Goal: Task Accomplishment & Management: Manage account settings

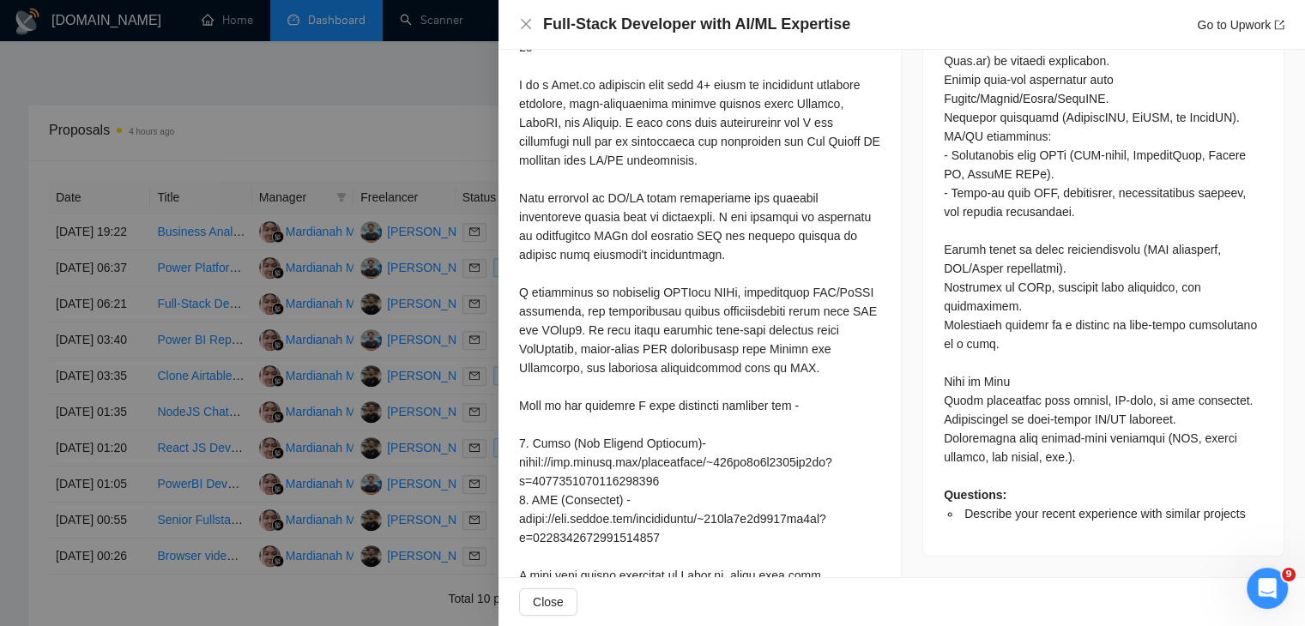
scroll to position [5732, 0]
click at [658, 272] on div at bounding box center [699, 396] width 361 height 717
click at [309, 303] on div at bounding box center [652, 313] width 1305 height 626
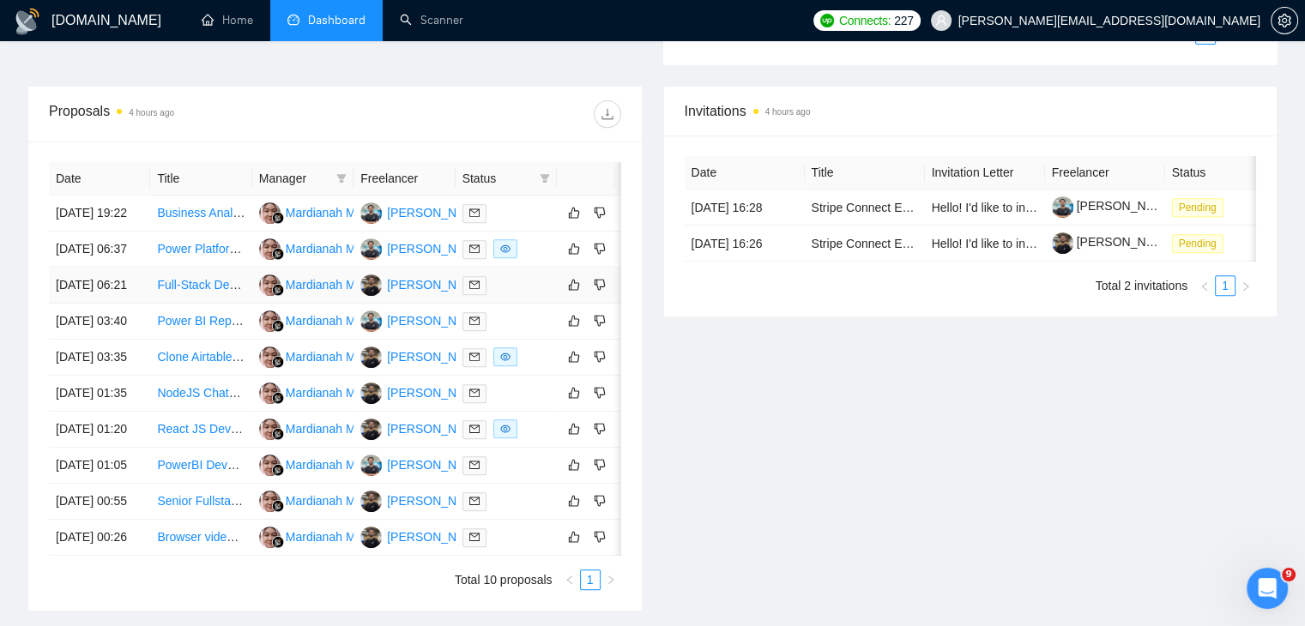
click at [214, 299] on td "Full-Stack Developer with AI/ML Expertise" at bounding box center [200, 286] width 101 height 36
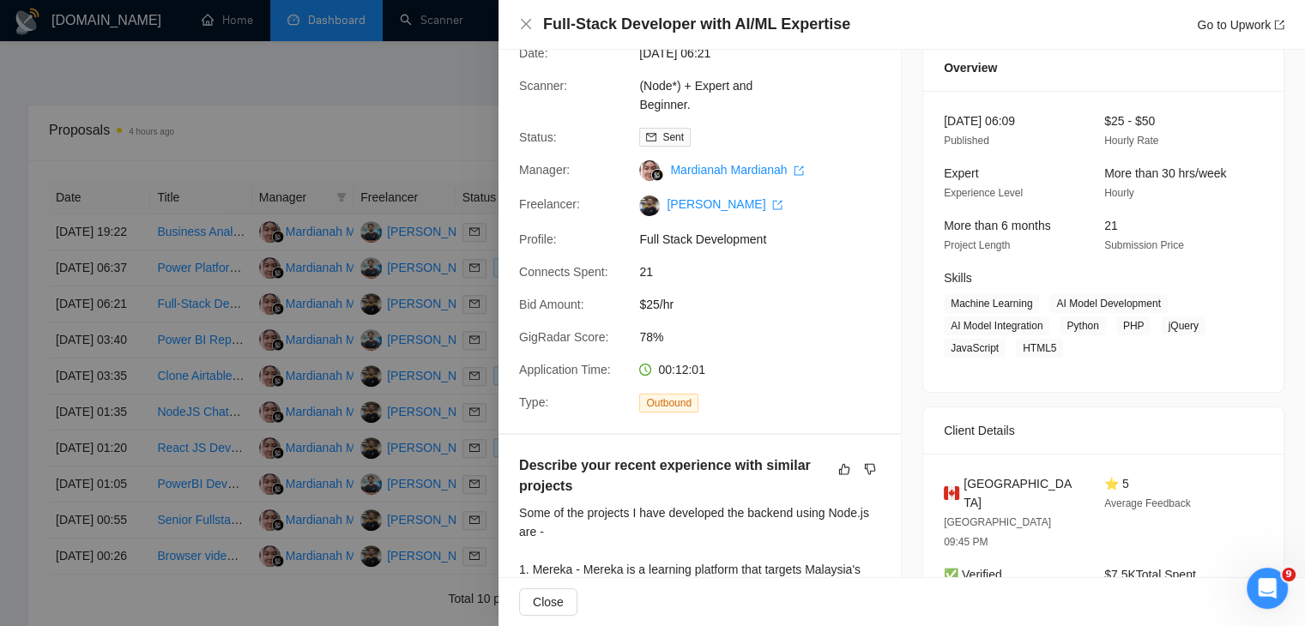
scroll to position [0, 0]
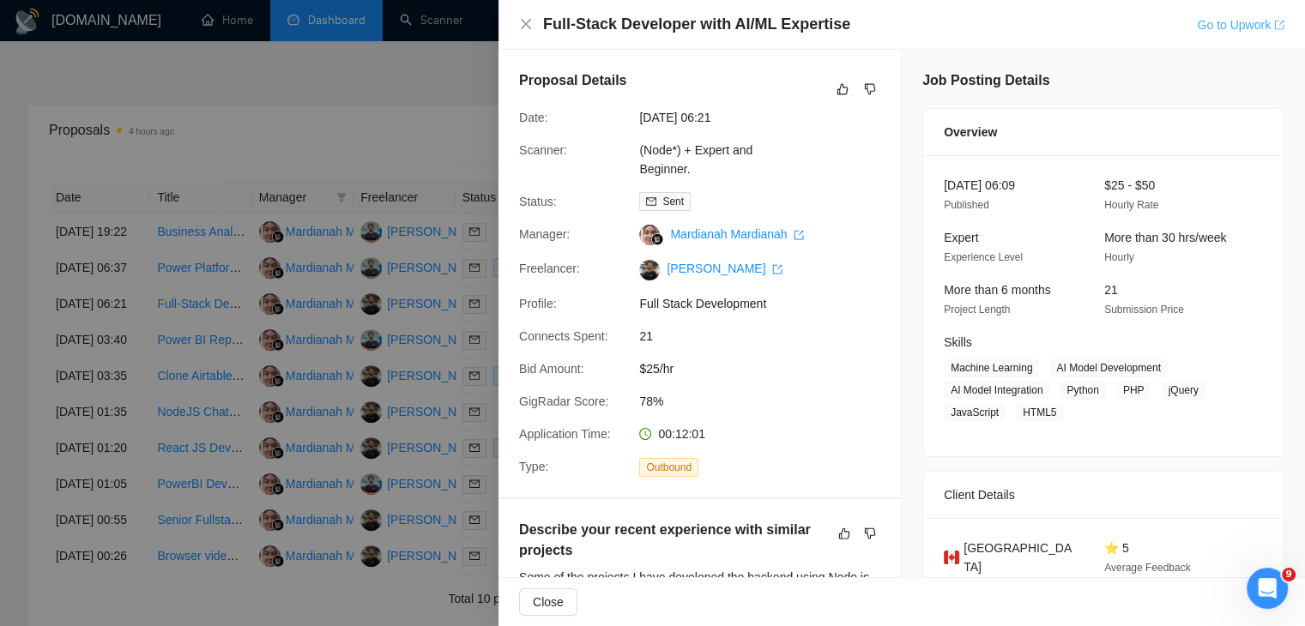
click at [1259, 27] on link "Go to Upwork" at bounding box center [1241, 25] width 88 height 14
click at [1276, 566] on div "Open Intercom Messenger" at bounding box center [1264, 585] width 41 height 41
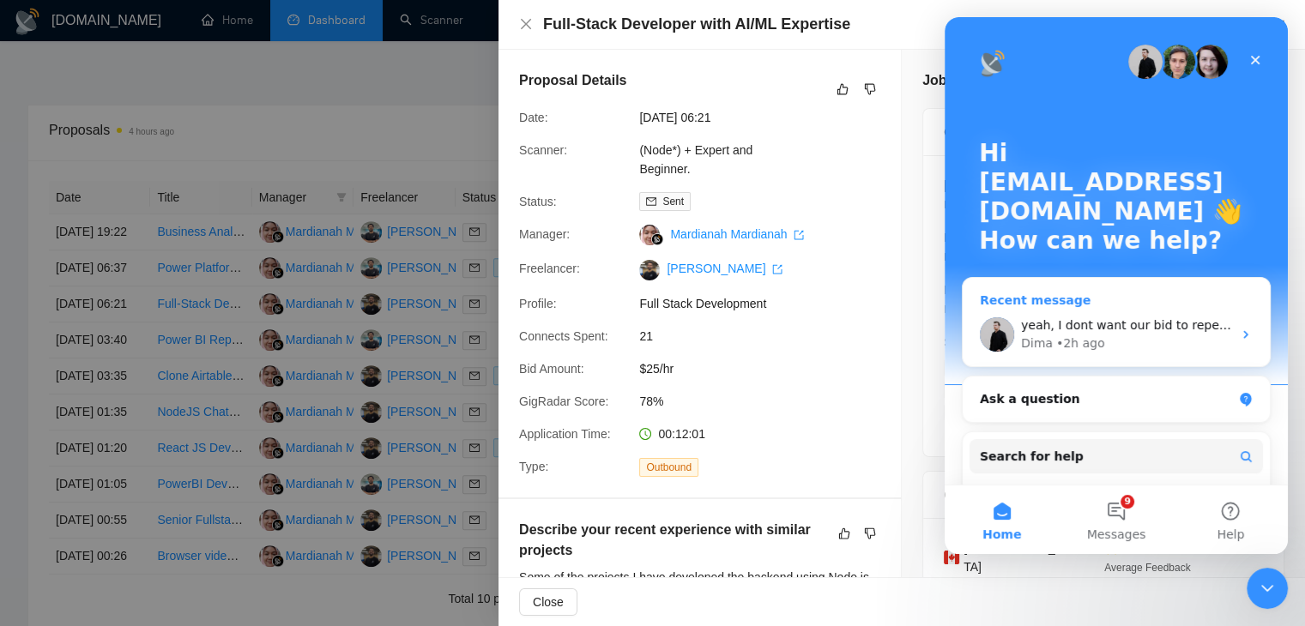
click at [1117, 313] on div "yeah, I dont want our bid to repeat the same tasks already mentioned in the JD.…" at bounding box center [1116, 334] width 307 height 63
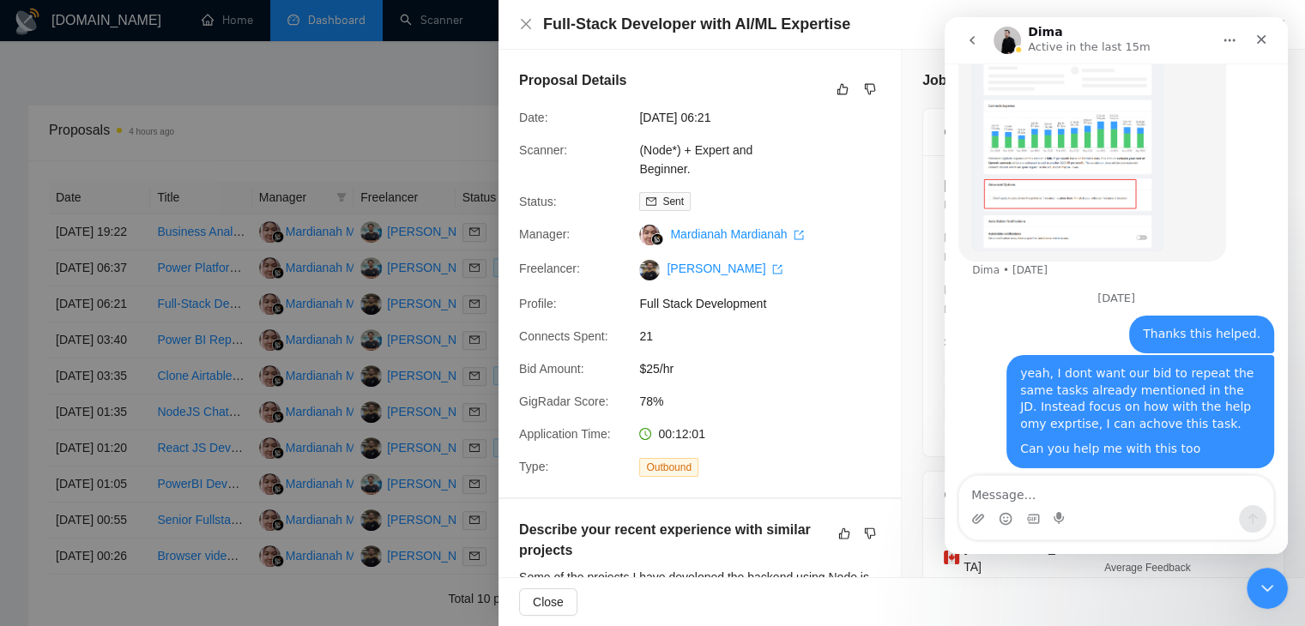
scroll to position [5719, 0]
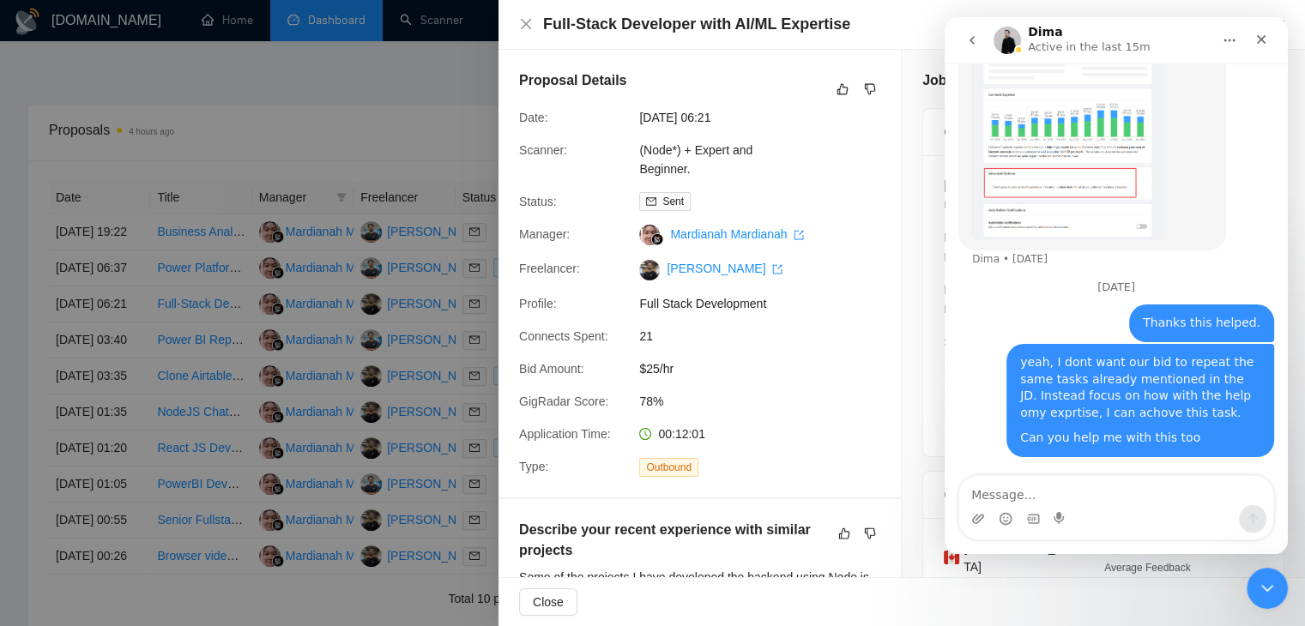
click at [1020, 536] on div "Intercom messenger" at bounding box center [1116, 507] width 314 height 63
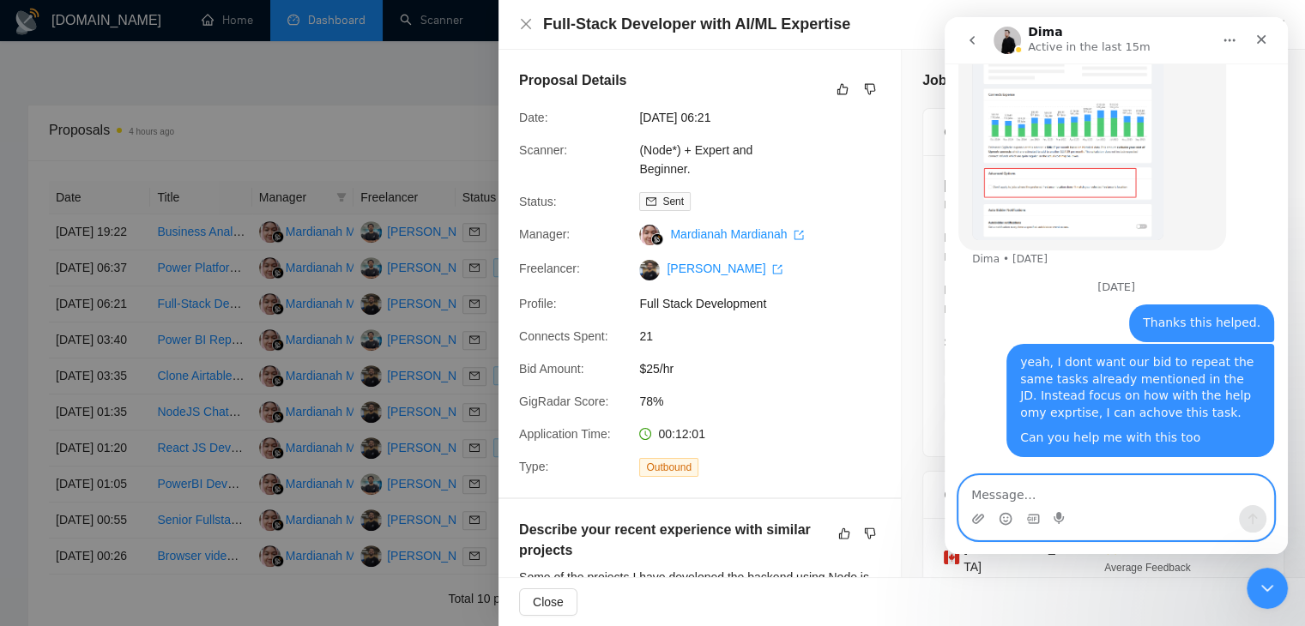
click at [1065, 498] on textarea "Message…" at bounding box center [1116, 490] width 314 height 29
type textarea "h"
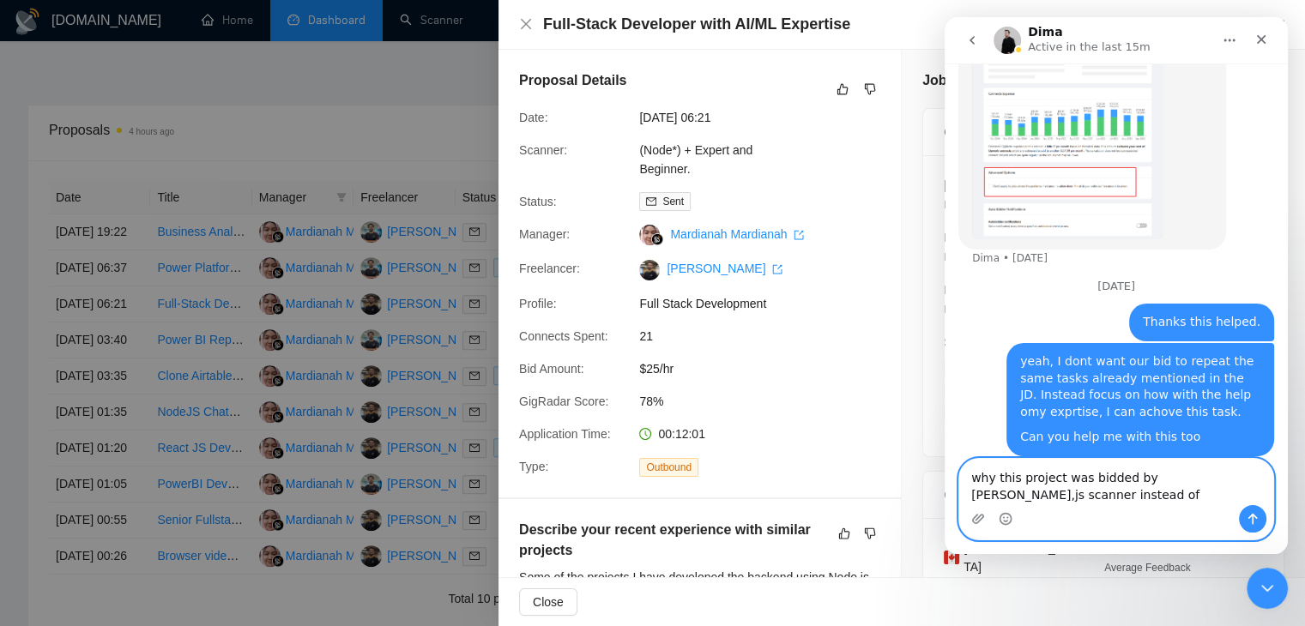
scroll to position [5736, 0]
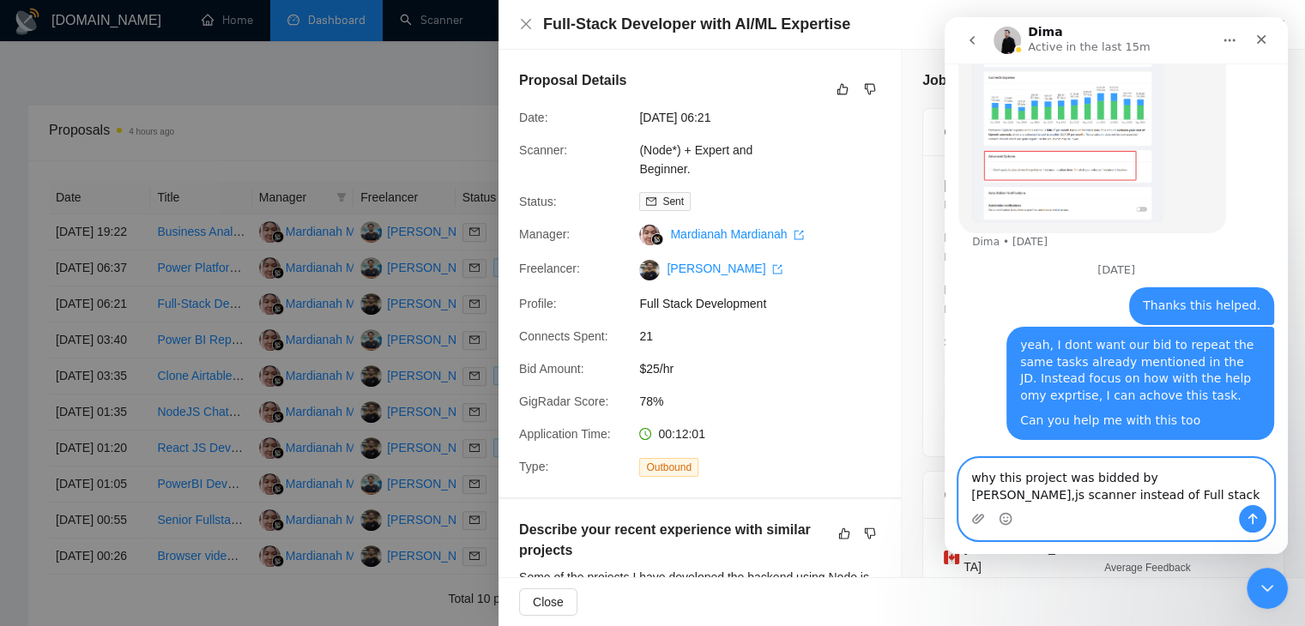
type textarea "why this project was bidded by Node,js scanner instead of Full stack?"
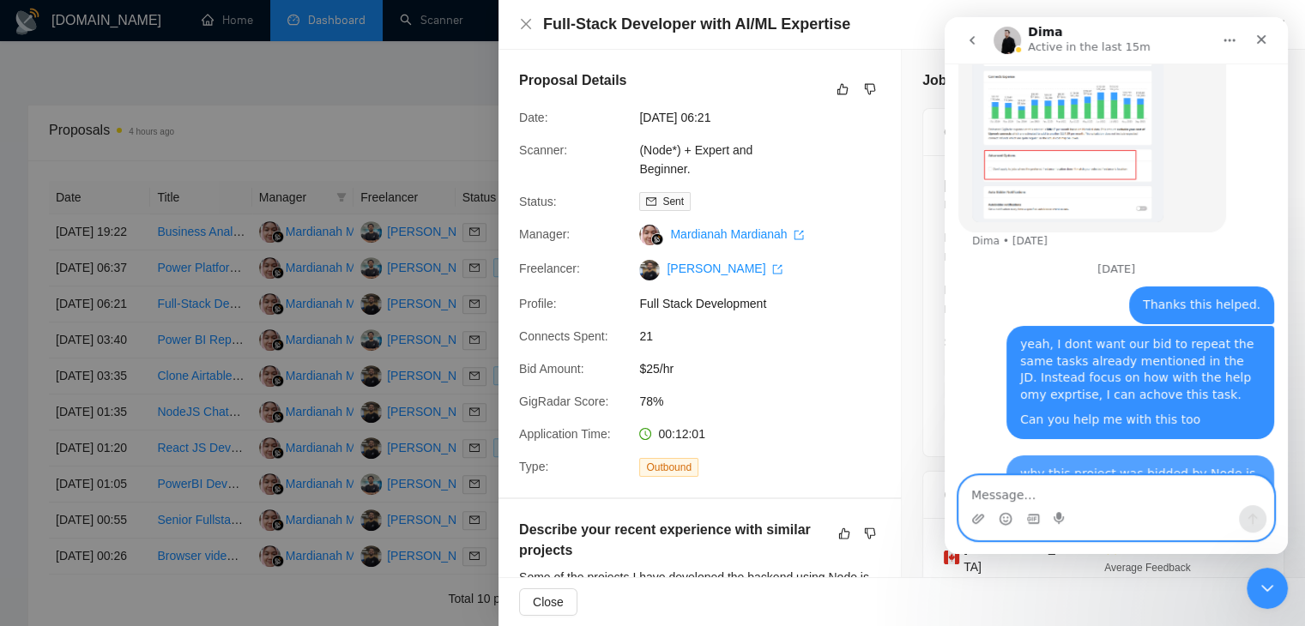
scroll to position [5787, 0]
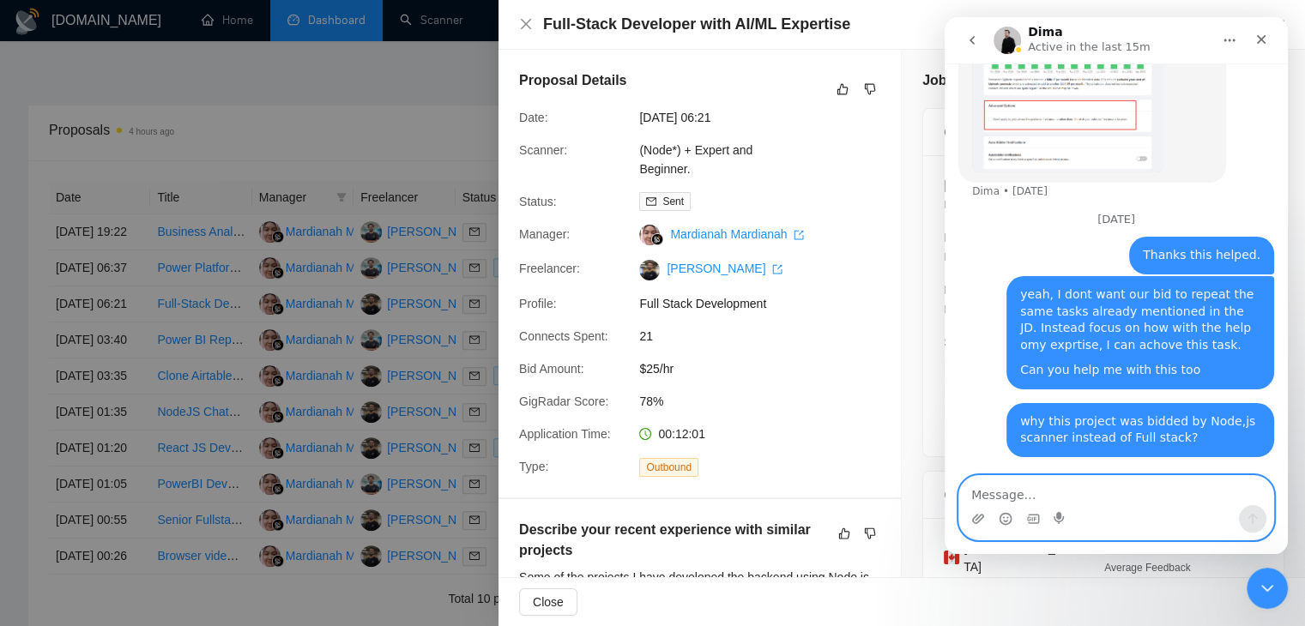
paste textarea "[URL][DOMAIN_NAME]"
type textarea "[URL][DOMAIN_NAME]"
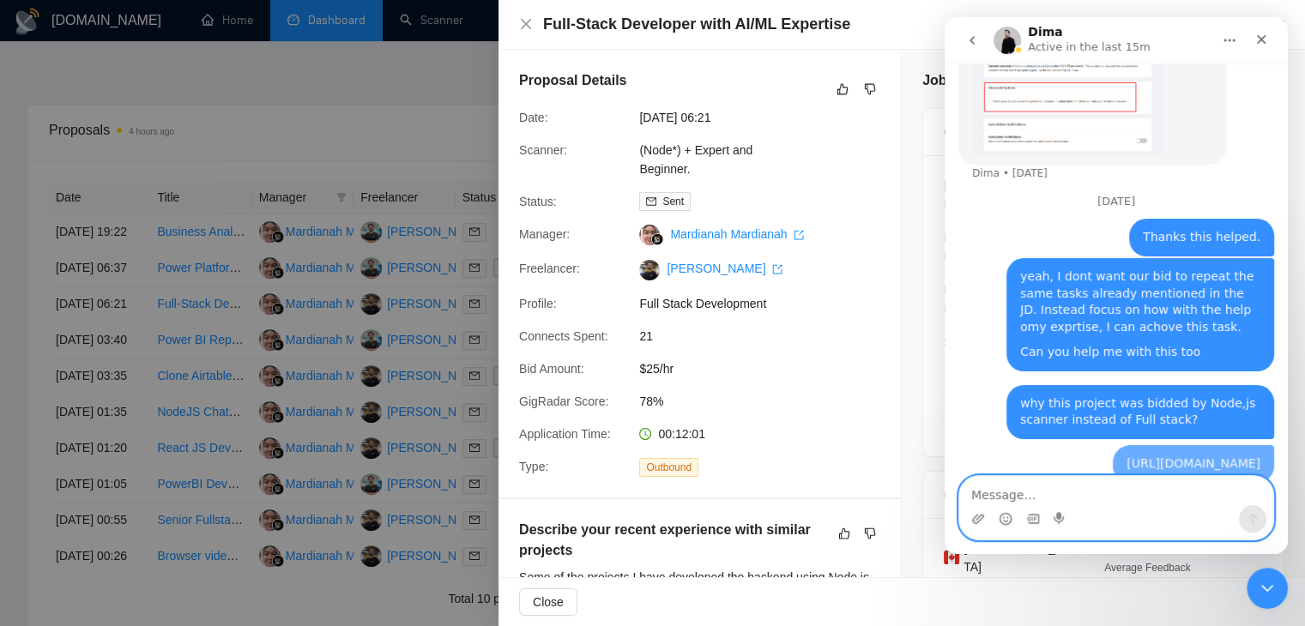
scroll to position [5843, 0]
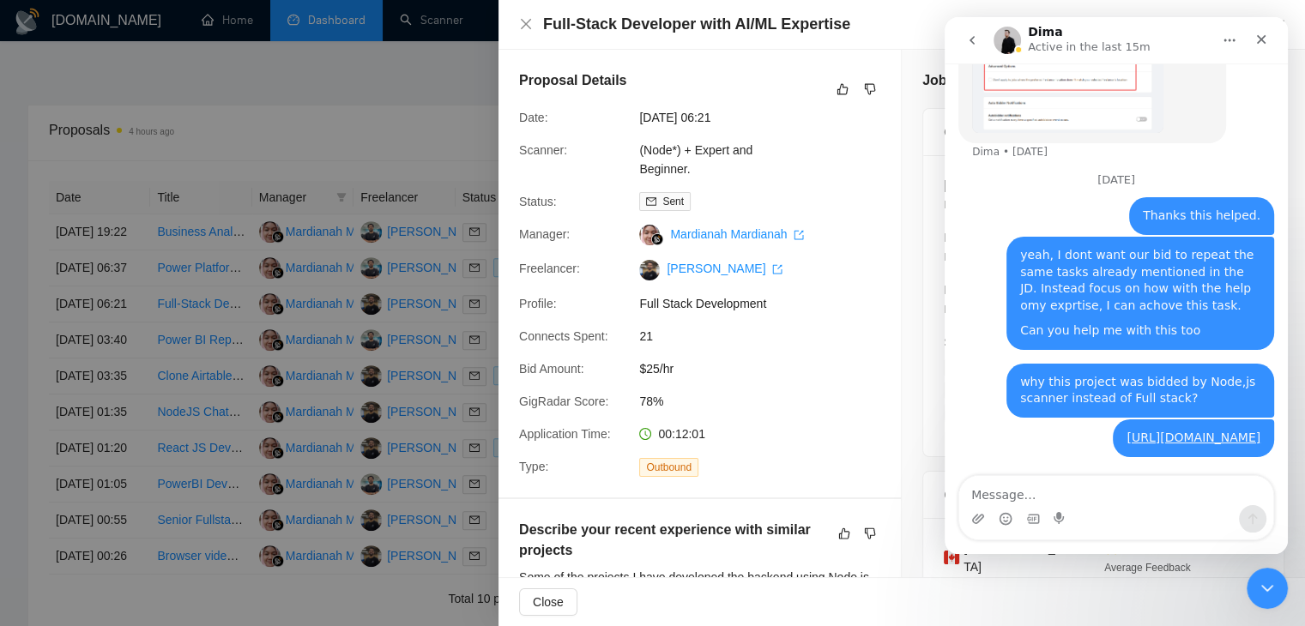
click at [812, 118] on span "02 Oct, 2025 06:21" at bounding box center [767, 117] width 257 height 19
click at [1250, 37] on div "Close" at bounding box center [1261, 39] width 31 height 31
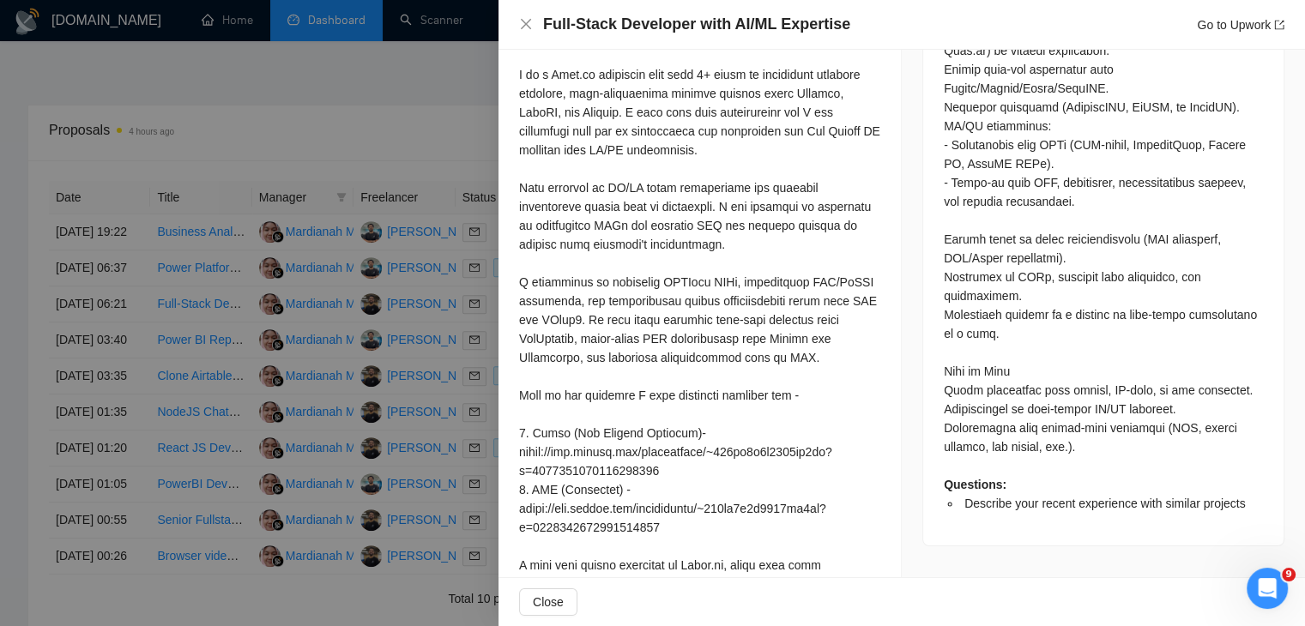
scroll to position [980, 0]
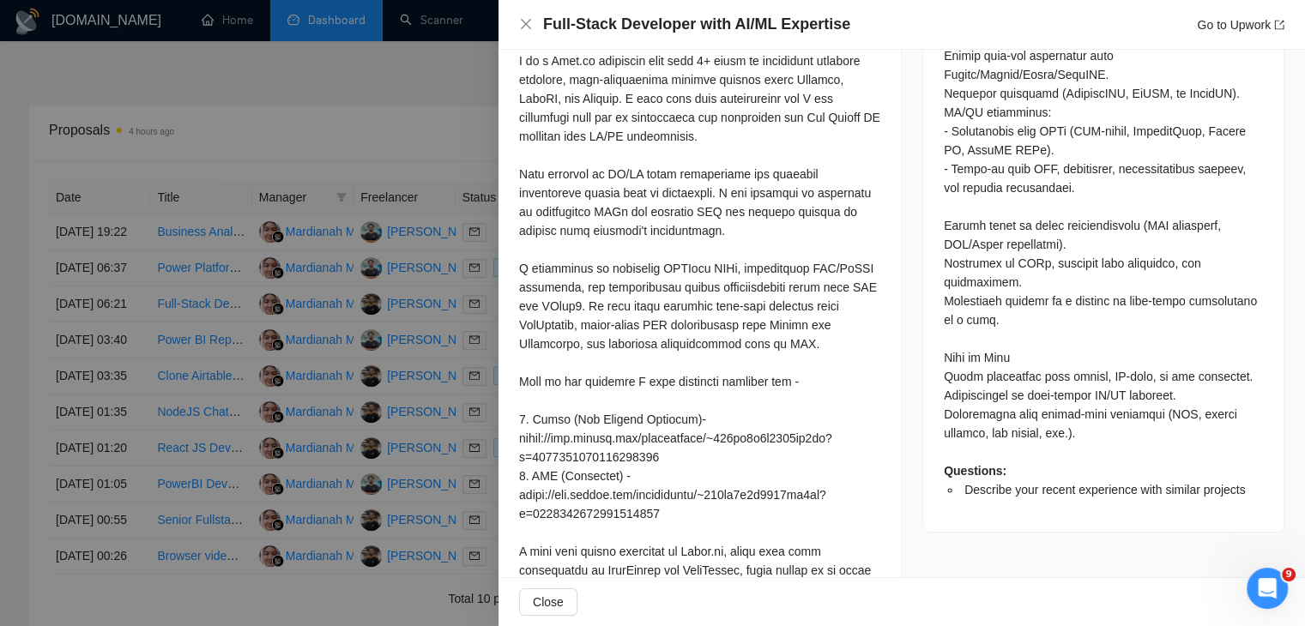
click at [426, 402] on div at bounding box center [652, 313] width 1305 height 626
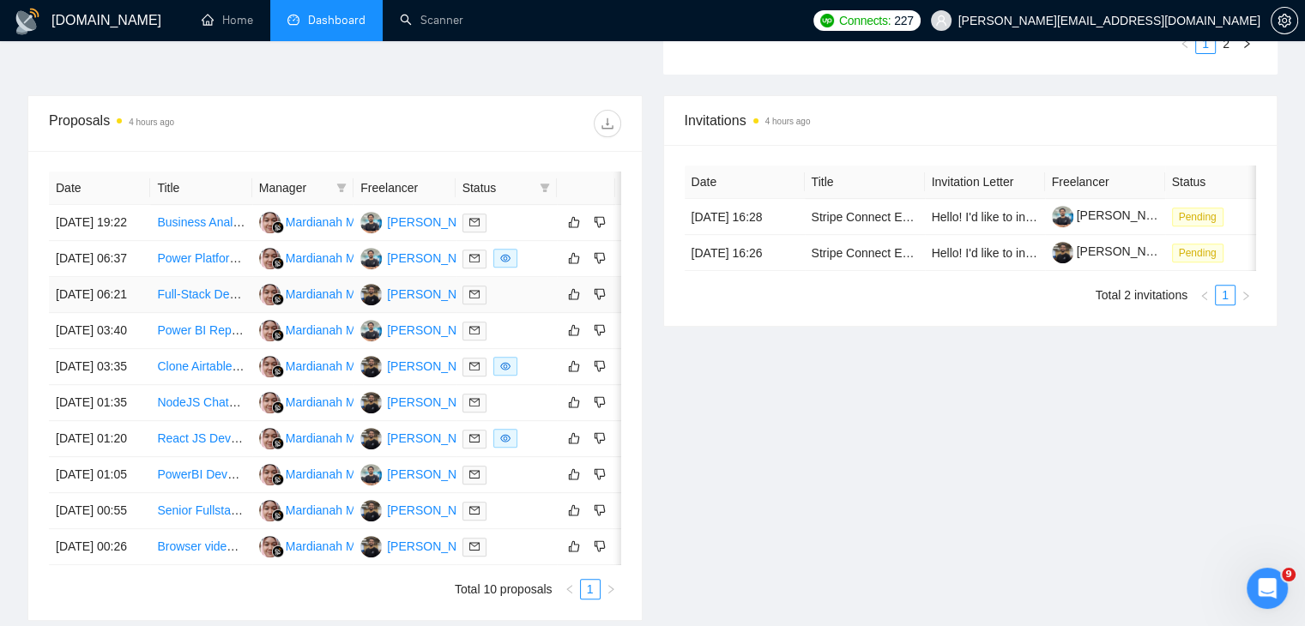
scroll to position [619, 0]
click at [199, 242] on td "Power Platform / Power Apps Developer for ERP Procurement Module" at bounding box center [200, 260] width 101 height 36
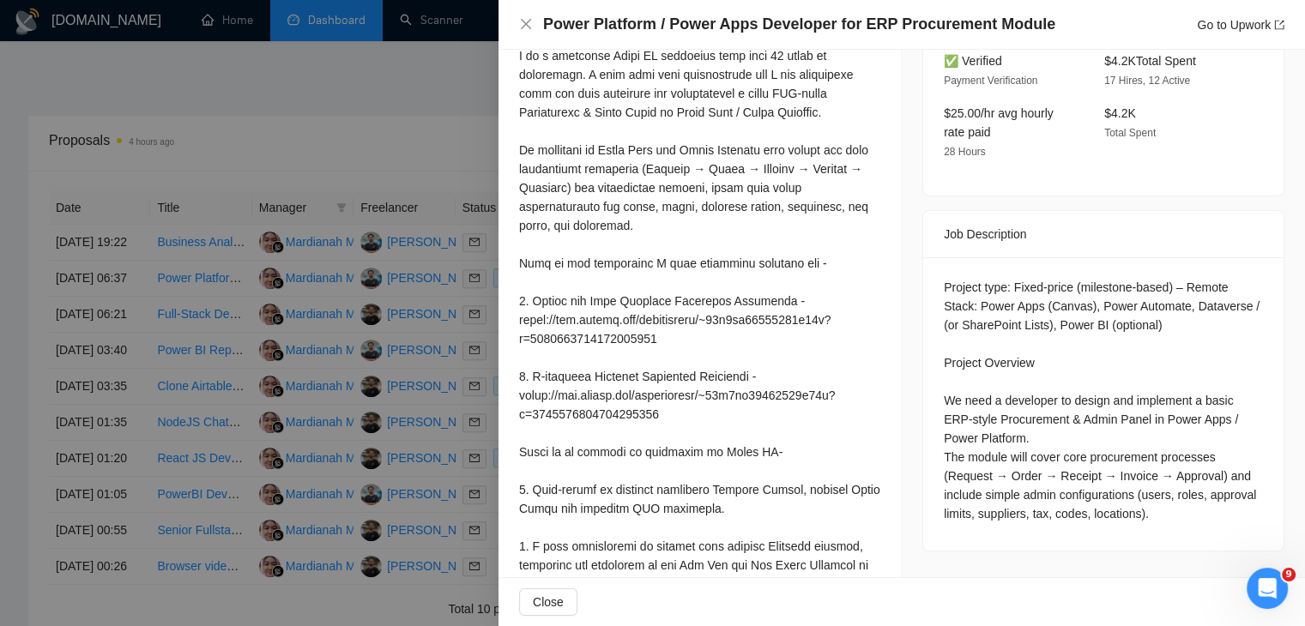
scroll to position [729, 0]
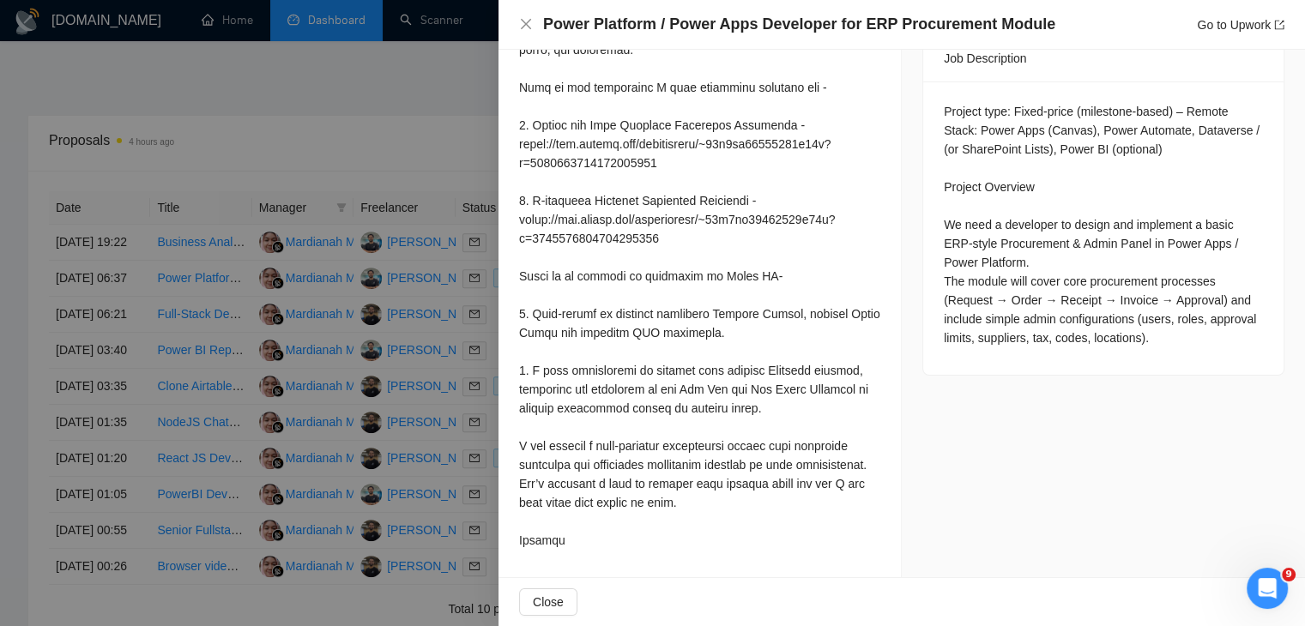
click at [259, 196] on div at bounding box center [652, 313] width 1305 height 626
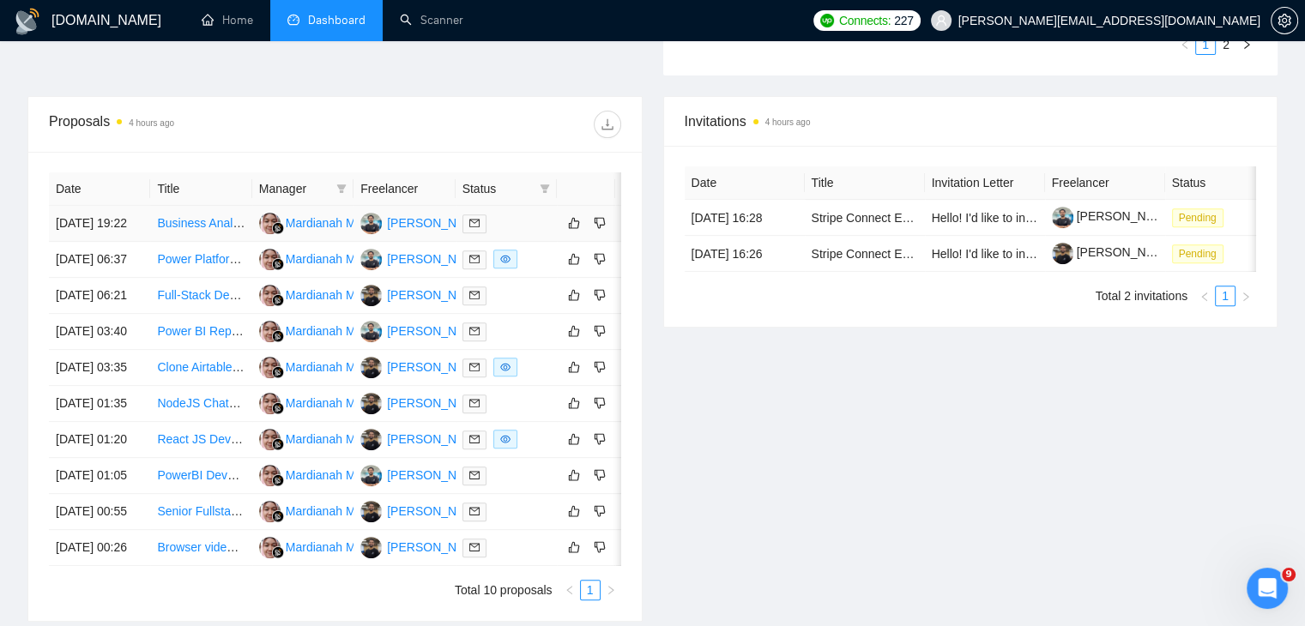
click at [196, 216] on link "Business Analytics & Reporting Consultant – Power BI/Tableau (Non-Automation Ro…" at bounding box center [387, 223] width 461 height 14
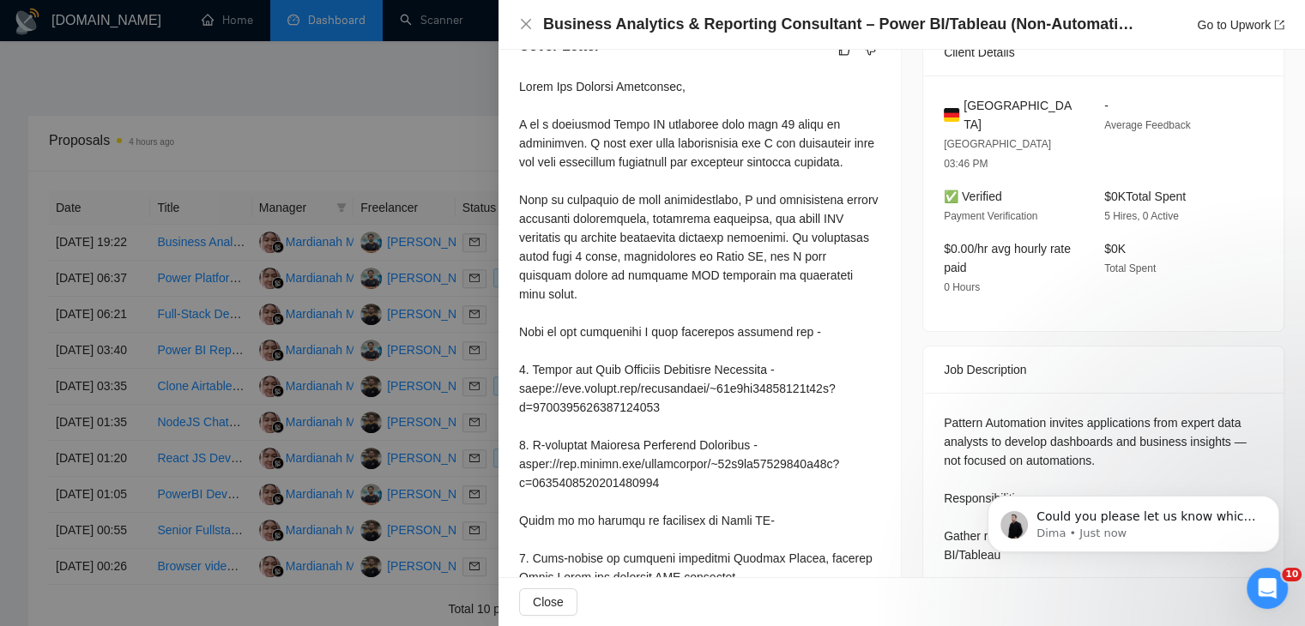
scroll to position [471, 0]
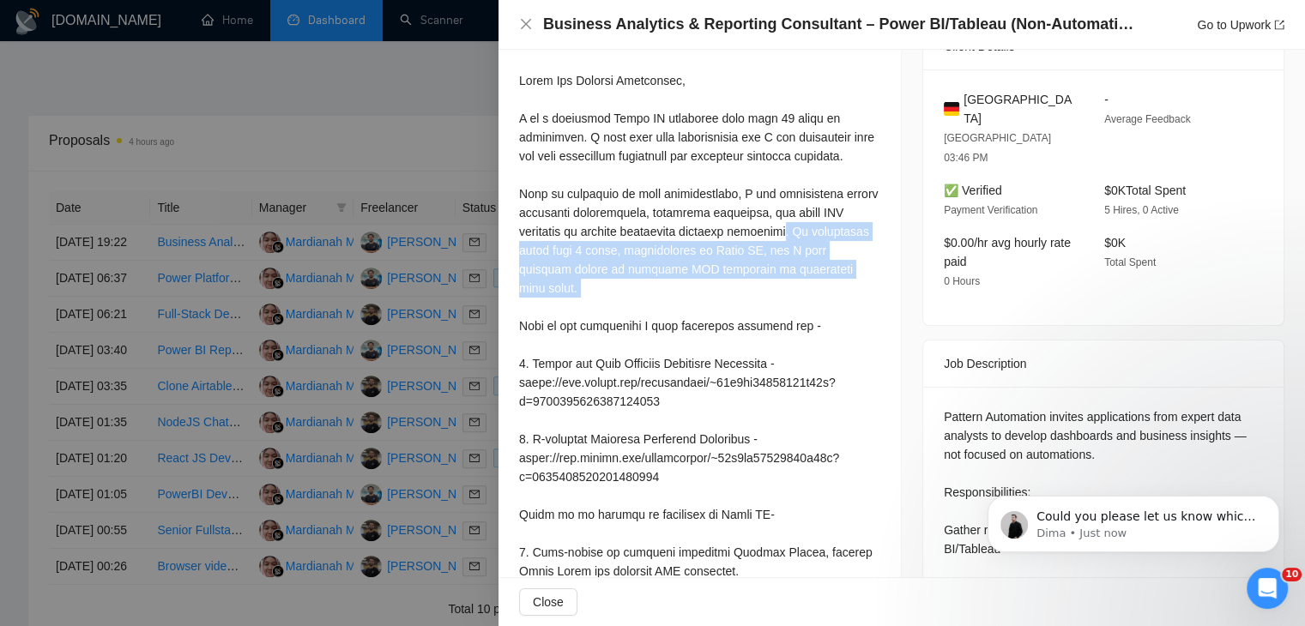
drag, startPoint x: 768, startPoint y: 250, endPoint x: 851, endPoint y: 300, distance: 97.4
click at [851, 300] on div at bounding box center [699, 439] width 361 height 736
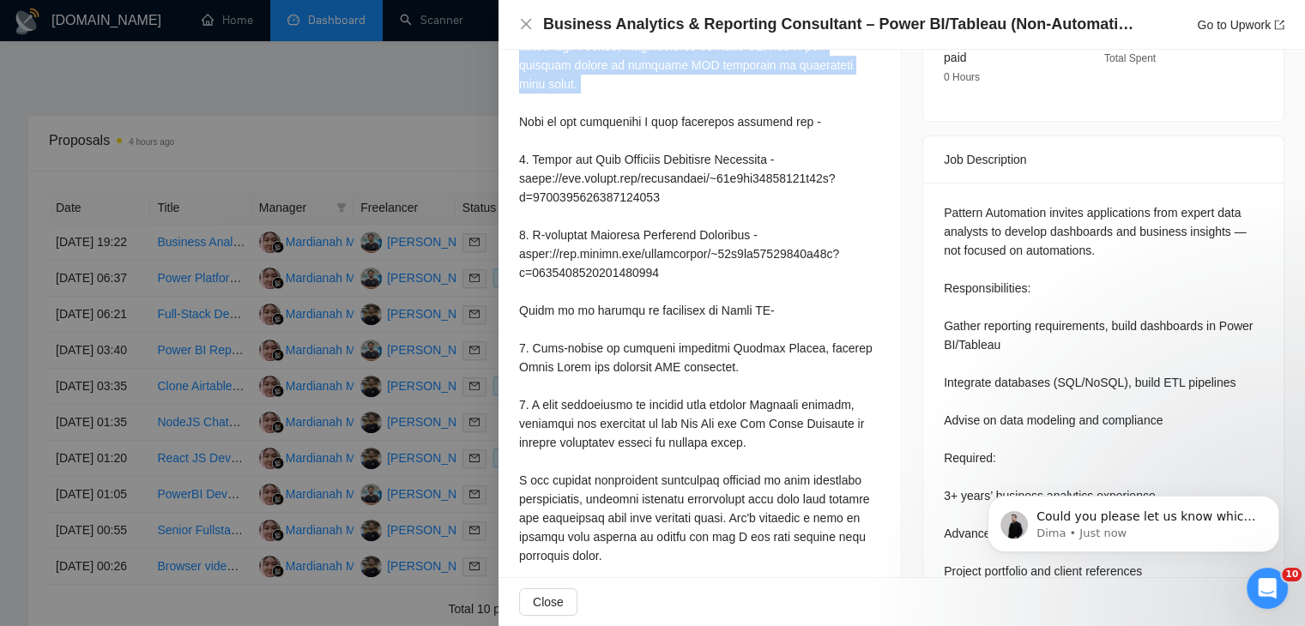
scroll to position [671, 0]
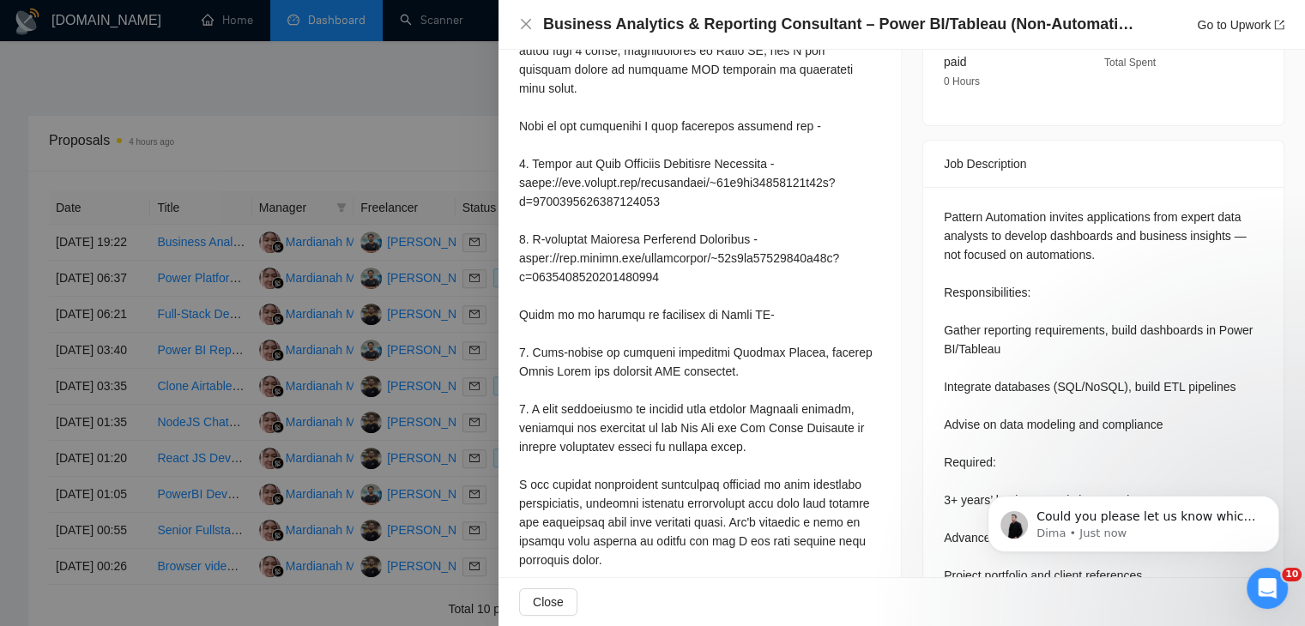
click at [504, 285] on div "Cover Letter" at bounding box center [699, 222] width 402 height 825
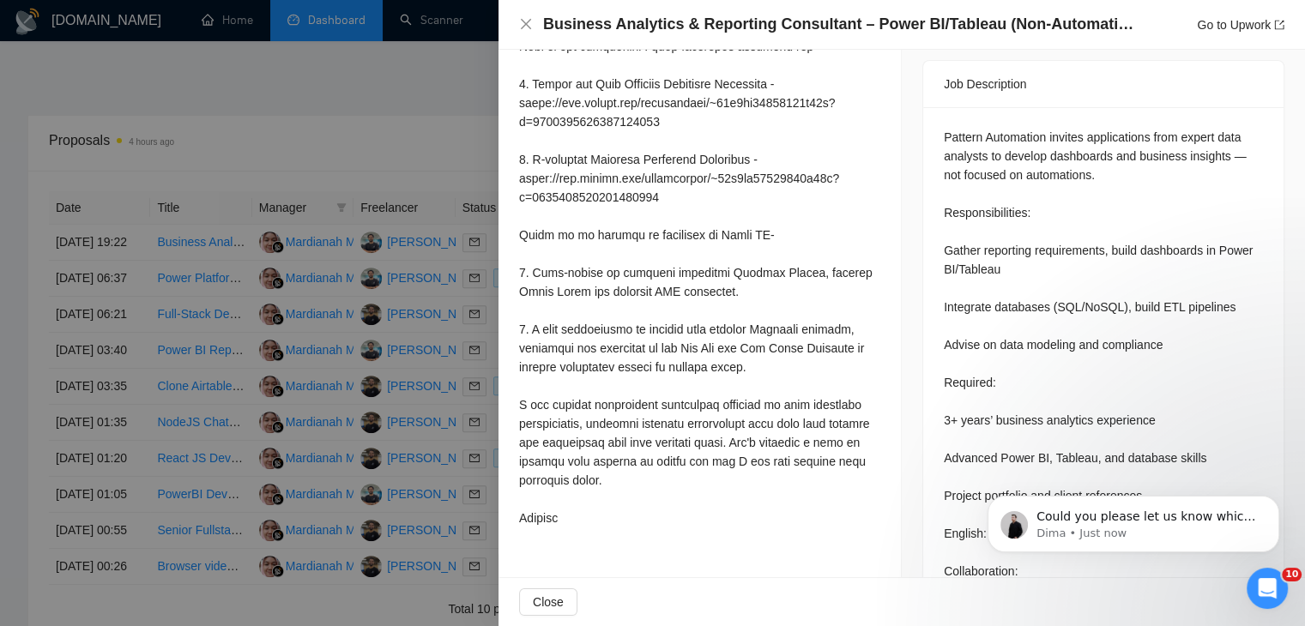
scroll to position [775, 0]
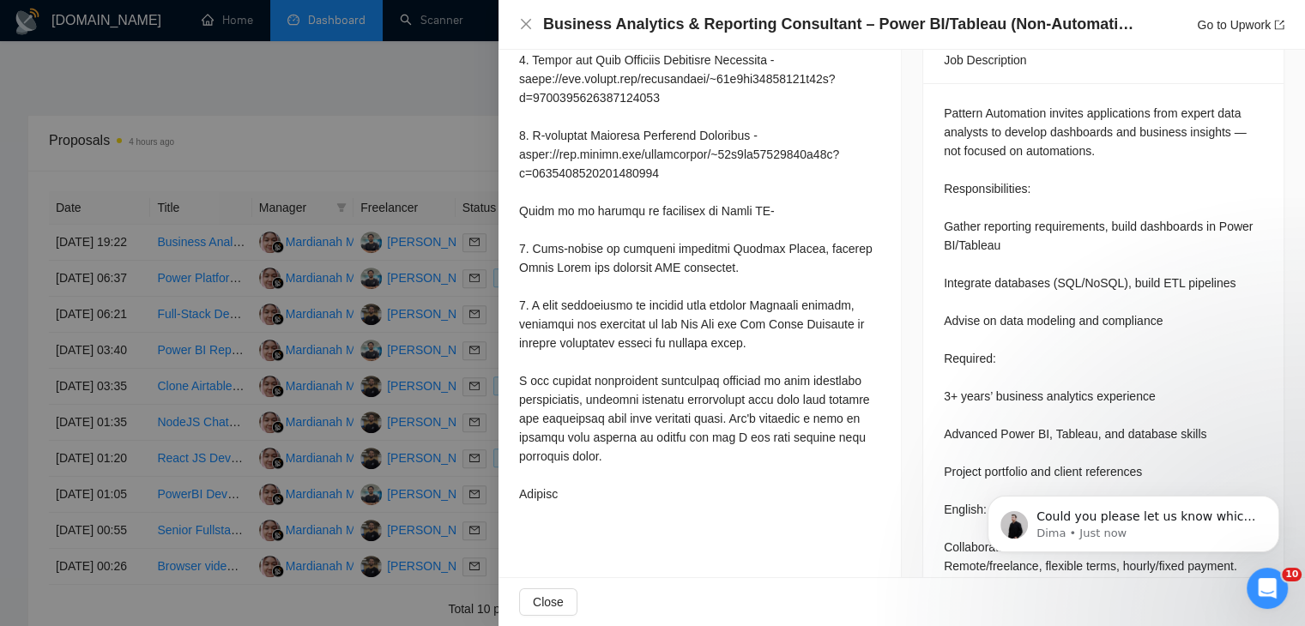
click at [411, 285] on div at bounding box center [652, 313] width 1305 height 626
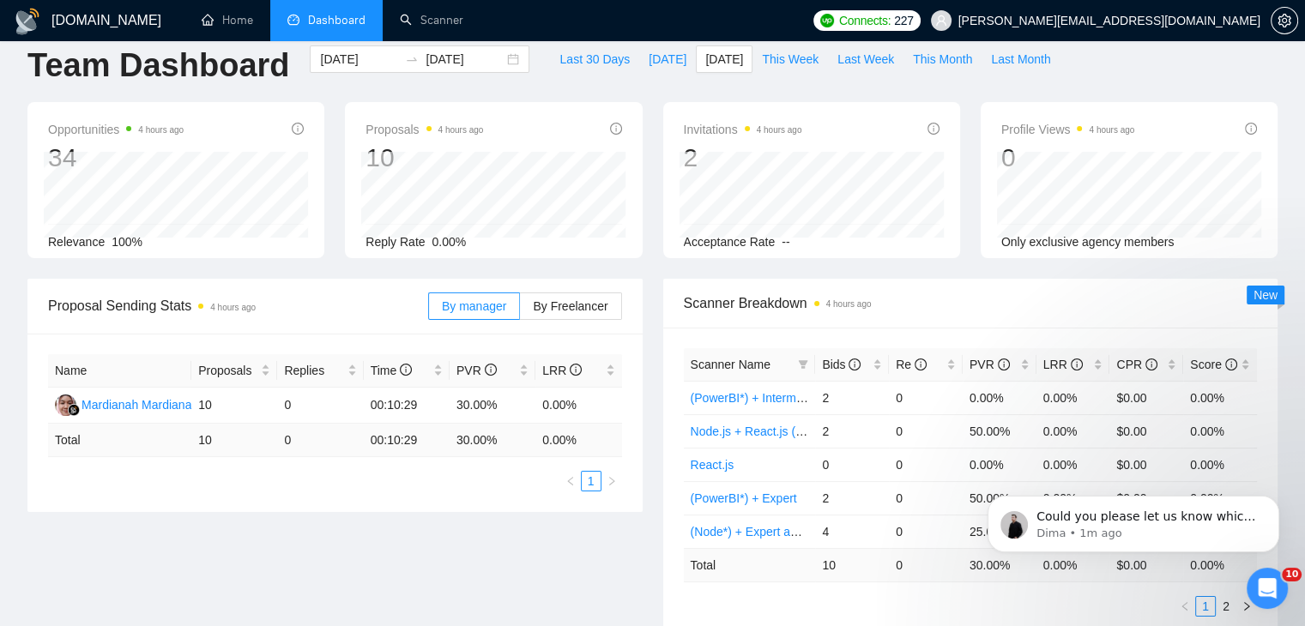
scroll to position [0, 0]
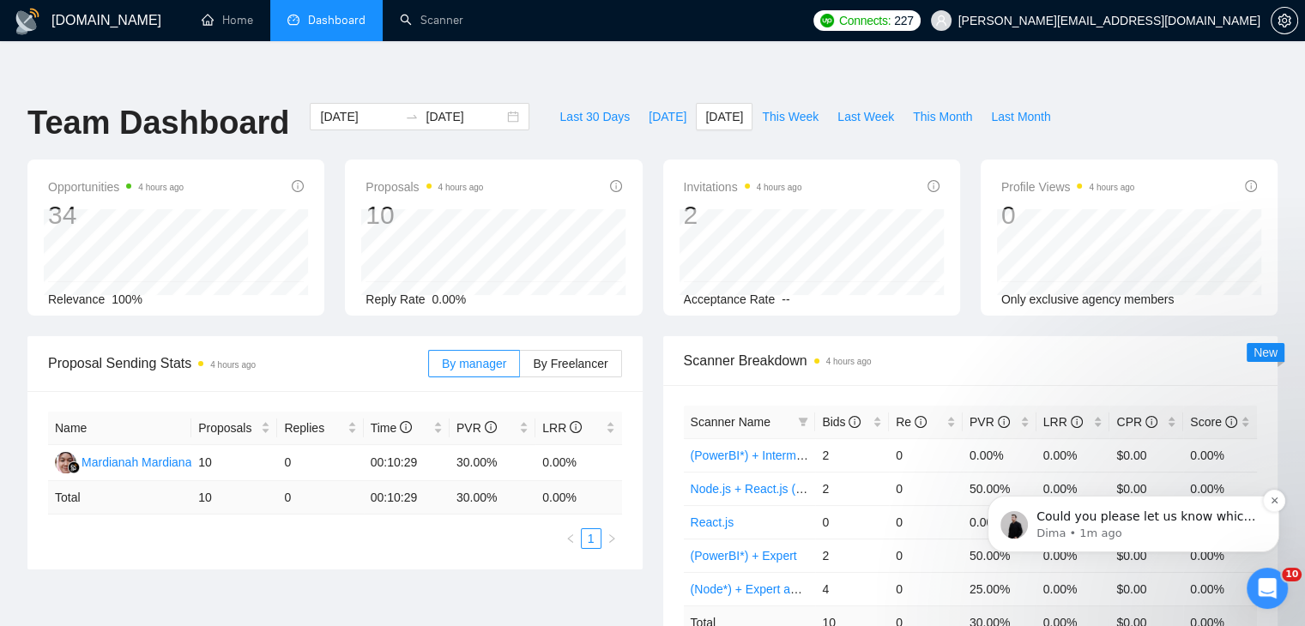
click at [1180, 514] on span "Could you please let us know which exact scanner should bid here? You have at l…" at bounding box center [1146, 542] width 220 height 65
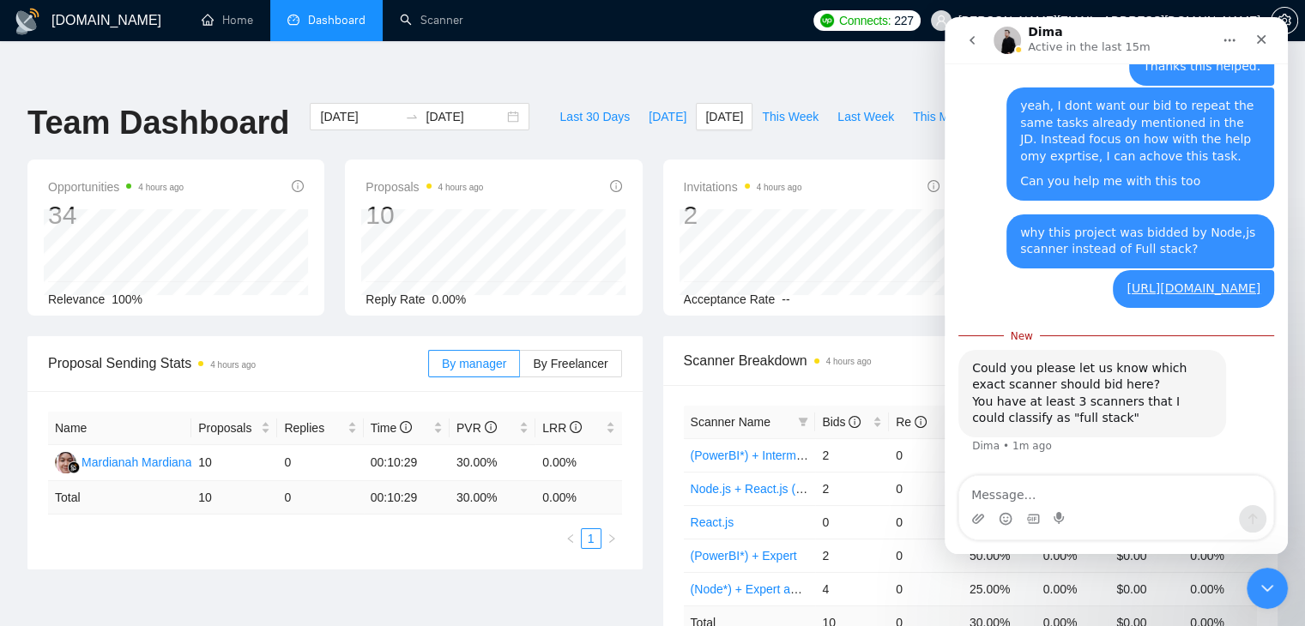
scroll to position [5973, 0]
click at [1088, 481] on textarea "Message…" at bounding box center [1116, 490] width 314 height 29
click at [1127, 281] on link "[URL][DOMAIN_NAME]" at bounding box center [1194, 288] width 134 height 14
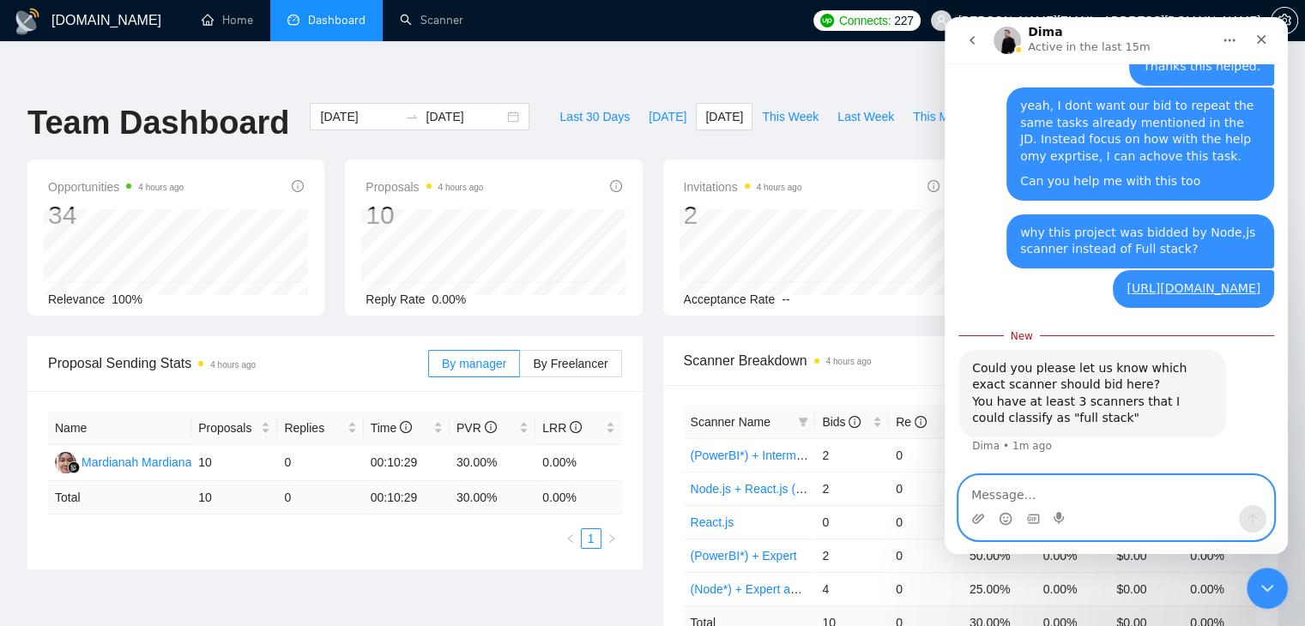
click at [1020, 499] on textarea "Message…" at bounding box center [1116, 490] width 314 height 29
type textarea "it should be bidded by React +"
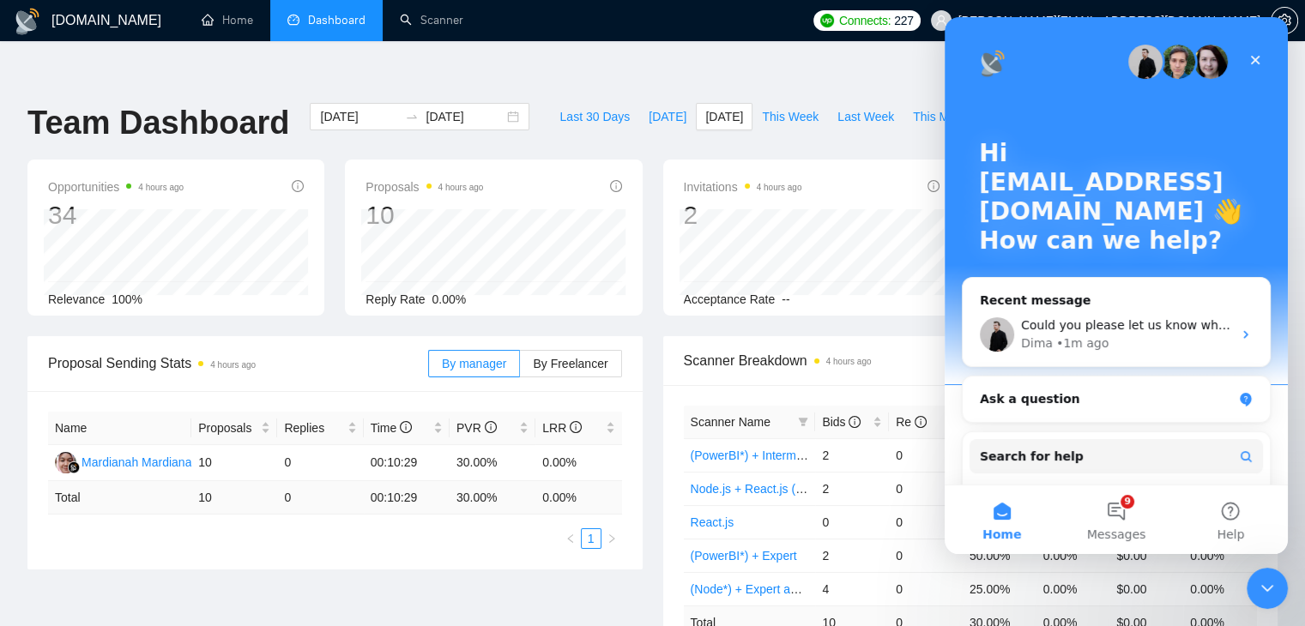
scroll to position [0, 0]
click at [1173, 341] on div "Dima • 1m ago" at bounding box center [1126, 344] width 211 height 18
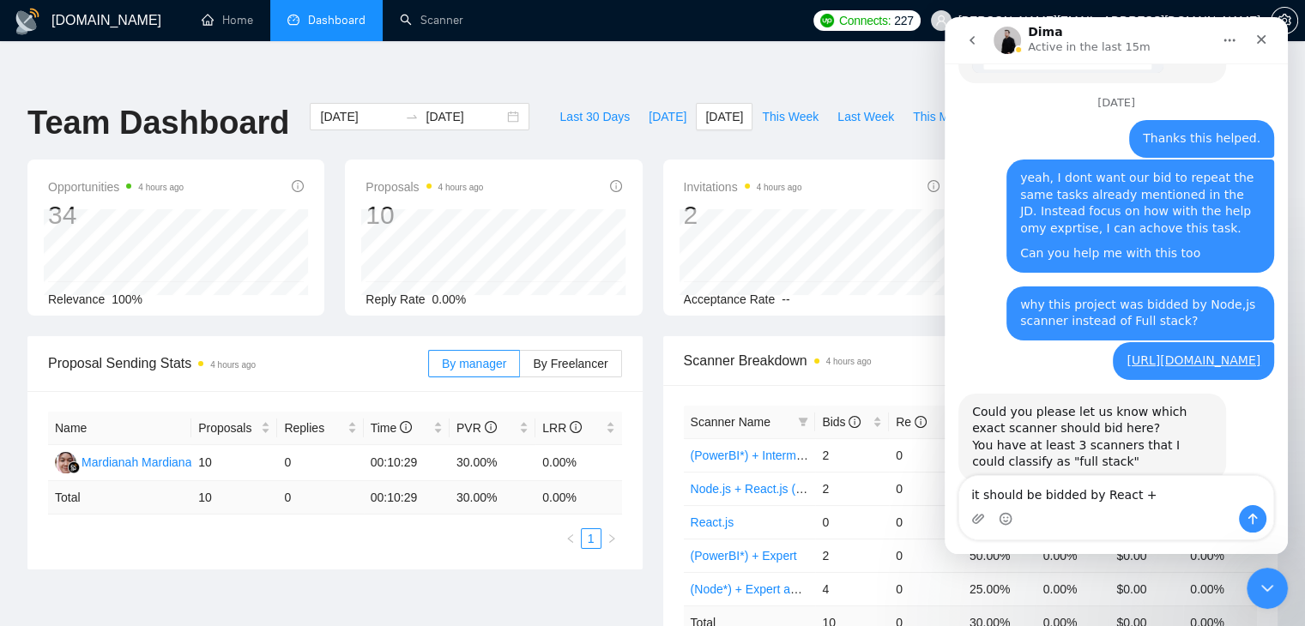
scroll to position [5944, 0]
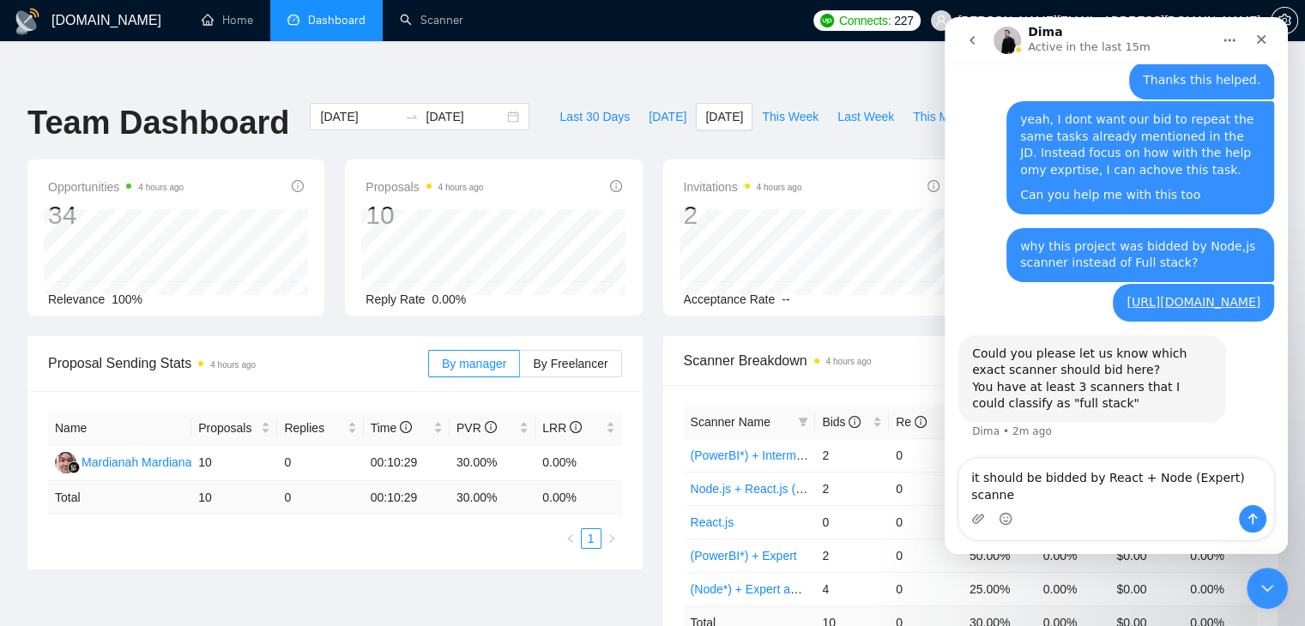
type textarea "it should be bidded by React + Node (Expert) scanner"
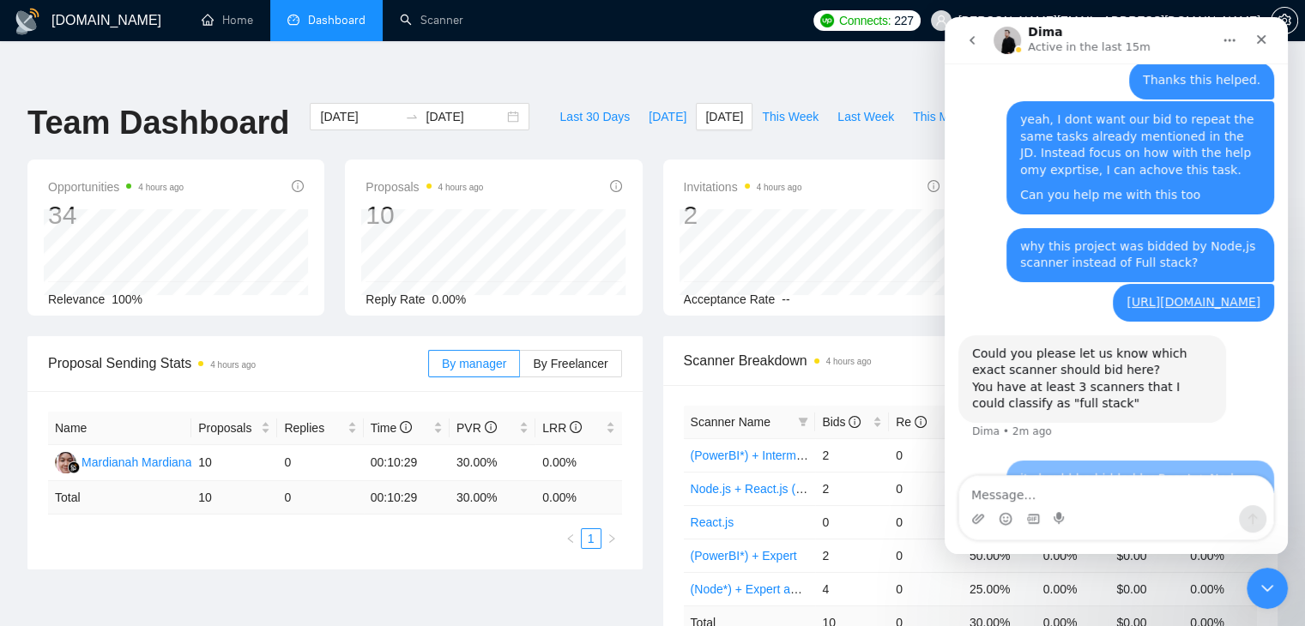
scroll to position [6013, 0]
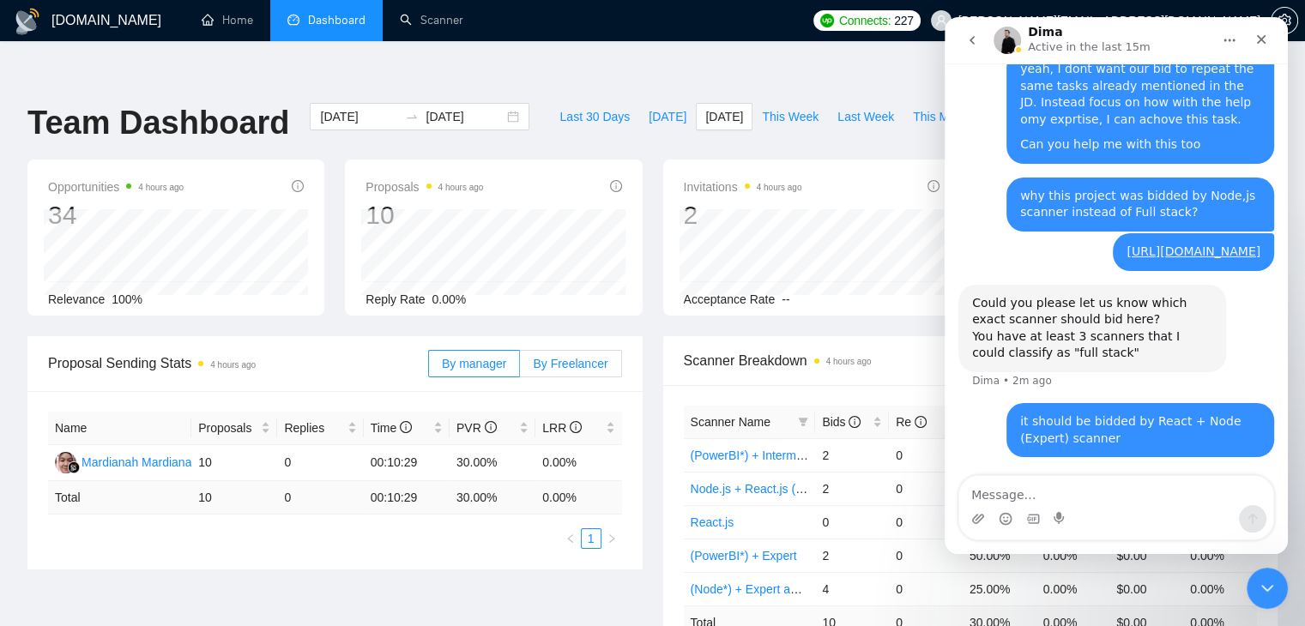
click at [567, 350] on label "By Freelancer" at bounding box center [570, 363] width 101 height 27
click at [520, 368] on input "By Freelancer" at bounding box center [520, 368] width 0 height 0
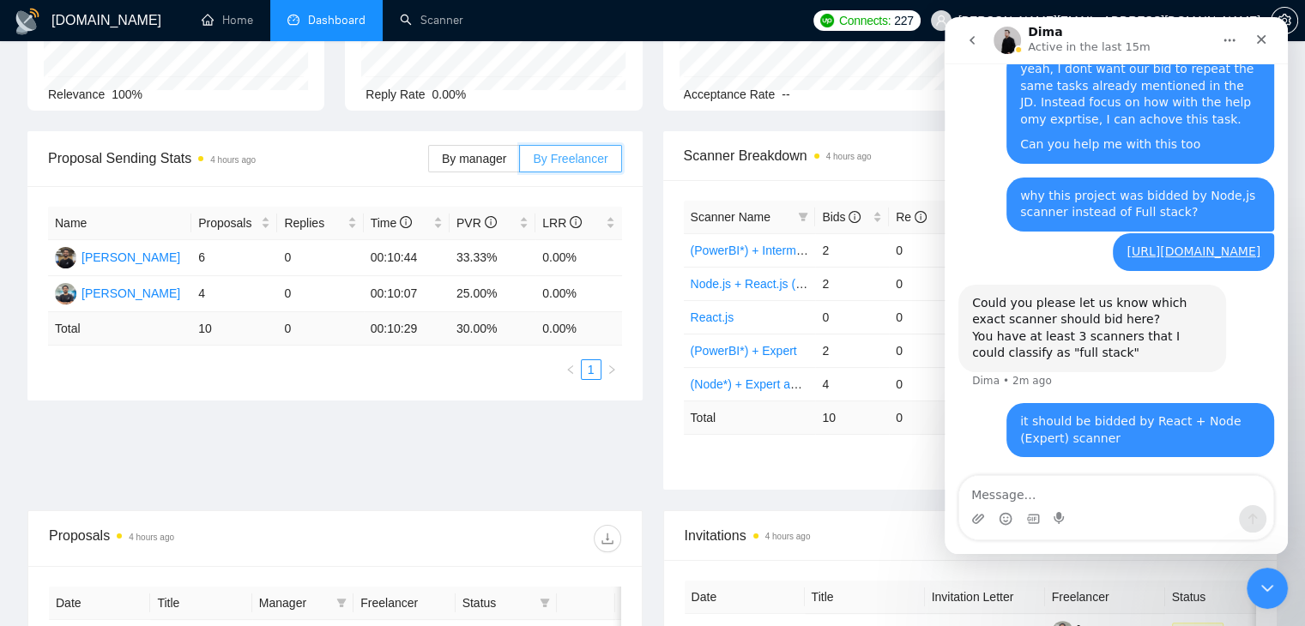
scroll to position [206, 0]
click at [365, 369] on div "Proposal Sending Stats 4 hours ago By manager By Freelancer Name Proposals Repl…" at bounding box center [652, 319] width 1271 height 379
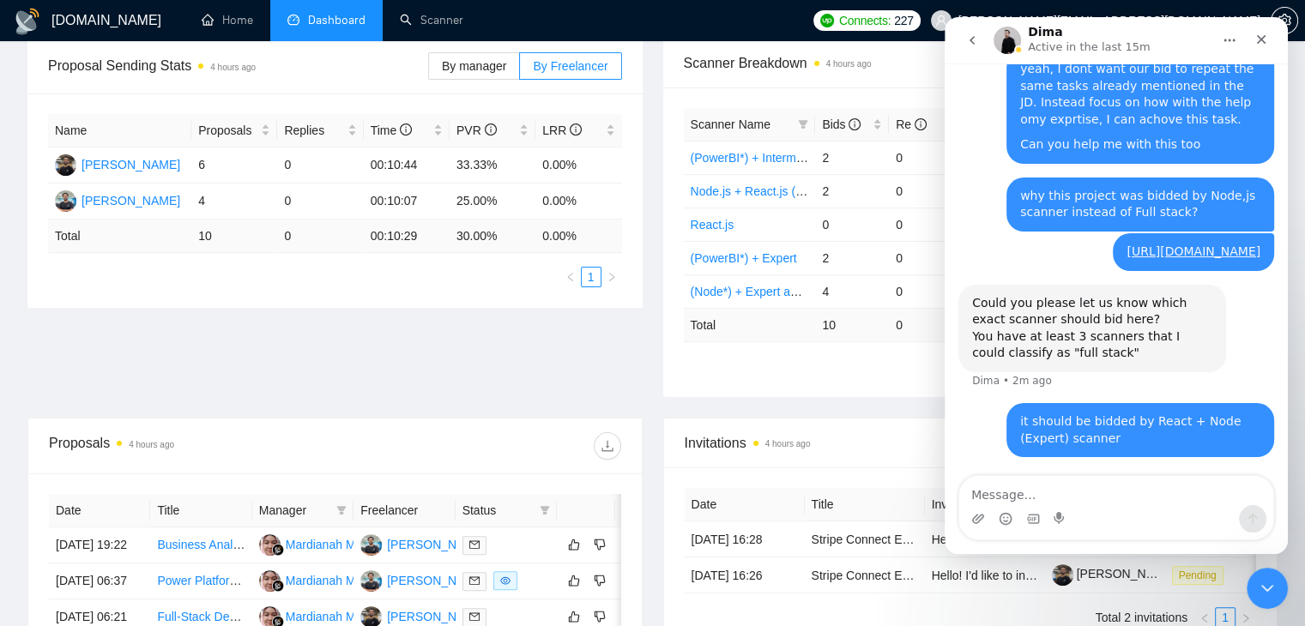
scroll to position [0, 0]
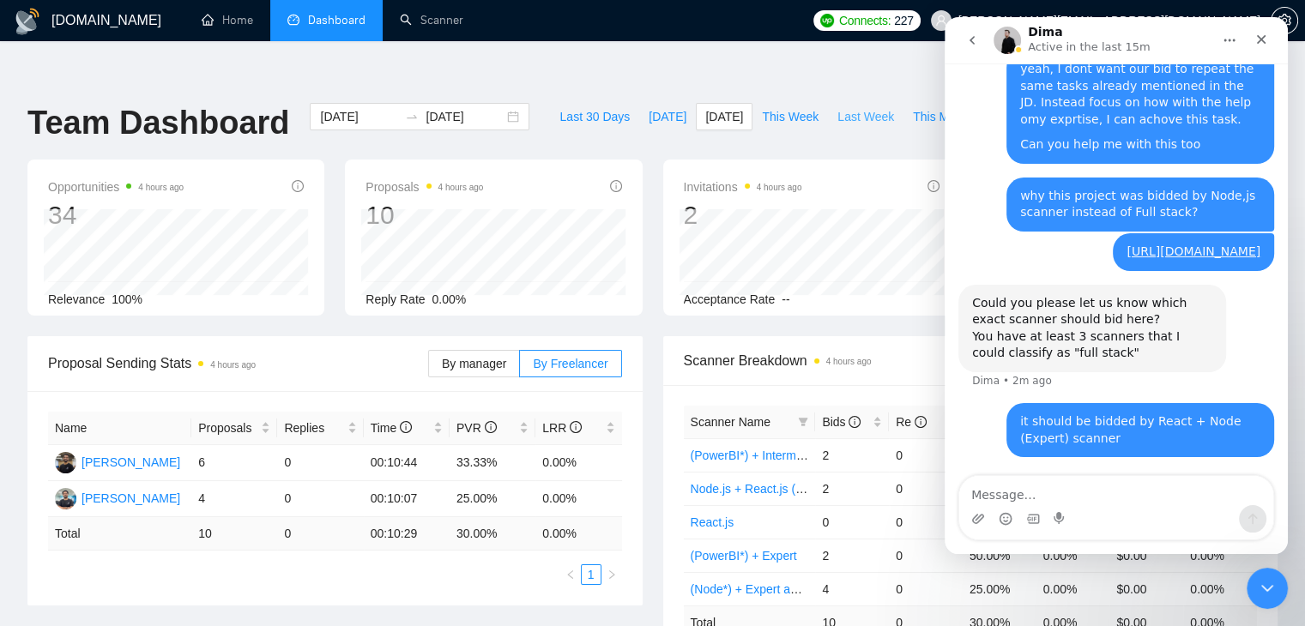
click at [849, 107] on span "Last Week" at bounding box center [865, 116] width 57 height 19
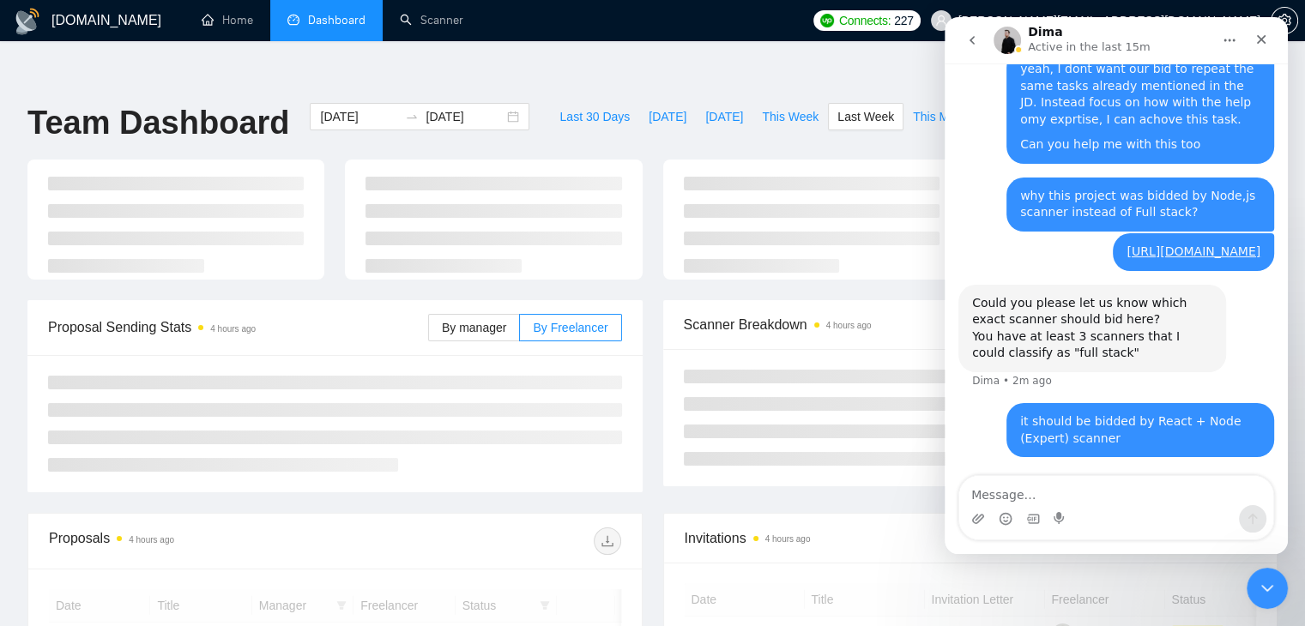
type input "2025-09-22"
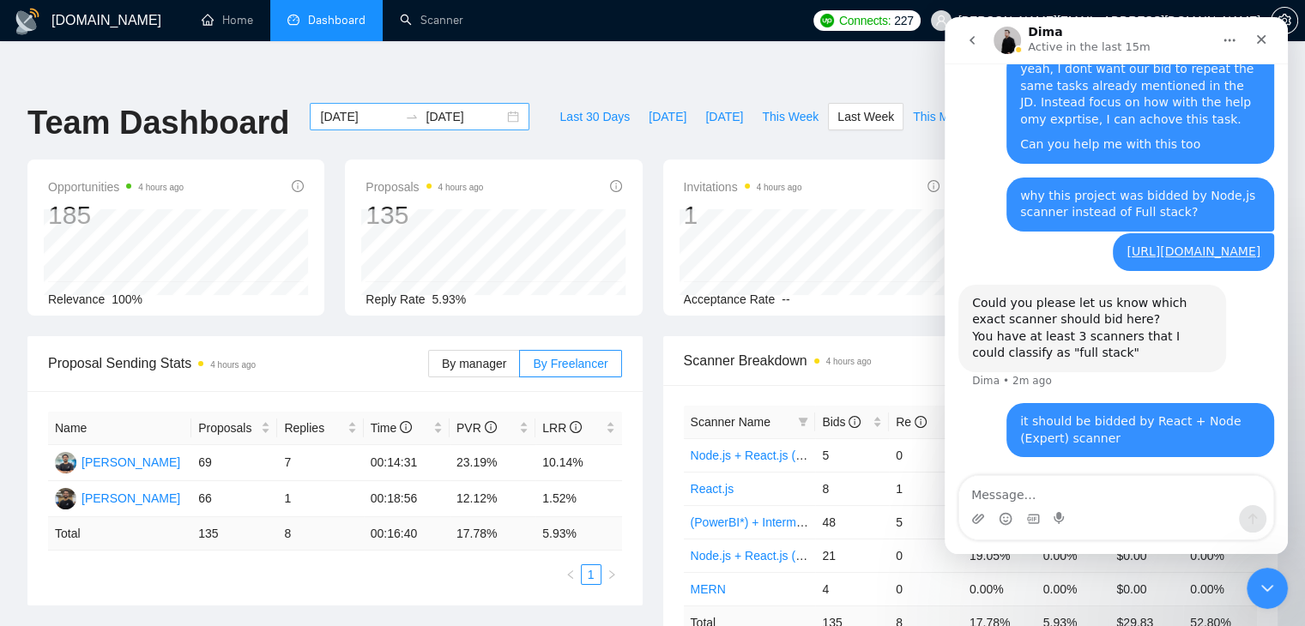
click at [489, 107] on input "2025-09-28" at bounding box center [465, 116] width 78 height 19
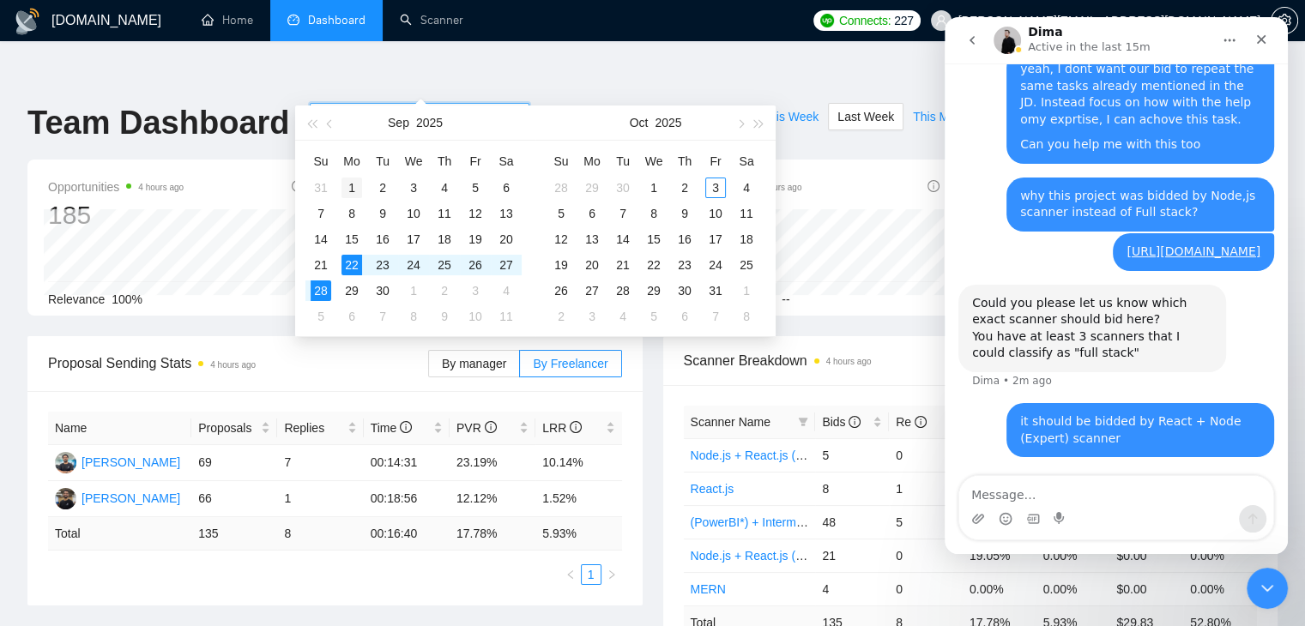
type input "2025-09-01"
click at [357, 188] on div "1" at bounding box center [351, 188] width 21 height 21
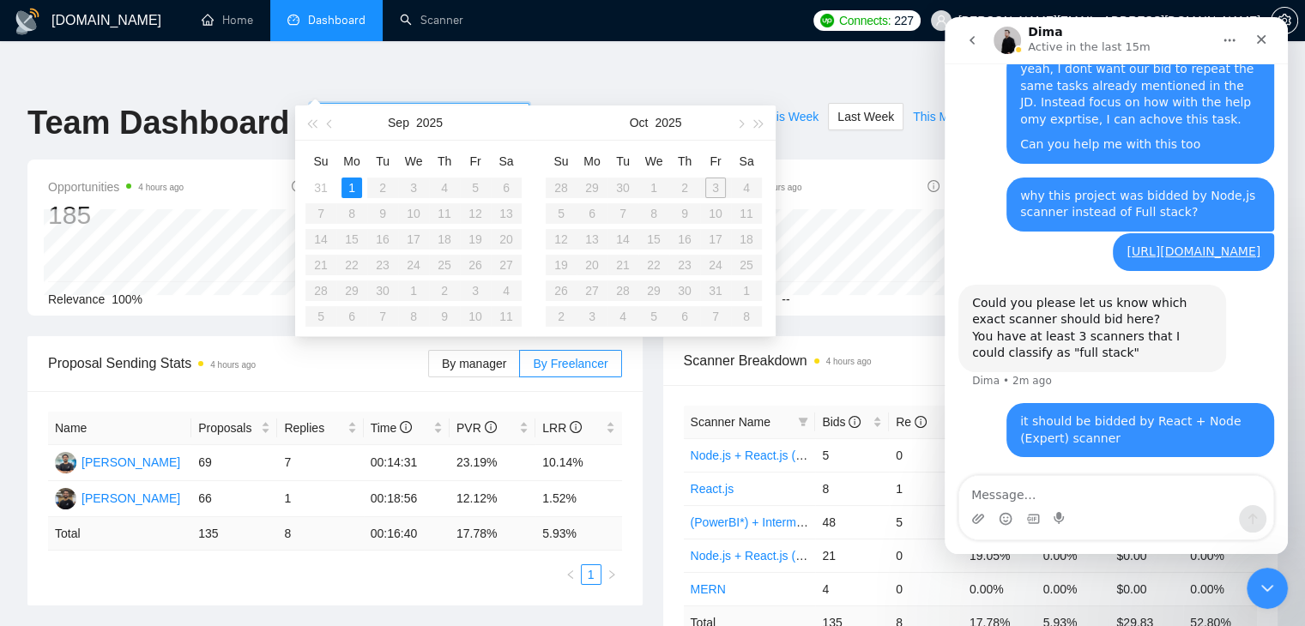
click at [350, 179] on div "1" at bounding box center [351, 188] width 21 height 21
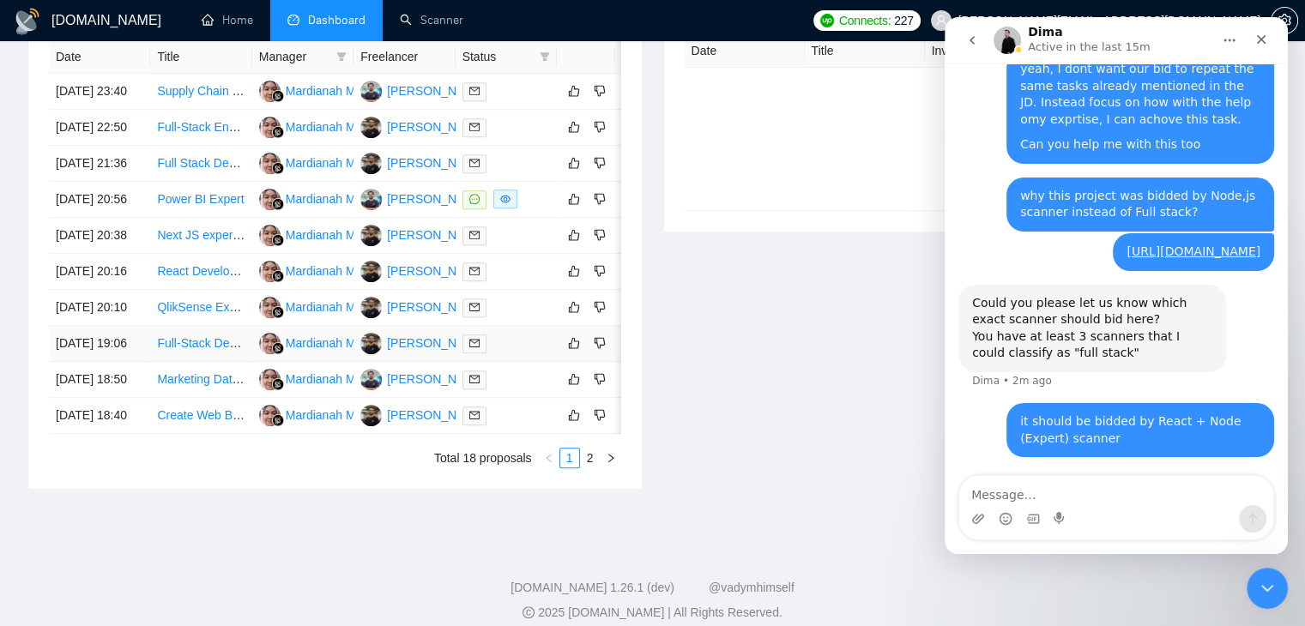
scroll to position [906, 0]
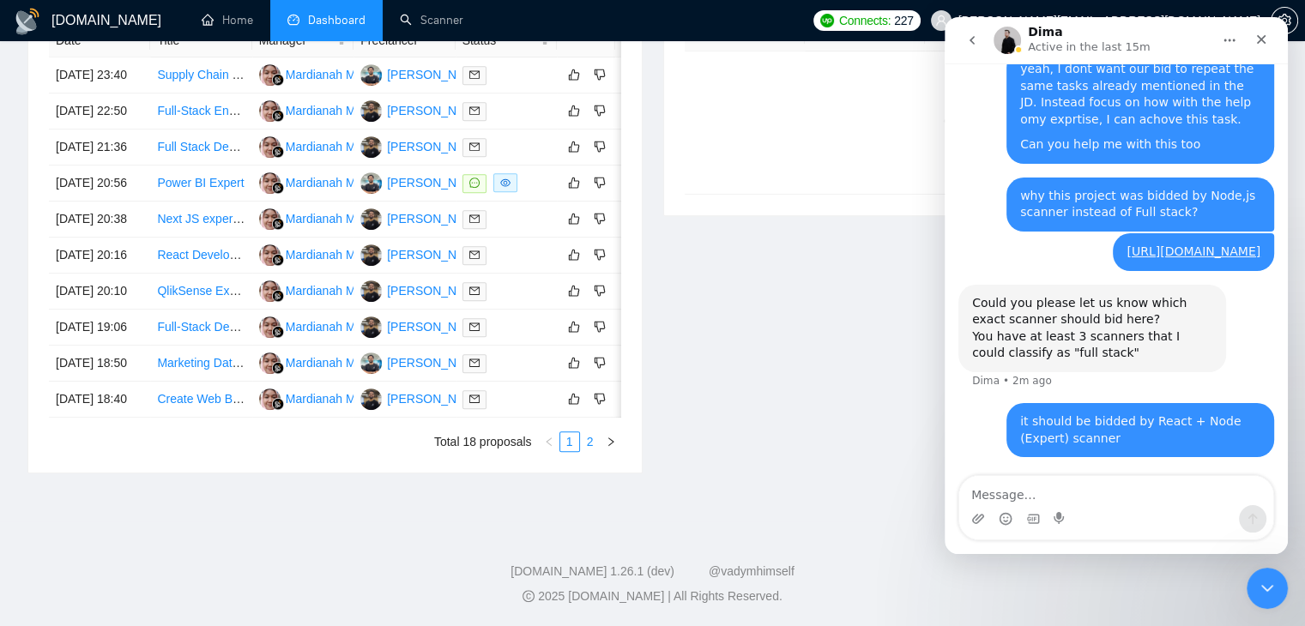
click at [592, 444] on link "2" at bounding box center [590, 441] width 19 height 19
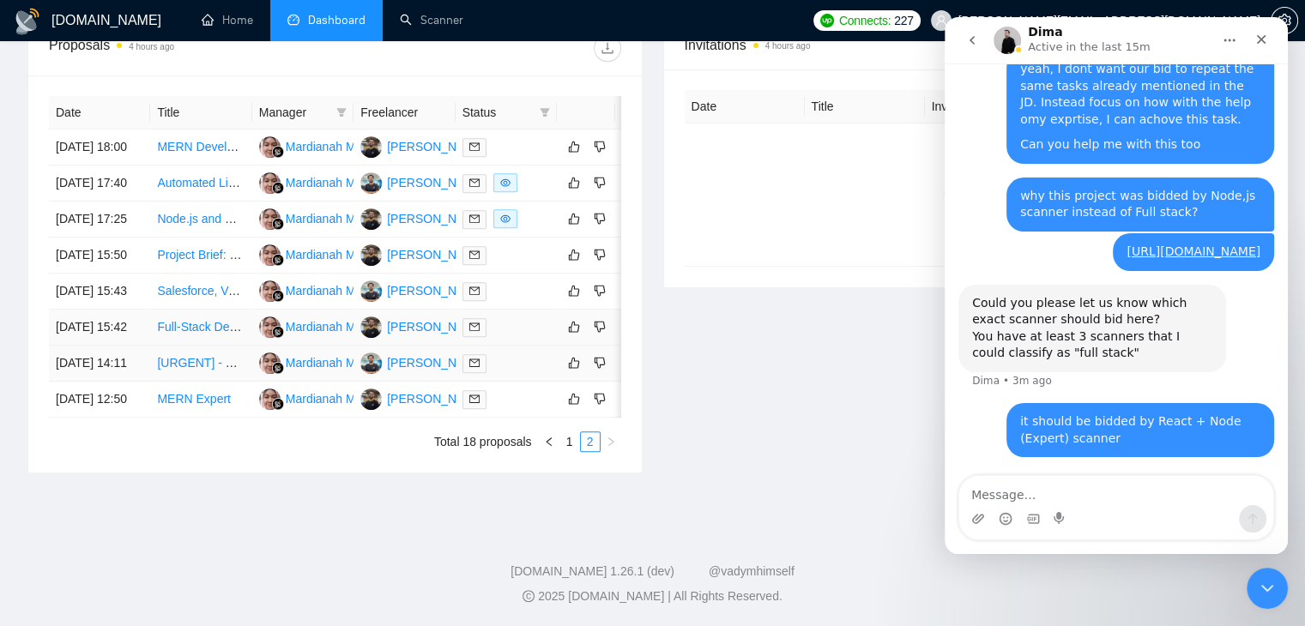
scroll to position [784, 0]
click at [199, 392] on link "MERN Expert" at bounding box center [194, 399] width 74 height 14
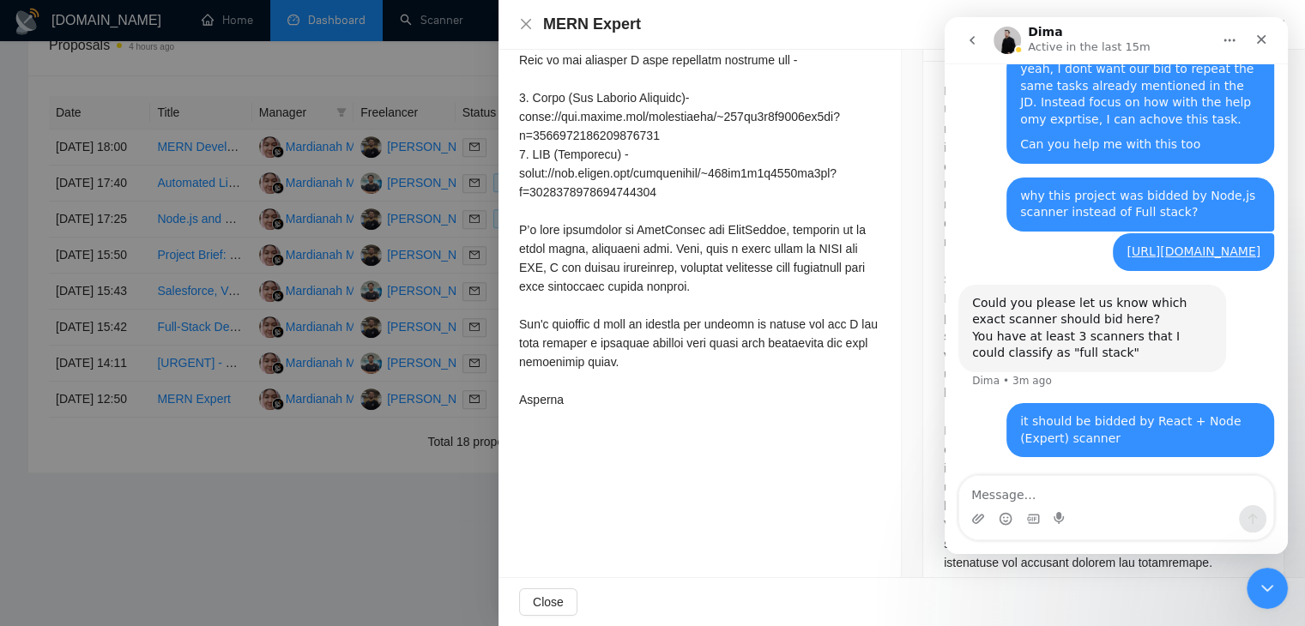
click at [498, 231] on div at bounding box center [652, 313] width 1305 height 626
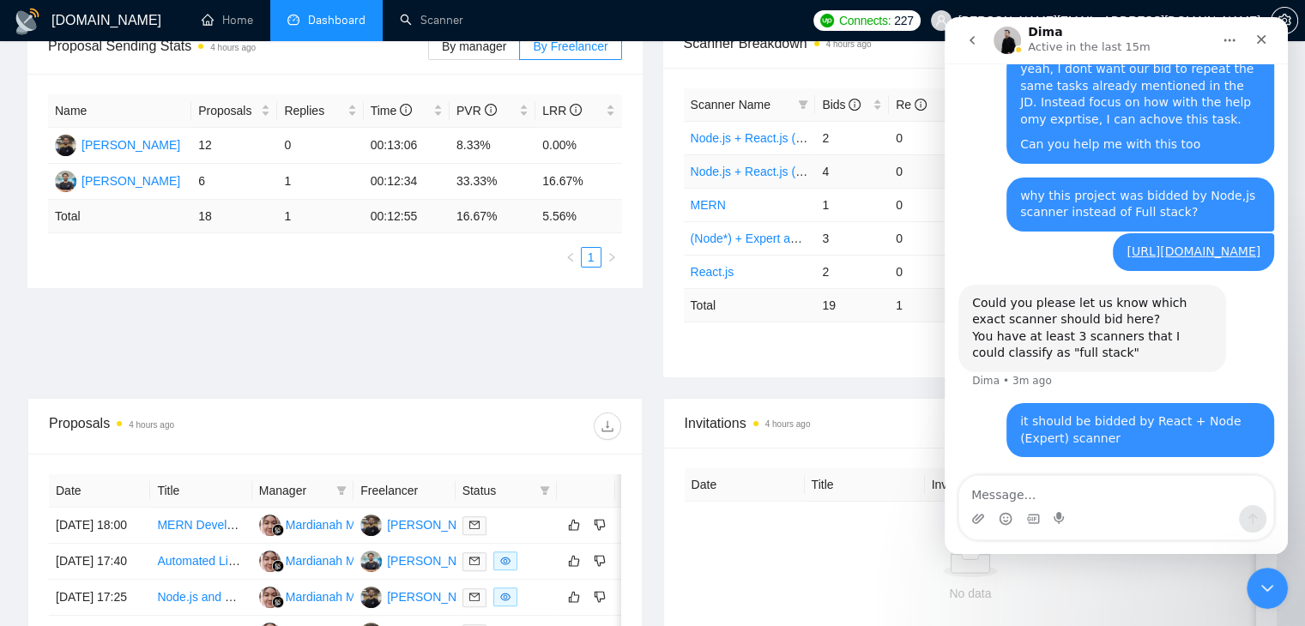
scroll to position [0, 0]
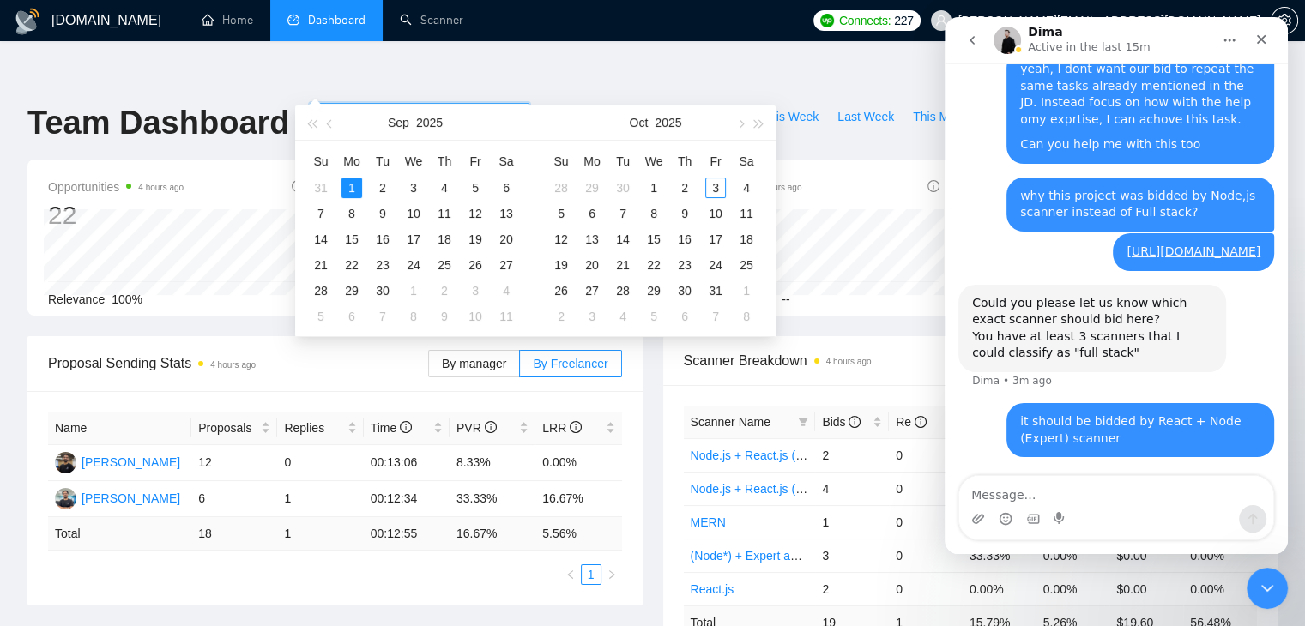
click at [354, 107] on input "2025-09-01" at bounding box center [359, 116] width 78 height 19
type input "2025-10-01"
click at [655, 189] on div "1" at bounding box center [653, 188] width 21 height 21
click at [648, 181] on div "1" at bounding box center [653, 188] width 21 height 21
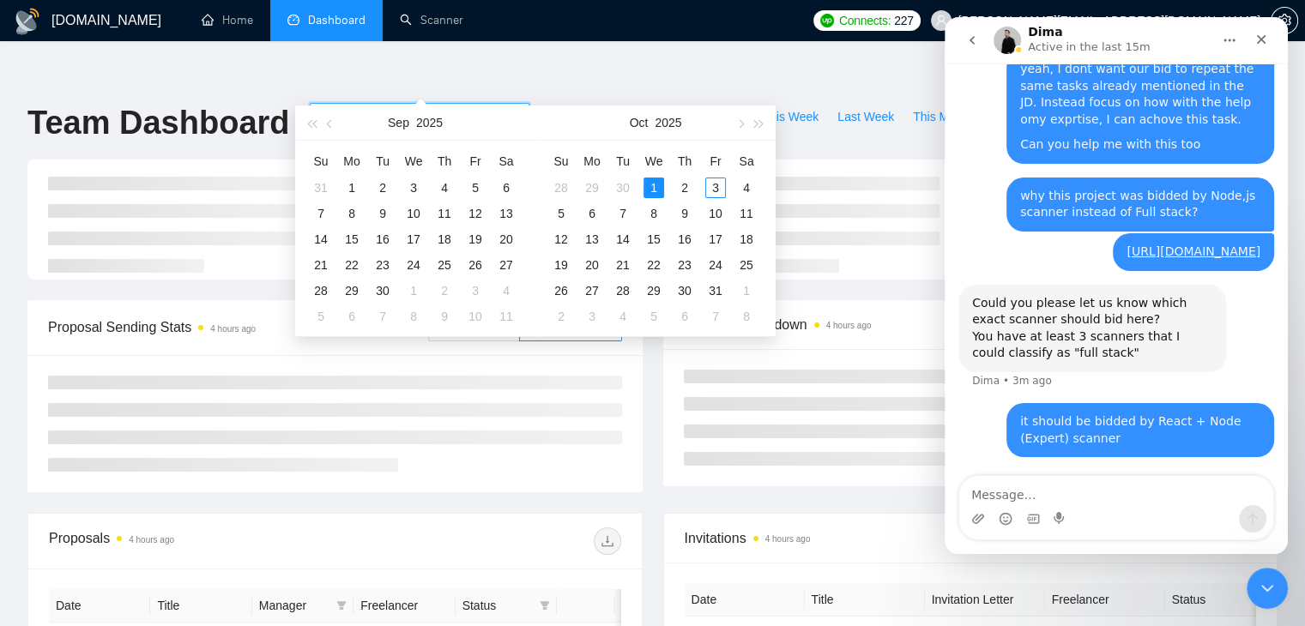
type input "2025-10-01"
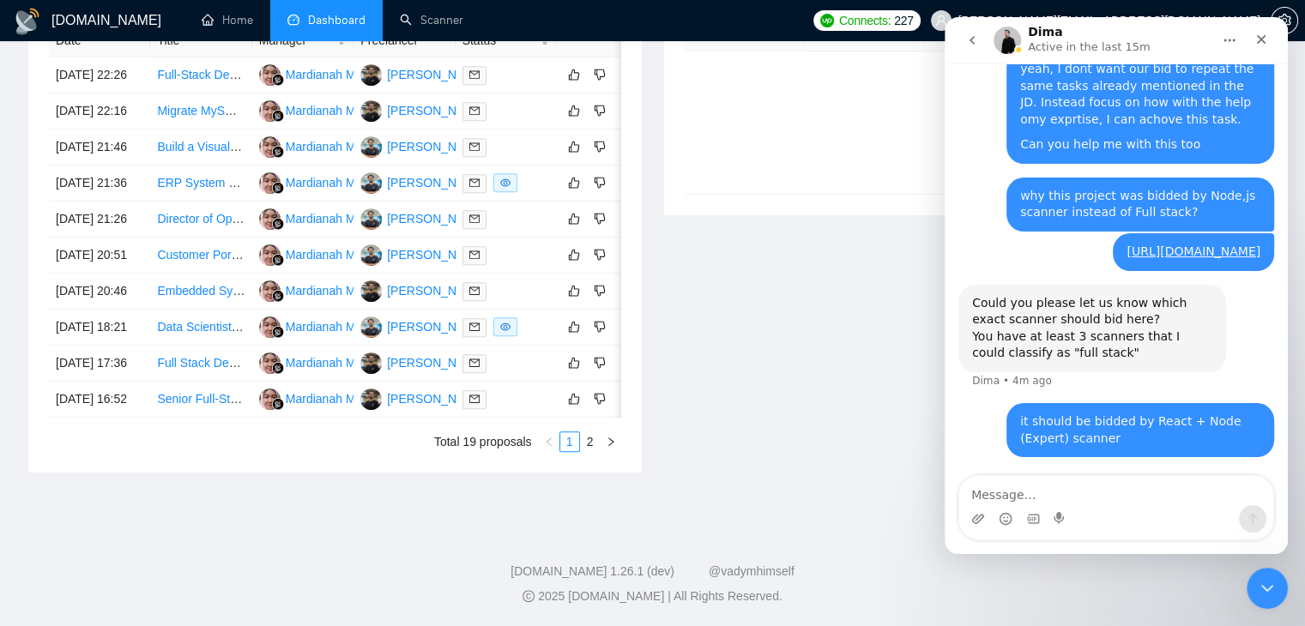
scroll to position [847, 0]
click at [591, 451] on link "2" at bounding box center [590, 441] width 19 height 19
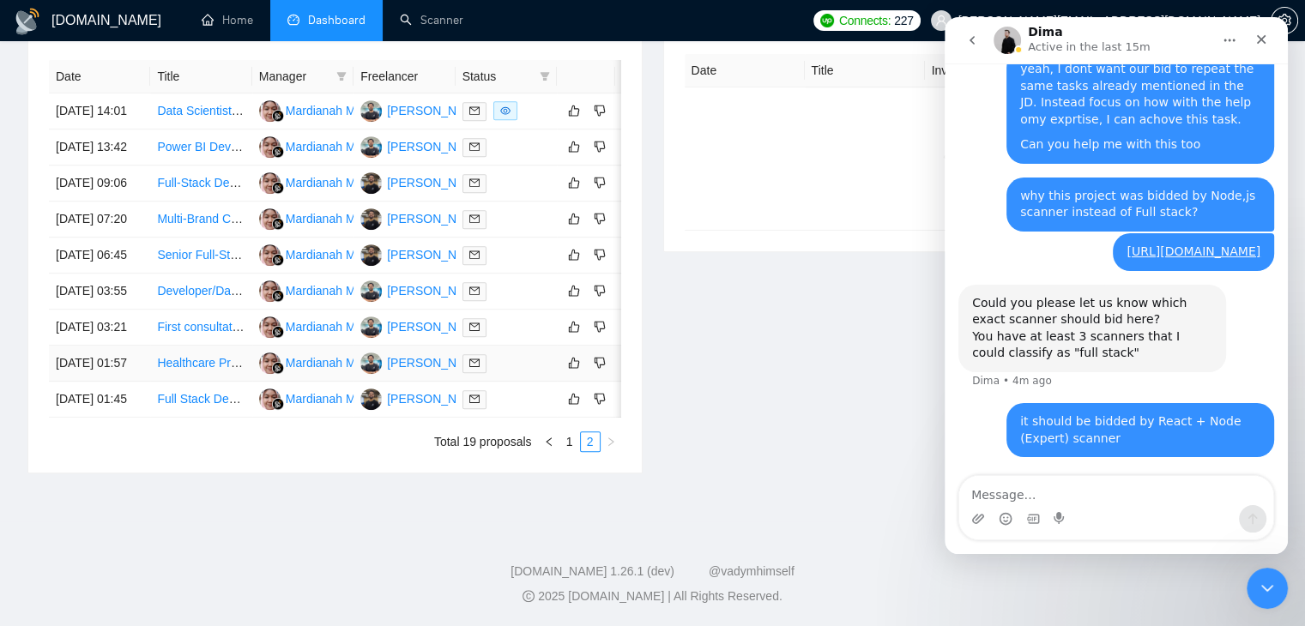
click at [348, 353] on div "Mardianah Mardianah" at bounding box center [344, 362] width 117 height 19
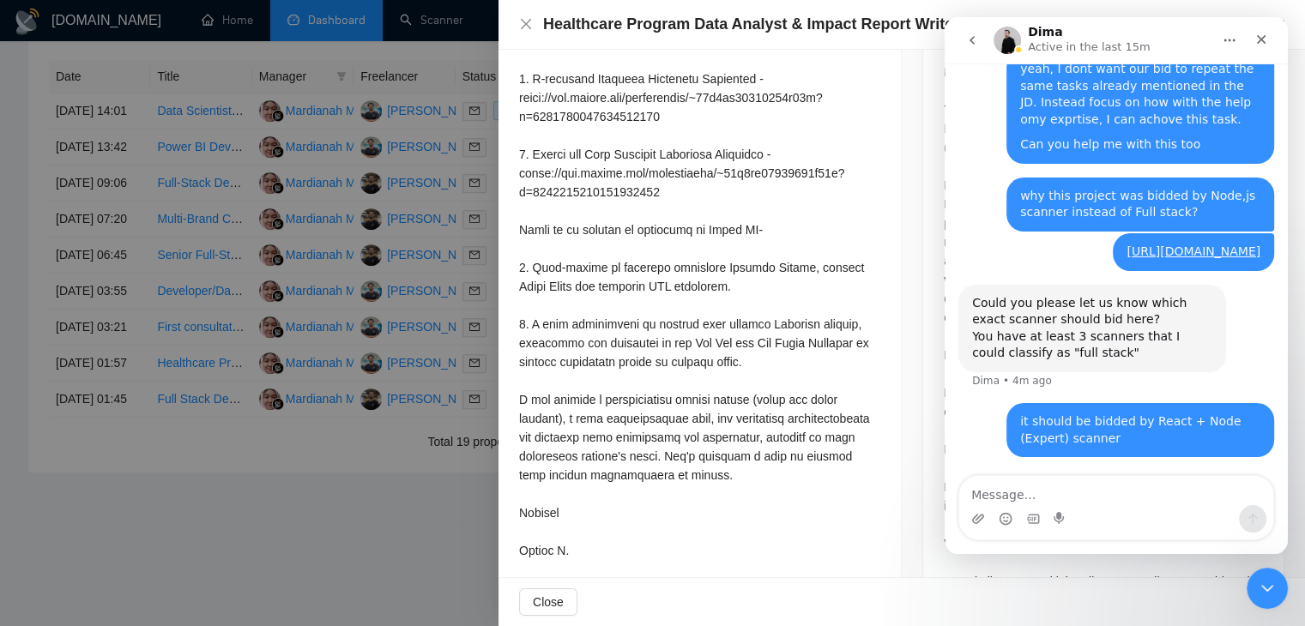
click at [289, 522] on div at bounding box center [652, 313] width 1305 height 626
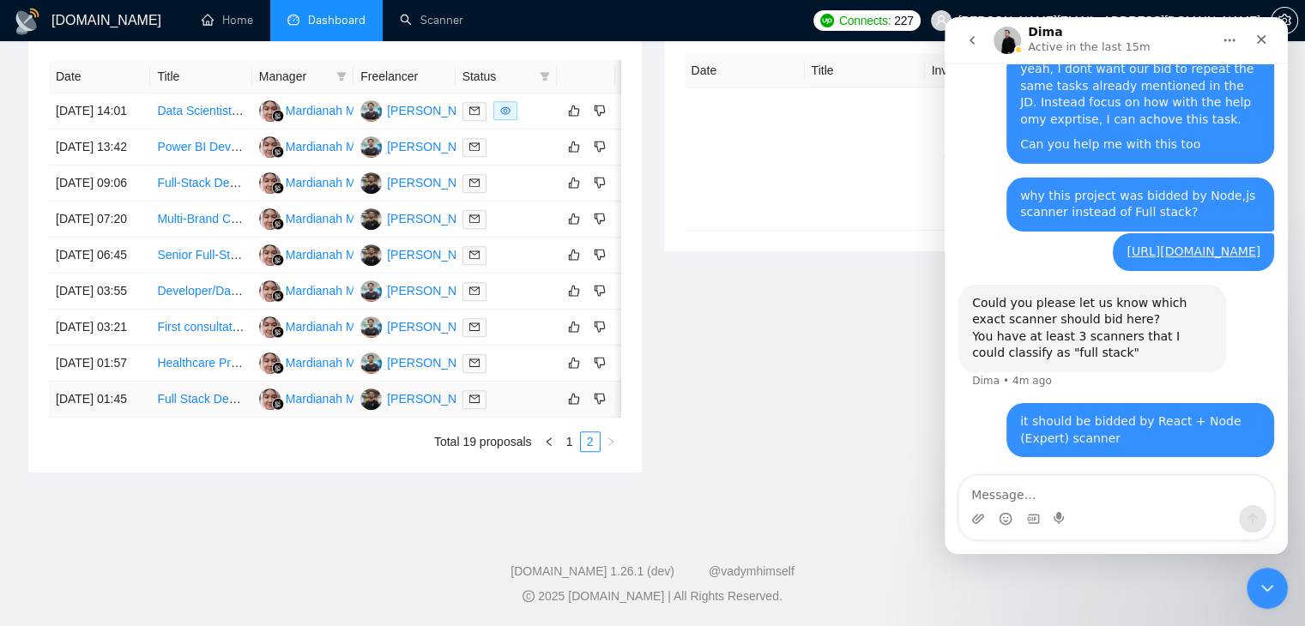
scroll to position [837, 0]
click at [199, 399] on link "Full Stack Developer for SaaS dashboard (React & Node)" at bounding box center [310, 399] width 307 height 14
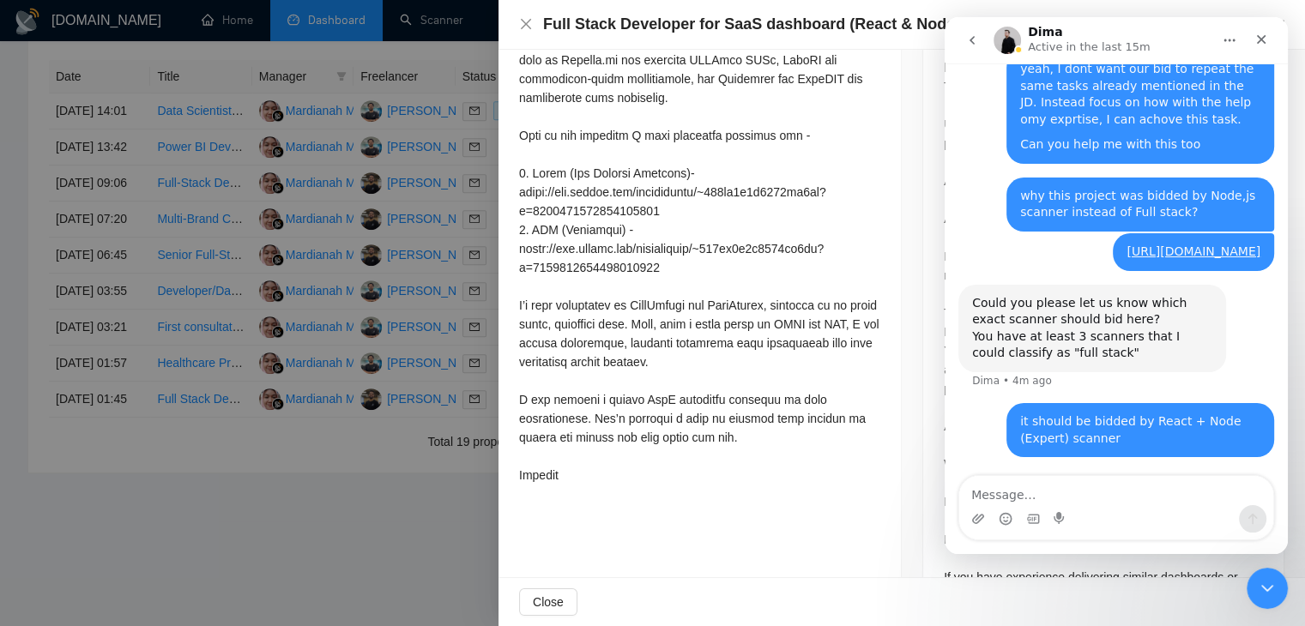
click at [831, 392] on div at bounding box center [699, 135] width 361 height 698
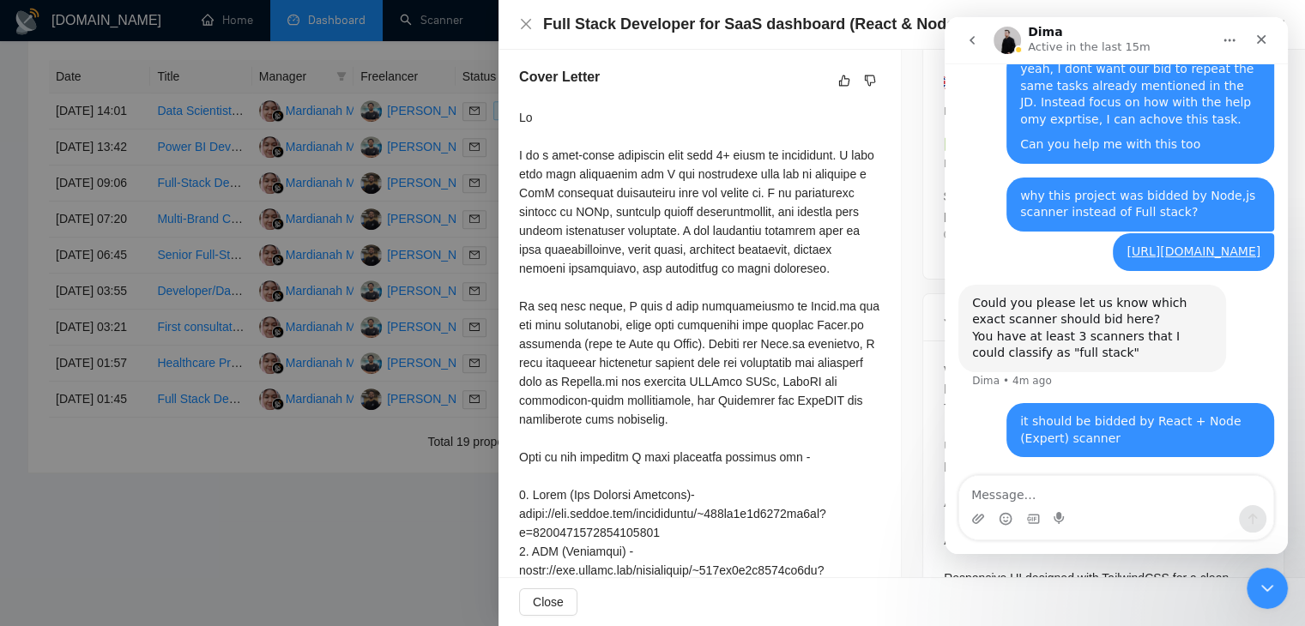
scroll to position [466, 0]
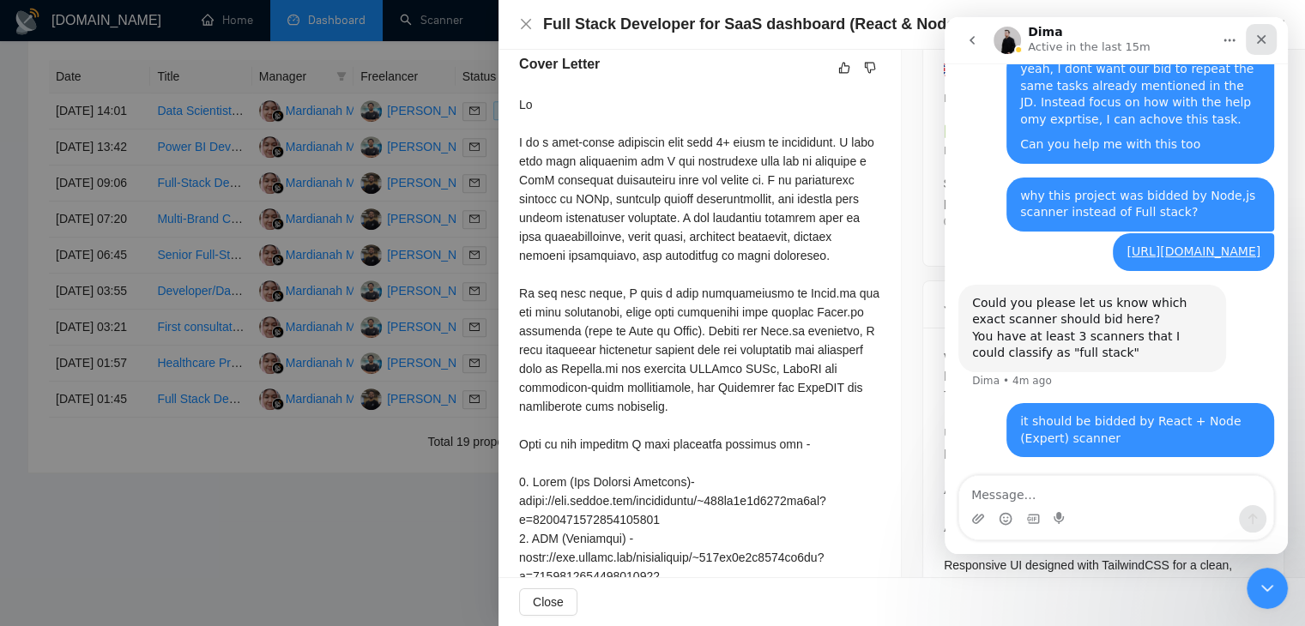
click at [1266, 50] on div "Close" at bounding box center [1261, 39] width 31 height 31
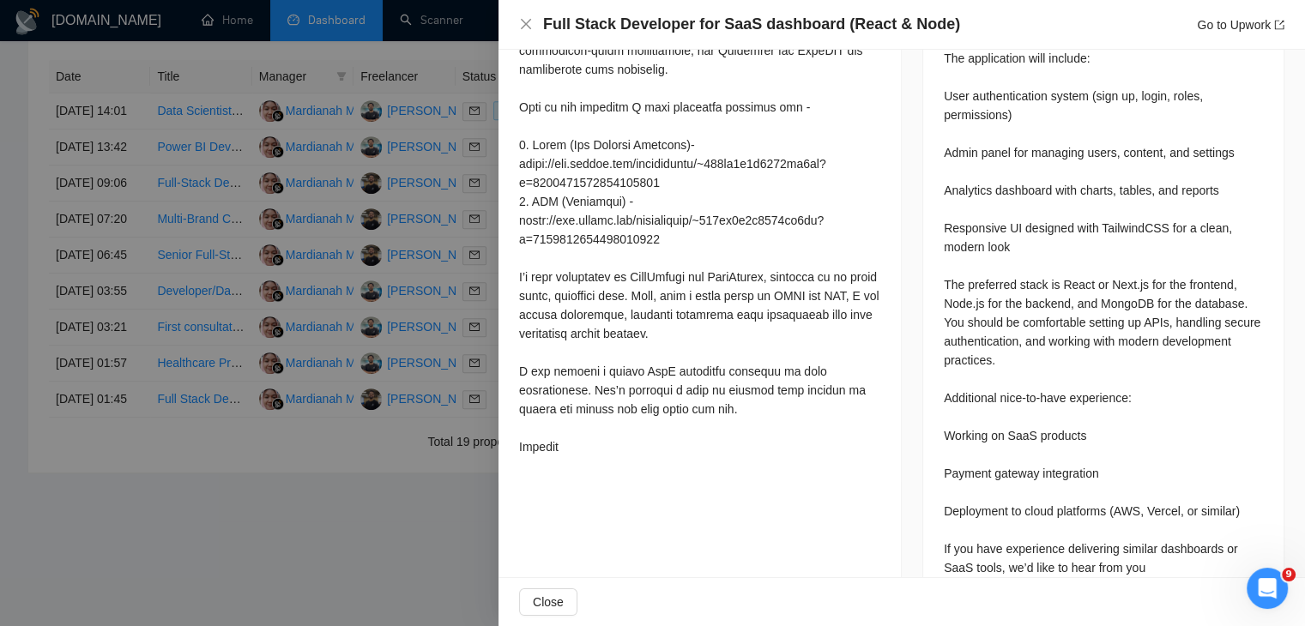
scroll to position [804, 0]
click at [343, 506] on div at bounding box center [652, 313] width 1305 height 626
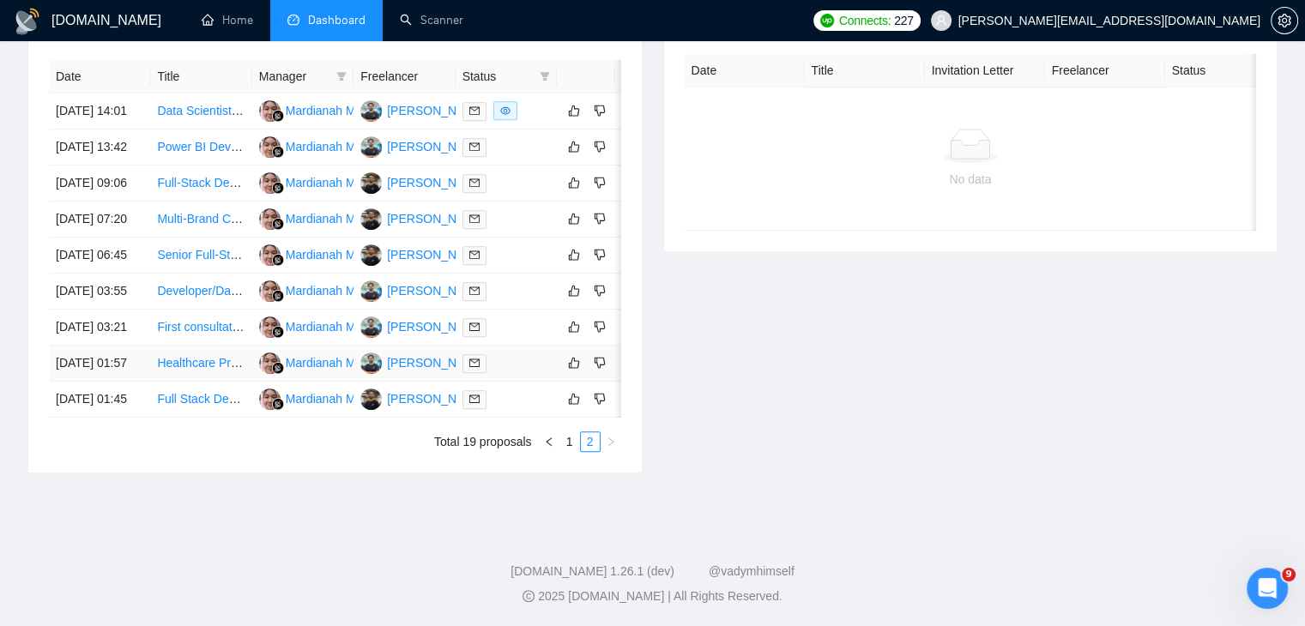
click at [201, 354] on td "Healthcare Program Data Analyst & Impact Report Writer" at bounding box center [200, 364] width 101 height 36
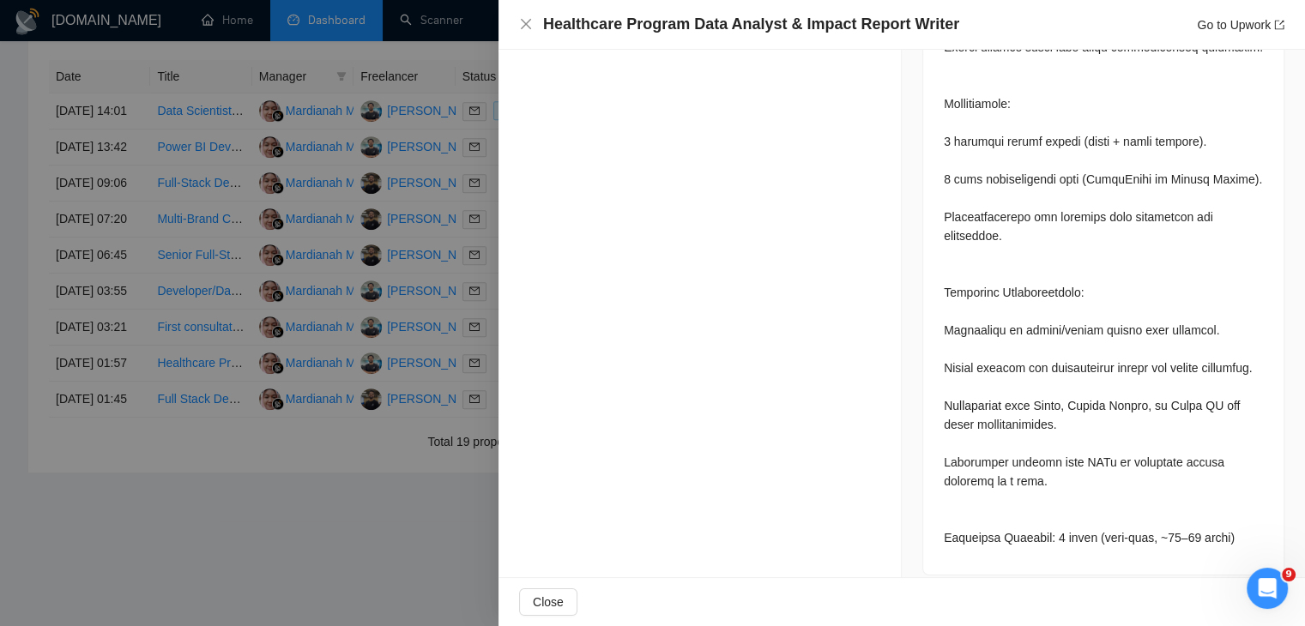
scroll to position [854, 0]
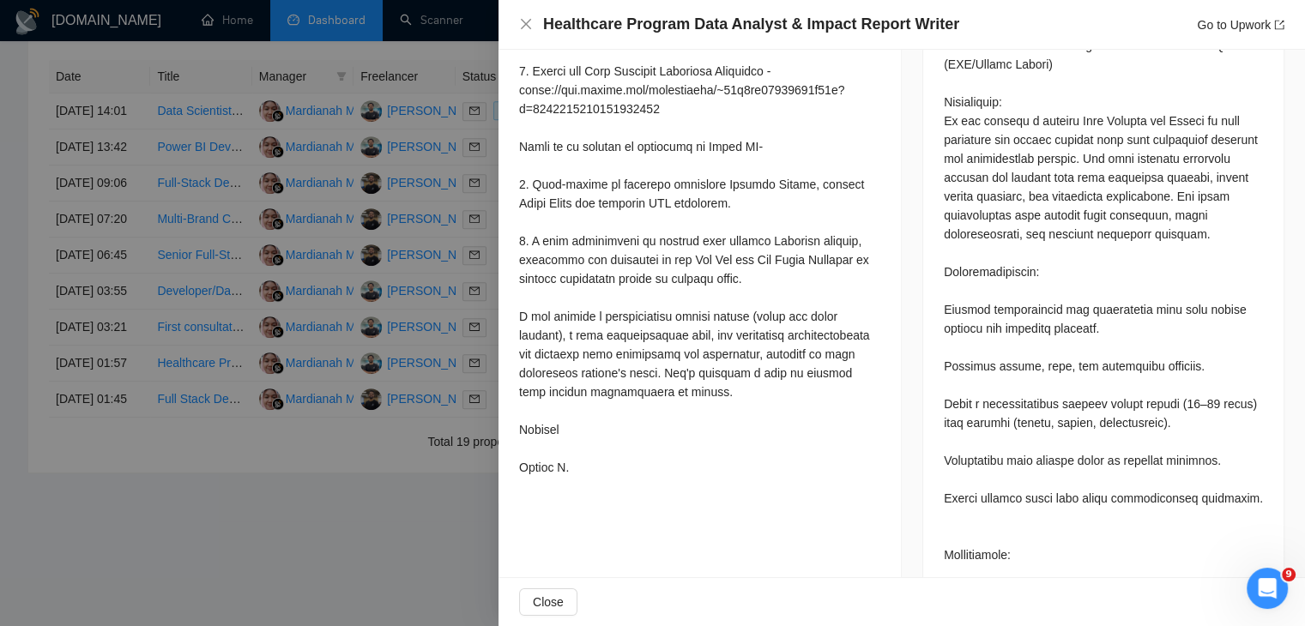
scroll to position [852, 0]
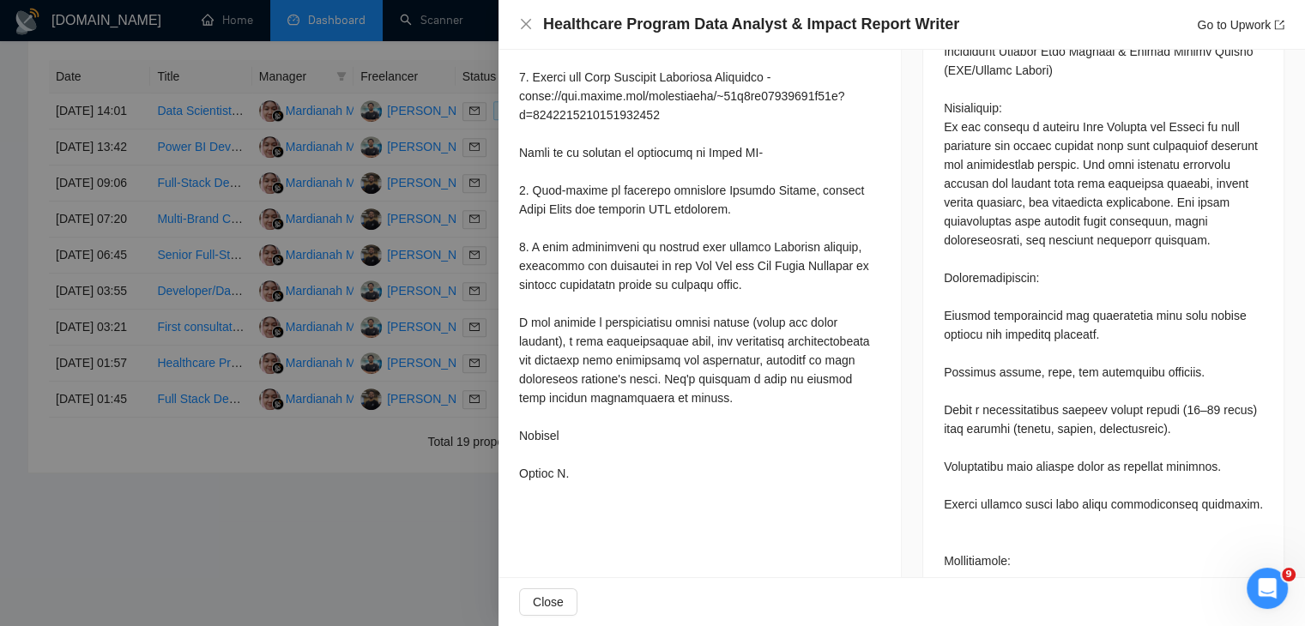
click at [281, 330] on div at bounding box center [652, 313] width 1305 height 626
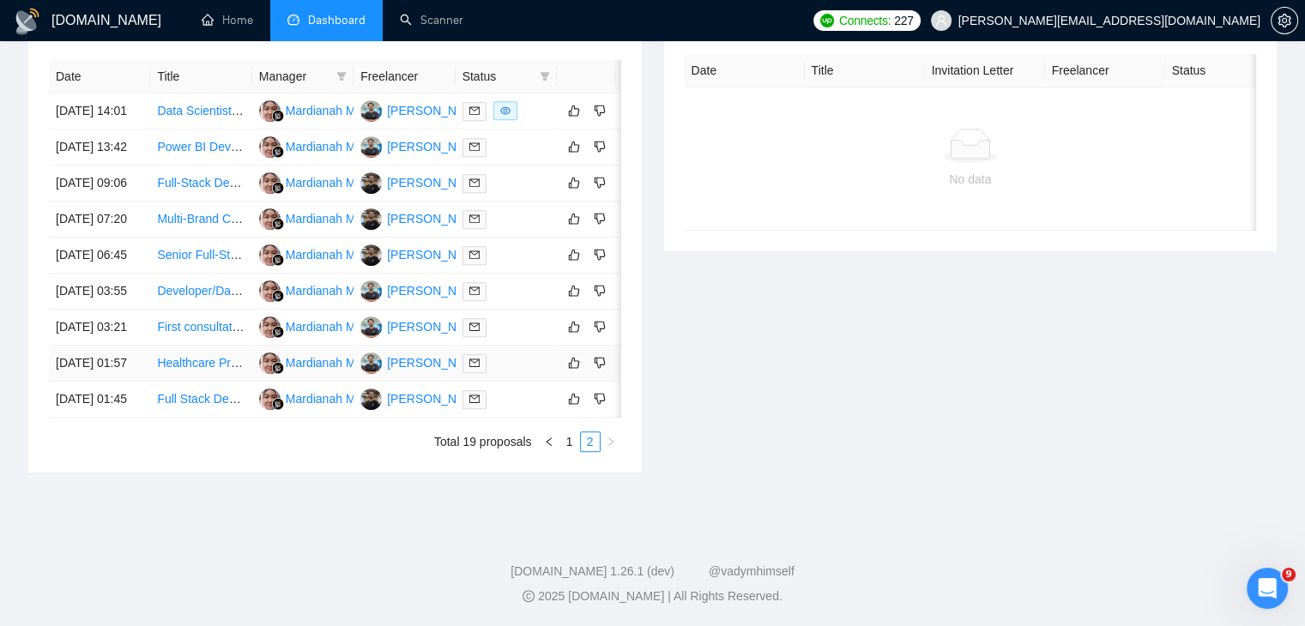
scroll to position [761, 0]
click at [187, 334] on link "First consultation" at bounding box center [202, 327] width 91 height 14
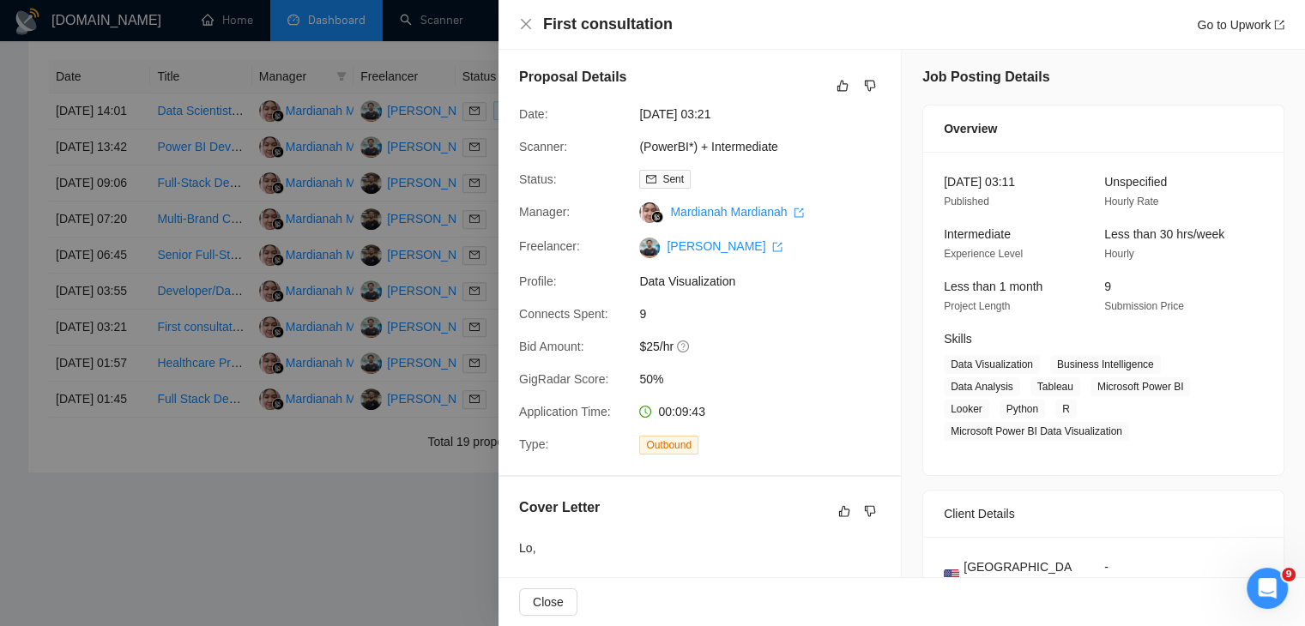
scroll to position [3, 0]
click at [230, 258] on div at bounding box center [652, 313] width 1305 height 626
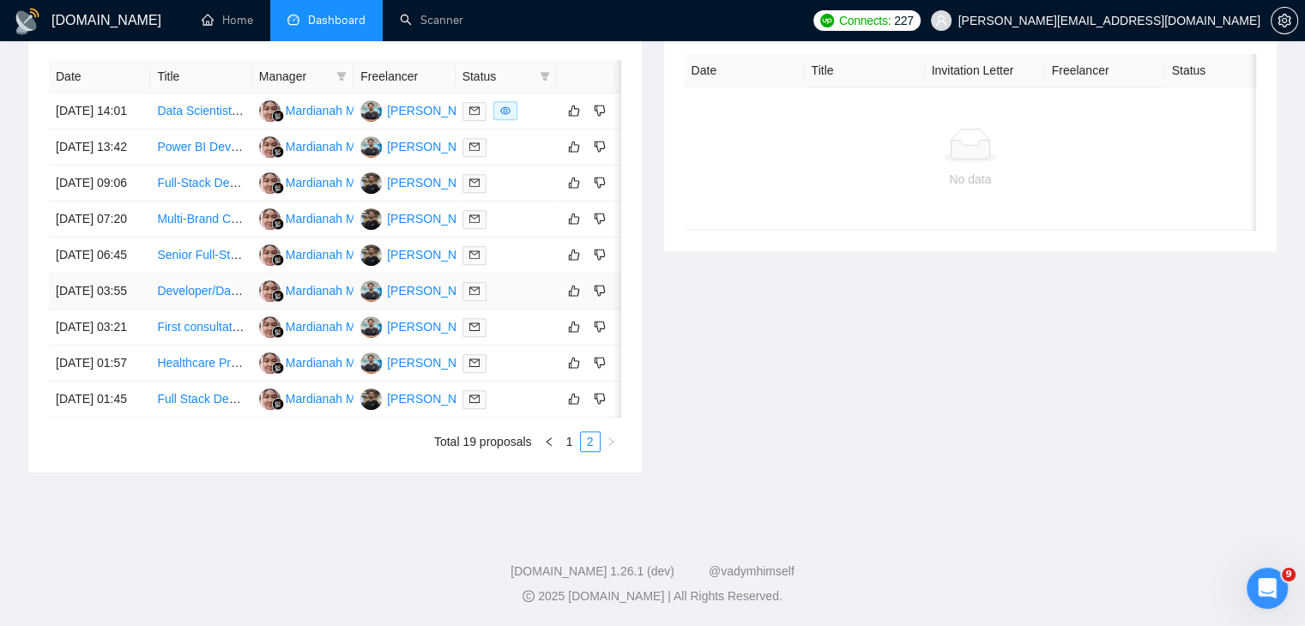
click at [221, 298] on link "Developer/Data Analyst" at bounding box center [219, 291] width 125 height 14
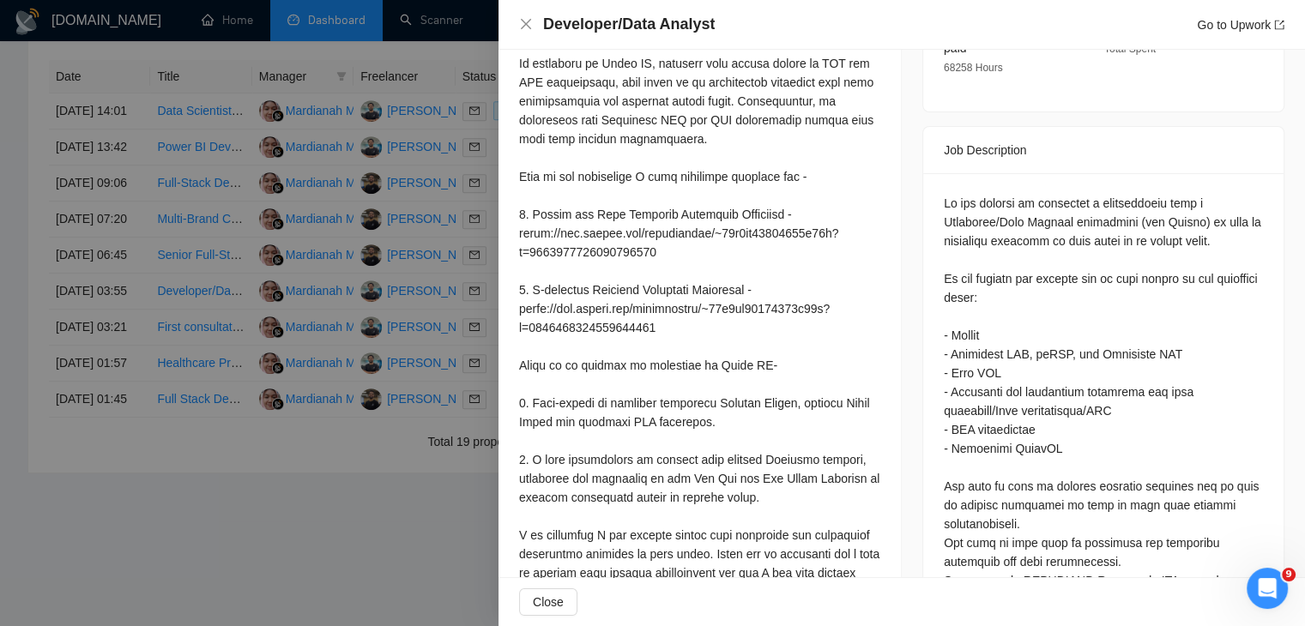
scroll to position [0, 0]
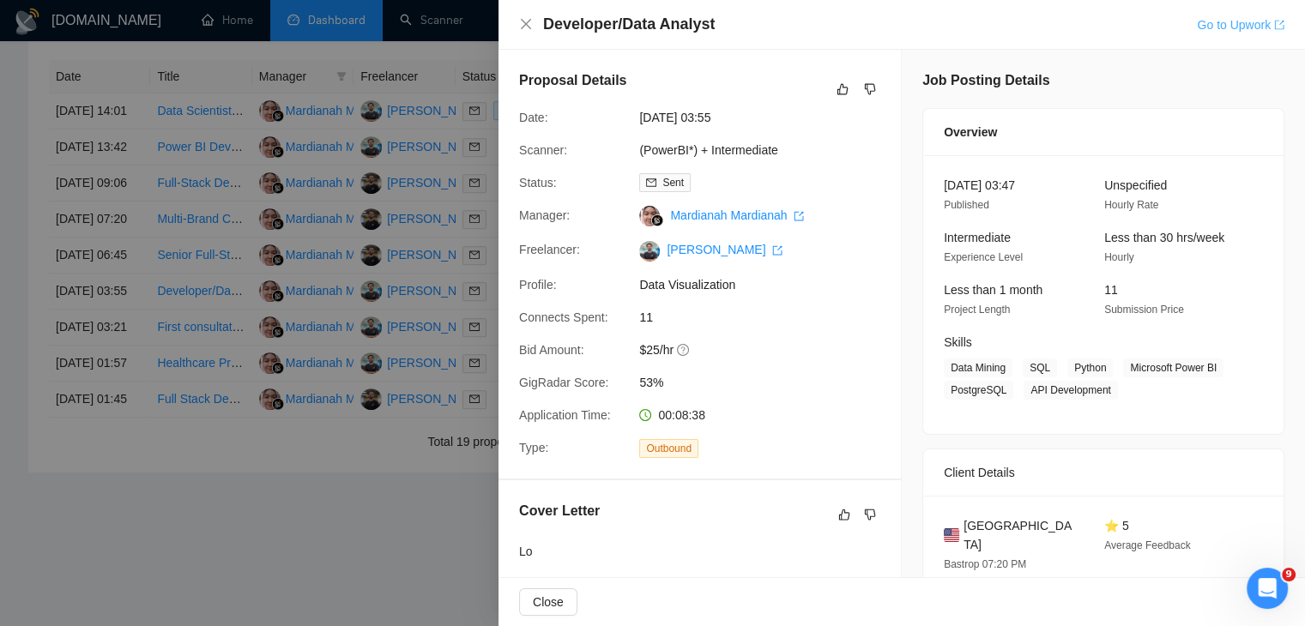
click at [1250, 32] on link "Go to Upwork" at bounding box center [1241, 25] width 88 height 14
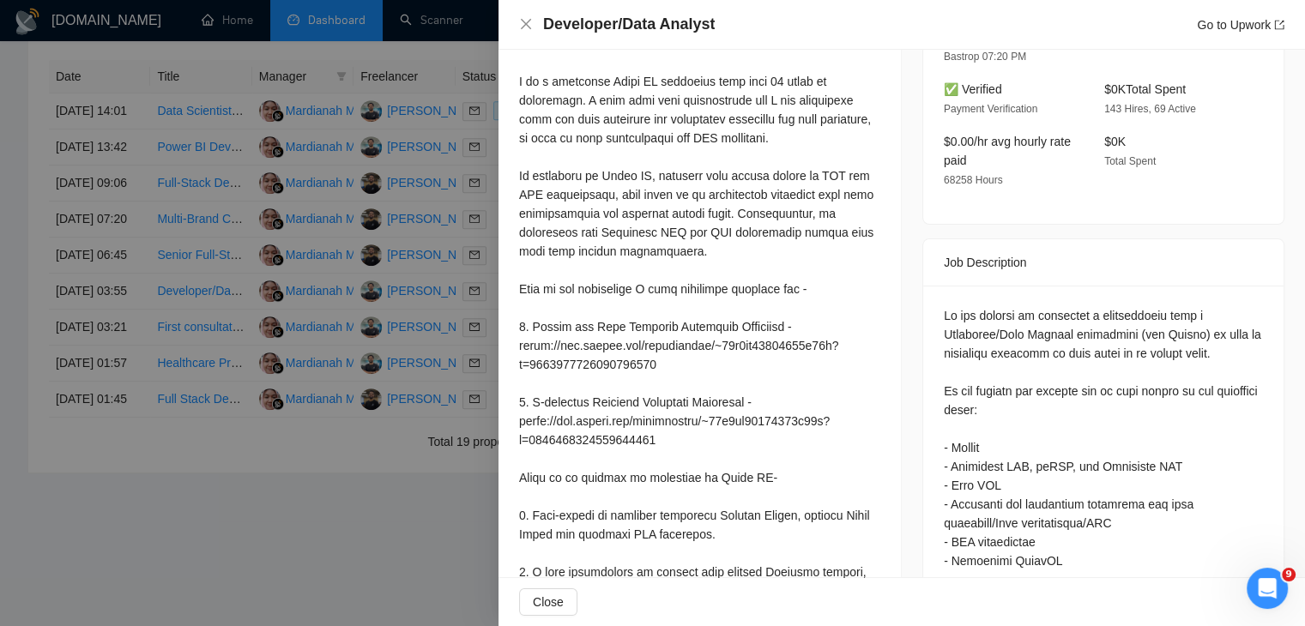
scroll to position [615, 0]
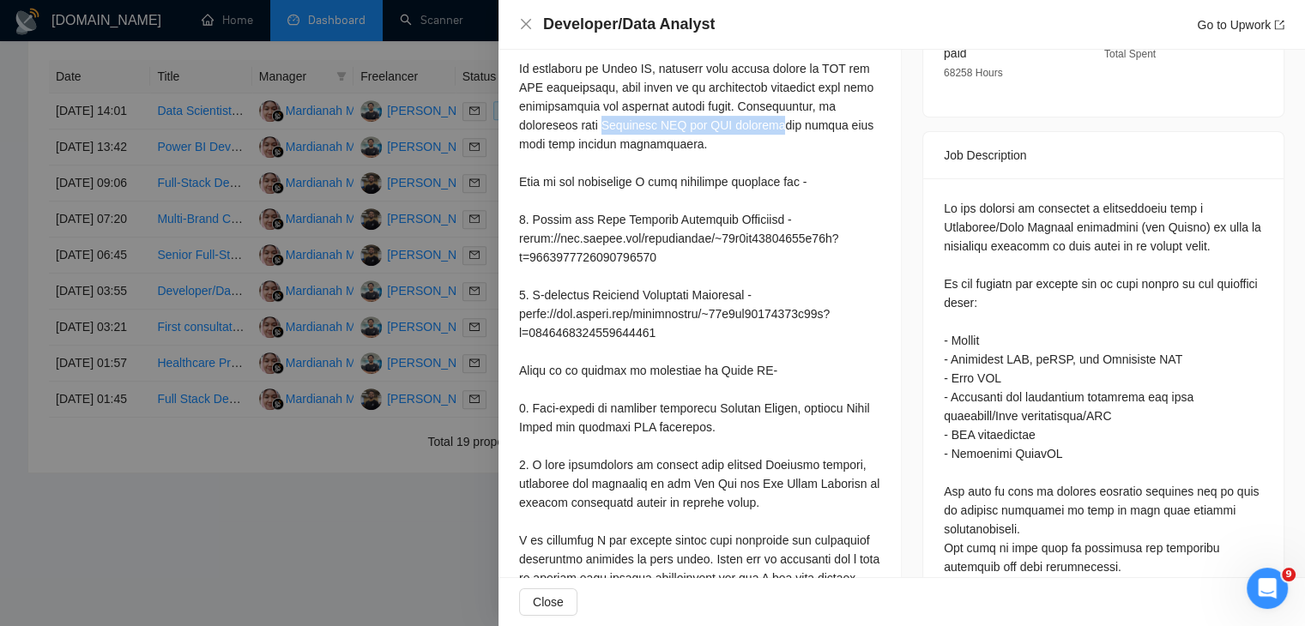
drag, startPoint x: 607, startPoint y: 149, endPoint x: 778, endPoint y: 152, distance: 170.8
click at [778, 152] on div at bounding box center [699, 285] width 361 height 717
click at [715, 156] on div at bounding box center [699, 285] width 361 height 717
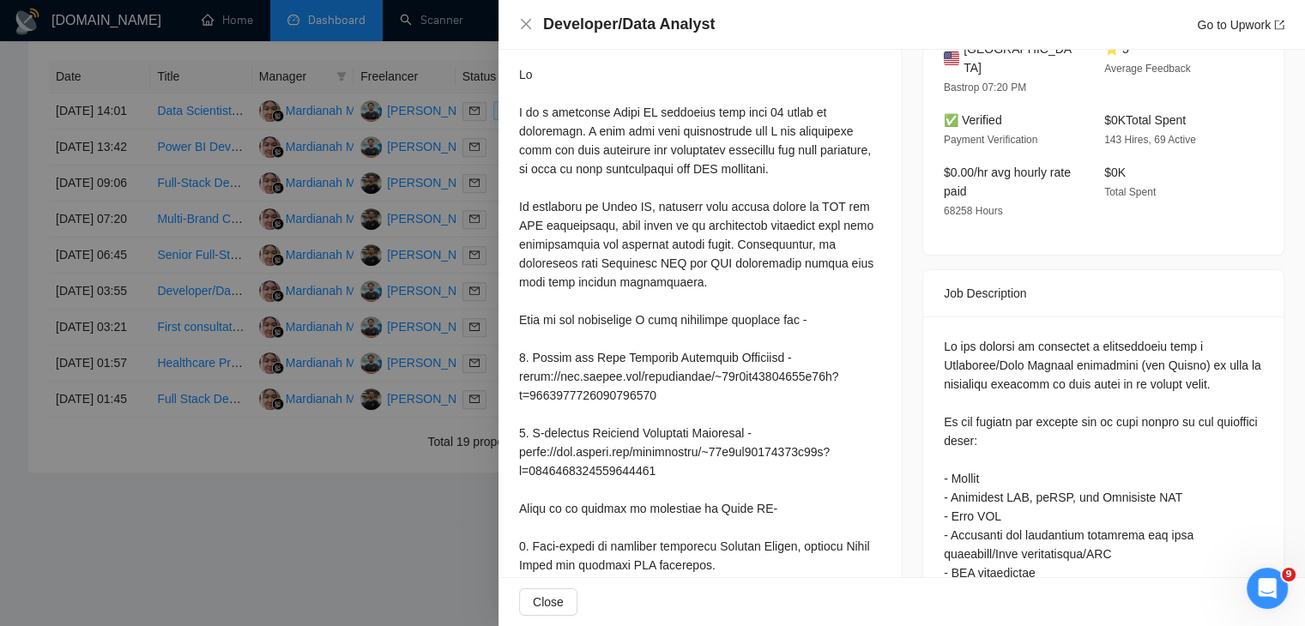
scroll to position [470, 0]
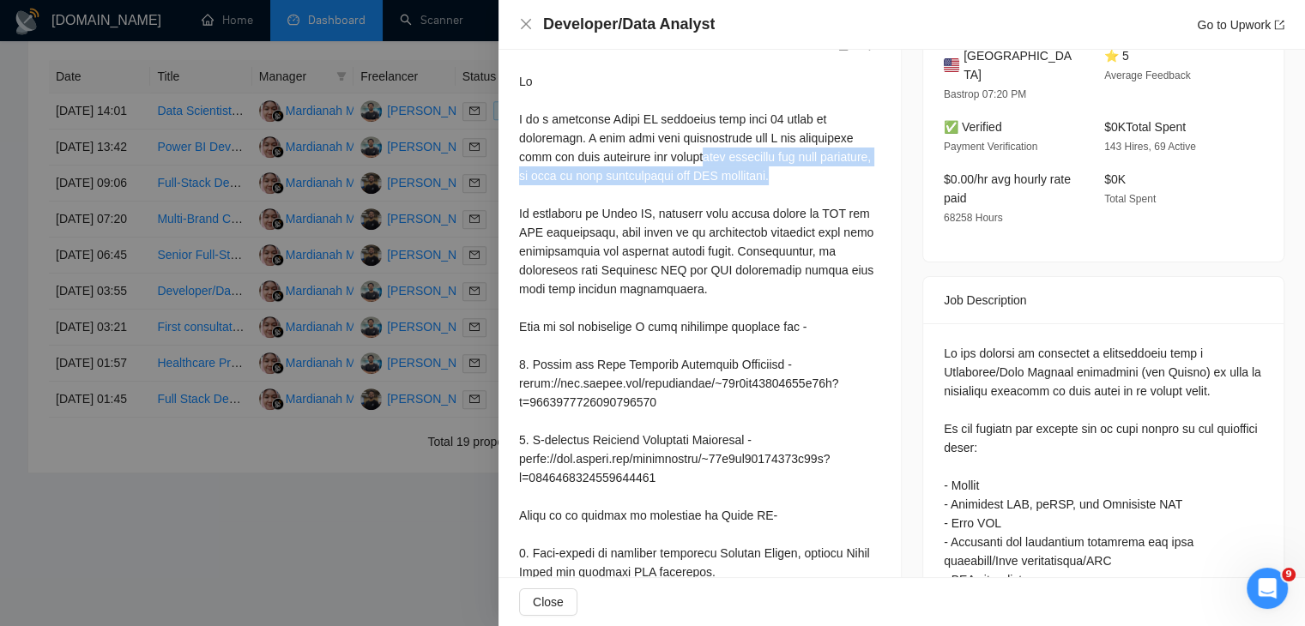
drag, startPoint x: 680, startPoint y: 184, endPoint x: 830, endPoint y: 196, distance: 150.6
click at [830, 196] on div at bounding box center [699, 430] width 361 height 717
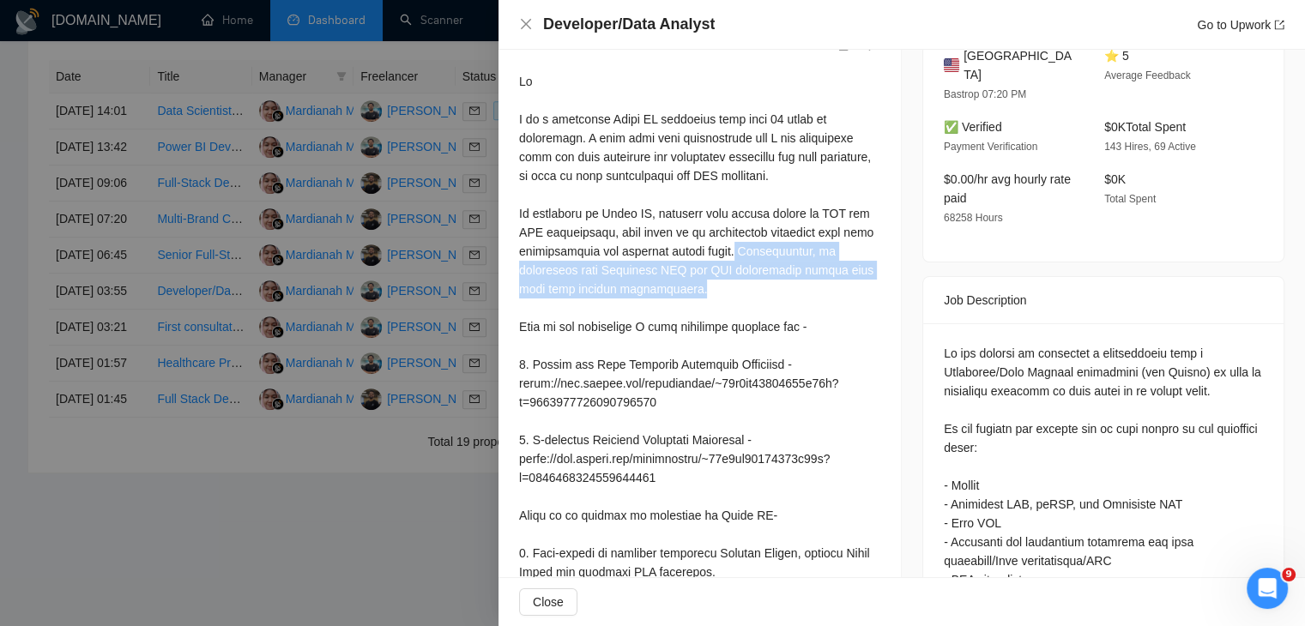
drag, startPoint x: 734, startPoint y: 272, endPoint x: 817, endPoint y: 309, distance: 90.2
click at [817, 309] on div at bounding box center [699, 430] width 361 height 717
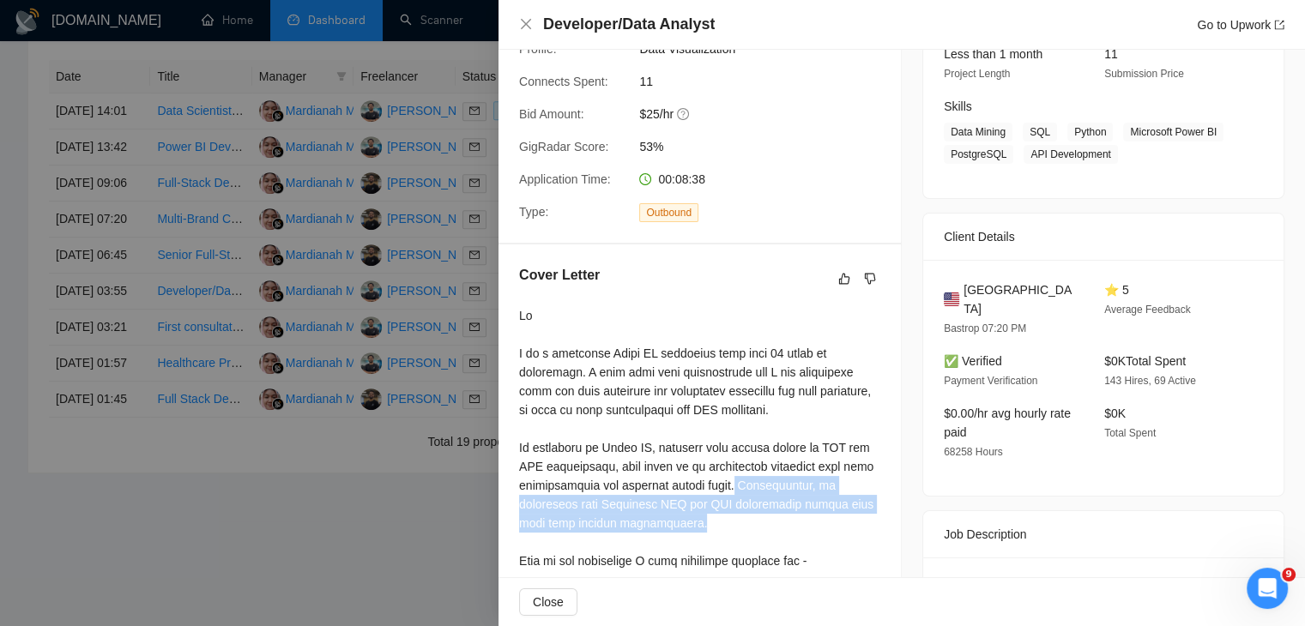
scroll to position [0, 0]
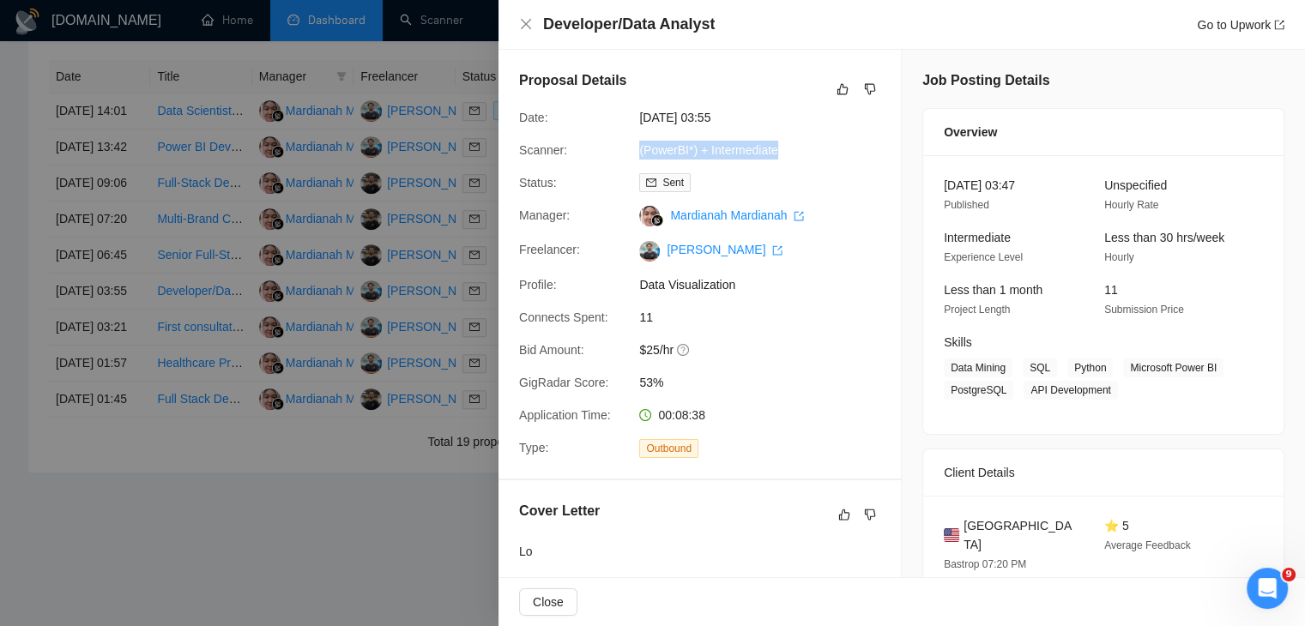
drag, startPoint x: 632, startPoint y: 159, endPoint x: 799, endPoint y: 152, distance: 166.6
click at [799, 152] on div "(PowerBI*) + Intermediate" at bounding box center [722, 150] width 181 height 19
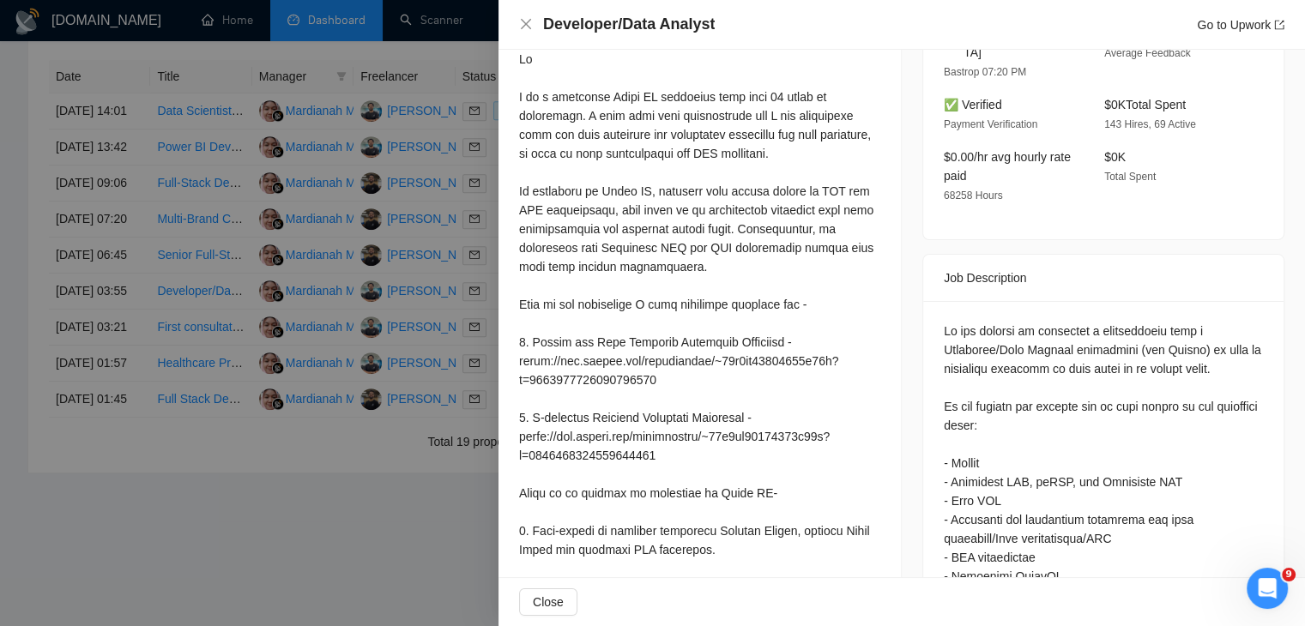
scroll to position [491, 0]
click at [820, 356] on div at bounding box center [699, 409] width 361 height 717
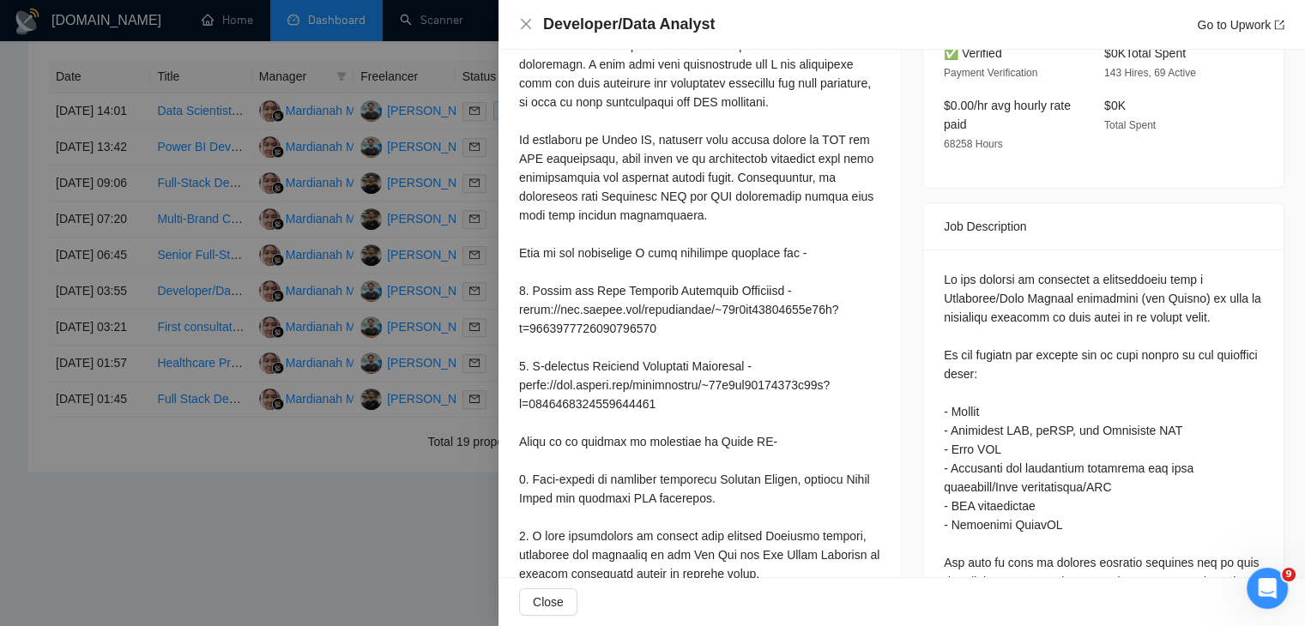
scroll to position [6013, 0]
click at [725, 212] on div at bounding box center [699, 356] width 361 height 717
drag, startPoint x: 725, startPoint y: 212, endPoint x: 783, endPoint y: 233, distance: 61.9
click at [783, 233] on div at bounding box center [699, 356] width 361 height 717
click at [271, 251] on div at bounding box center [652, 313] width 1305 height 626
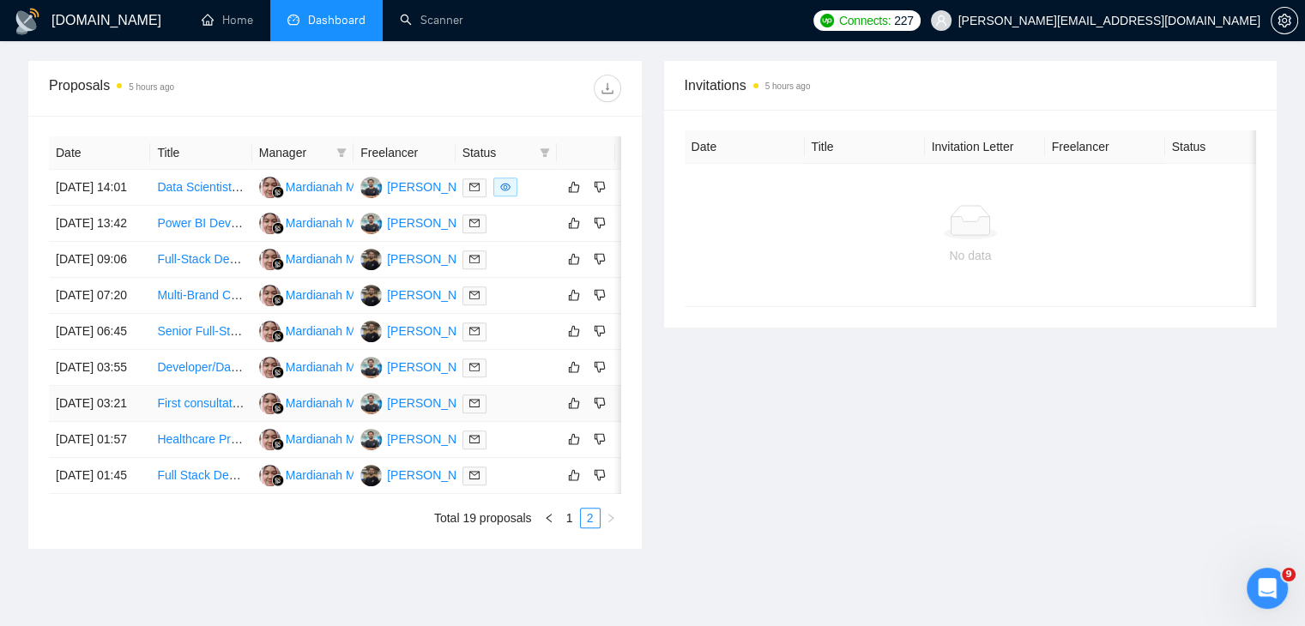
scroll to position [655, 0]
click at [197, 217] on link "Power BI Developer for Sales Data and Monthly Reporting" at bounding box center [312, 224] width 311 height 14
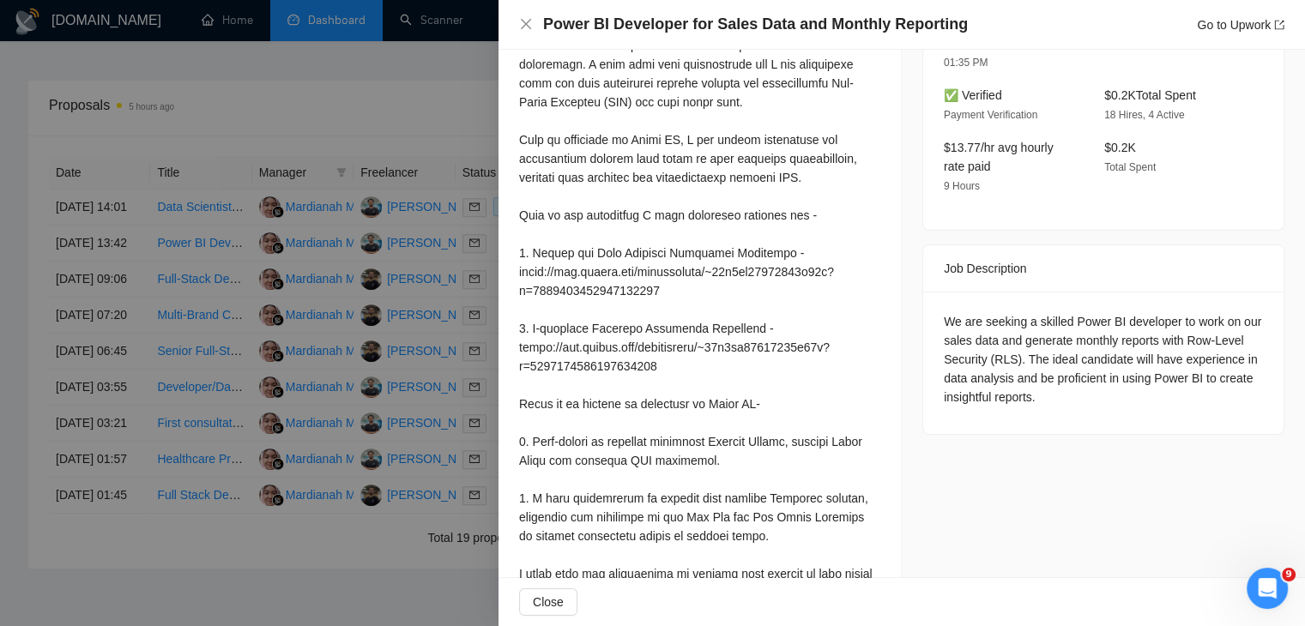
click at [209, 364] on div at bounding box center [652, 313] width 1305 height 626
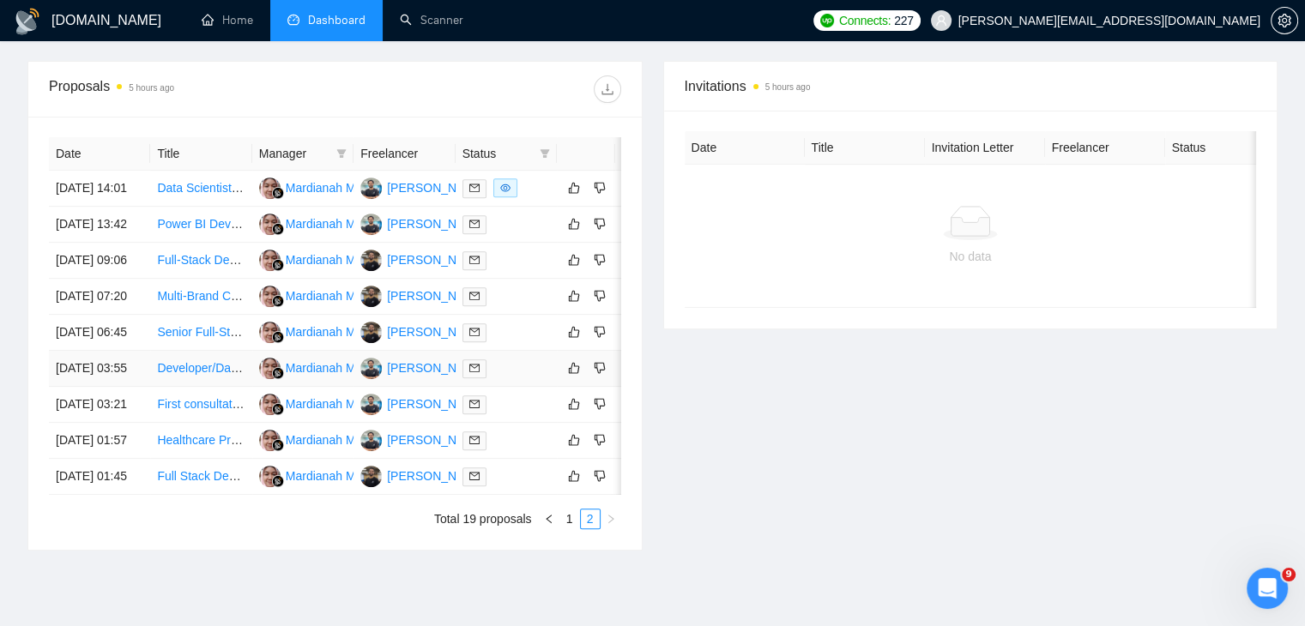
click at [197, 375] on link "Developer/Data Analyst" at bounding box center [219, 368] width 125 height 14
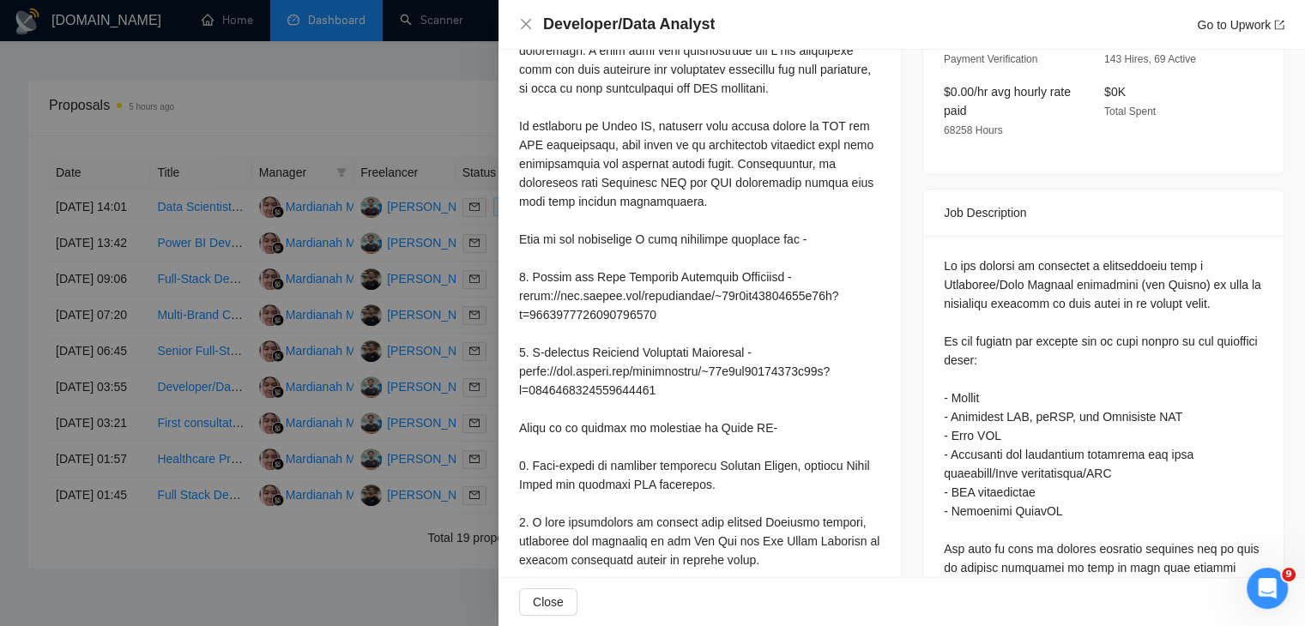
scroll to position [593, 0]
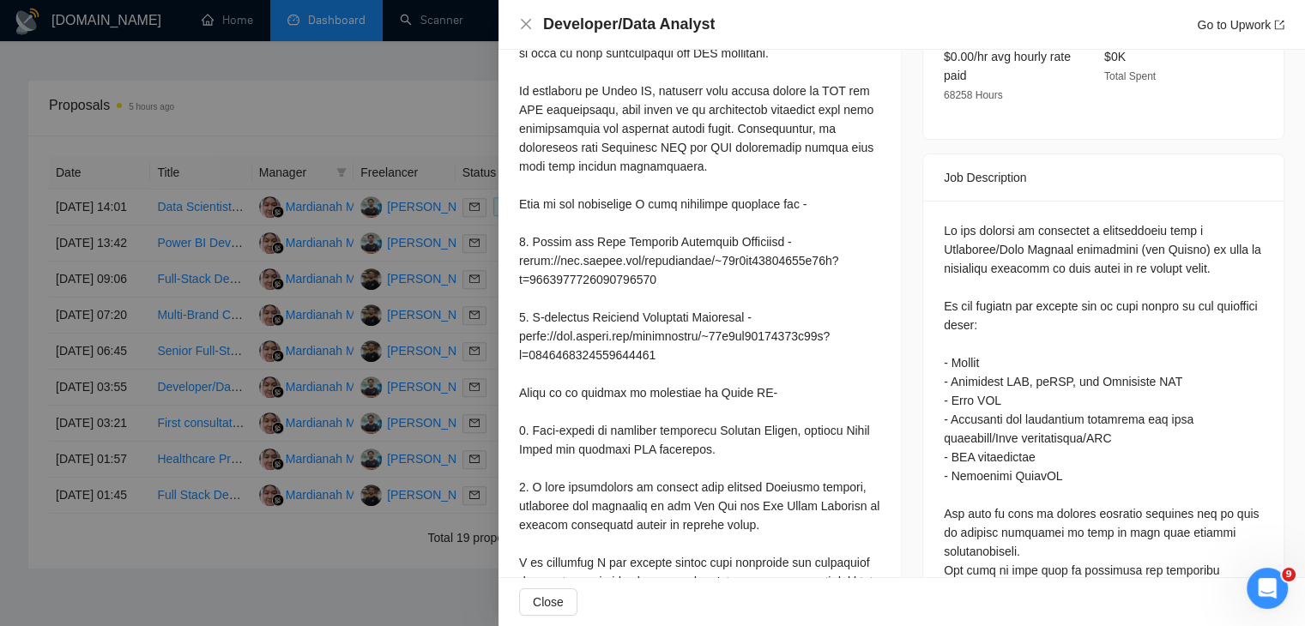
click at [110, 375] on div at bounding box center [652, 313] width 1305 height 626
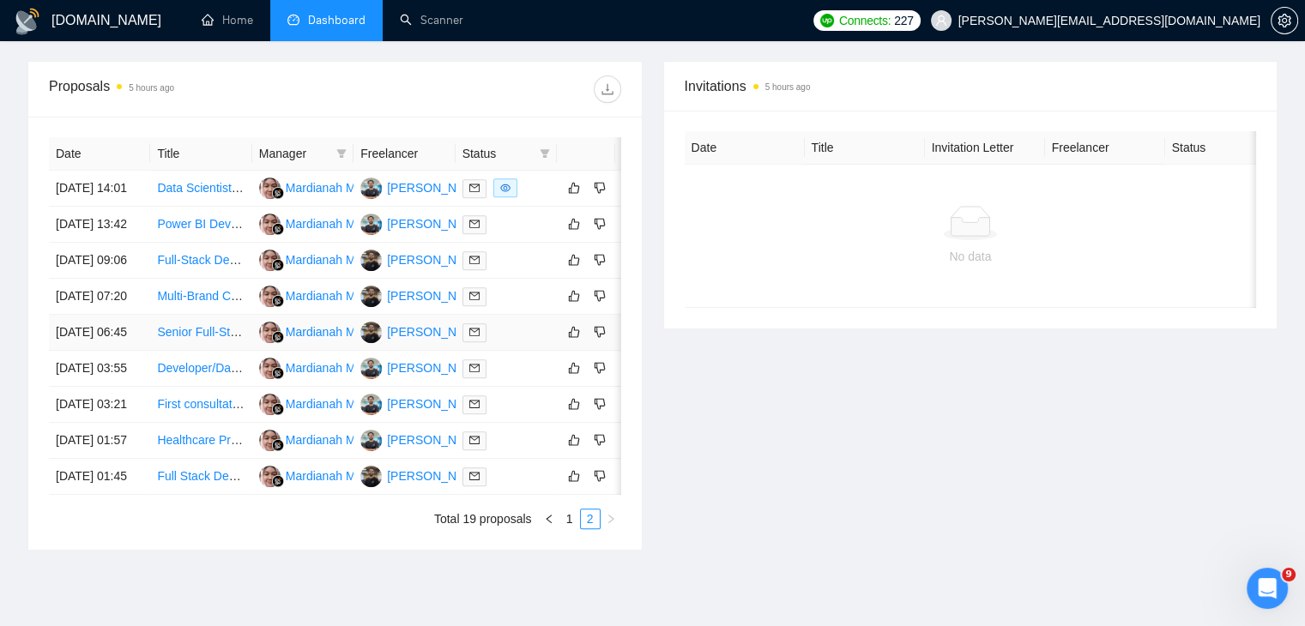
click at [185, 339] on link "Senior Full-Stack Developer for Real-time Social Intelligence Platform" at bounding box center [342, 332] width 370 height 14
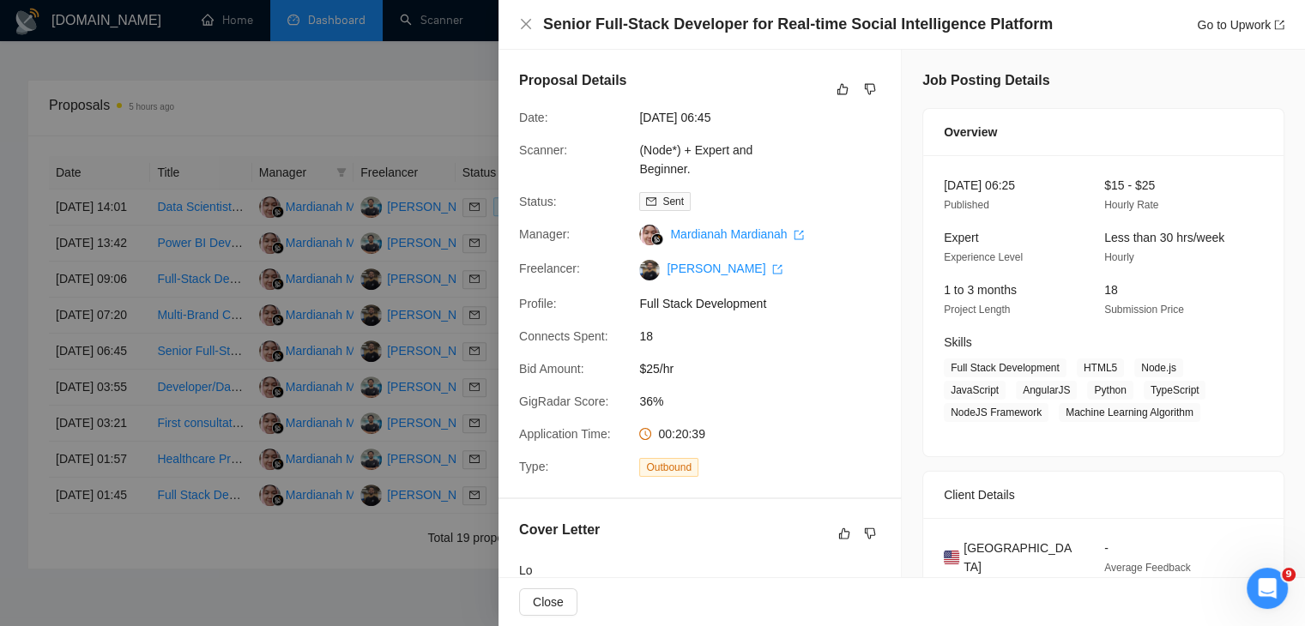
scroll to position [6013, 0]
click at [1107, 323] on div "01 Oct, 2025 06:25 Published $15 - $25 Hourly Rate Expert Experience Level Less…" at bounding box center [1103, 305] width 360 height 301
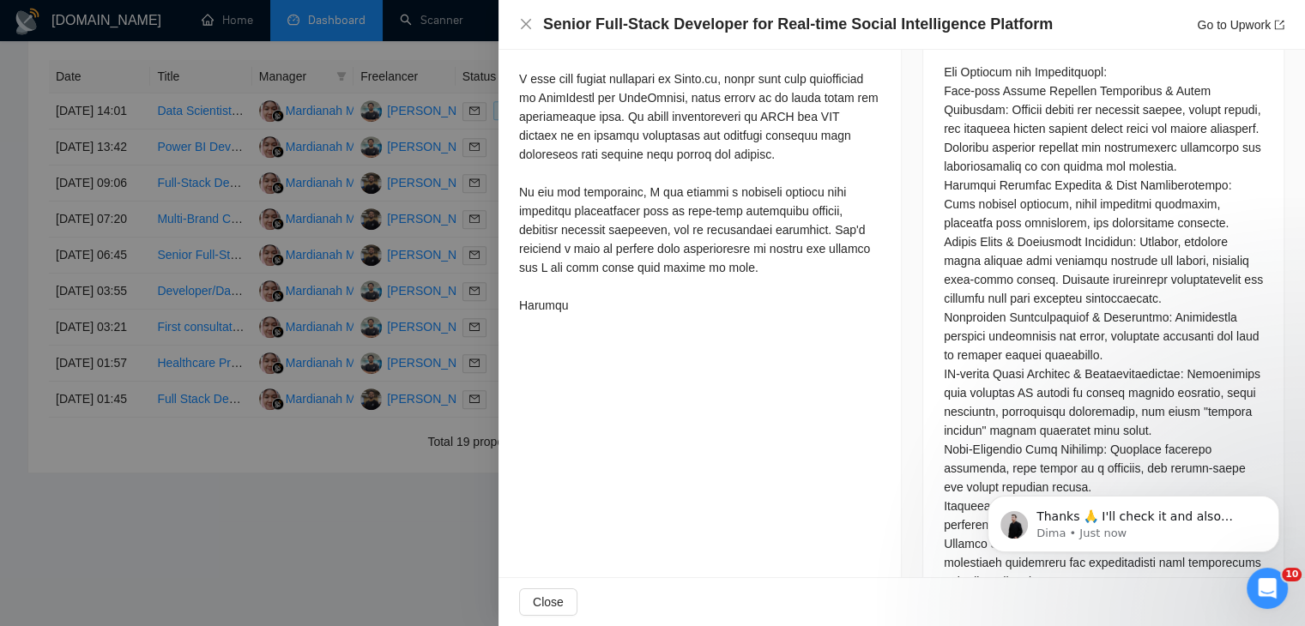
scroll to position [1023, 0]
click at [1235, 25] on link "Go to Upwork" at bounding box center [1241, 25] width 88 height 14
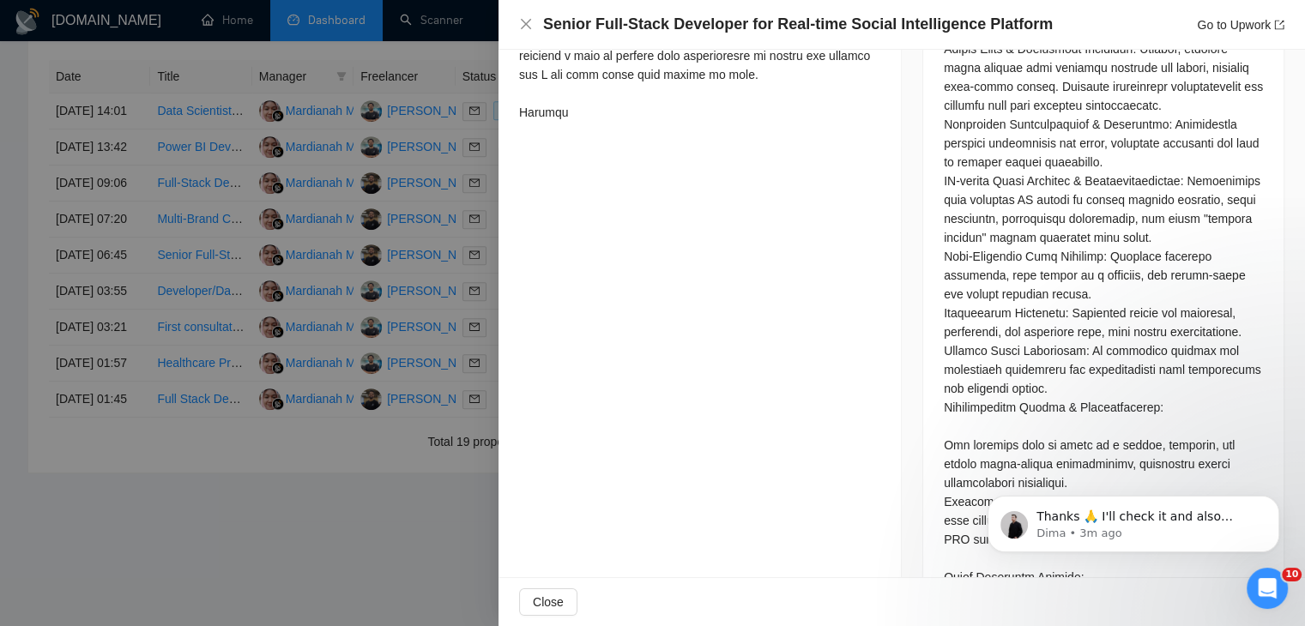
scroll to position [1201, 0]
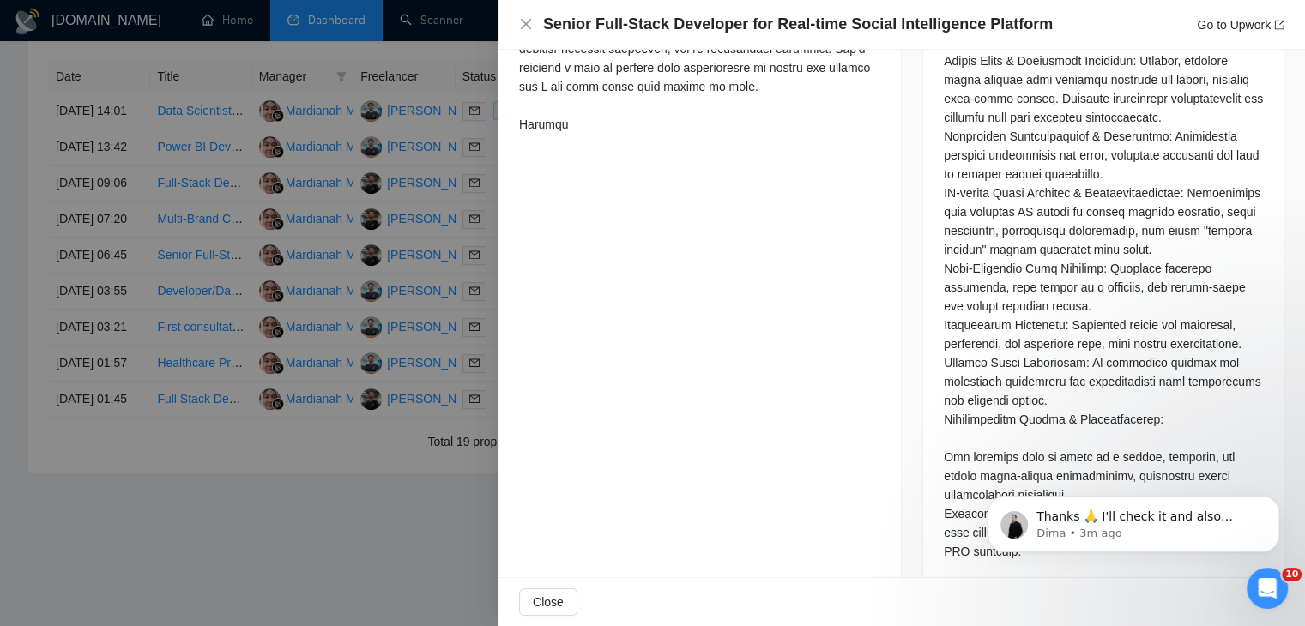
click at [1141, 224] on div at bounding box center [1103, 476] width 319 height 1642
click at [1147, 217] on div at bounding box center [1103, 476] width 319 height 1642
drag, startPoint x: 1147, startPoint y: 217, endPoint x: 1188, endPoint y: 213, distance: 41.4
click at [1188, 213] on div at bounding box center [1103, 476] width 319 height 1642
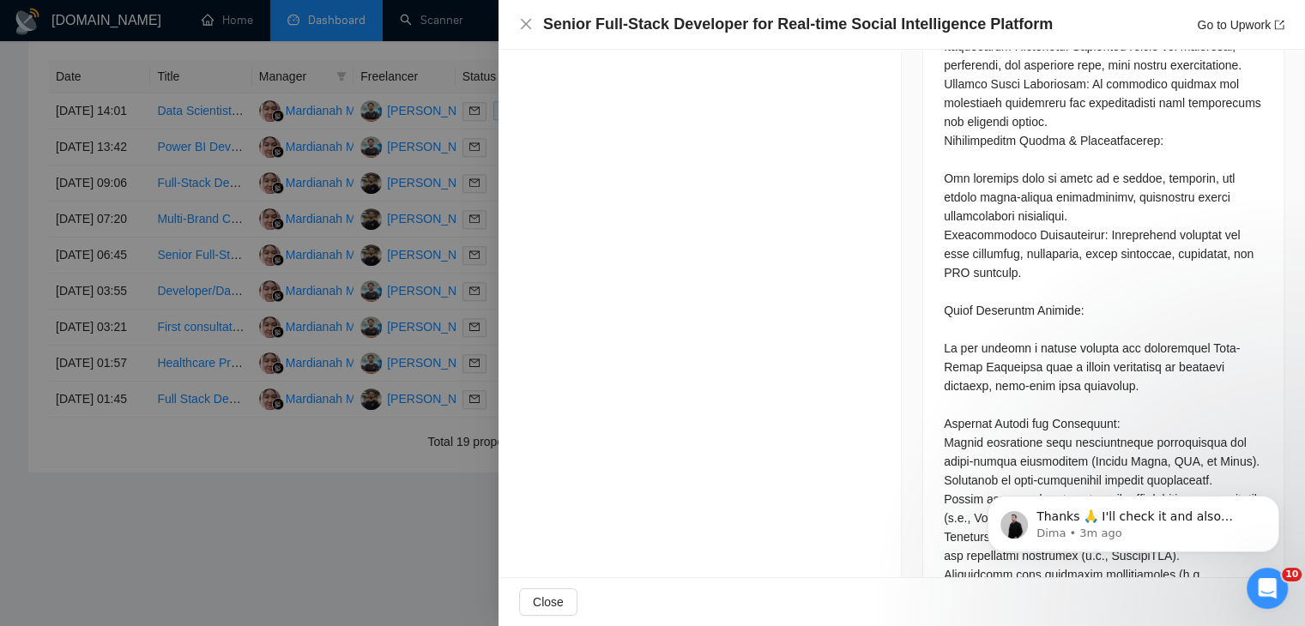
scroll to position [1481, 0]
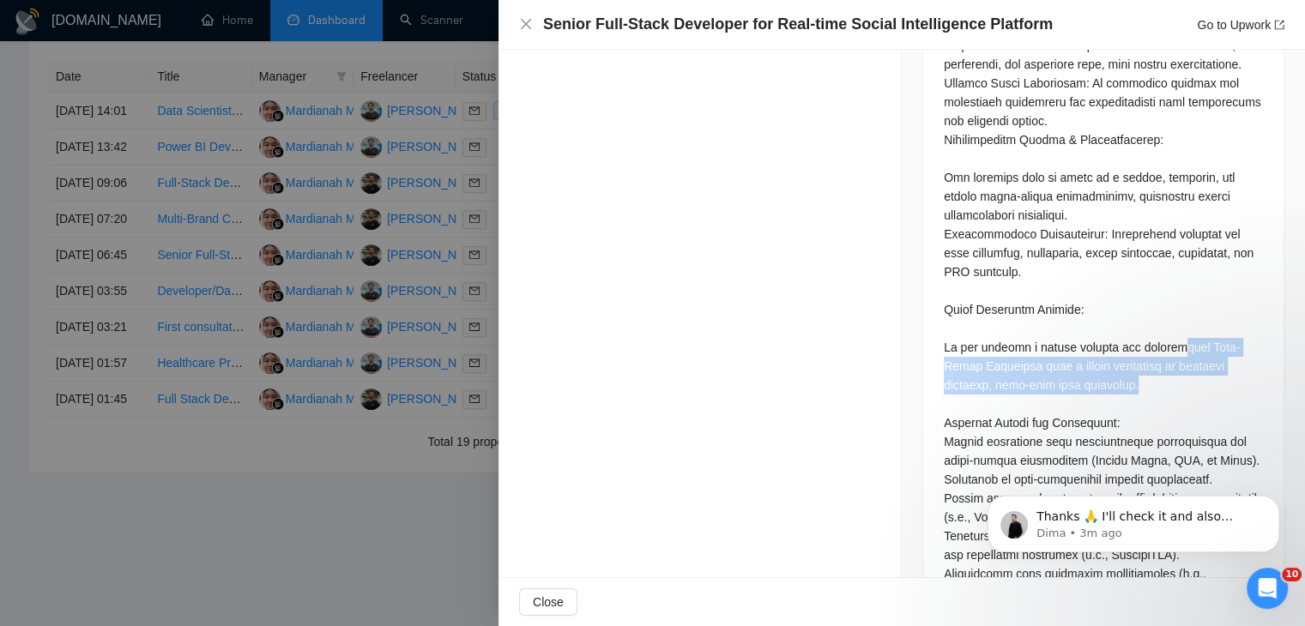
drag, startPoint x: 1164, startPoint y: 308, endPoint x: 1164, endPoint y: 354, distance: 46.3
click at [1164, 354] on div at bounding box center [1103, 196] width 319 height 1642
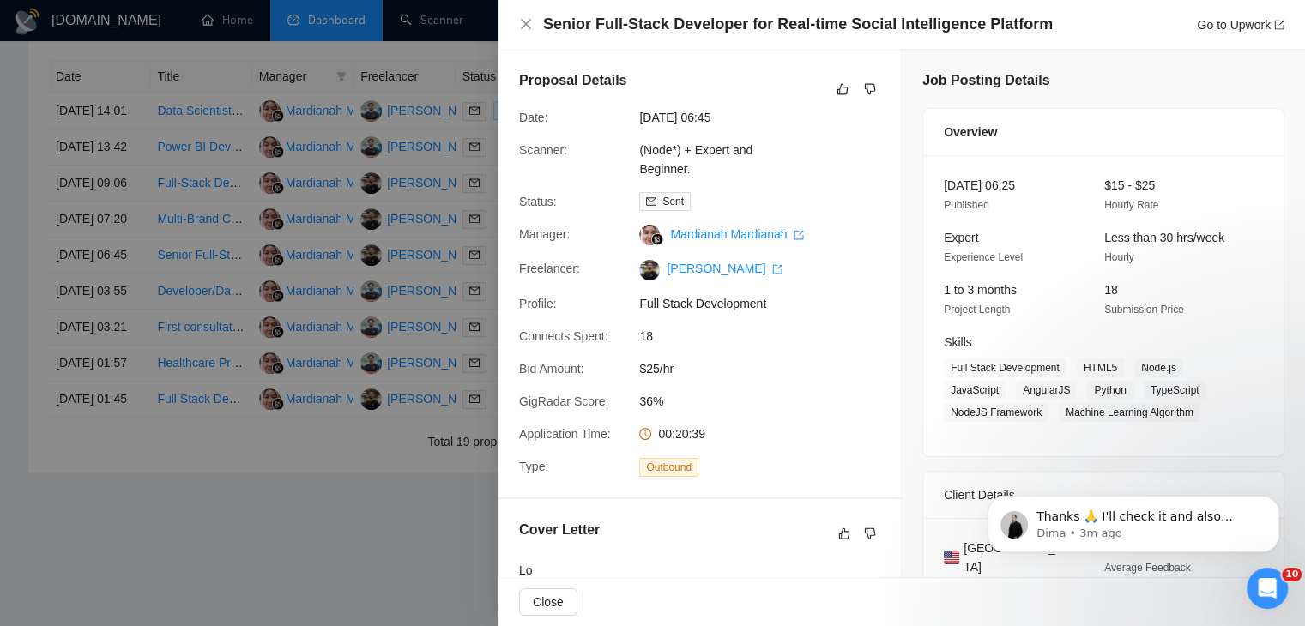
scroll to position [0, 0]
click at [1225, 24] on link "Go to Upwork" at bounding box center [1241, 25] width 88 height 14
click at [1130, 522] on span "Thanks 🙏 I'll check it and also provide it to our dev team for the previous tic…" at bounding box center [1143, 542] width 214 height 65
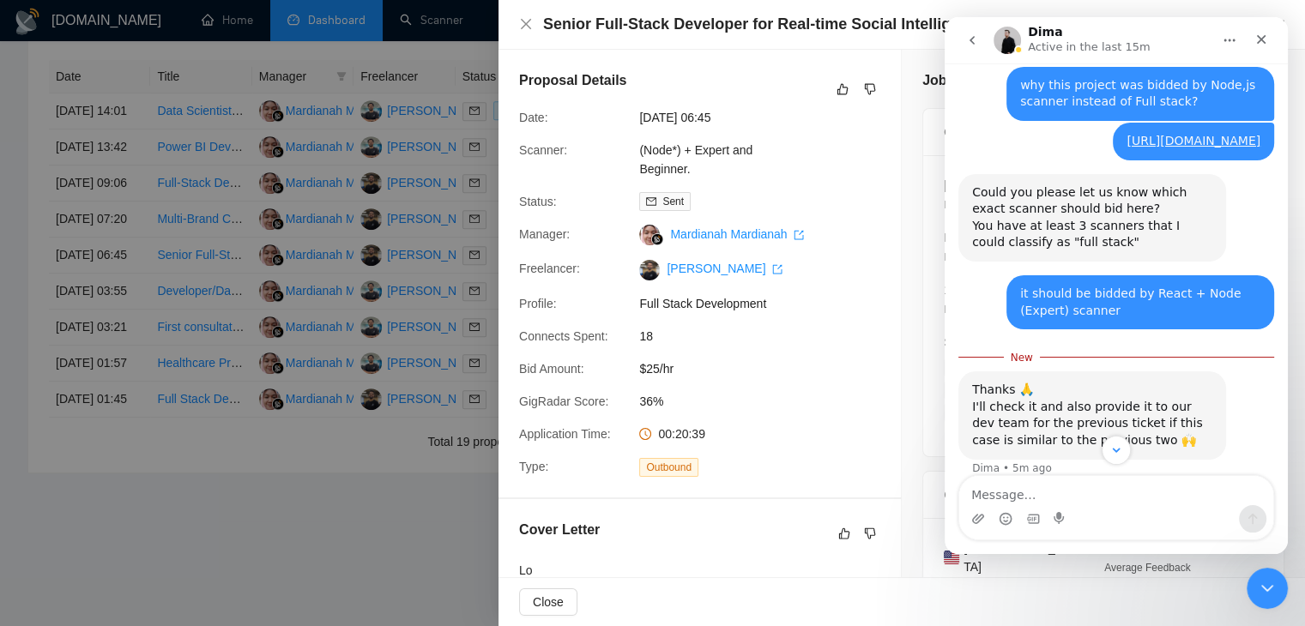
scroll to position [6143, 0]
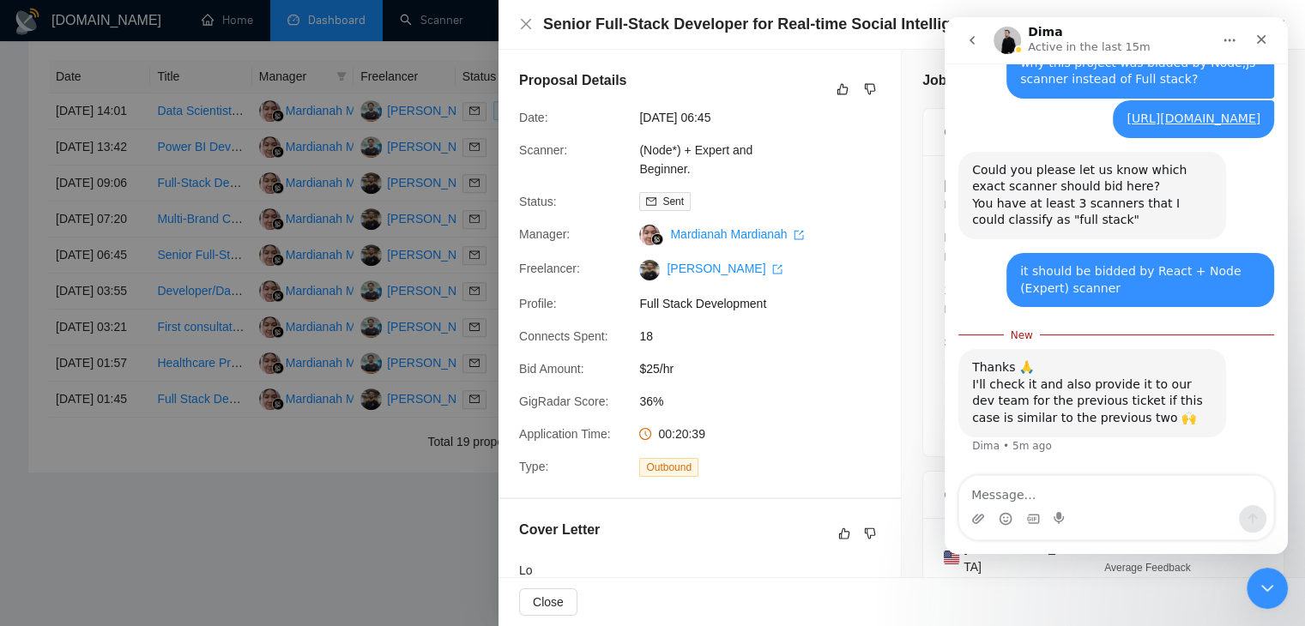
click at [1036, 497] on textarea "Message…" at bounding box center [1116, 490] width 314 height 29
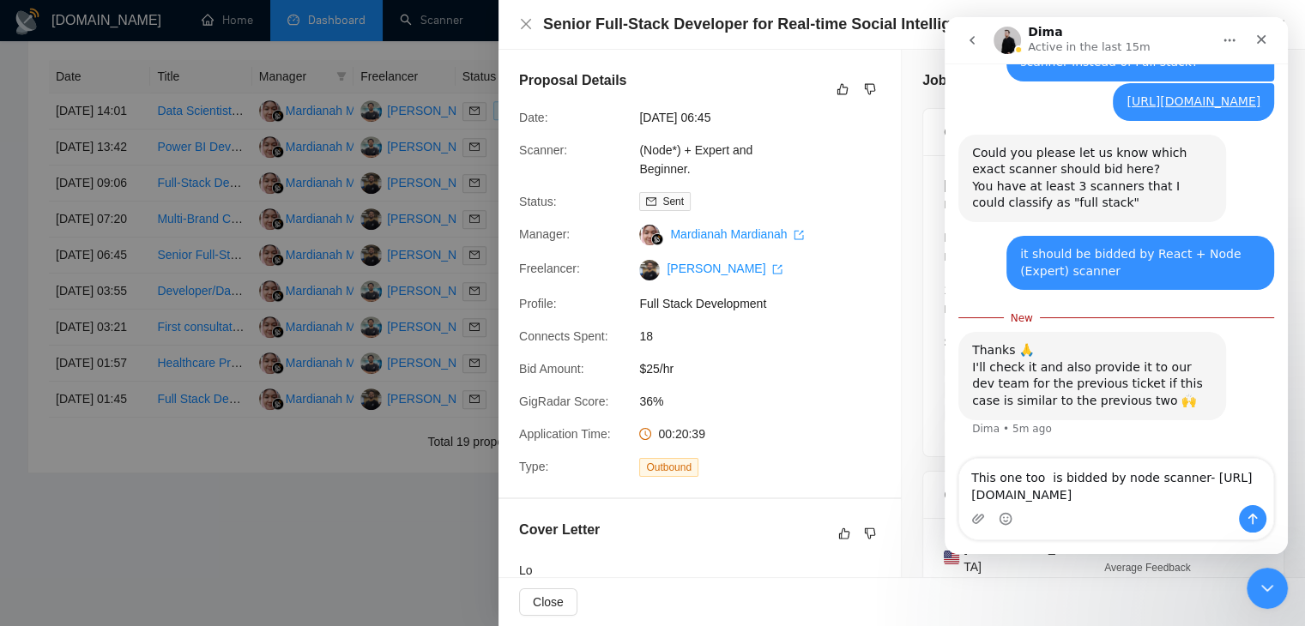
scroll to position [6195, 0]
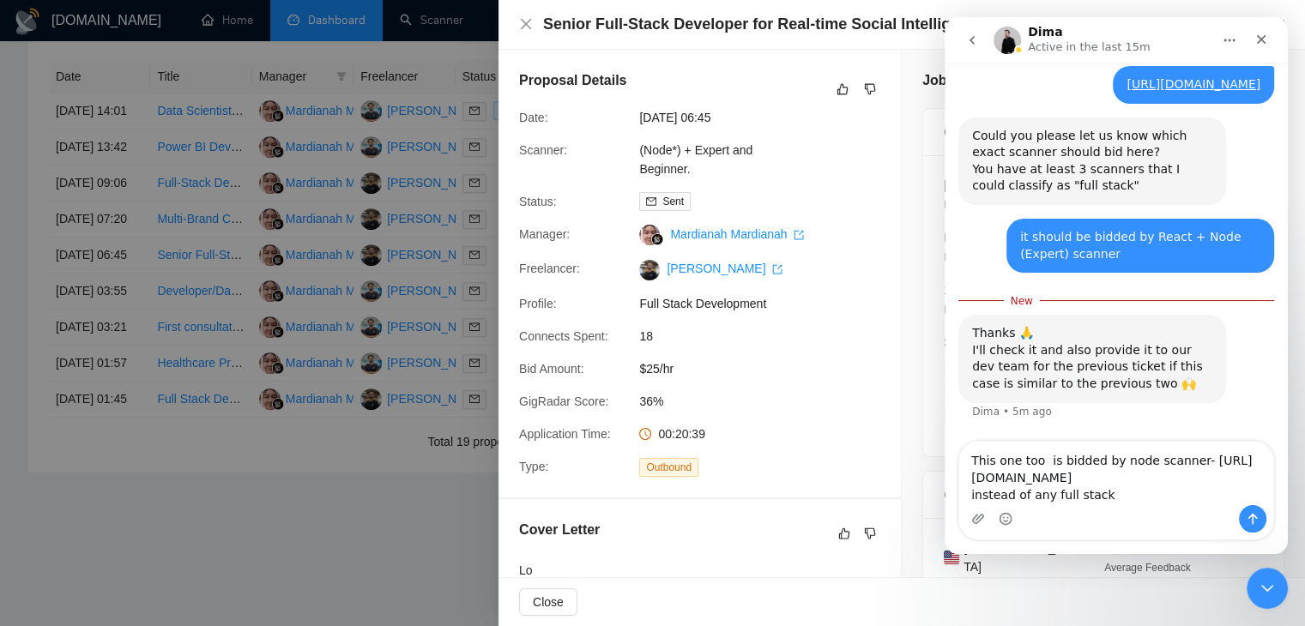
type textarea "This one too is bidded by node scanner- https://www.upwork.com/jobs/~0219731898…"
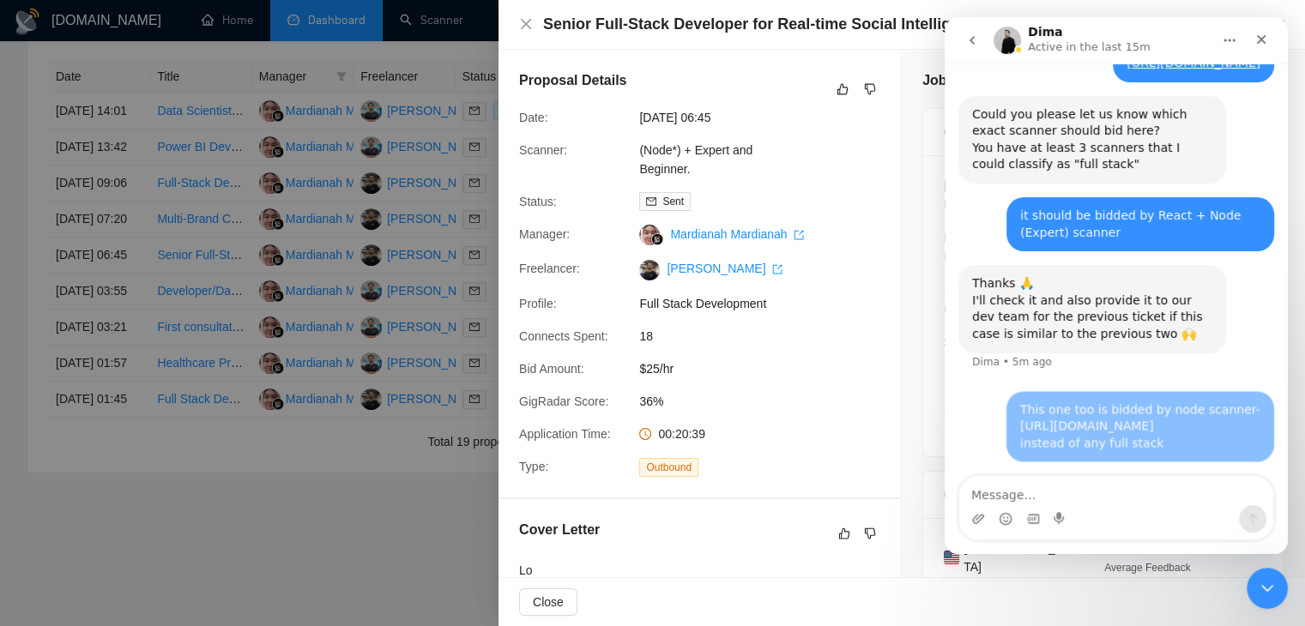
scroll to position [6215, 0]
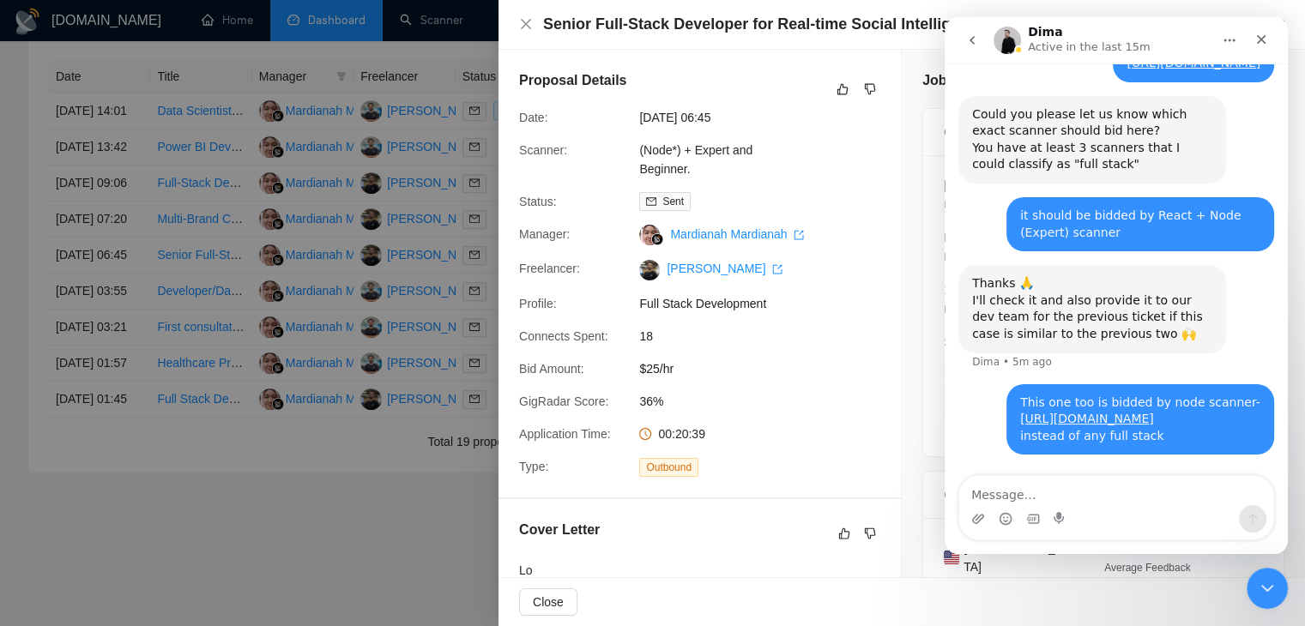
click at [498, 231] on div at bounding box center [652, 313] width 1305 height 626
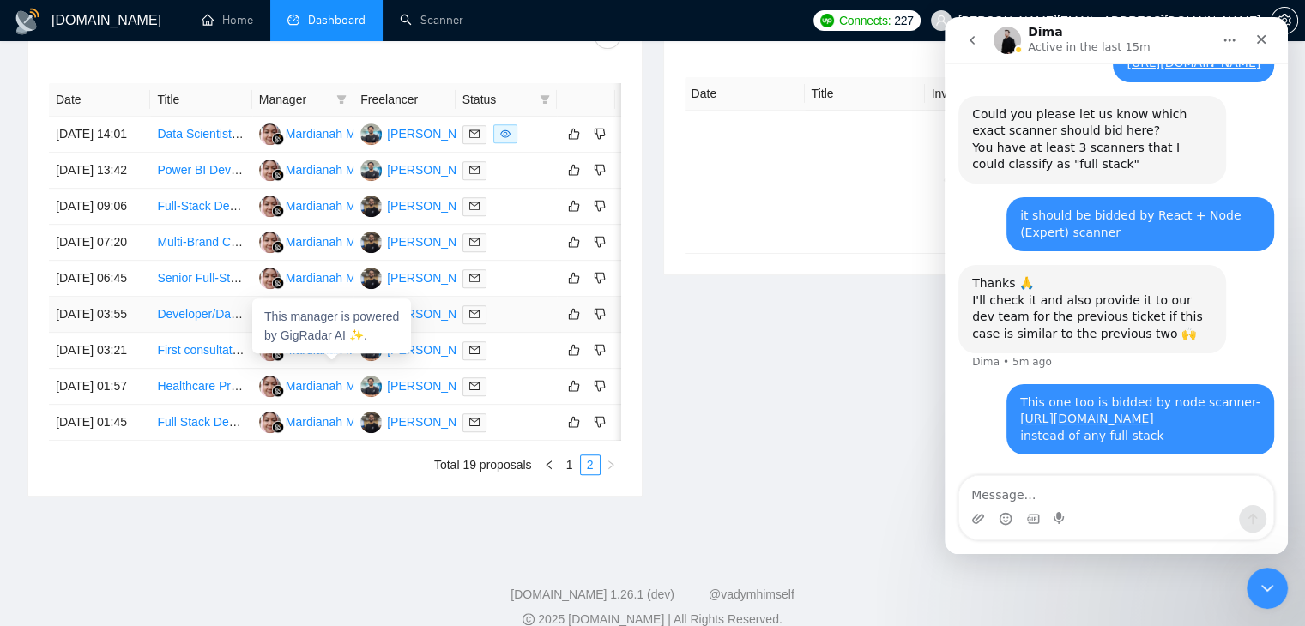
scroll to position [708, 0]
click at [202, 250] on link "Multi-Brand Catering Order Management & Reporting System" at bounding box center [321, 243] width 328 height 14
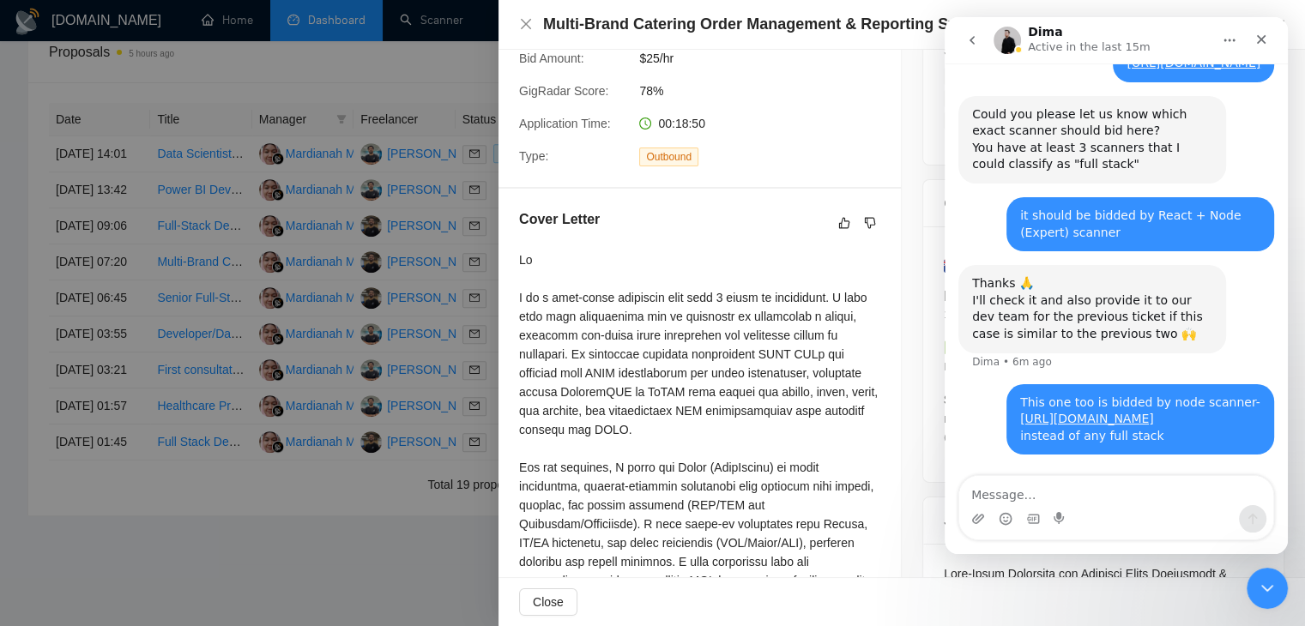
scroll to position [298, 0]
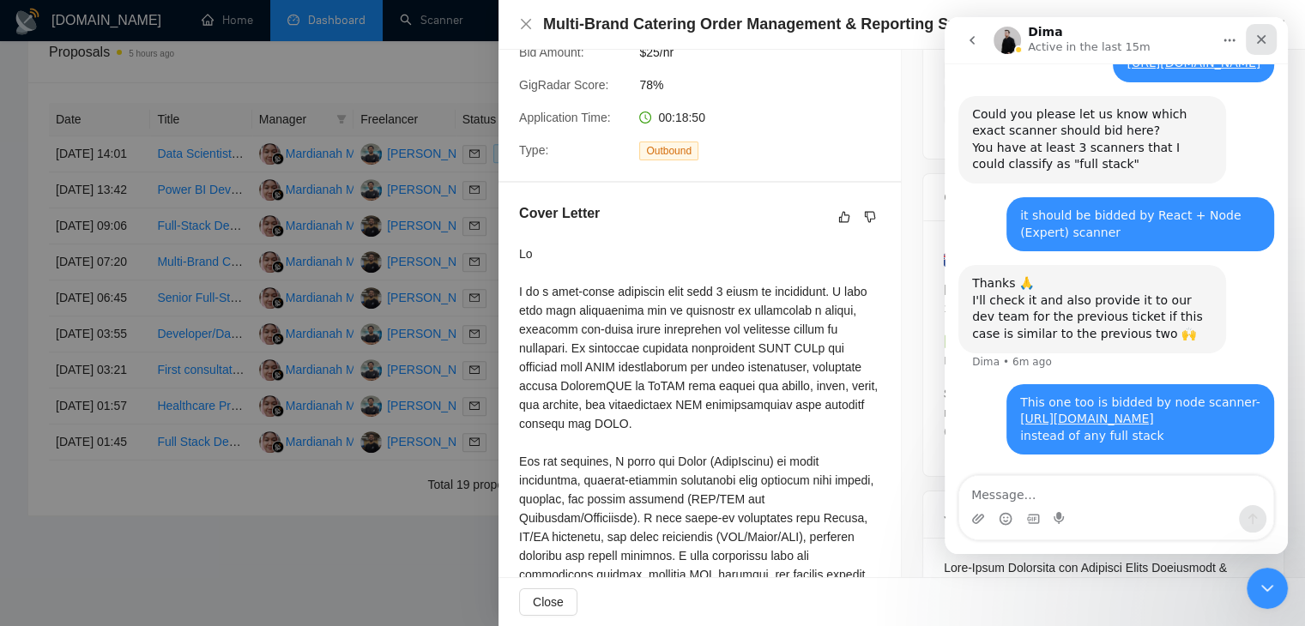
click at [1262, 48] on div "Close" at bounding box center [1261, 39] width 31 height 31
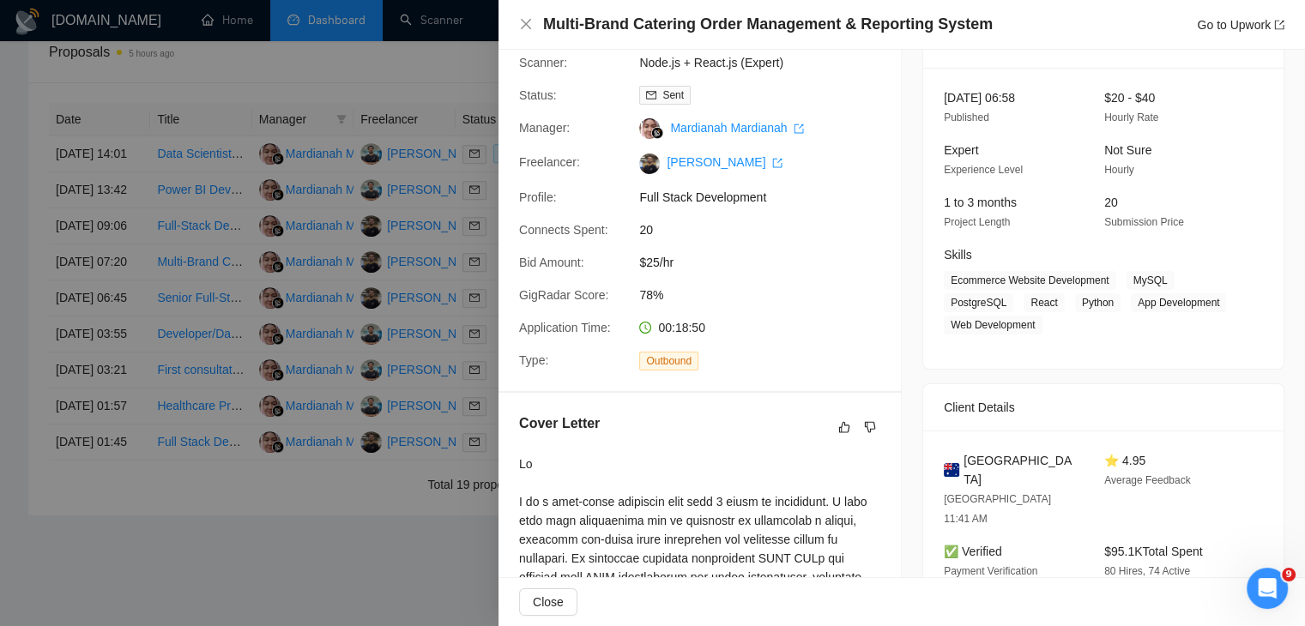
scroll to position [0, 0]
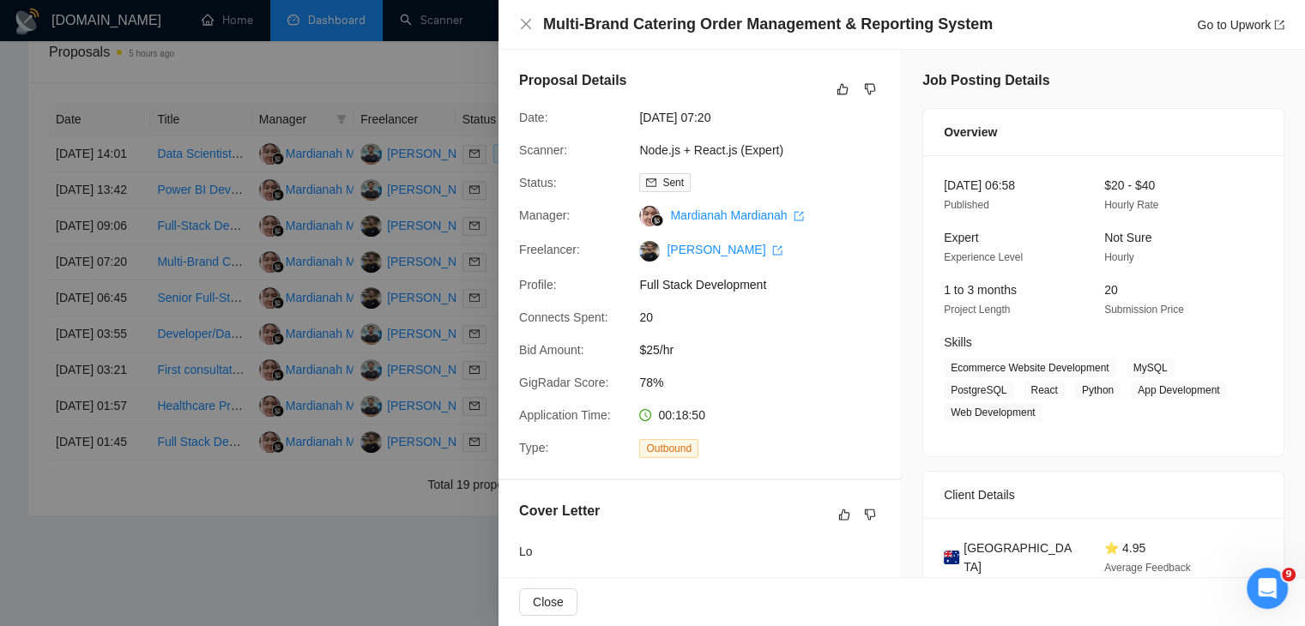
click at [328, 387] on div at bounding box center [652, 313] width 1305 height 626
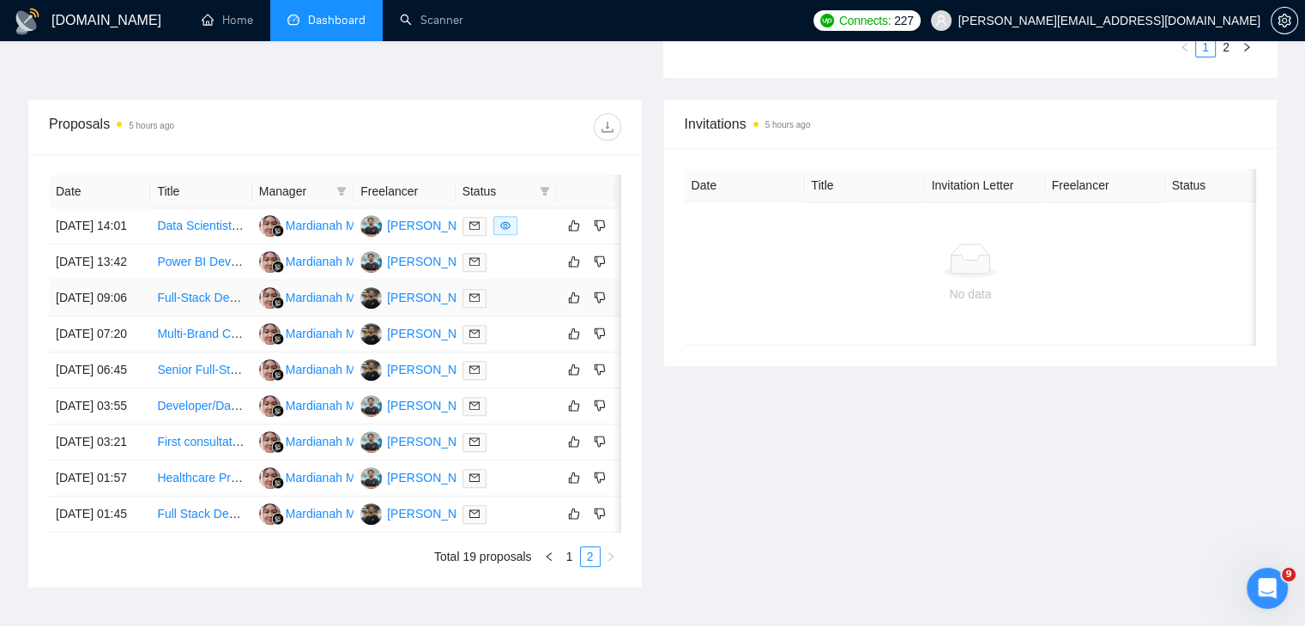
scroll to position [616, 0]
click at [207, 258] on td "Power BI Developer for Sales Data and Monthly Reporting" at bounding box center [200, 263] width 101 height 36
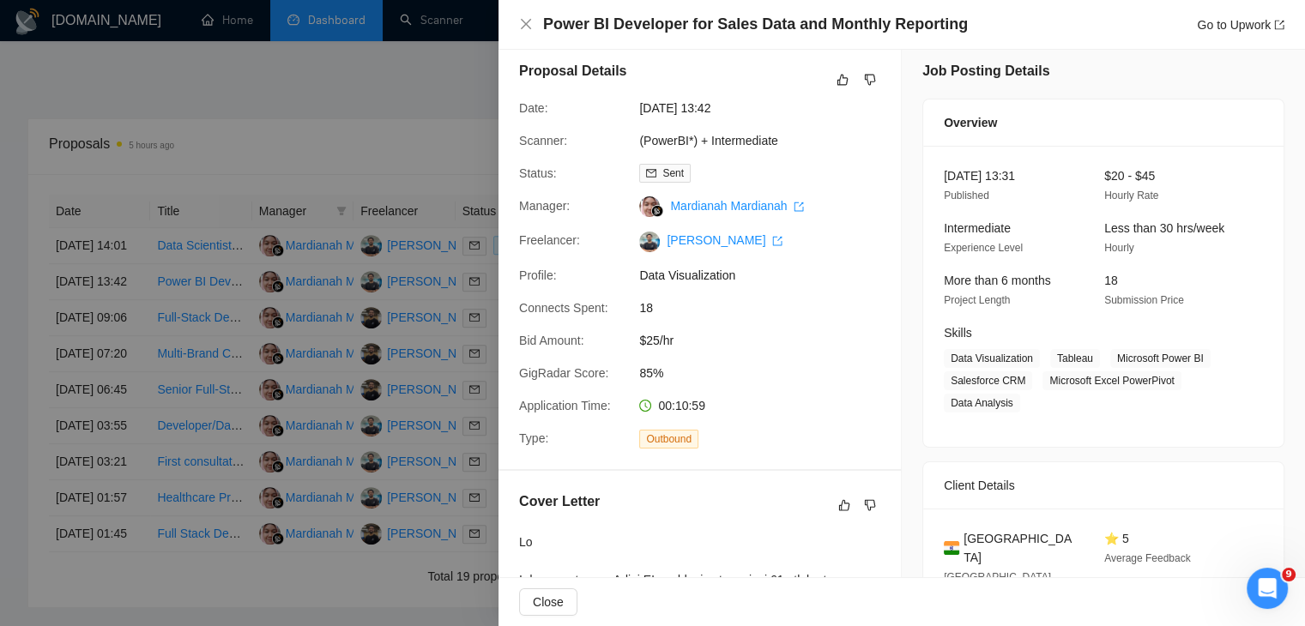
scroll to position [0, 0]
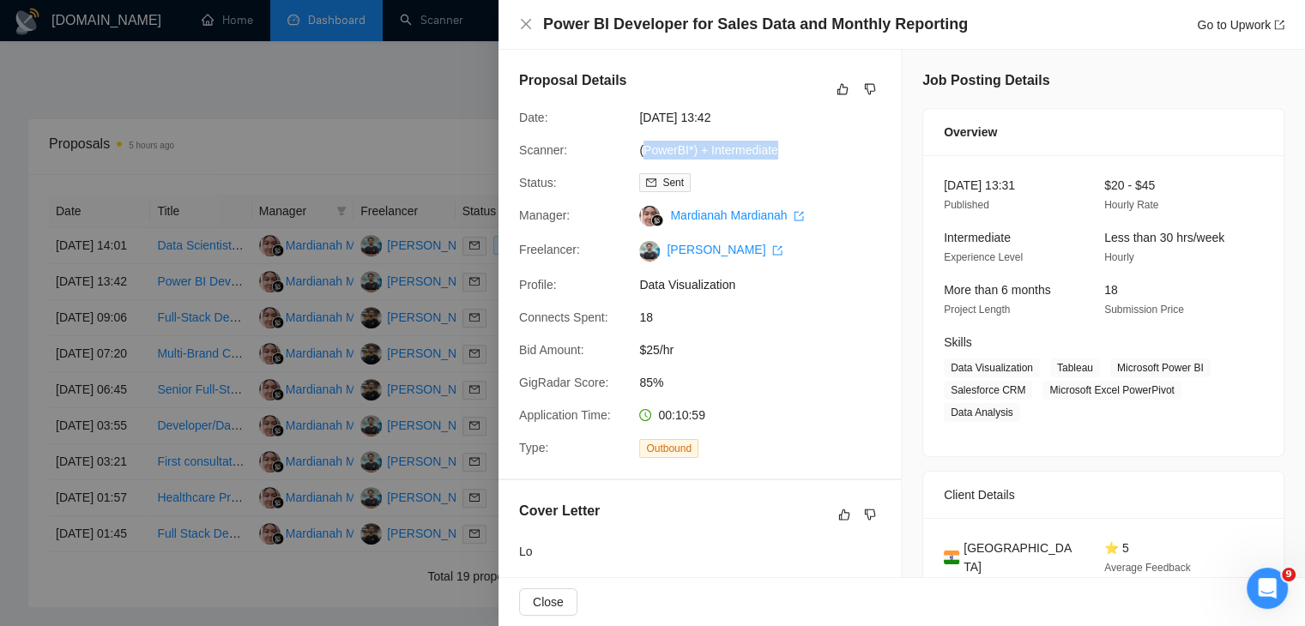
drag, startPoint x: 641, startPoint y: 158, endPoint x: 803, endPoint y: 155, distance: 162.2
click at [803, 155] on div "(PowerBI*) + Intermediate" at bounding box center [722, 150] width 181 height 19
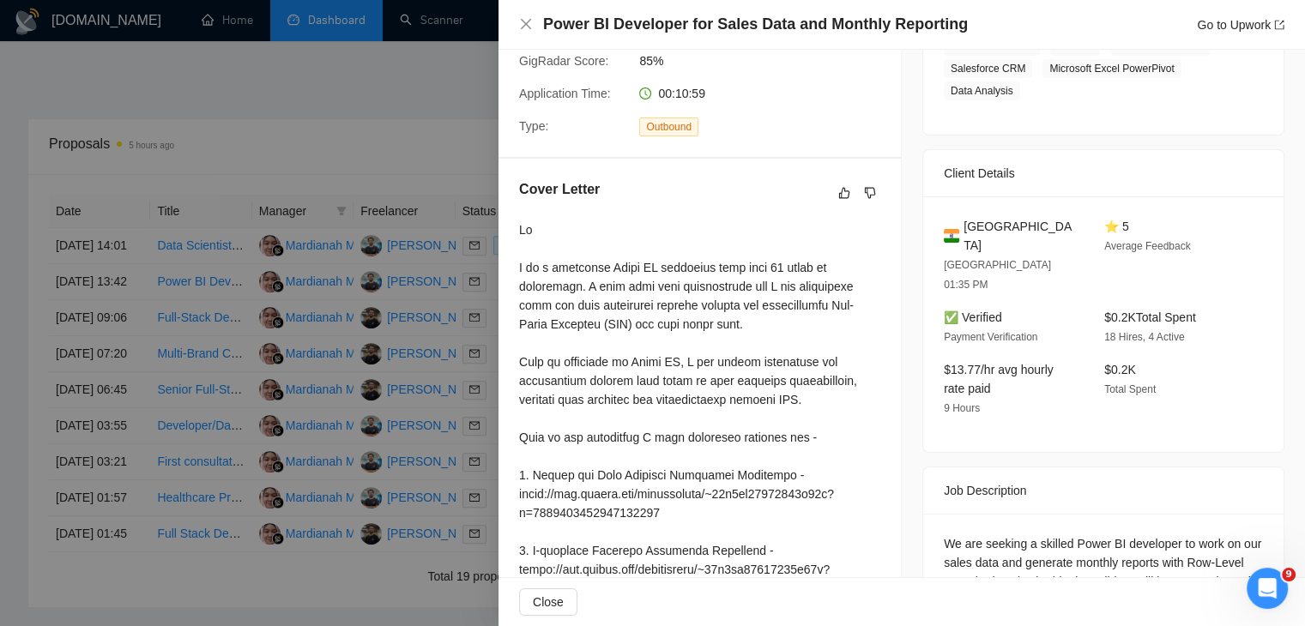
scroll to position [387, 0]
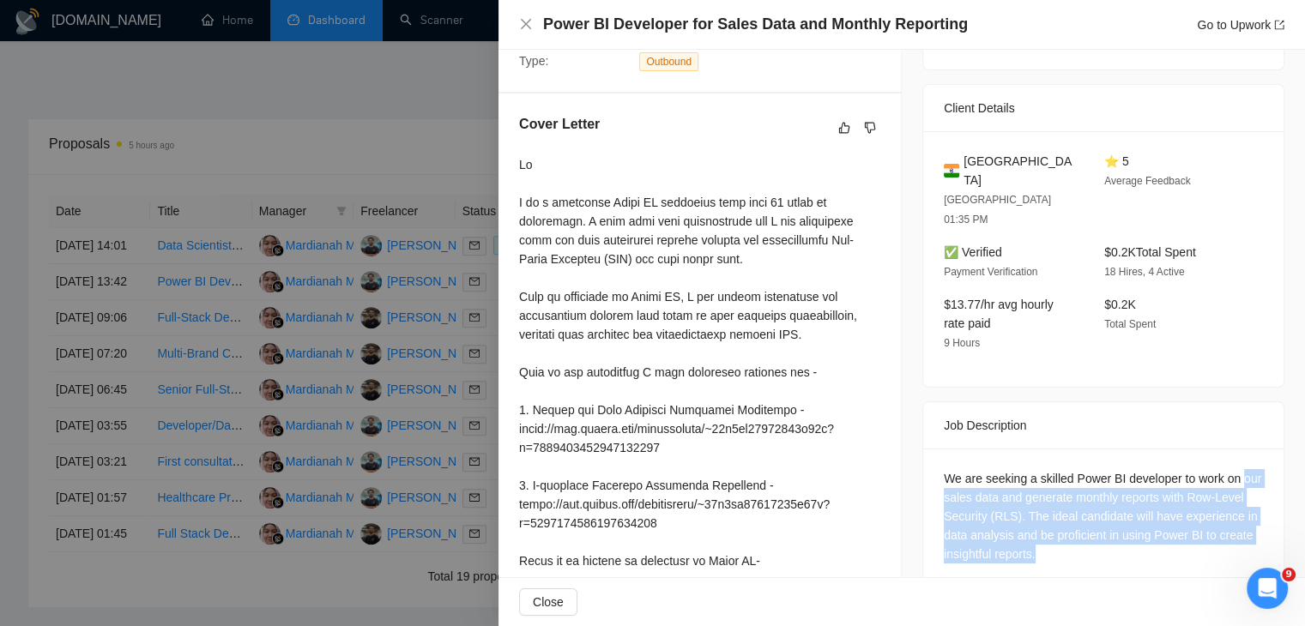
drag, startPoint x: 1153, startPoint y: 521, endPoint x: 934, endPoint y: 462, distance: 226.6
click at [934, 462] on div "We are seeking a skilled Power BI developer to work on our sales data and gener…" at bounding box center [1103, 520] width 360 height 142
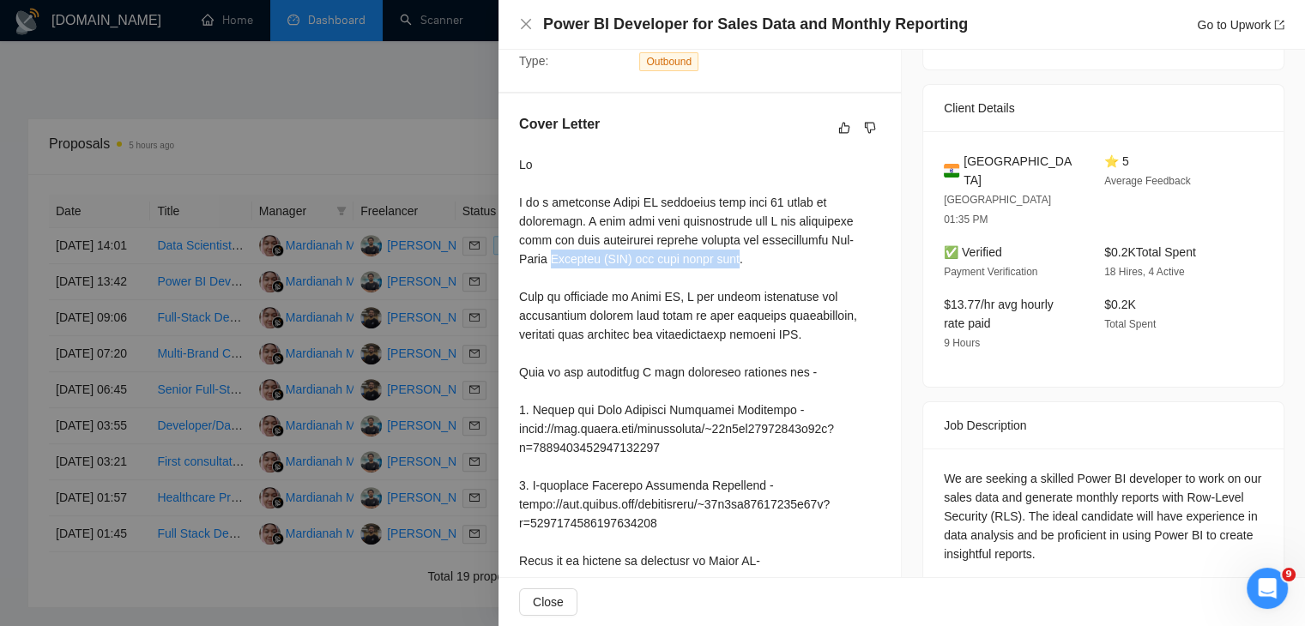
drag, startPoint x: 692, startPoint y: 275, endPoint x: 518, endPoint y: 281, distance: 173.4
click at [519, 281] on div at bounding box center [699, 485] width 361 height 661
click at [523, 326] on div at bounding box center [699, 485] width 361 height 661
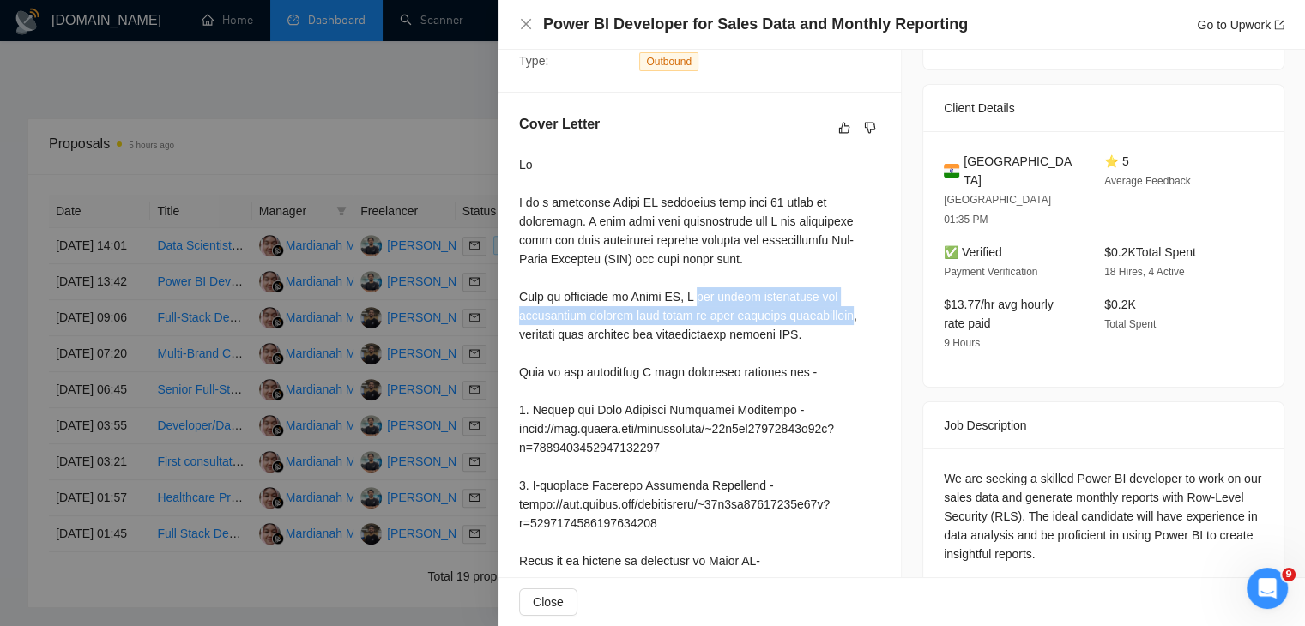
drag, startPoint x: 691, startPoint y: 323, endPoint x: 824, endPoint y: 345, distance: 134.7
click at [824, 345] on div at bounding box center [699, 485] width 361 height 661
click at [782, 365] on div at bounding box center [699, 485] width 361 height 661
drag, startPoint x: 782, startPoint y: 365, endPoint x: 663, endPoint y: 379, distance: 119.3
click at [663, 379] on div at bounding box center [699, 485] width 361 height 661
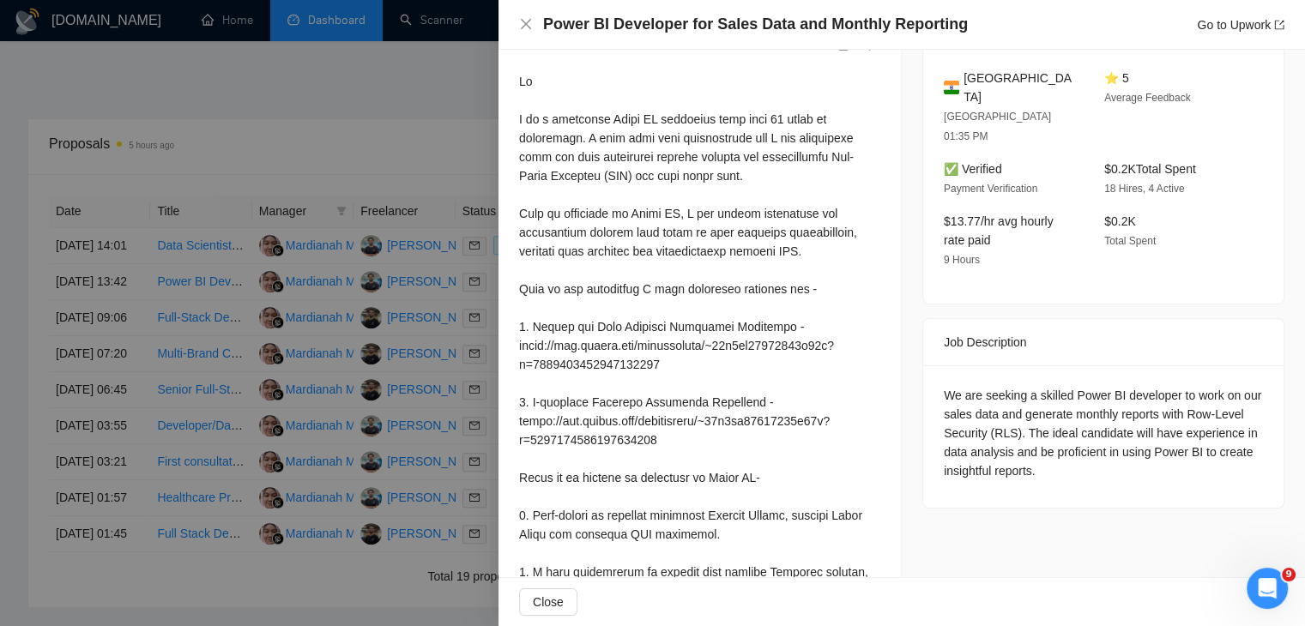
scroll to position [438, 0]
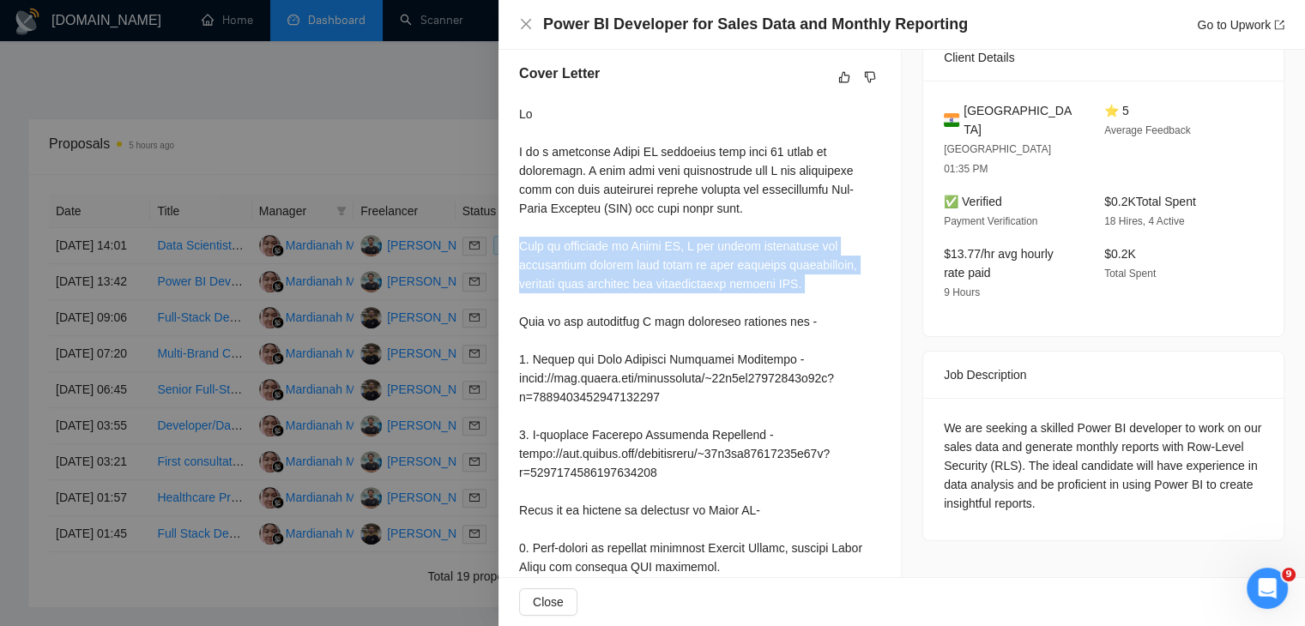
drag, startPoint x: 834, startPoint y: 313, endPoint x: 511, endPoint y: 270, distance: 325.4
click at [511, 270] on div "Cover Letter" at bounding box center [699, 418] width 402 height 750
click at [1237, 20] on link "Go to Upwork" at bounding box center [1241, 25] width 88 height 14
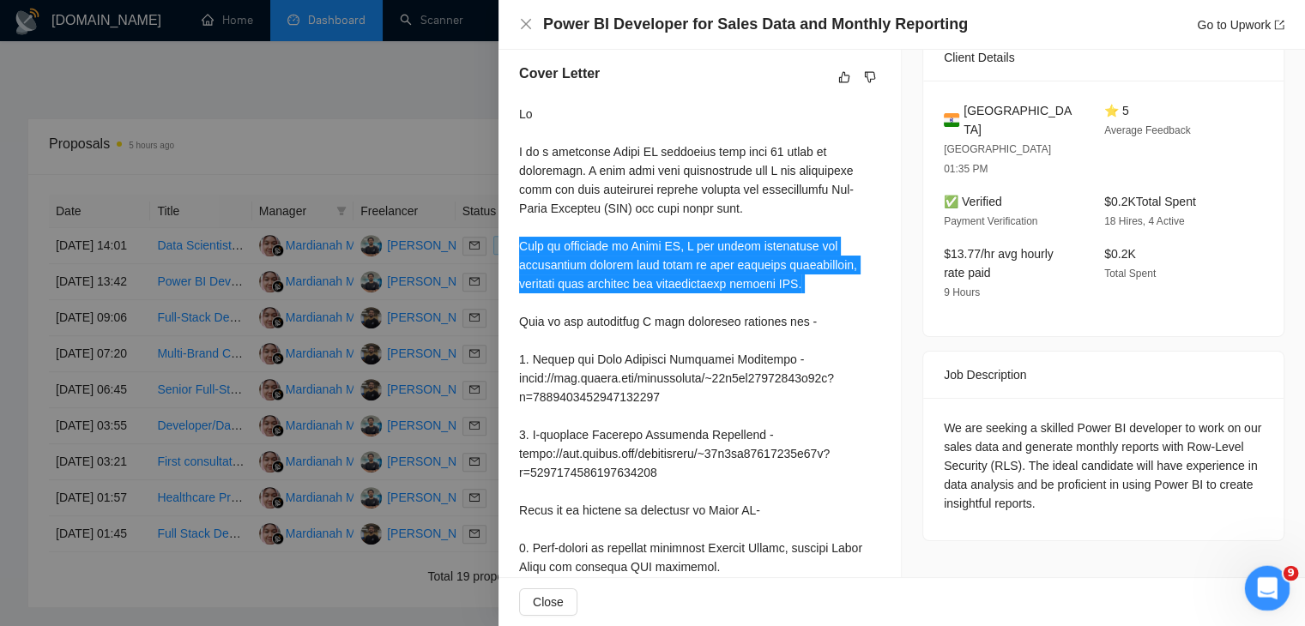
click at [1263, 581] on icon "Open Intercom Messenger" at bounding box center [1265, 586] width 28 height 28
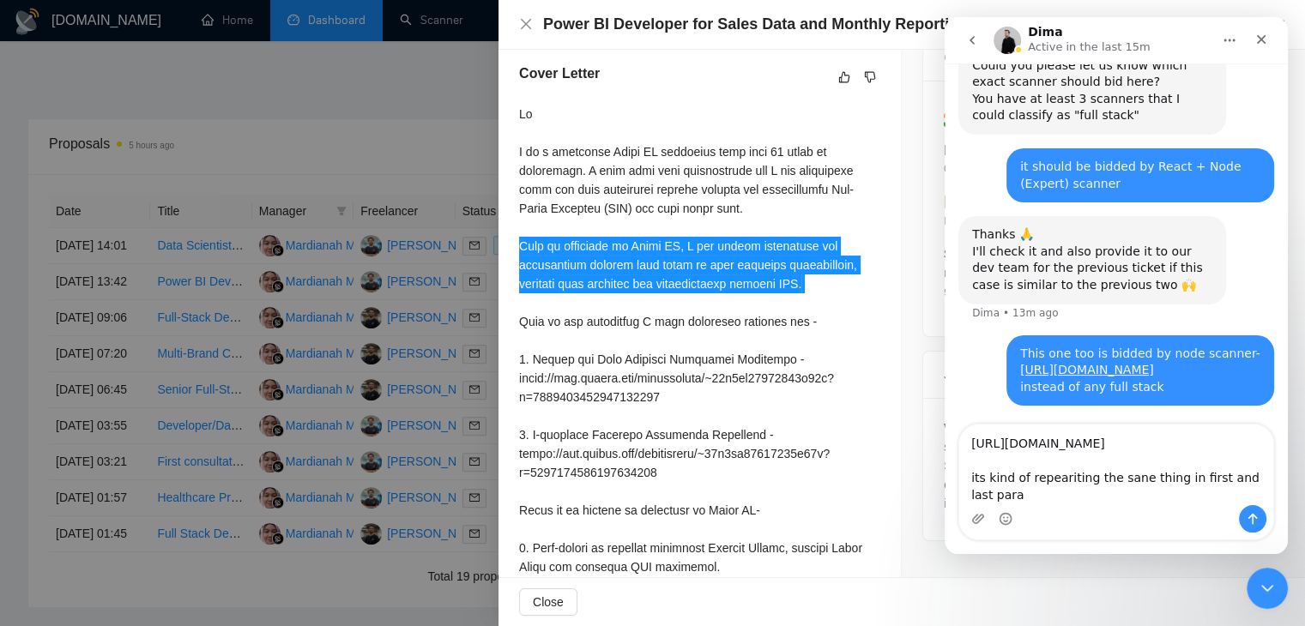
scroll to position [6284, 0]
click at [1054, 478] on textarea "https://www.upwork.com/jobs/~021973297169200386865 its kind of repeariting the …" at bounding box center [1116, 465] width 314 height 81
click at [1072, 480] on textarea "https://www.upwork.com/jobs/~021973297169200386865 its kind of repeariting the …" at bounding box center [1116, 465] width 314 height 81
click at [1118, 481] on textarea "https://www.upwork.com/jobs/~021973297169200386865 its kind of repeating the sa…" at bounding box center [1116, 465] width 314 height 81
type textarea "https://www.upwork.com/jobs/~021973297169200386865 its kind of repeating the sa…"
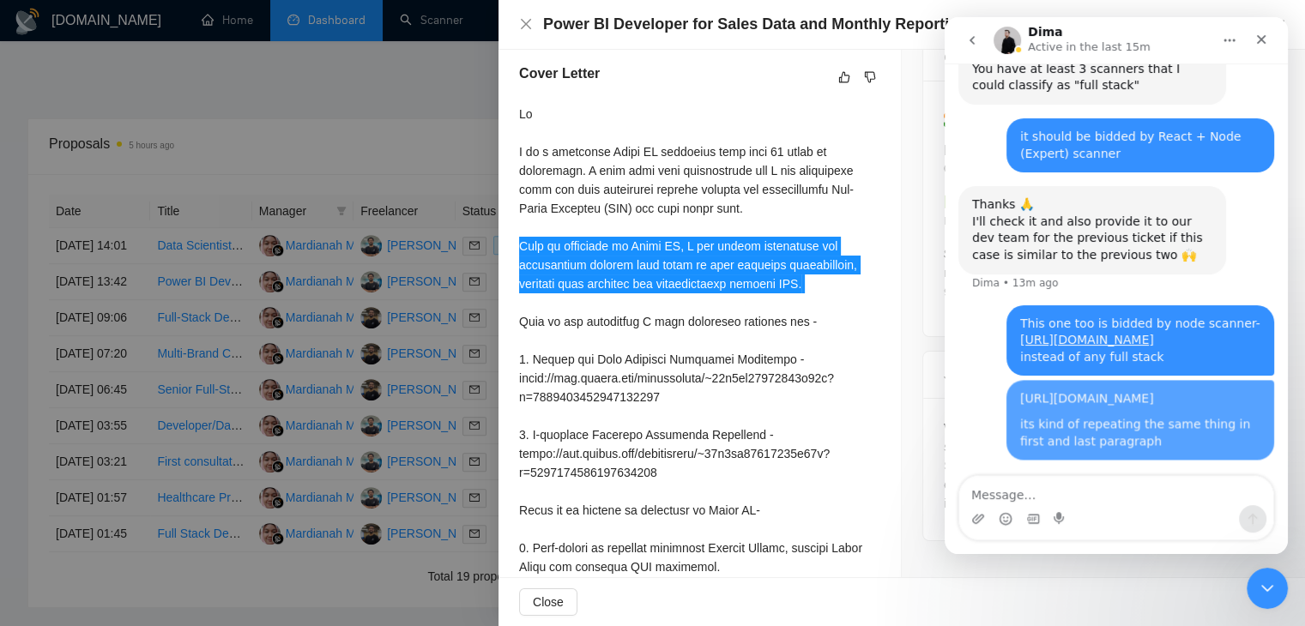
scroll to position [6314, 0]
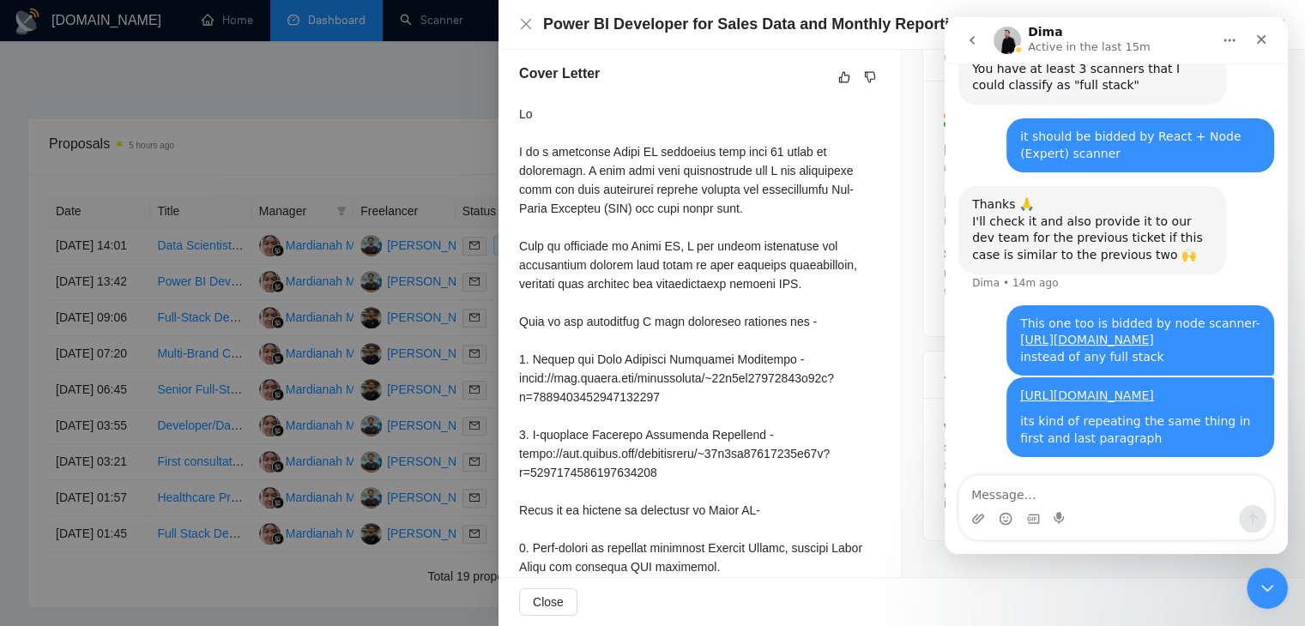
click at [246, 351] on div at bounding box center [652, 313] width 1305 height 626
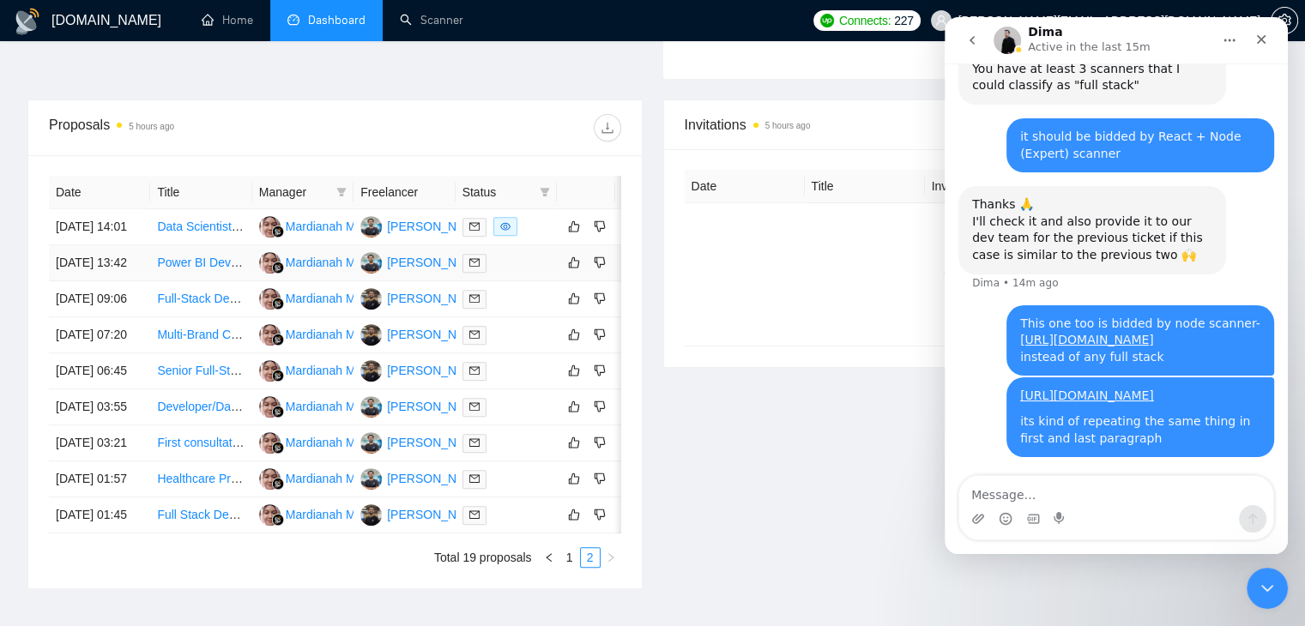
click at [213, 245] on td "Power BI Developer for Sales Data and Monthly Reporting" at bounding box center [200, 263] width 101 height 36
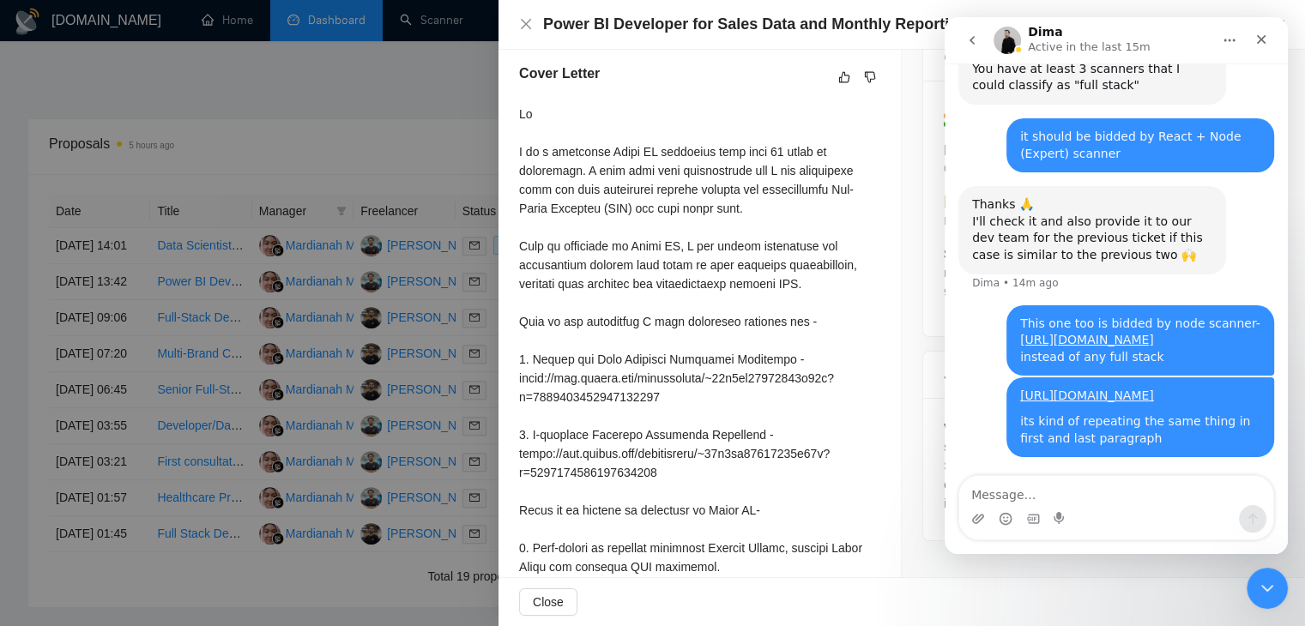
click at [191, 190] on div at bounding box center [652, 313] width 1305 height 626
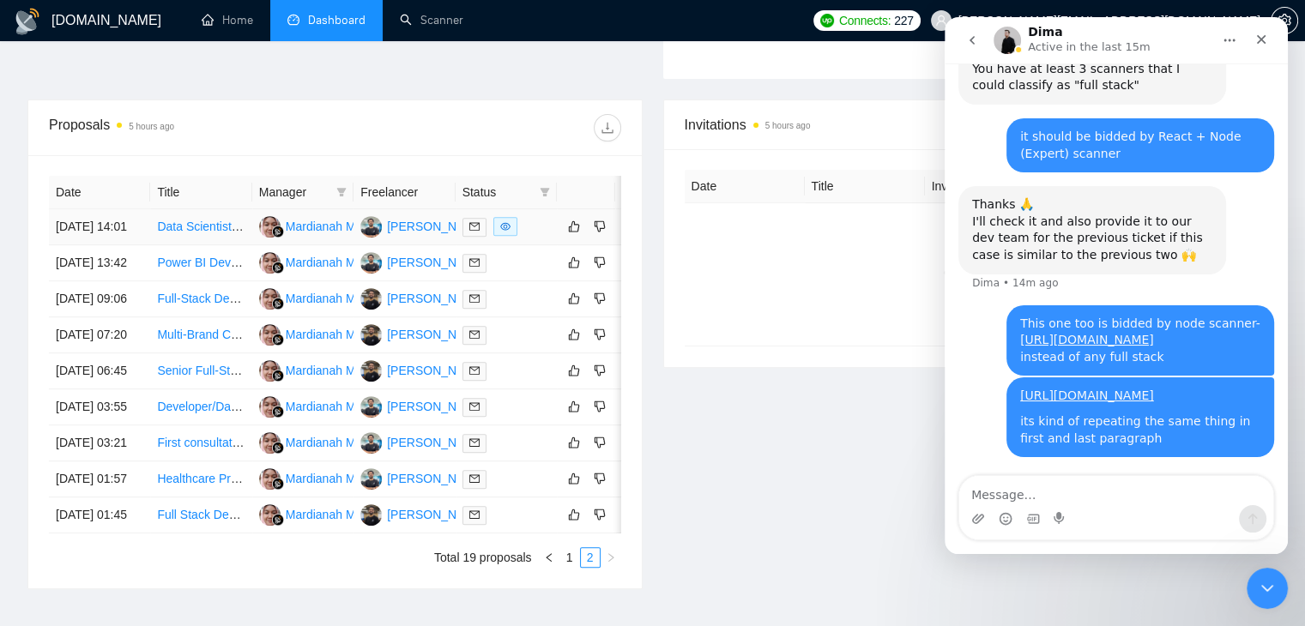
click at [196, 220] on link "Data Scientist Needed for Exciting Project" at bounding box center [268, 227] width 223 height 14
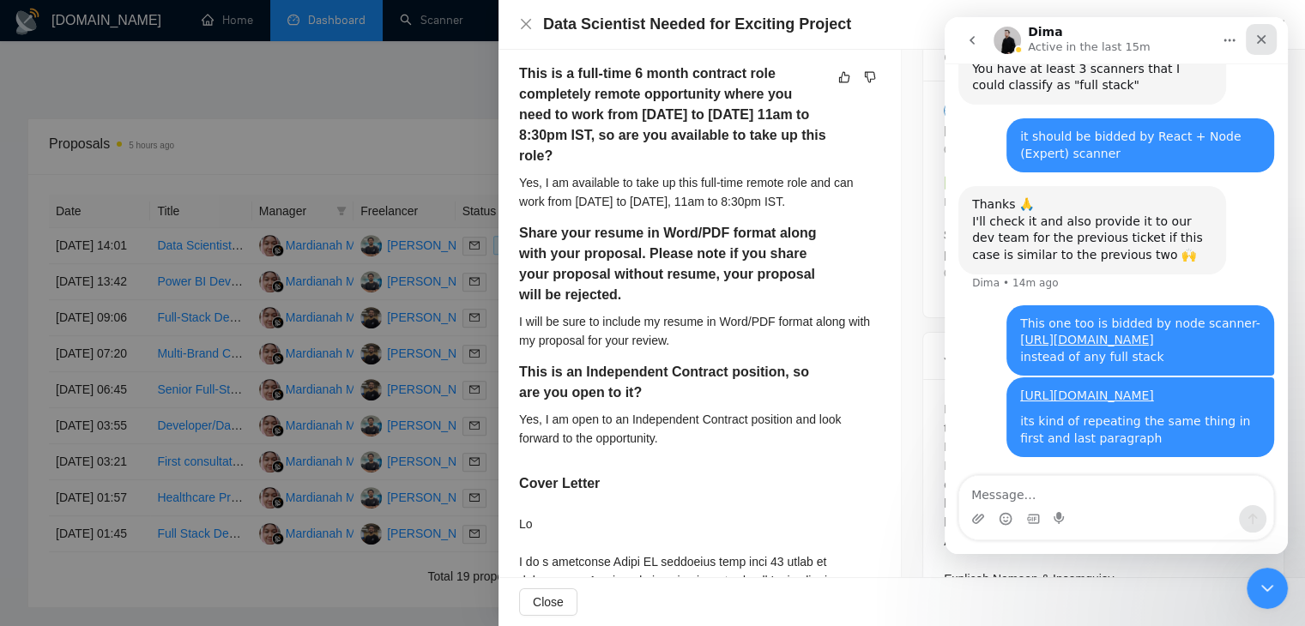
click at [1266, 40] on icon "Close" at bounding box center [1261, 40] width 14 height 14
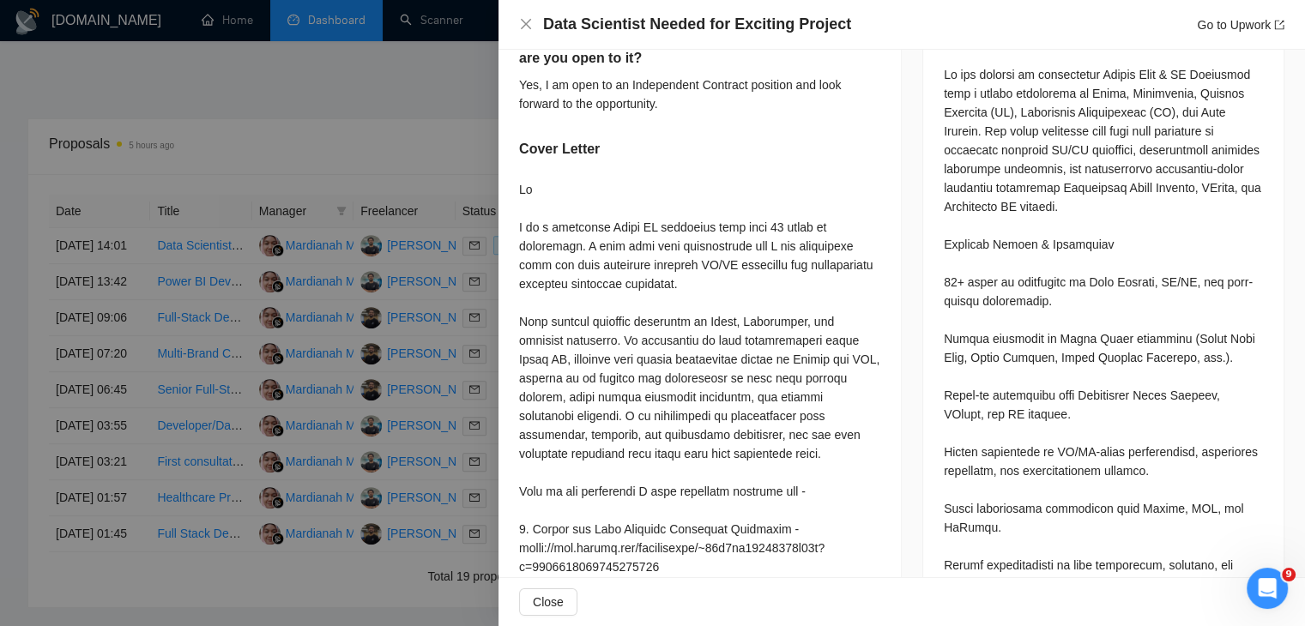
scroll to position [771, 0]
click at [1270, 586] on icon "Open Intercom Messenger" at bounding box center [1265, 586] width 28 height 28
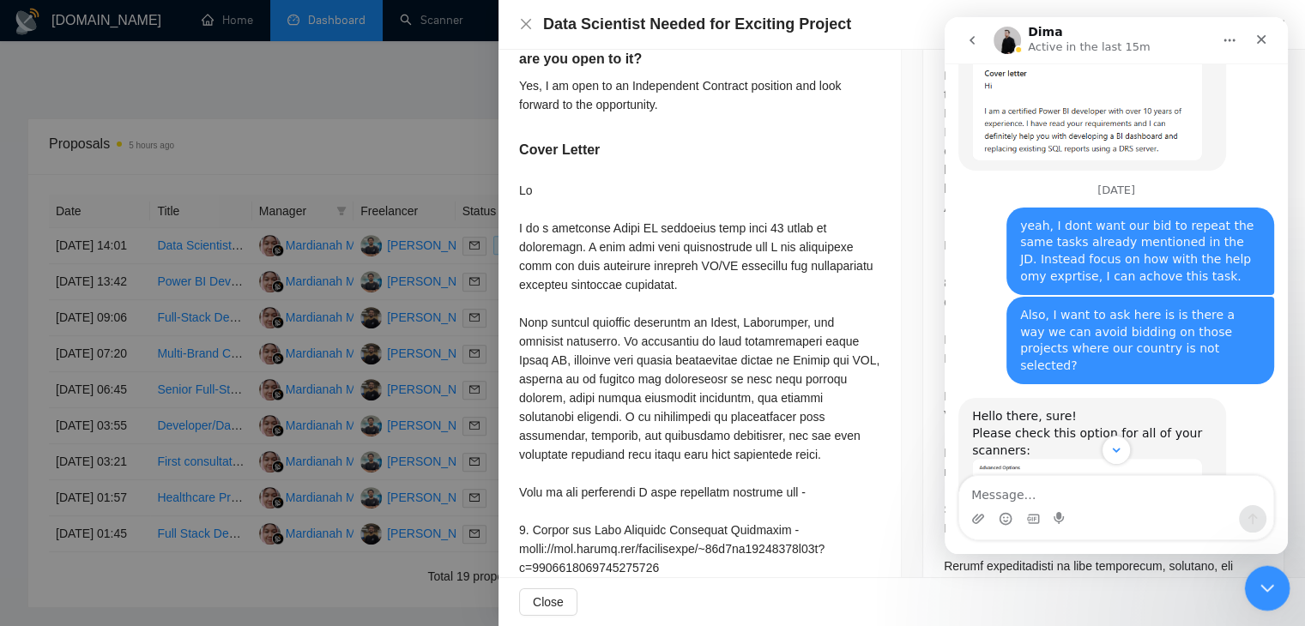
scroll to position [5101, 0]
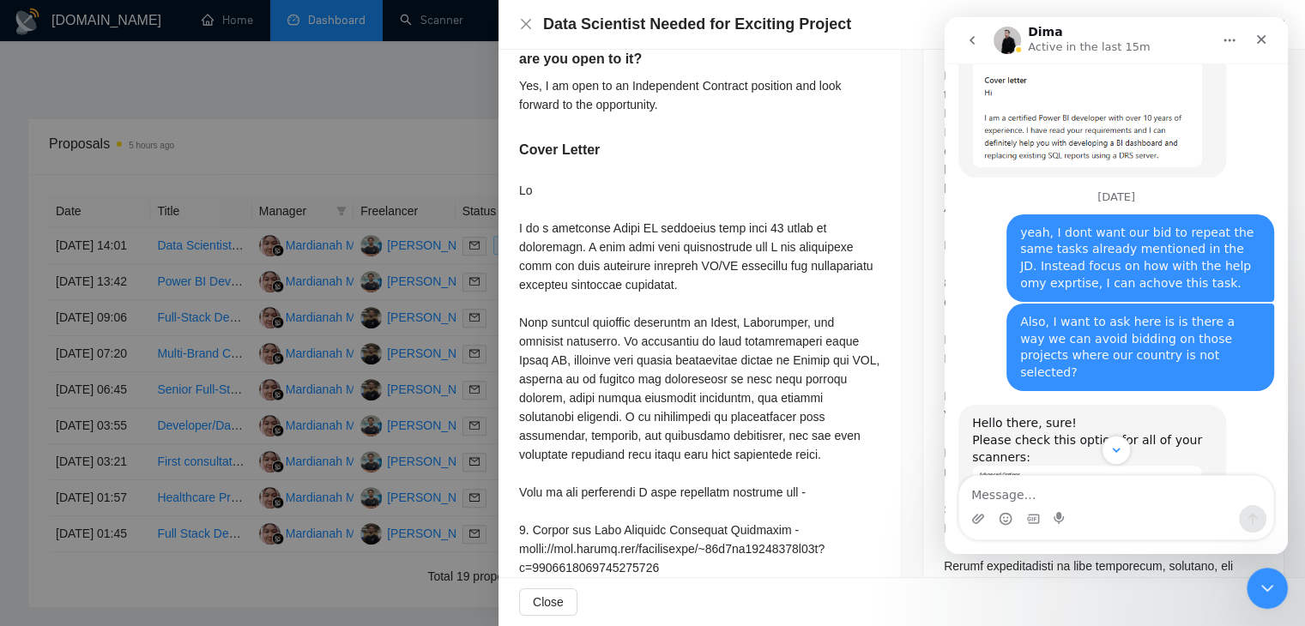
click at [1145, 292] on div "yeah, I dont want our bid to repeat the same tasks already mentioned in the JD.…" at bounding box center [1140, 258] width 240 height 67
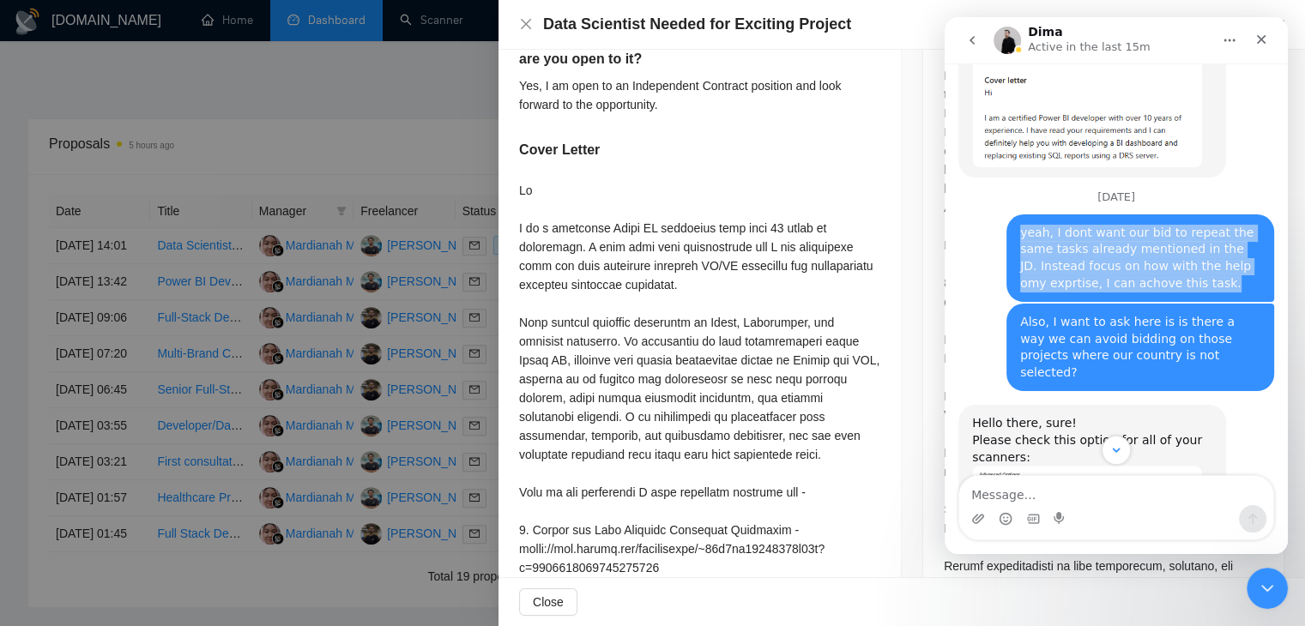
drag, startPoint x: 1147, startPoint y: 307, endPoint x: 995, endPoint y: 249, distance: 162.7
click at [995, 249] on div "yeah, I dont want our bid to repeat the same tasks already mentioned in the JD.…" at bounding box center [1116, 258] width 316 height 89
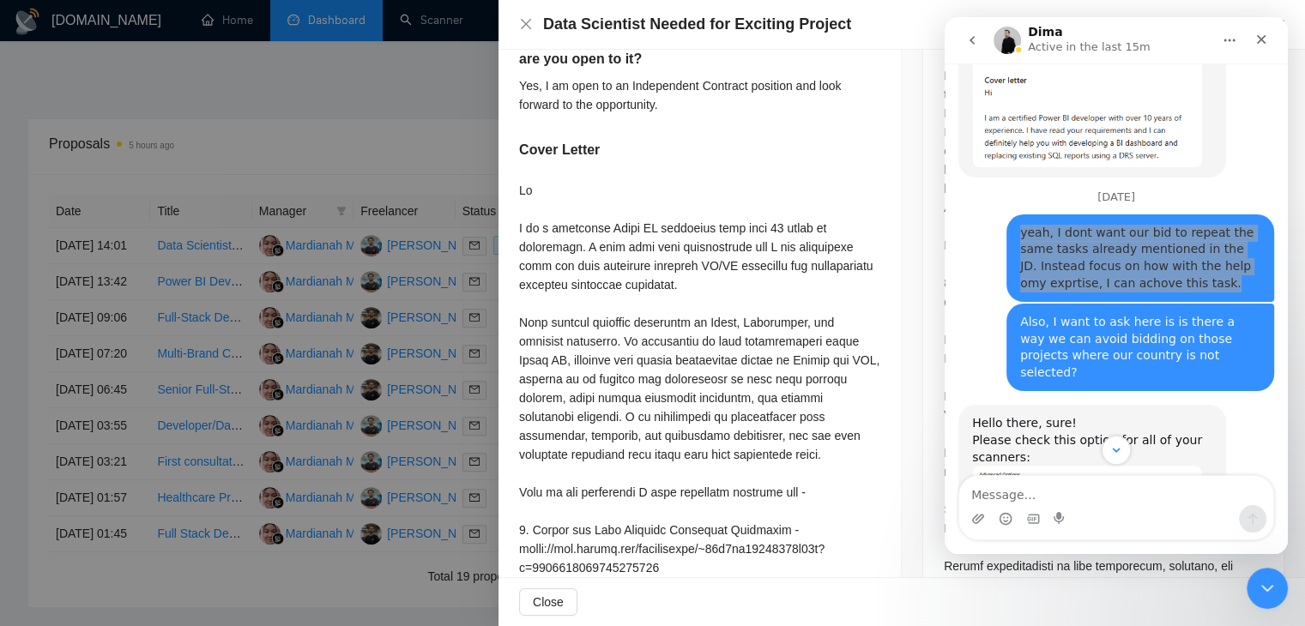
click at [762, 241] on div at bounding box center [699, 568] width 361 height 774
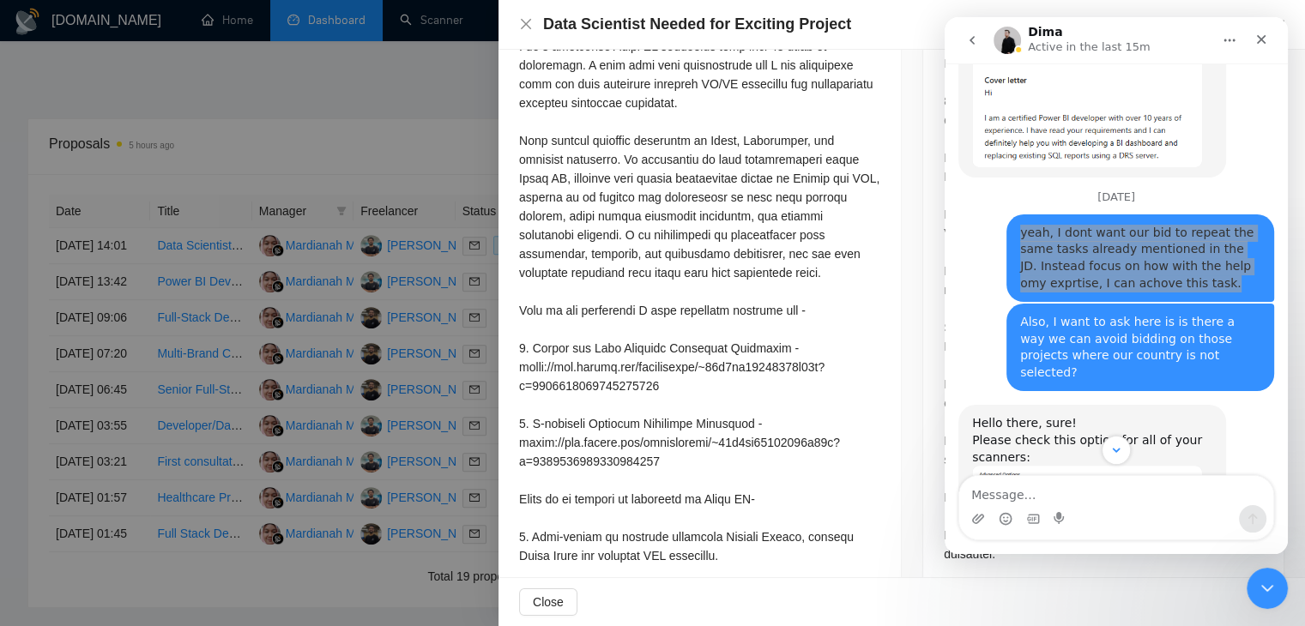
scroll to position [960, 0]
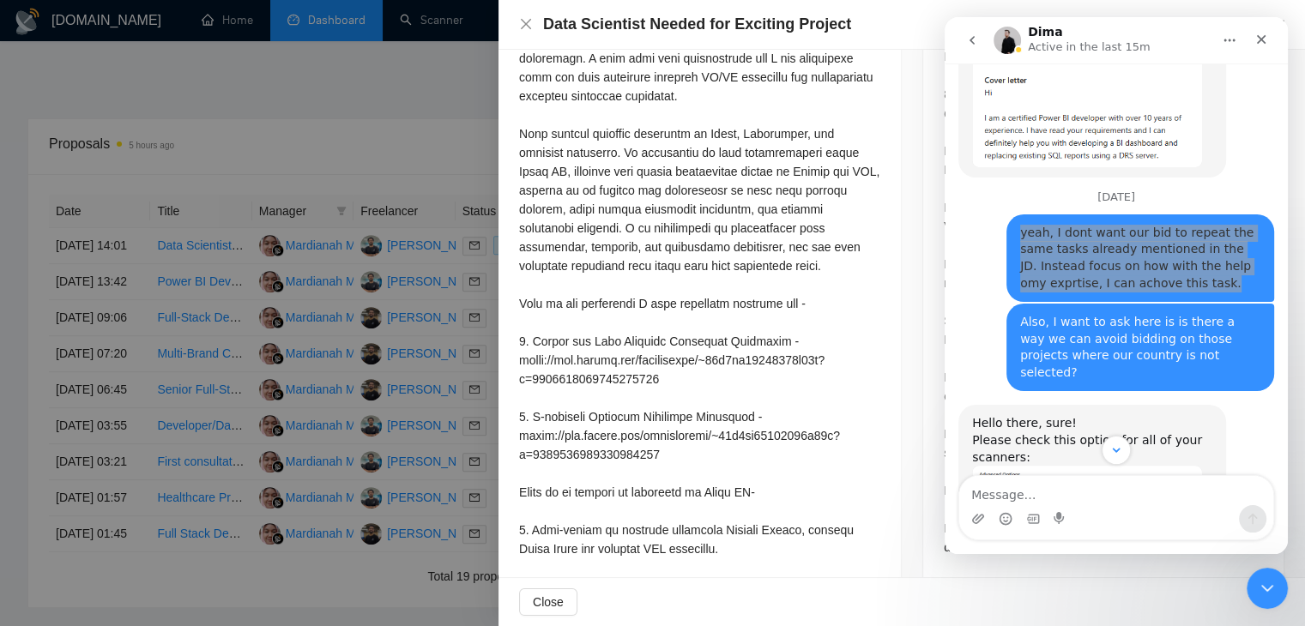
click at [762, 241] on div at bounding box center [699, 379] width 361 height 774
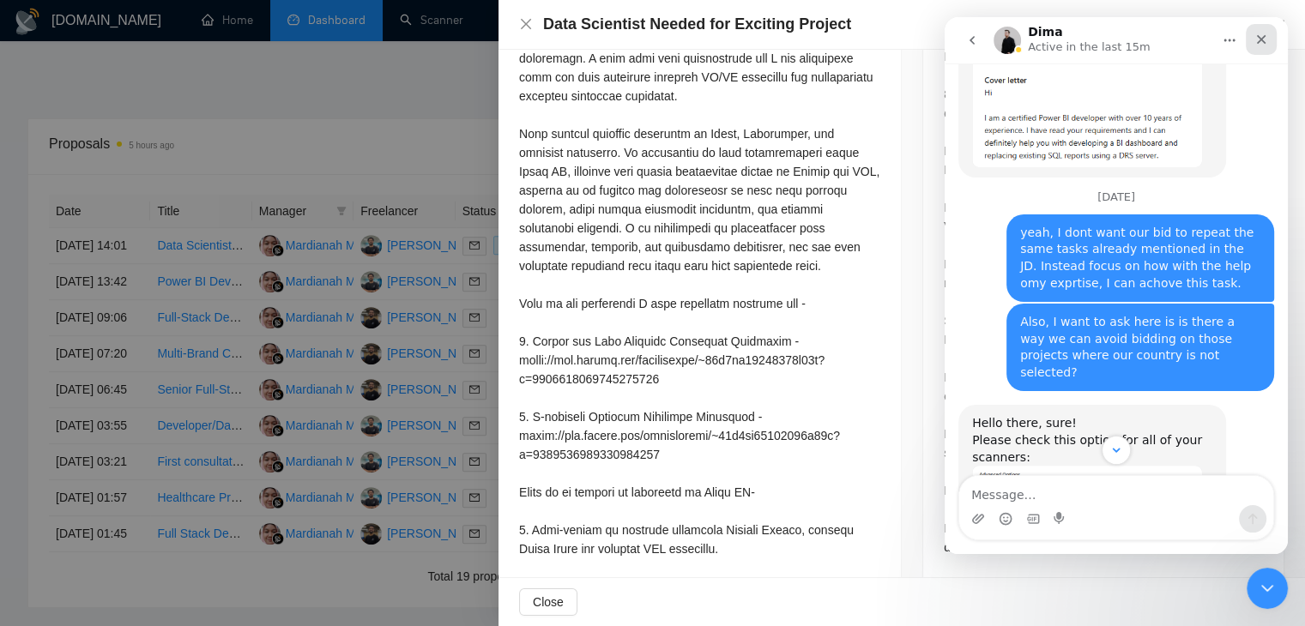
click at [1268, 33] on div "Close" at bounding box center [1261, 39] width 31 height 31
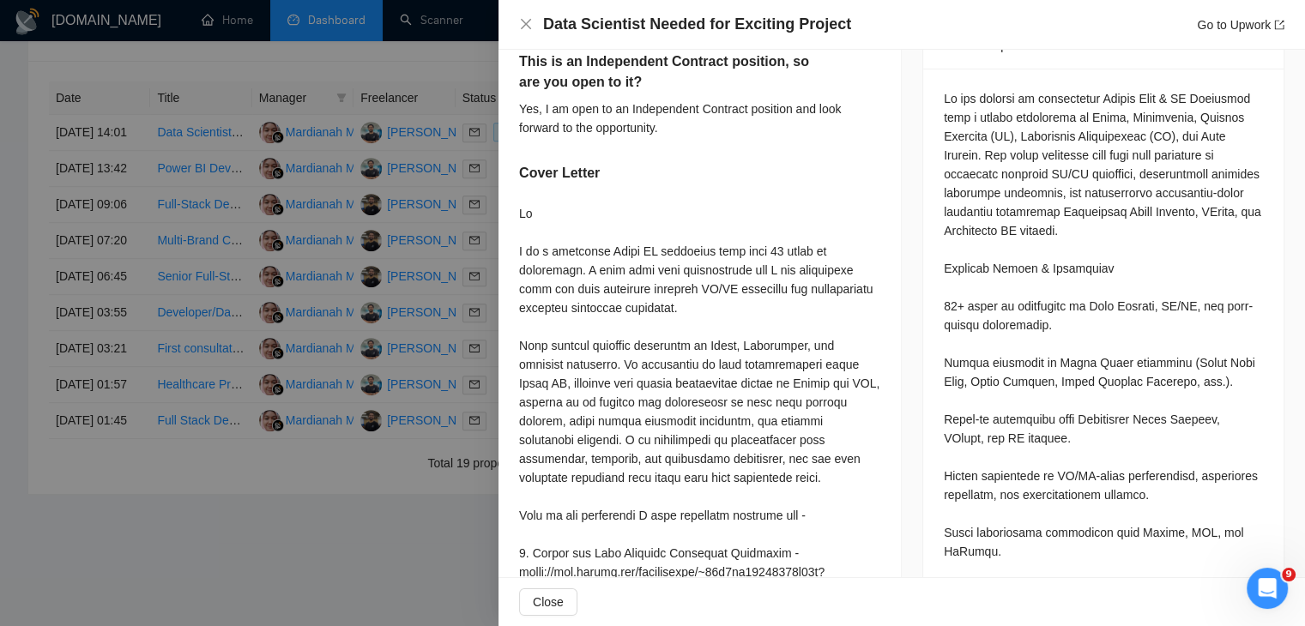
scroll to position [751, 0]
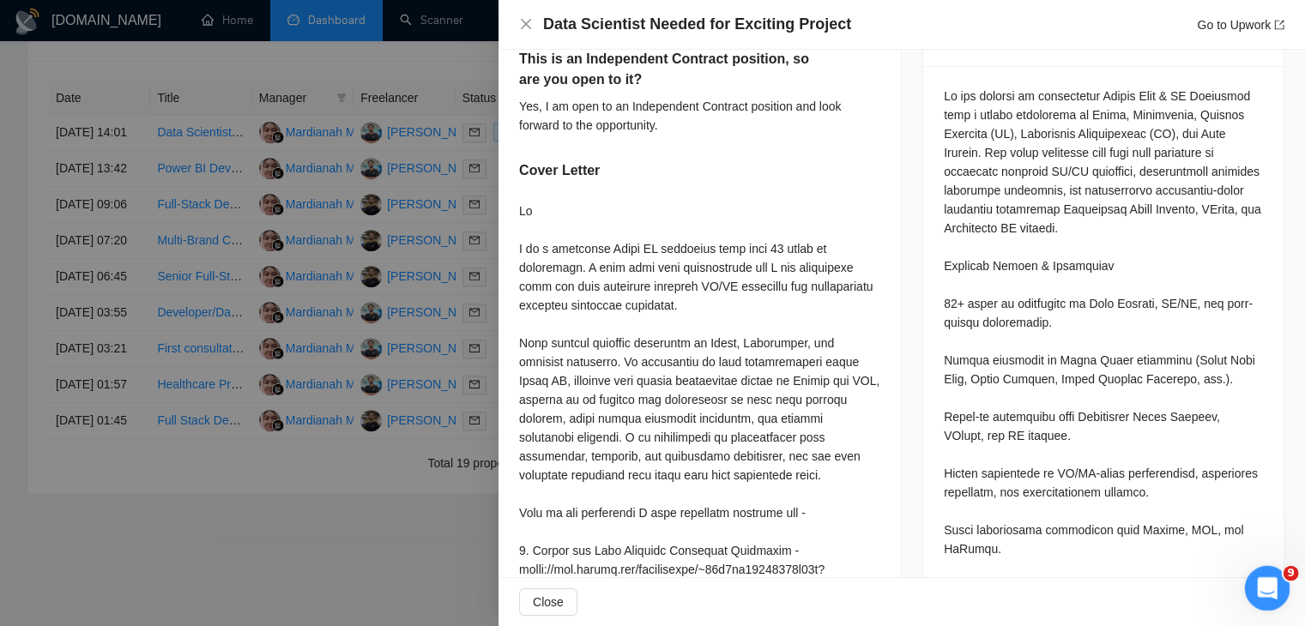
click at [1271, 584] on icon "Open Intercom Messenger" at bounding box center [1265, 586] width 28 height 28
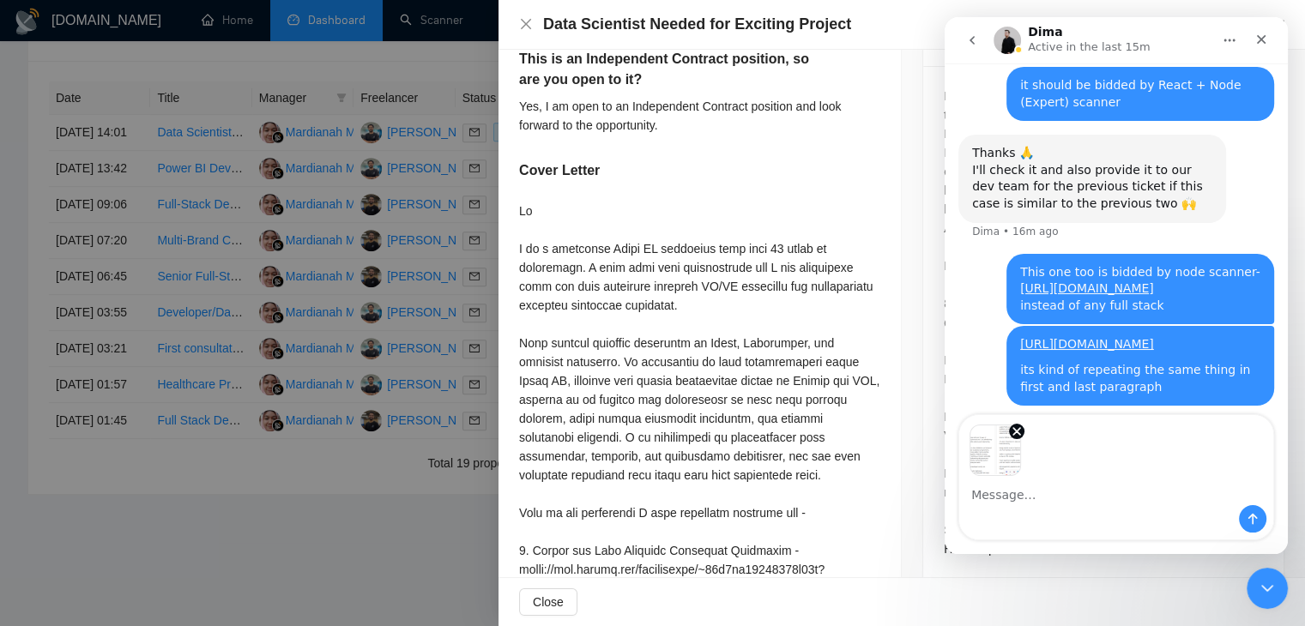
scroll to position [6375, 0]
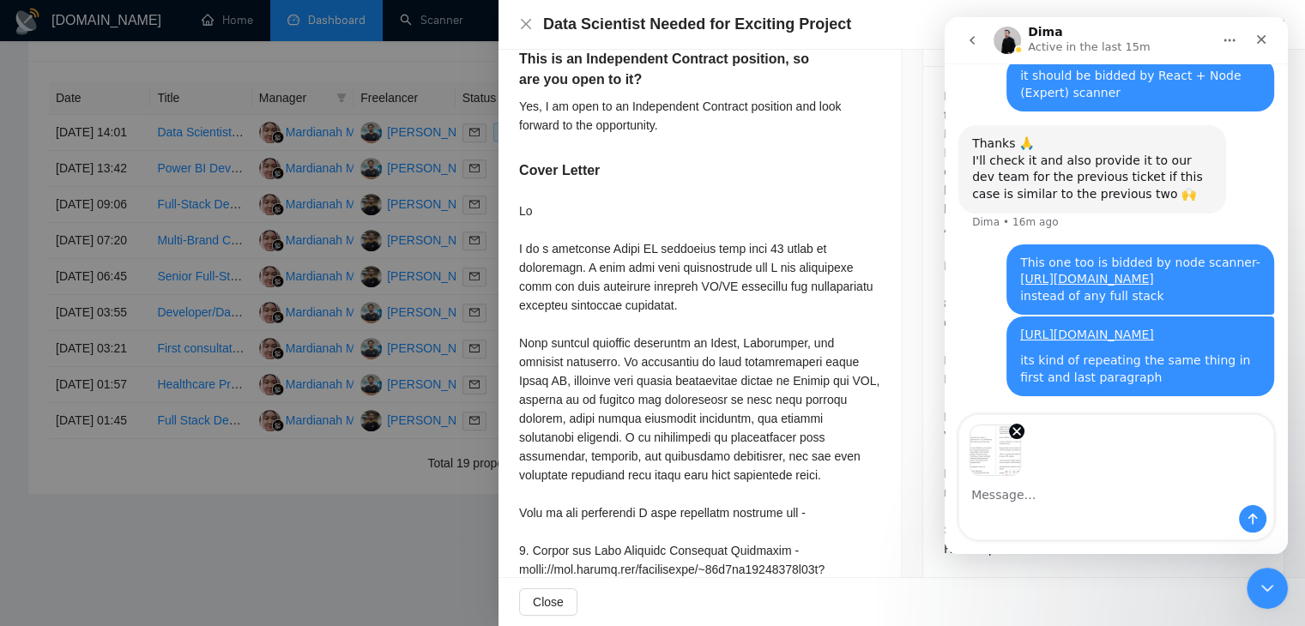
click at [1143, 498] on textarea "Message…" at bounding box center [1116, 490] width 314 height 29
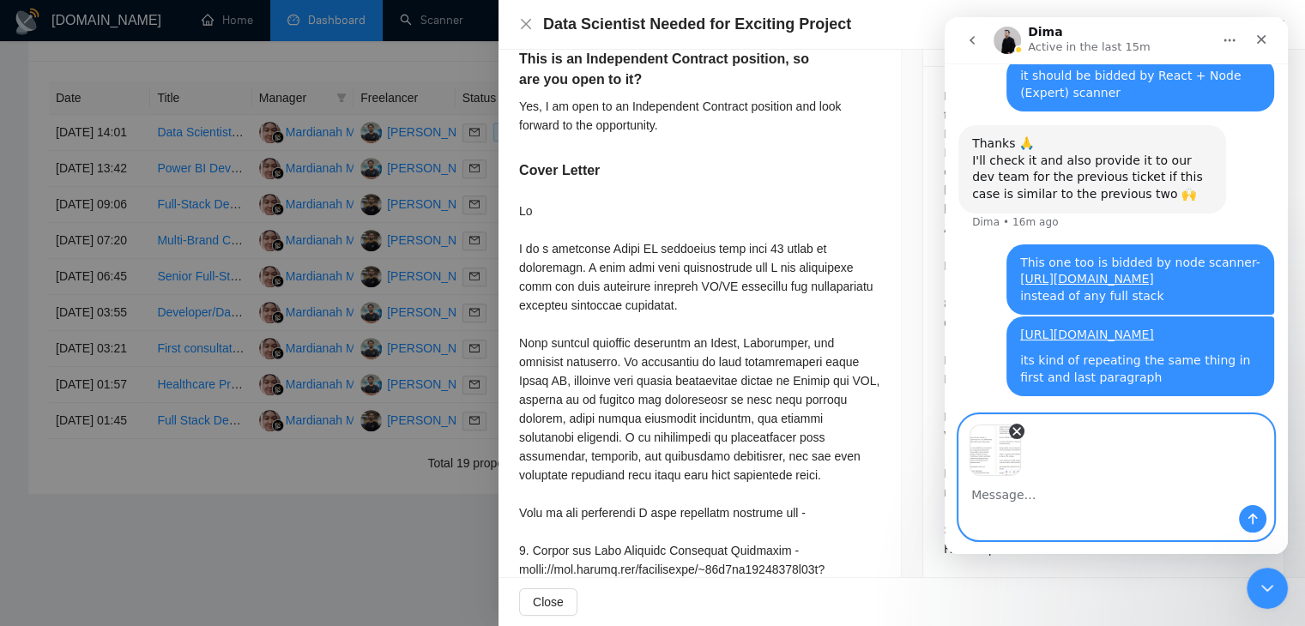
click at [1020, 428] on icon "Remove image 1" at bounding box center [1016, 431] width 7 height 7
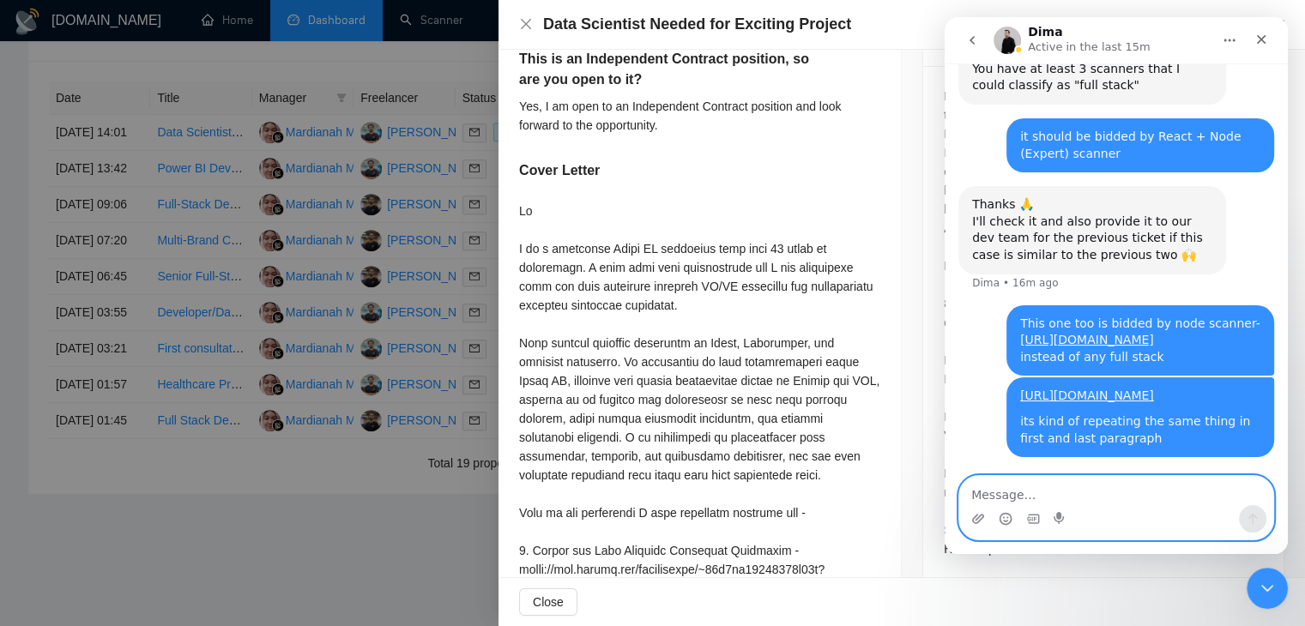
scroll to position [6314, 0]
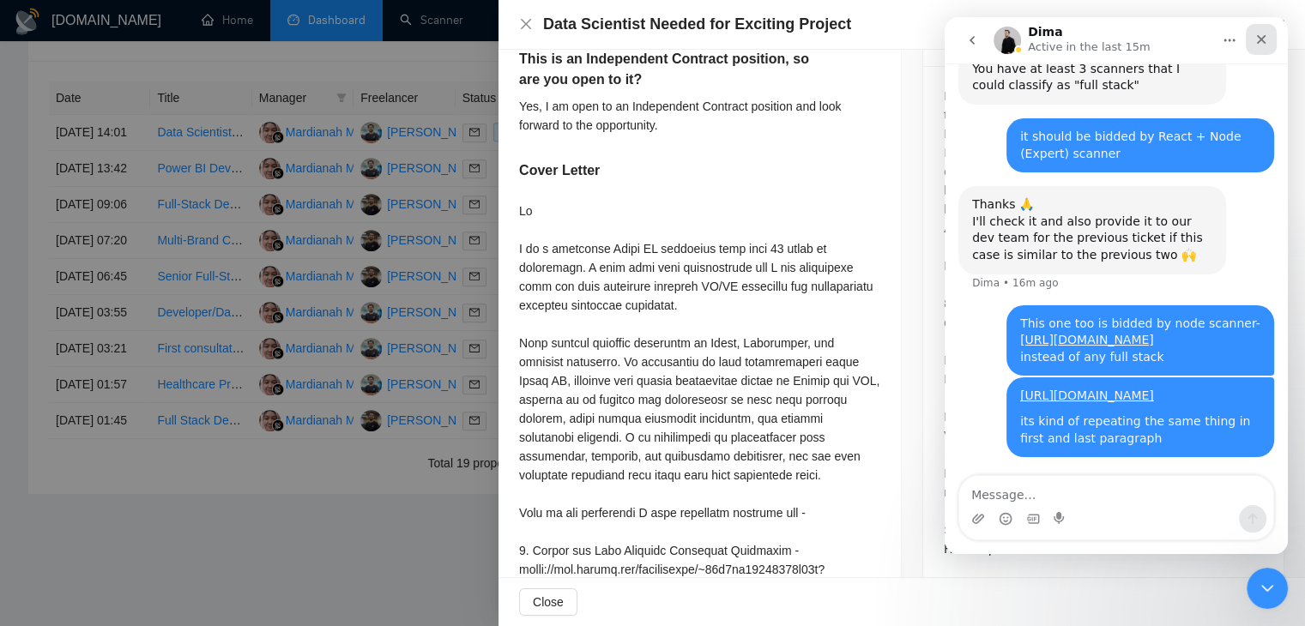
click at [1264, 39] on icon "Close" at bounding box center [1261, 40] width 14 height 14
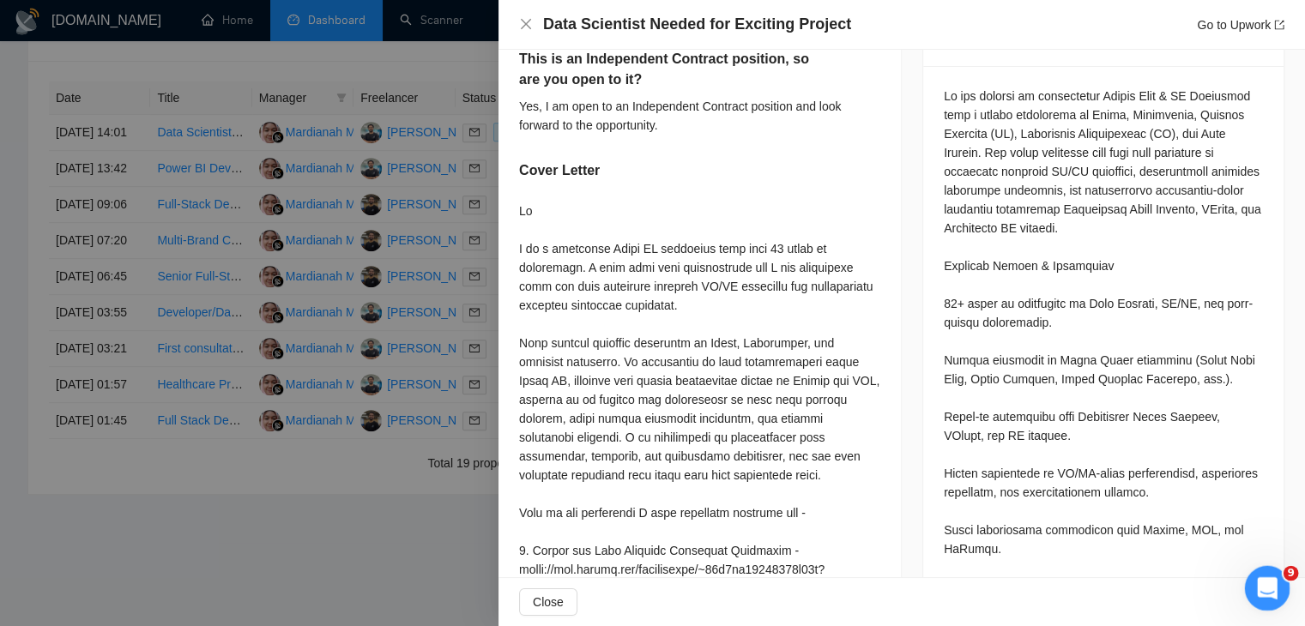
click at [1261, 578] on icon "Open Intercom Messenger" at bounding box center [1265, 586] width 28 height 28
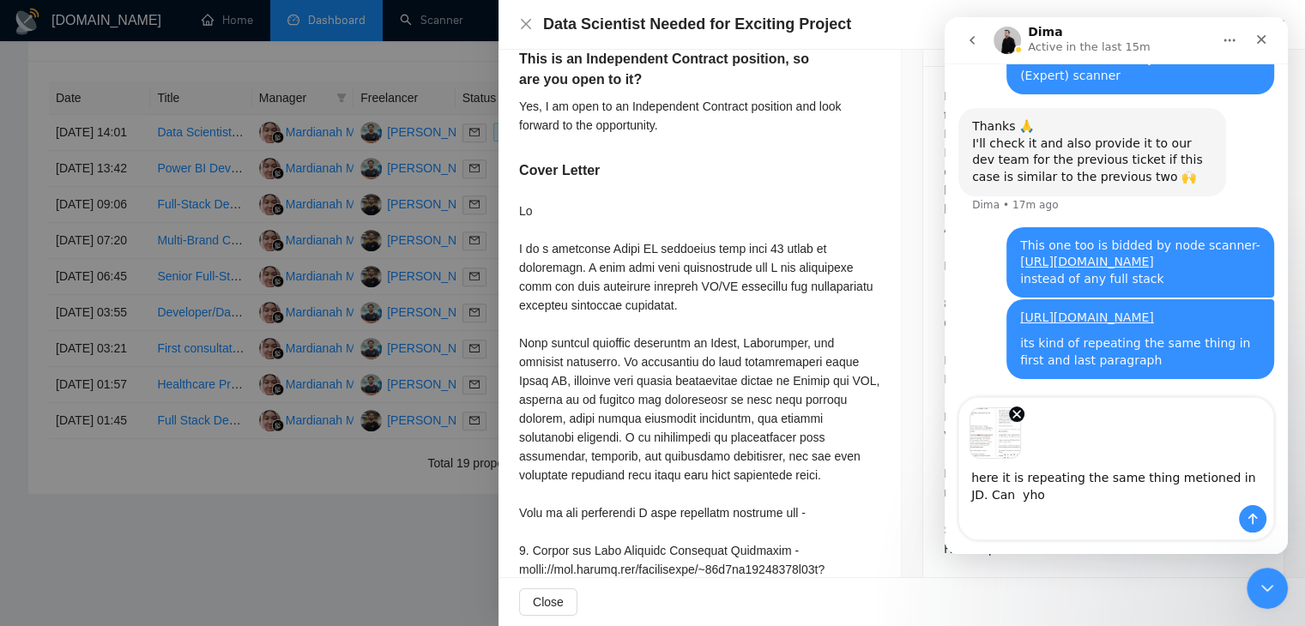
scroll to position [6392, 0]
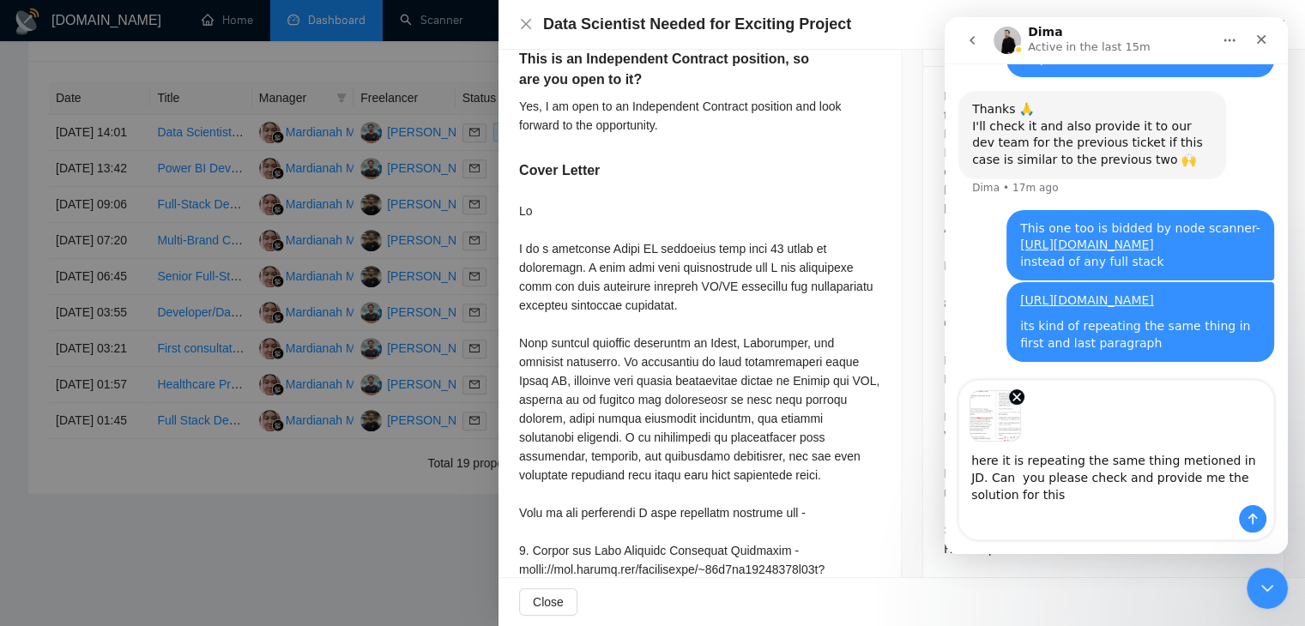
type textarea "here it is repeating the same thing metioned in JD. Can you please check and pr…"
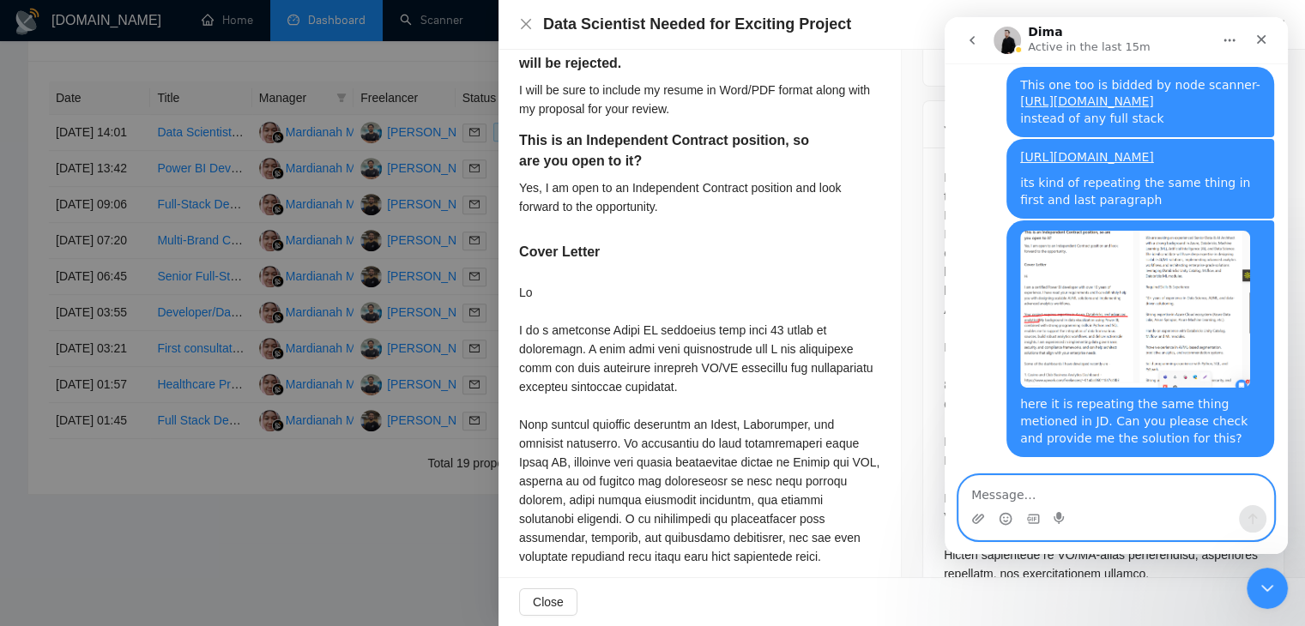
scroll to position [679, 0]
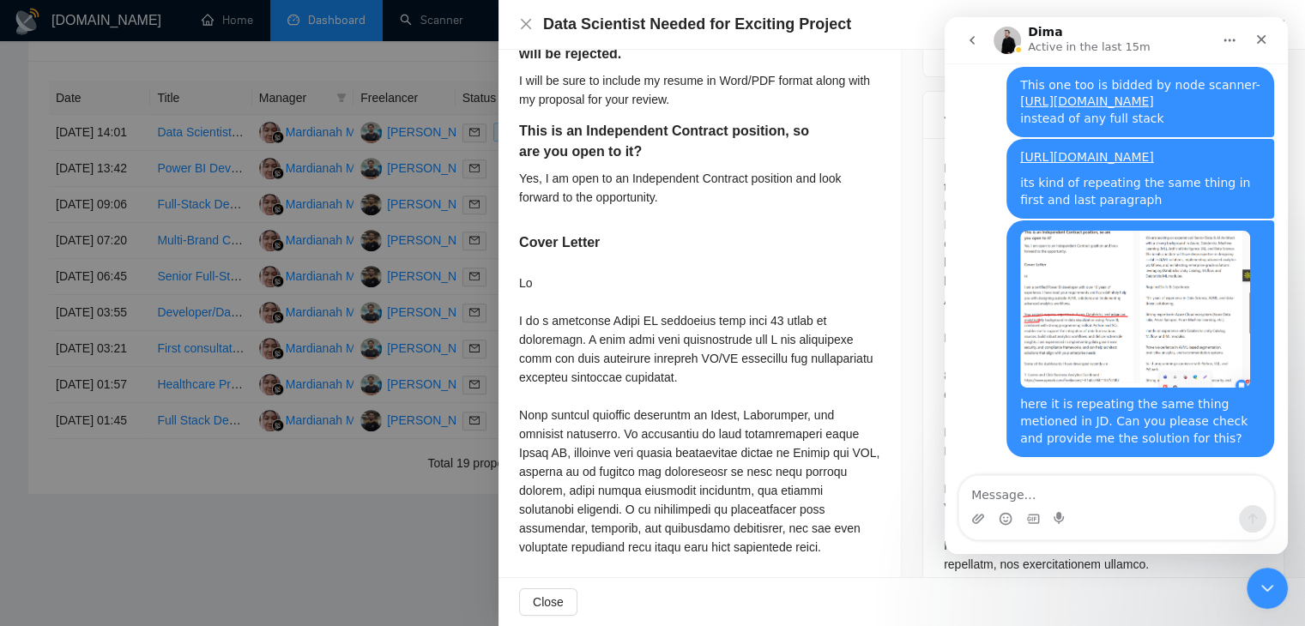
click at [1261, 55] on div "Intercom messenger" at bounding box center [1261, 40] width 31 height 33
click at [1258, 41] on icon "Close" at bounding box center [1261, 40] width 14 height 14
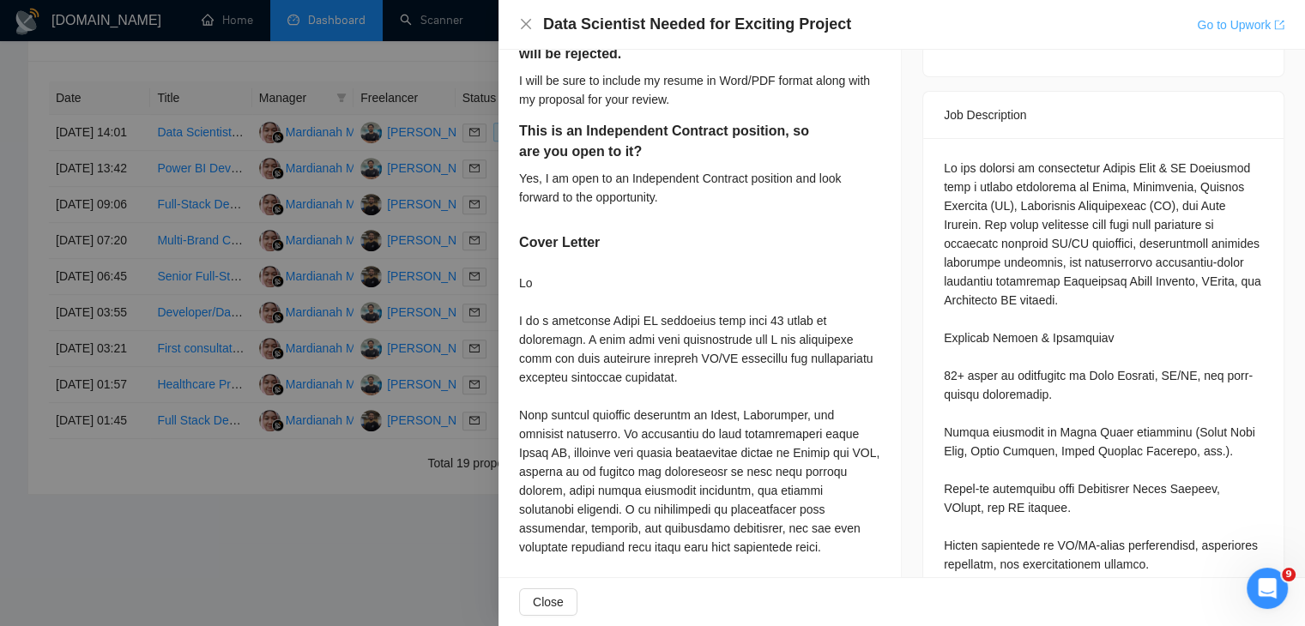
click at [1251, 18] on link "Go to Upwork" at bounding box center [1241, 25] width 88 height 14
click at [1247, 589] on div "Open Intercom Messenger" at bounding box center [1264, 586] width 57 height 57
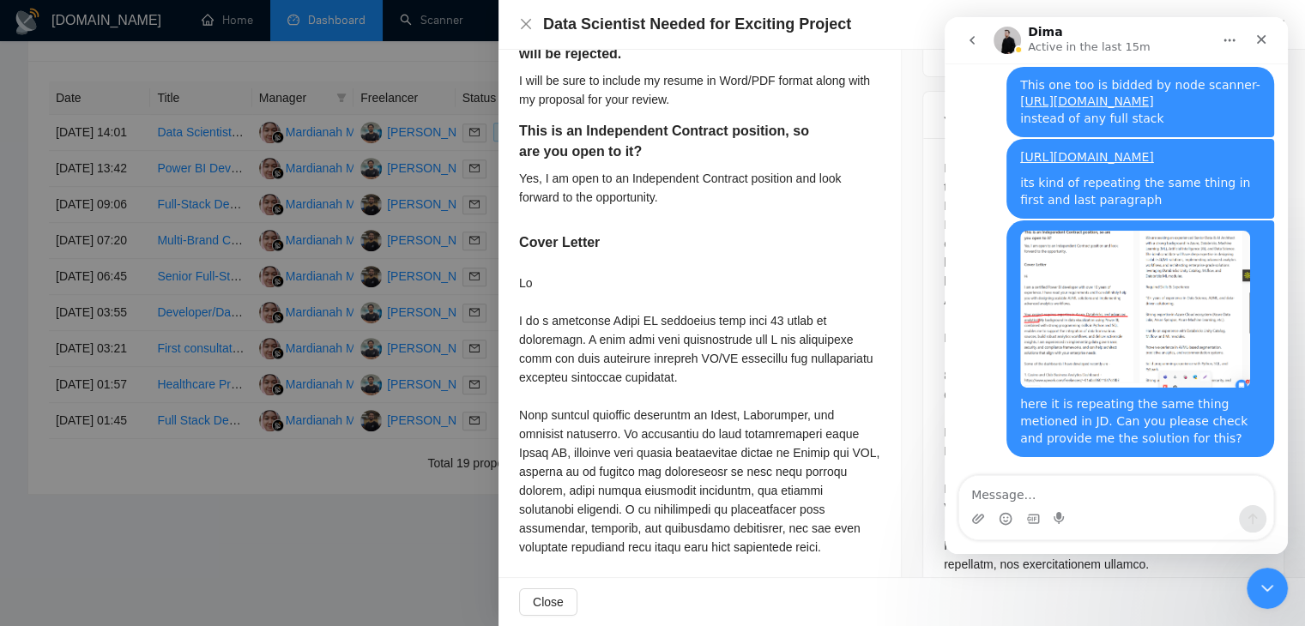
type textarea "[URL][DOMAIN_NAME]"
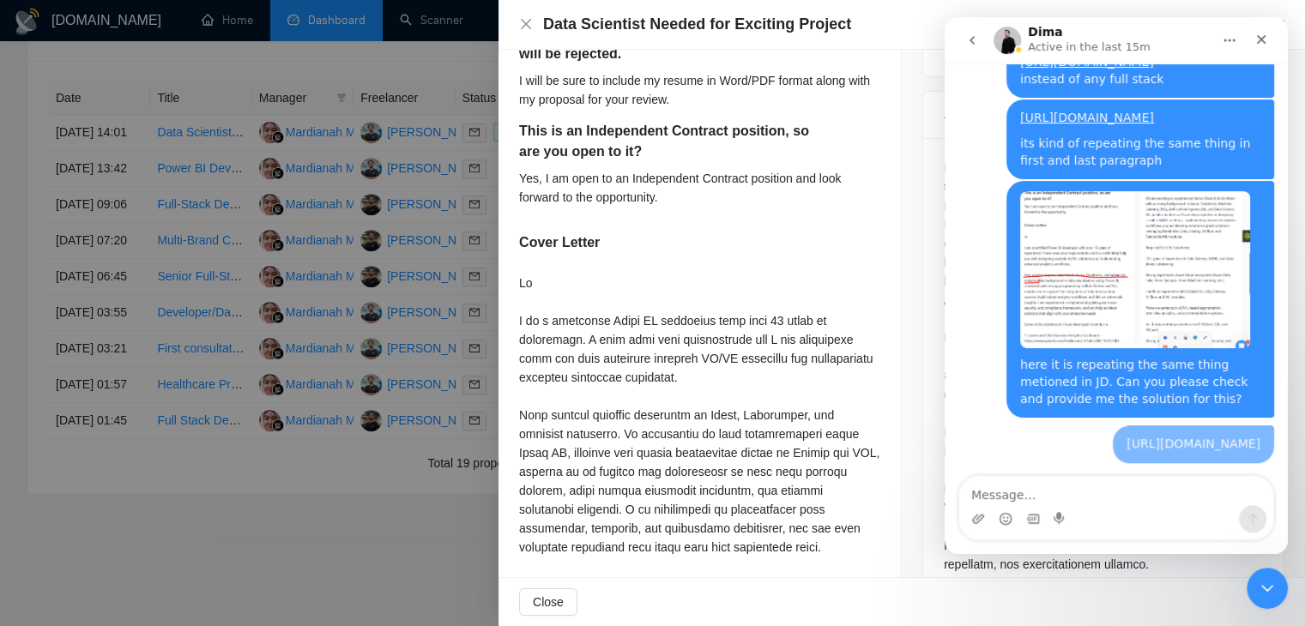
scroll to position [6608, 0]
click at [373, 239] on div at bounding box center [652, 313] width 1305 height 626
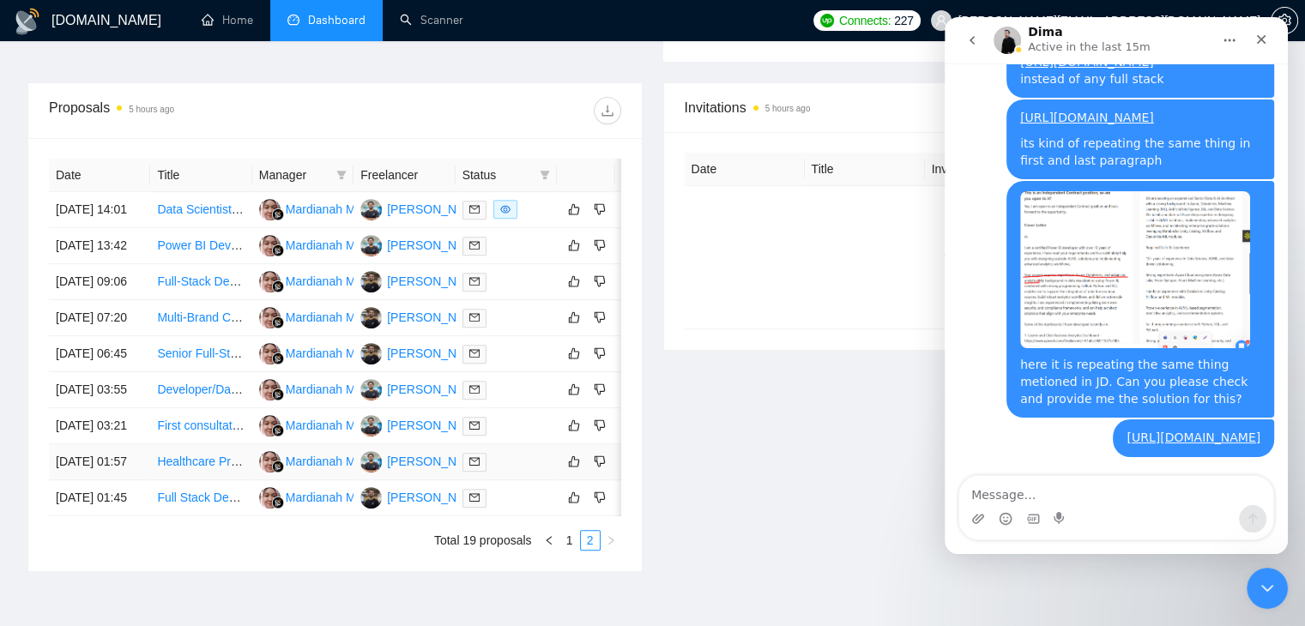
scroll to position [854, 0]
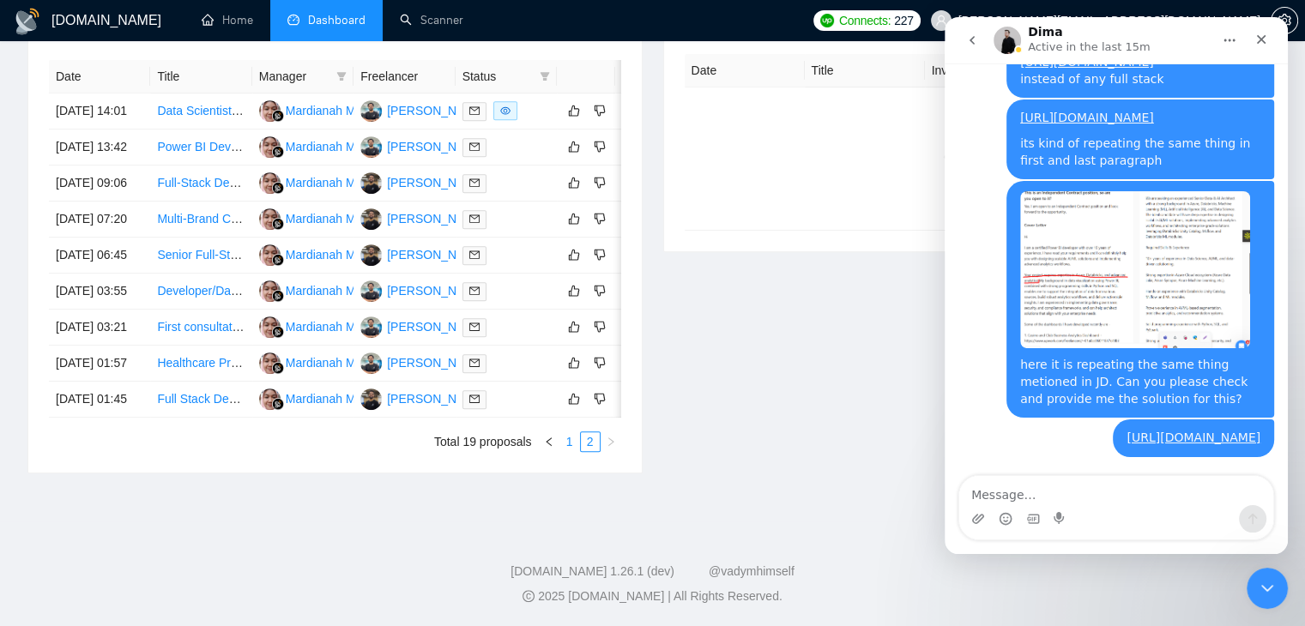
click at [574, 449] on link "1" at bounding box center [569, 441] width 19 height 19
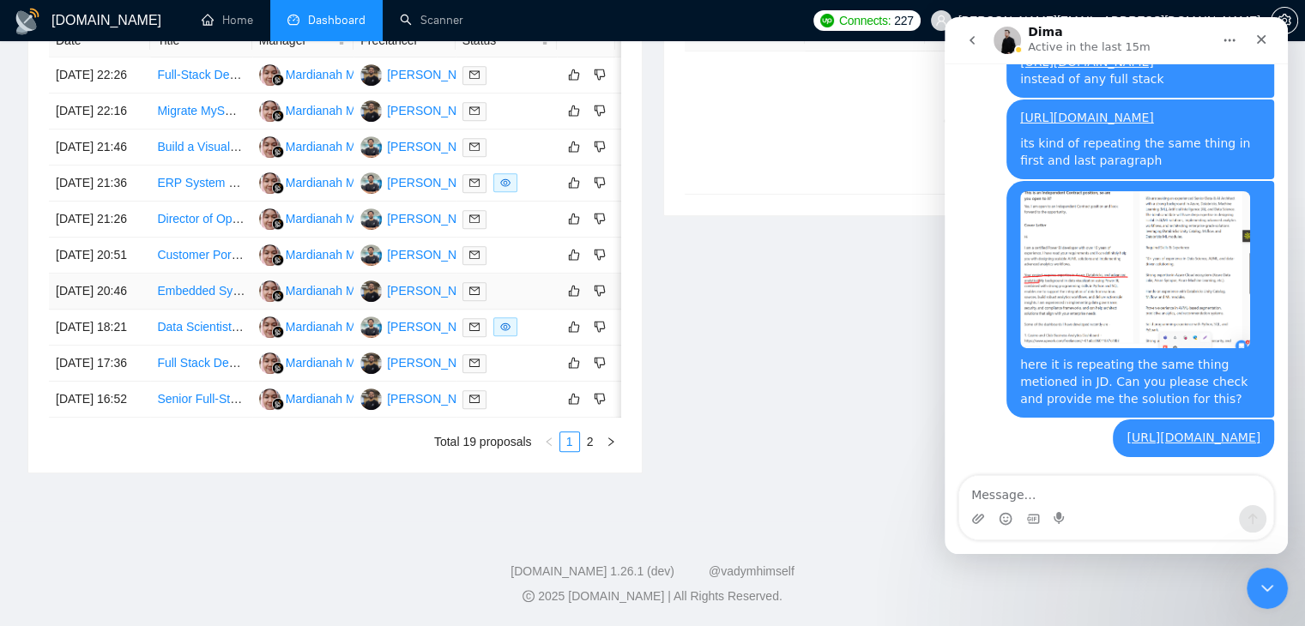
scroll to position [906, 0]
click at [206, 392] on link "Senior Full-Stack Developer for Real-time Social Intelligence Platform" at bounding box center [342, 399] width 370 height 14
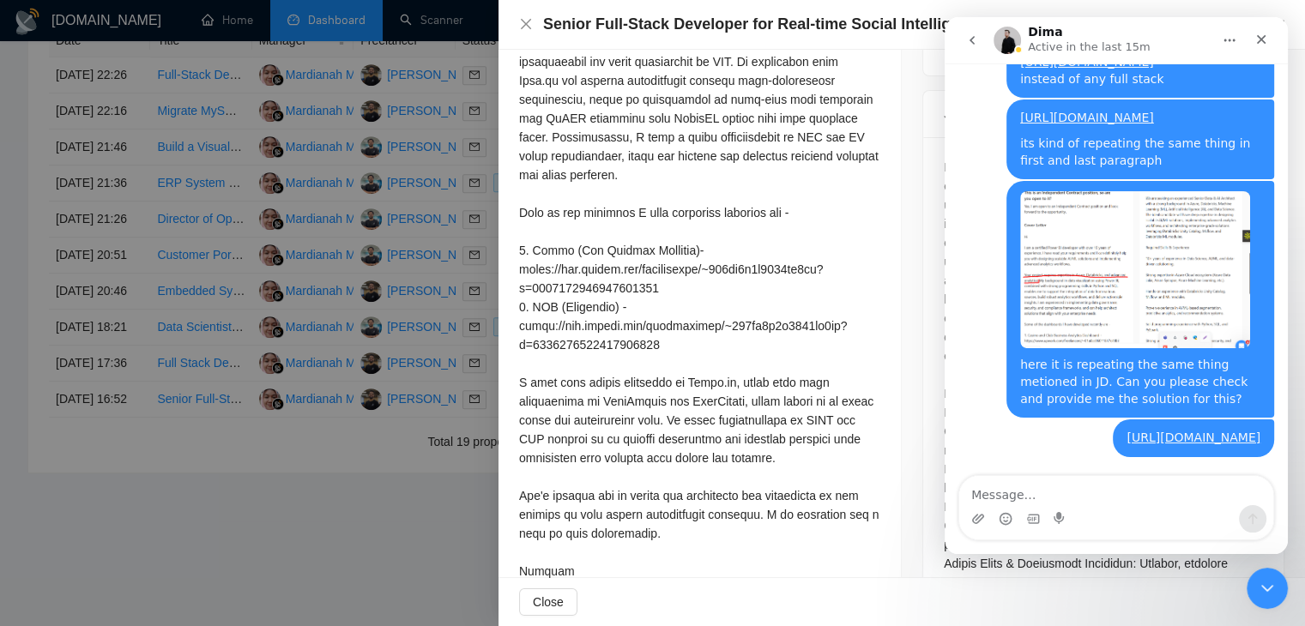
click at [733, 231] on div at bounding box center [699, 231] width 361 height 698
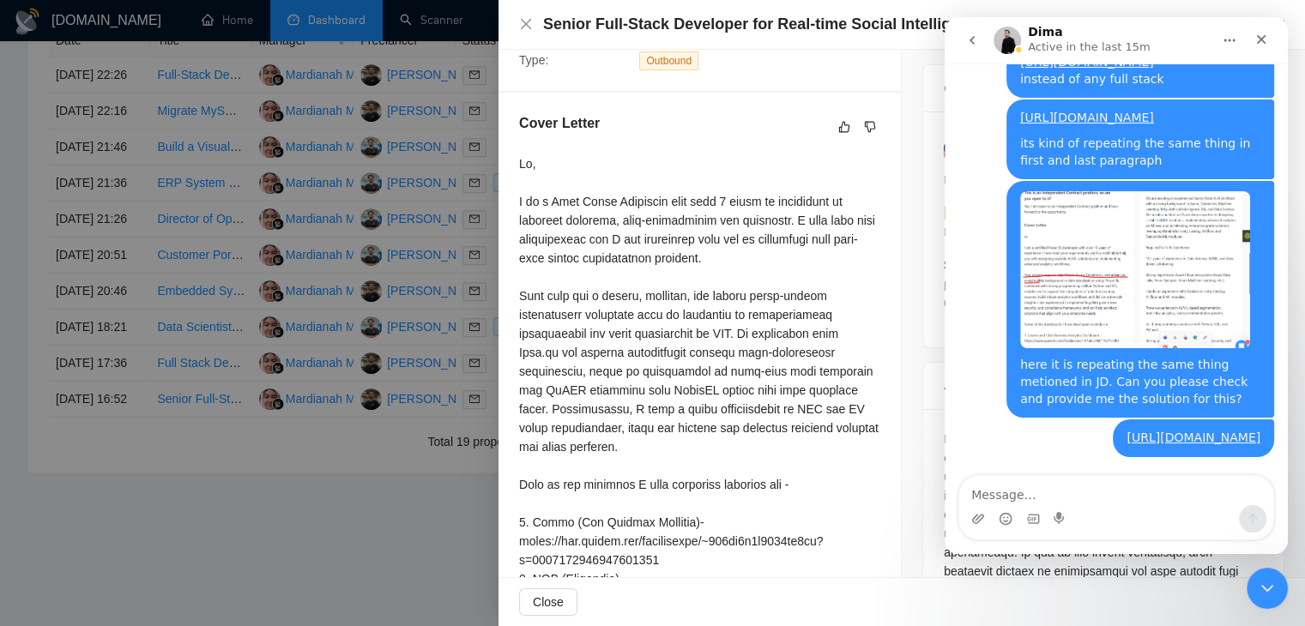
scroll to position [405, 0]
click at [1264, 43] on icon "Close" at bounding box center [1261, 40] width 14 height 14
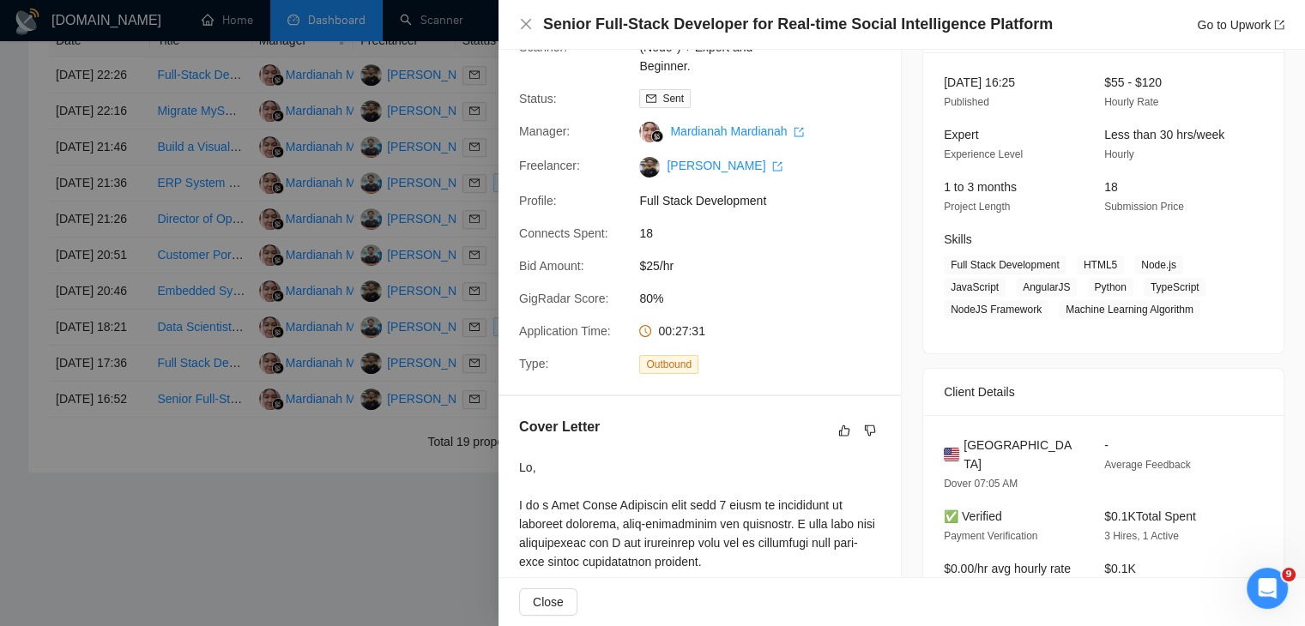
scroll to position [0, 0]
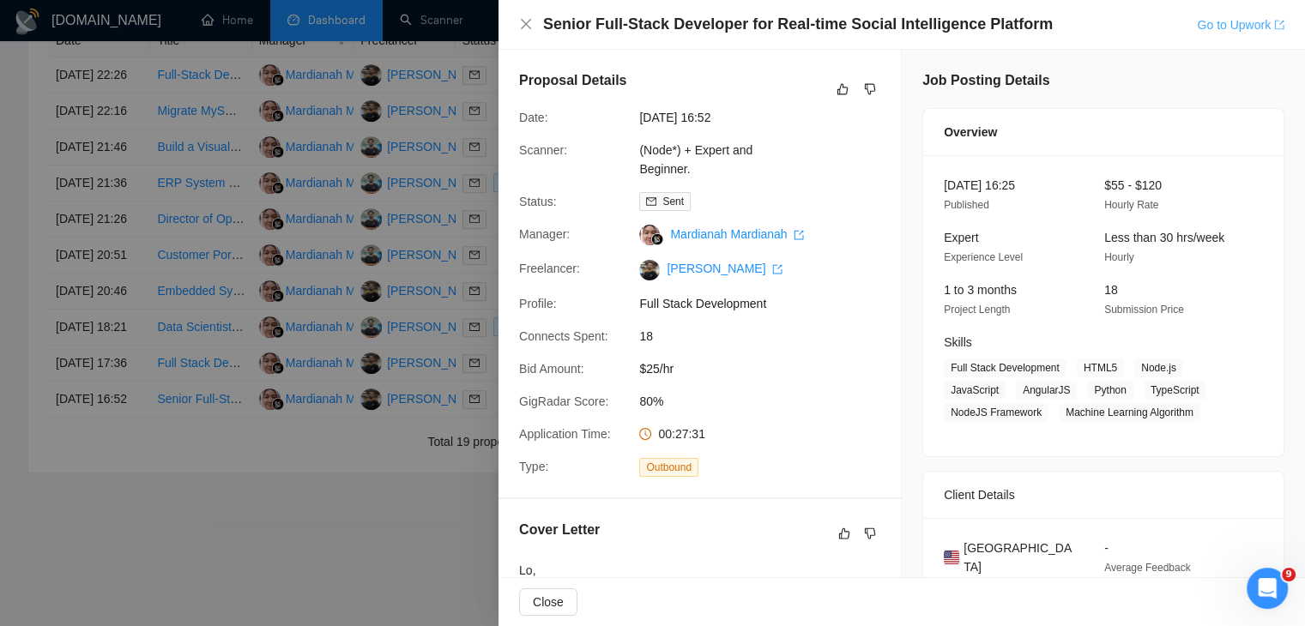
click at [1239, 30] on link "Go to Upwork" at bounding box center [1241, 25] width 88 height 14
click at [1266, 607] on html at bounding box center [1264, 585] width 41 height 41
click at [1260, 573] on icon "Open Intercom Messenger" at bounding box center [1265, 586] width 28 height 28
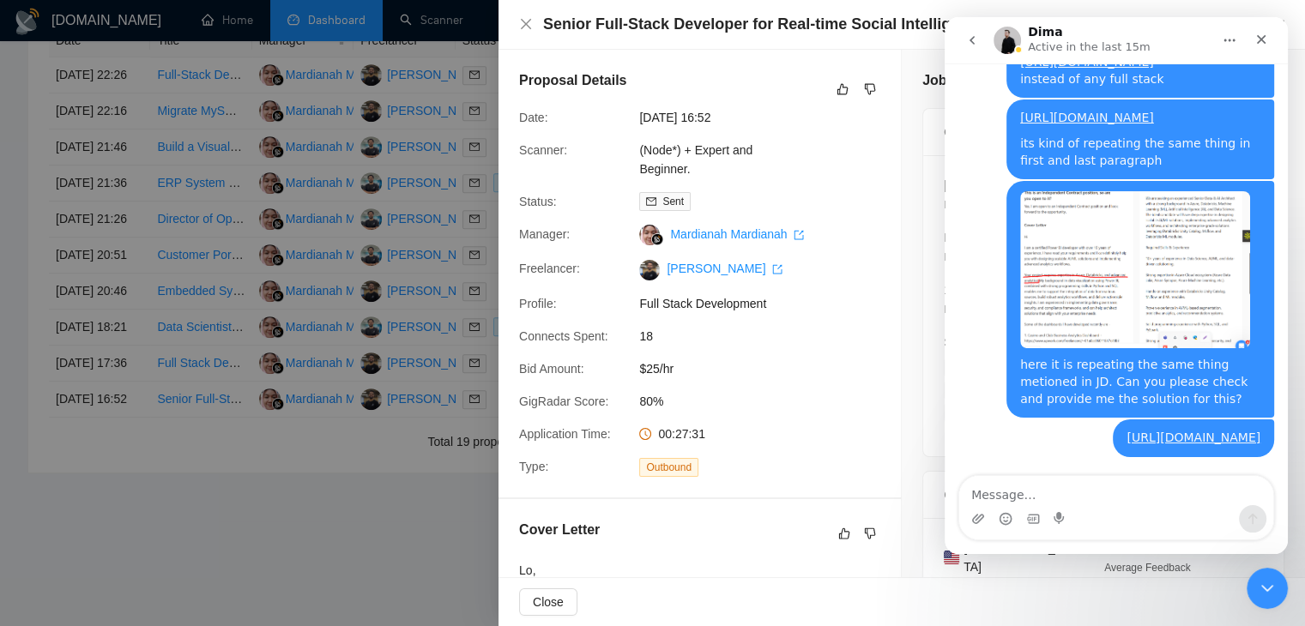
scroll to position [6608, 0]
click at [1058, 496] on textarea "Message…" at bounding box center [1116, 490] width 314 height 29
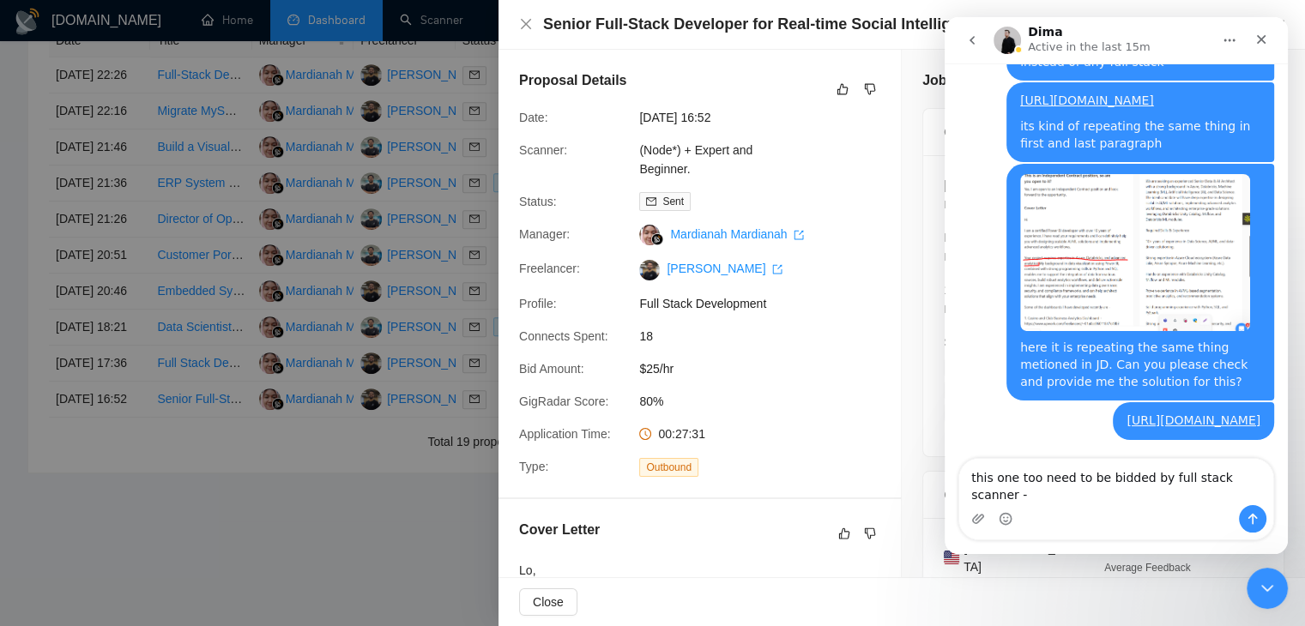
scroll to position [15, 0]
type textarea "this one too need to be bidded by full stack scanner - https://www.upwork.com/j…"
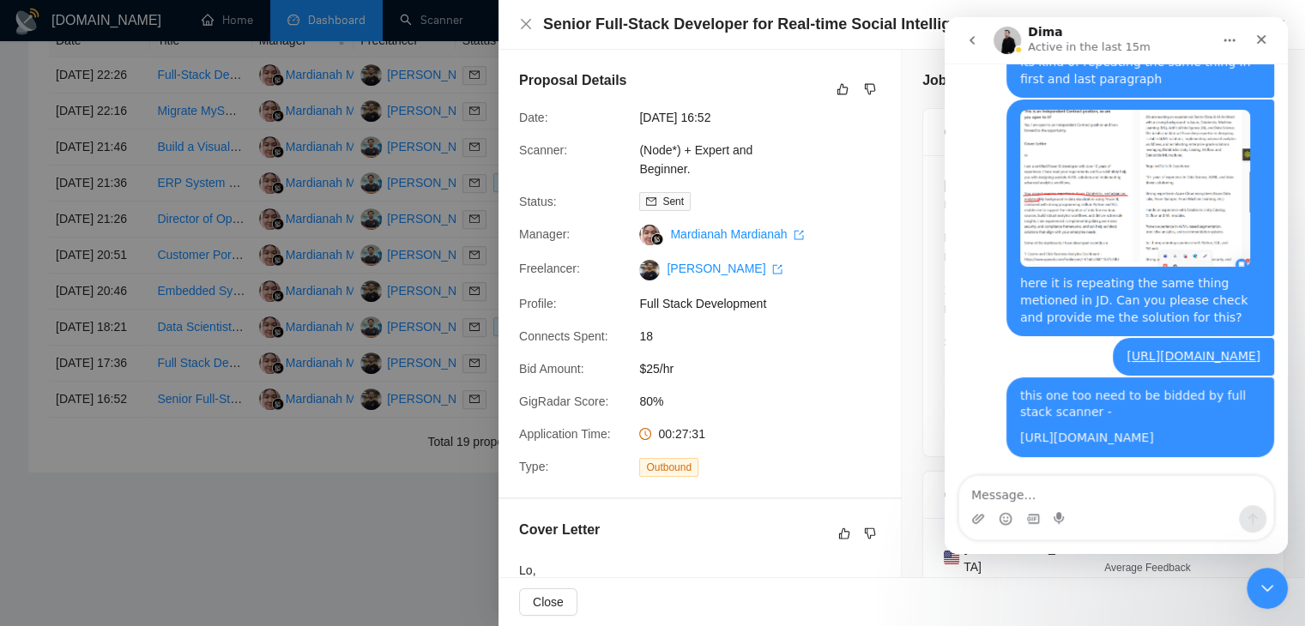
scroll to position [6706, 0]
click at [388, 323] on div at bounding box center [652, 313] width 1305 height 626
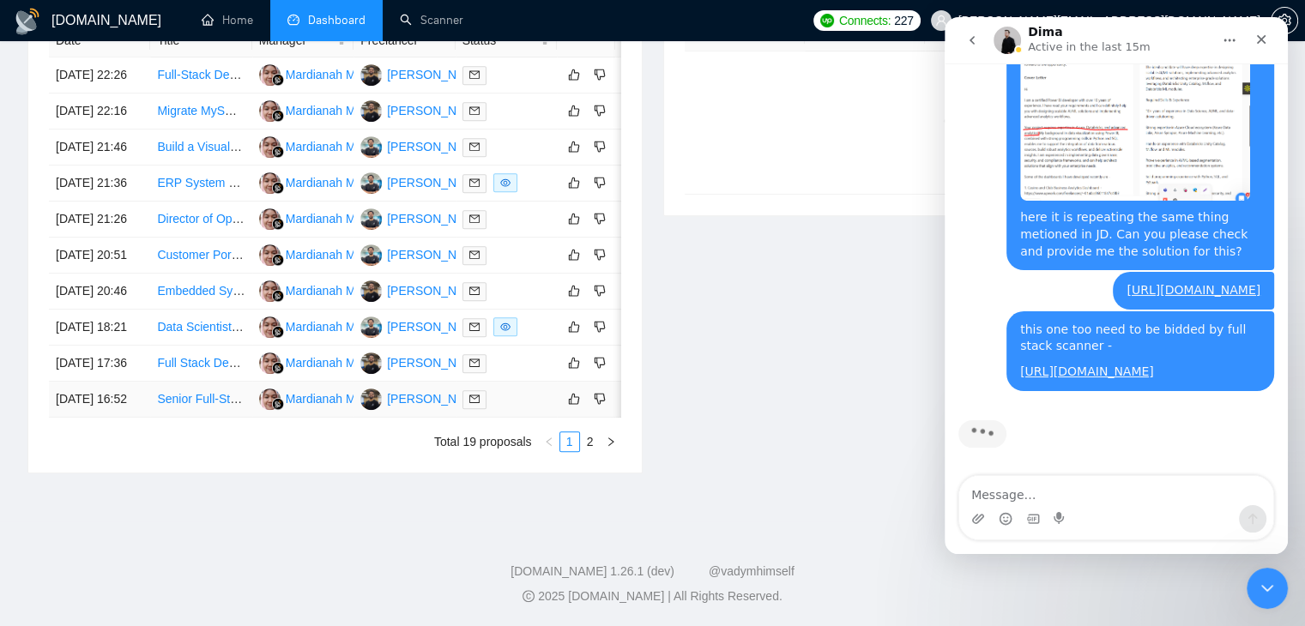
scroll to position [6773, 0]
click at [211, 382] on td "Senior Full-Stack Developer for Real-time Social Intelligence Platform" at bounding box center [200, 400] width 101 height 36
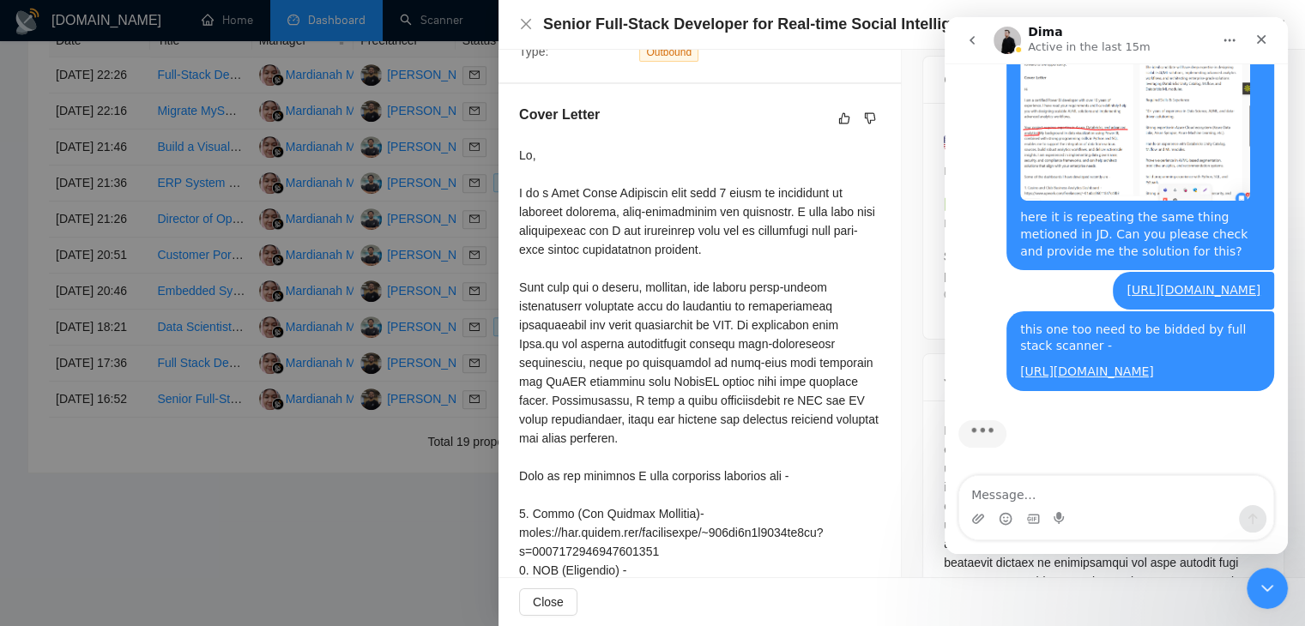
scroll to position [411, 0]
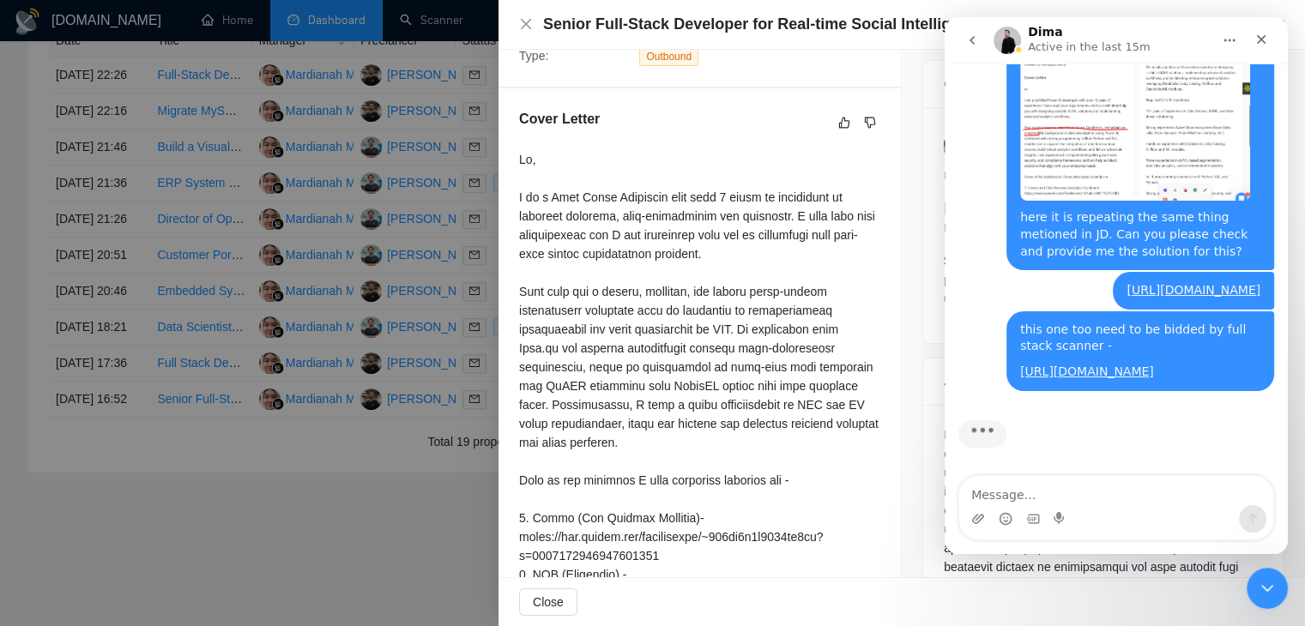
click at [724, 256] on div at bounding box center [699, 499] width 361 height 698
click at [205, 327] on div at bounding box center [652, 313] width 1305 height 626
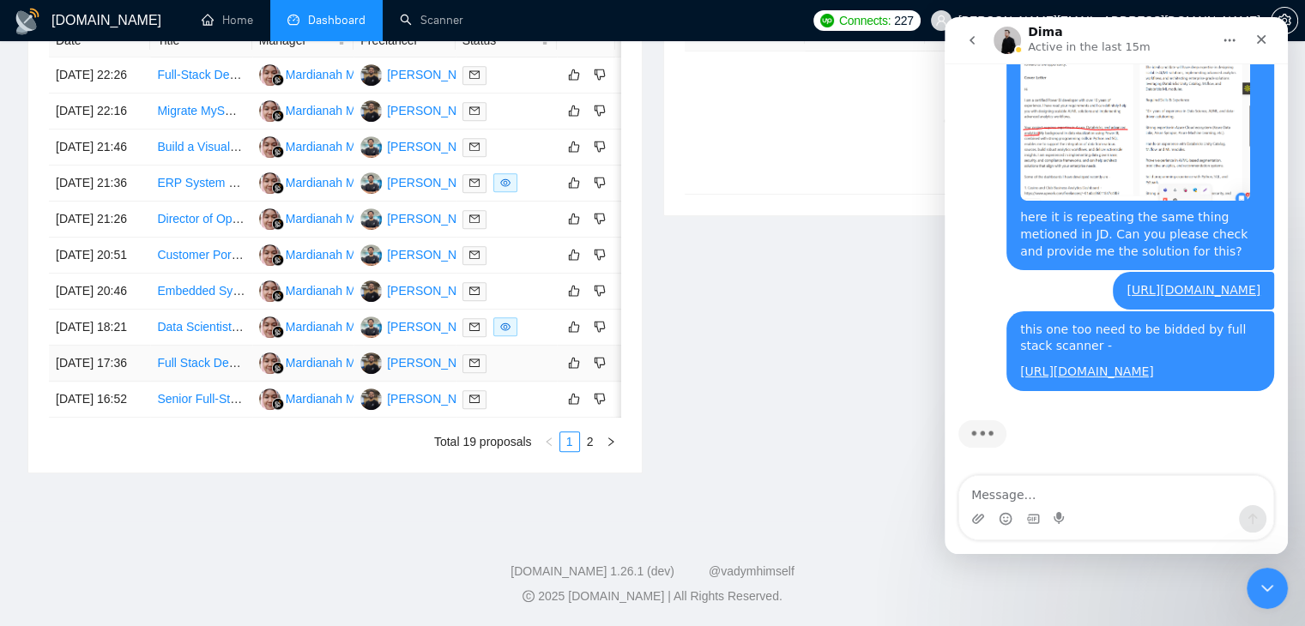
click at [205, 356] on link "Full Stack Developer (React.js and Node.js) for E-Commerce Platform" at bounding box center [343, 363] width 372 height 14
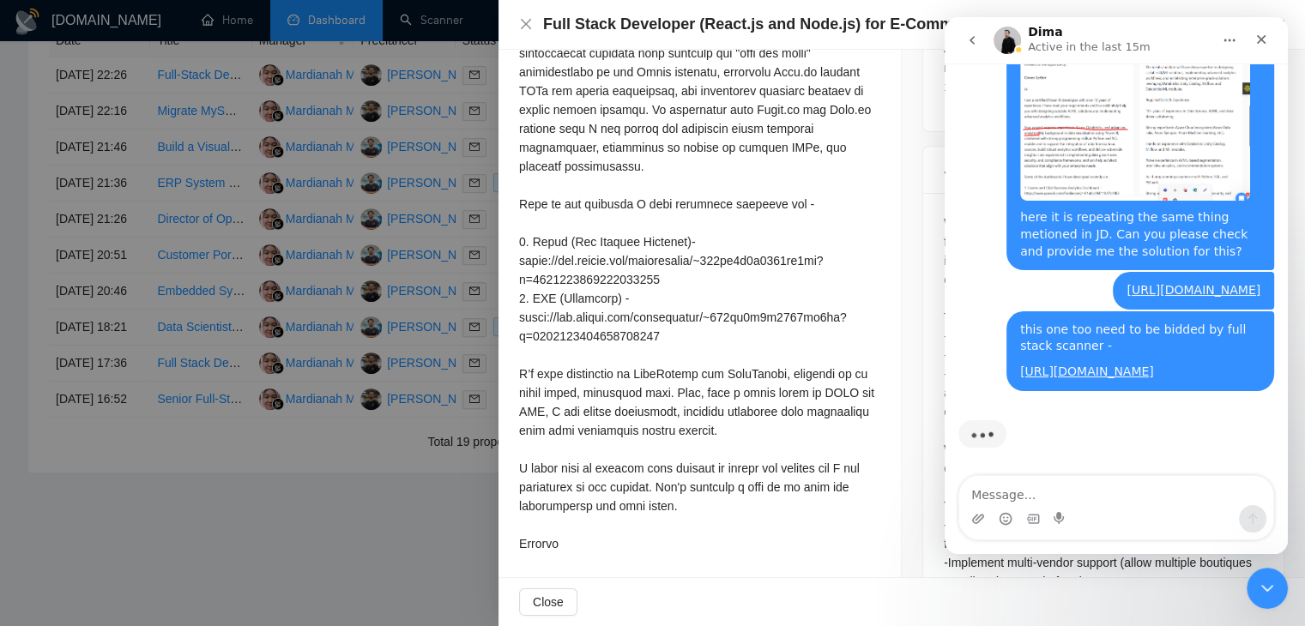
scroll to position [666, 0]
click at [1247, 35] on div "Close" at bounding box center [1261, 39] width 31 height 31
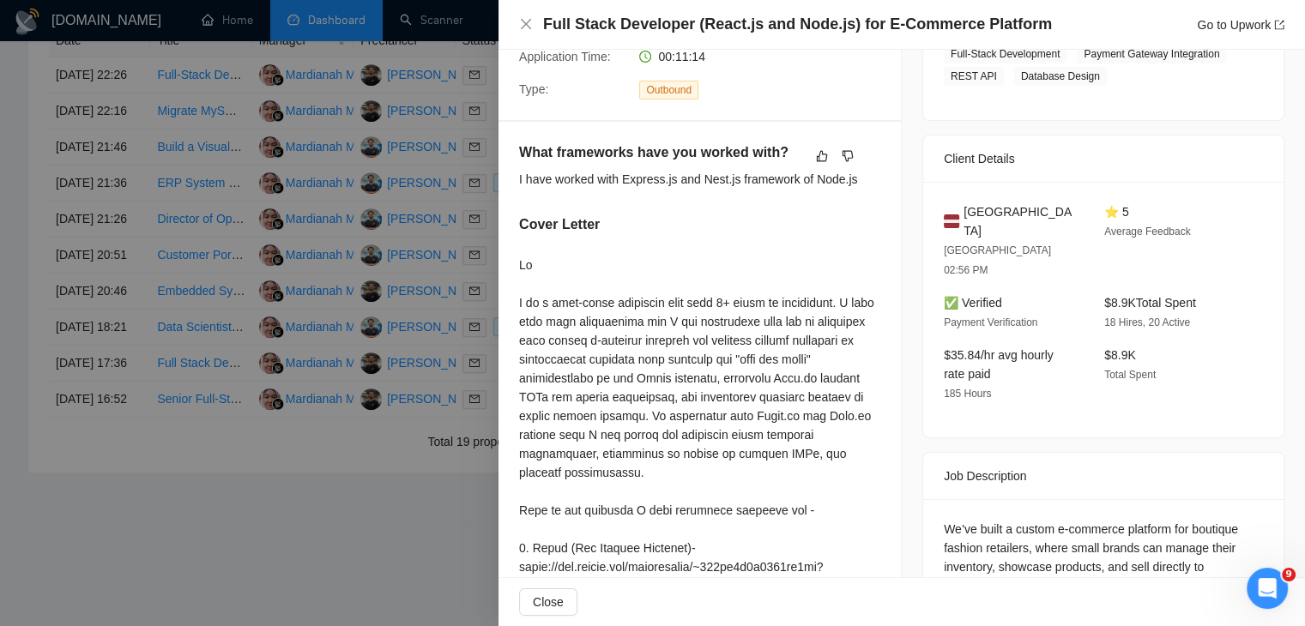
scroll to position [6773, 0]
click at [333, 358] on div at bounding box center [652, 313] width 1305 height 626
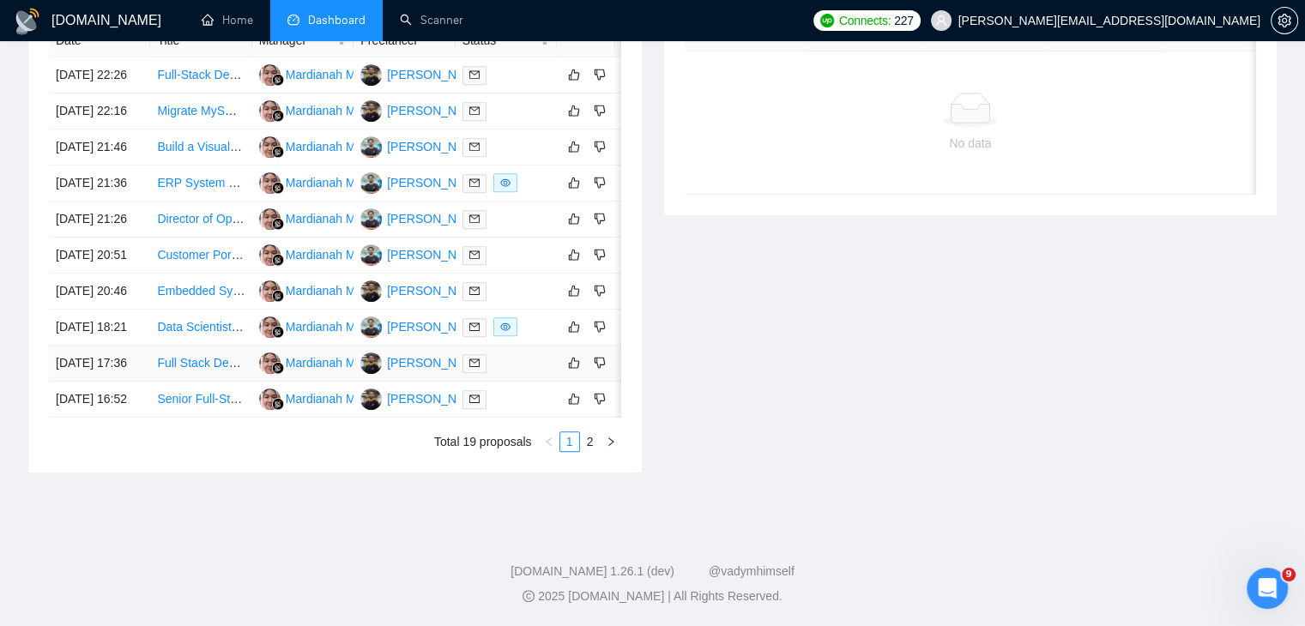
click at [197, 356] on link "Full Stack Developer (React.js and Node.js) for E-Commerce Platform" at bounding box center [343, 363] width 372 height 14
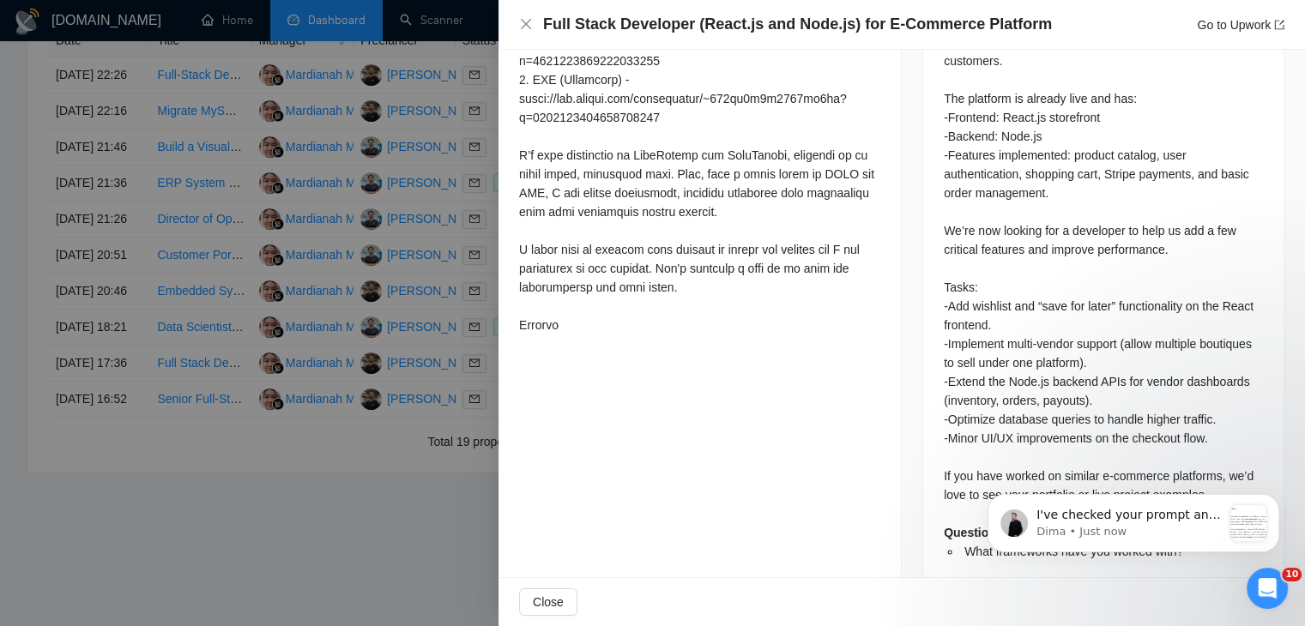
scroll to position [7294, 0]
click at [448, 343] on div at bounding box center [652, 313] width 1305 height 626
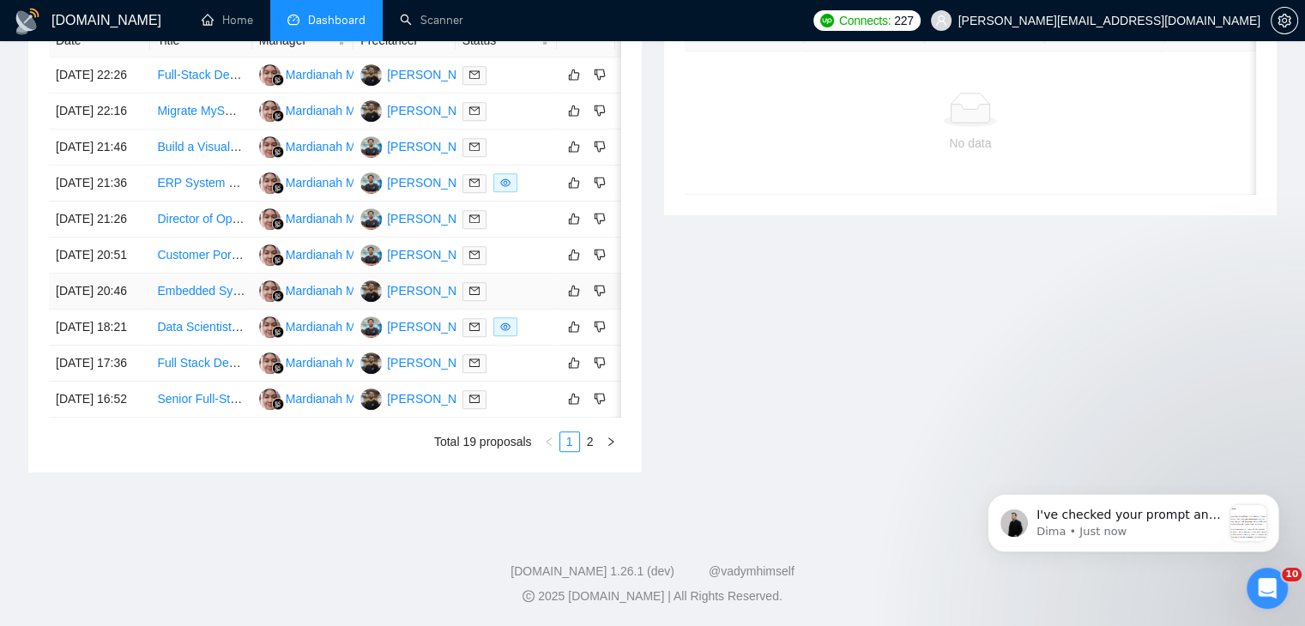
scroll to position [846, 0]
click at [203, 334] on link "Data Scientist / ML Engineer – Build Models, Pipelines & Custom AI Solutions" at bounding box center [363, 327] width 412 height 14
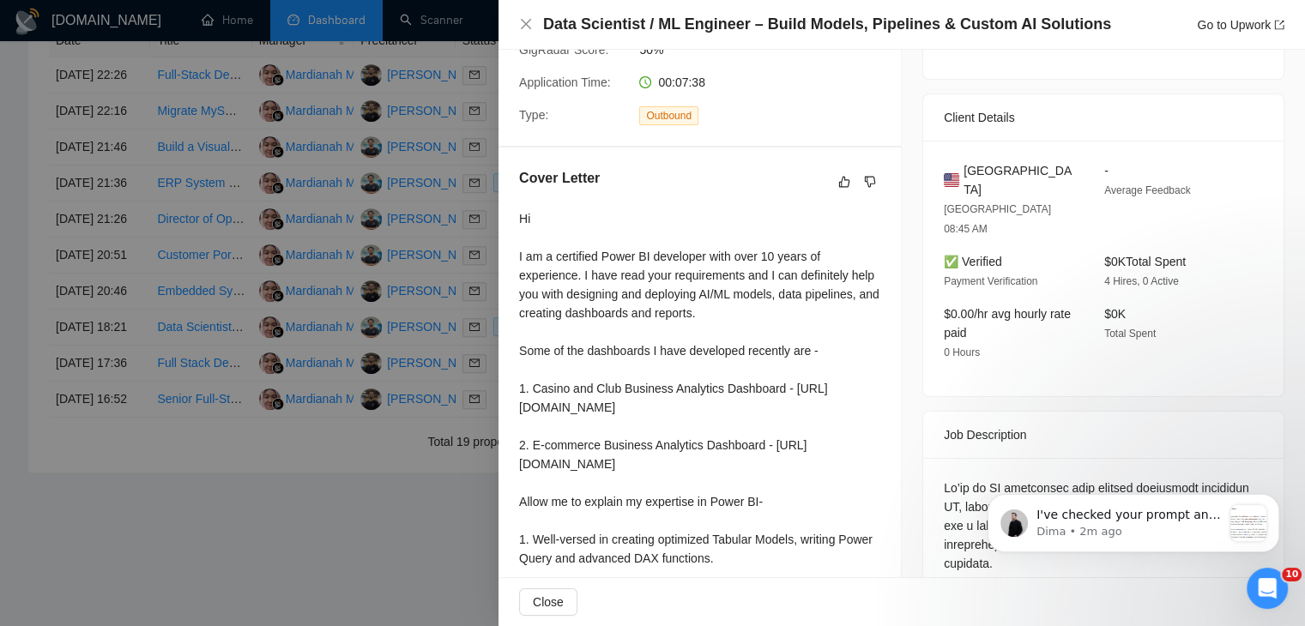
scroll to position [7294, 0]
click at [1218, 21] on link "Go to Upwork" at bounding box center [1241, 25] width 88 height 14
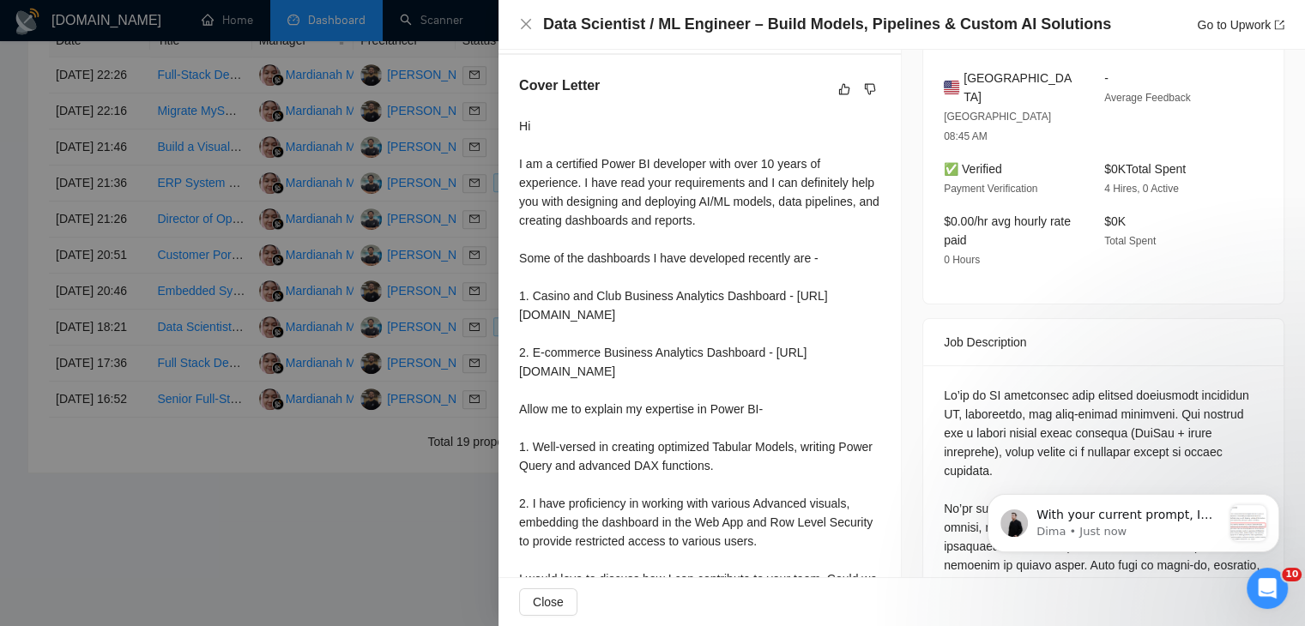
scroll to position [425, 0]
click at [302, 235] on div at bounding box center [652, 313] width 1305 height 626
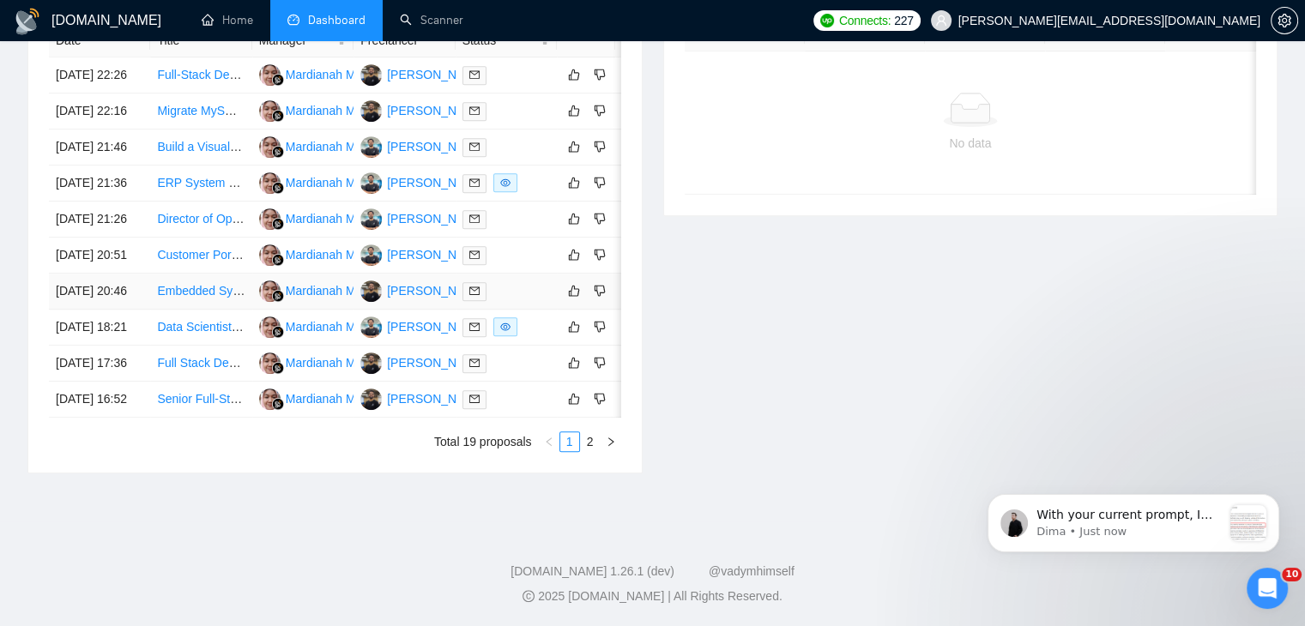
click at [204, 284] on link "Embedded Systems Engineer for Secure Communication Device" at bounding box center [329, 291] width 345 height 14
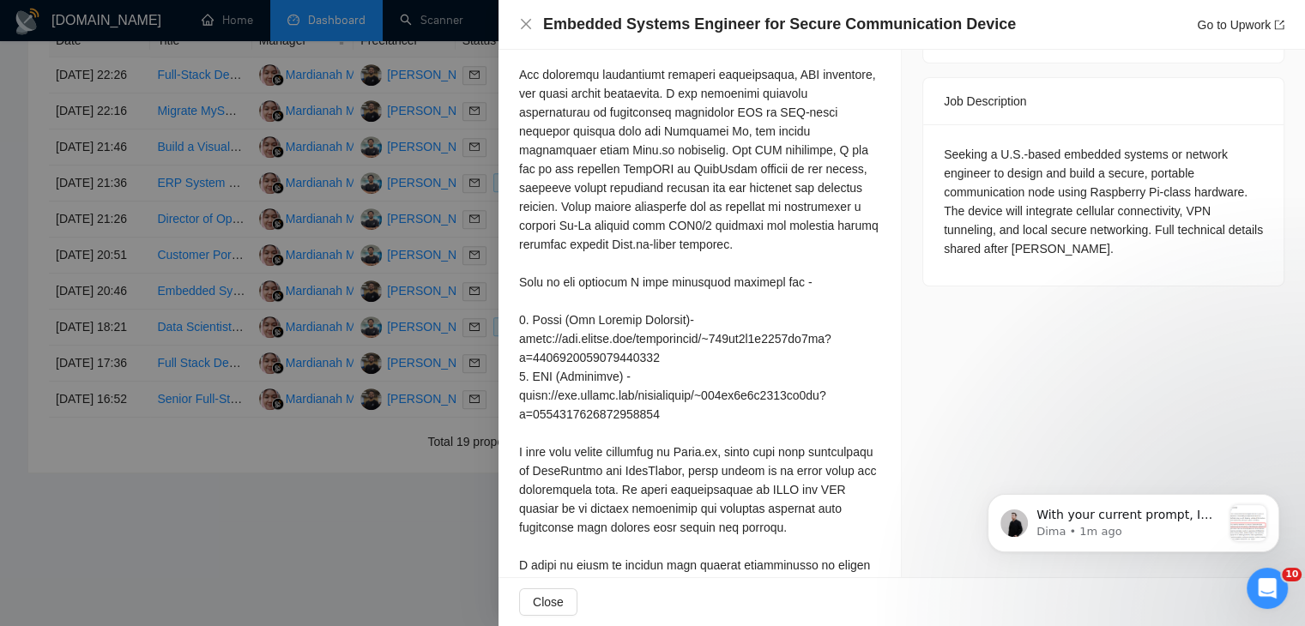
scroll to position [648, 0]
click at [208, 264] on div at bounding box center [652, 313] width 1305 height 626
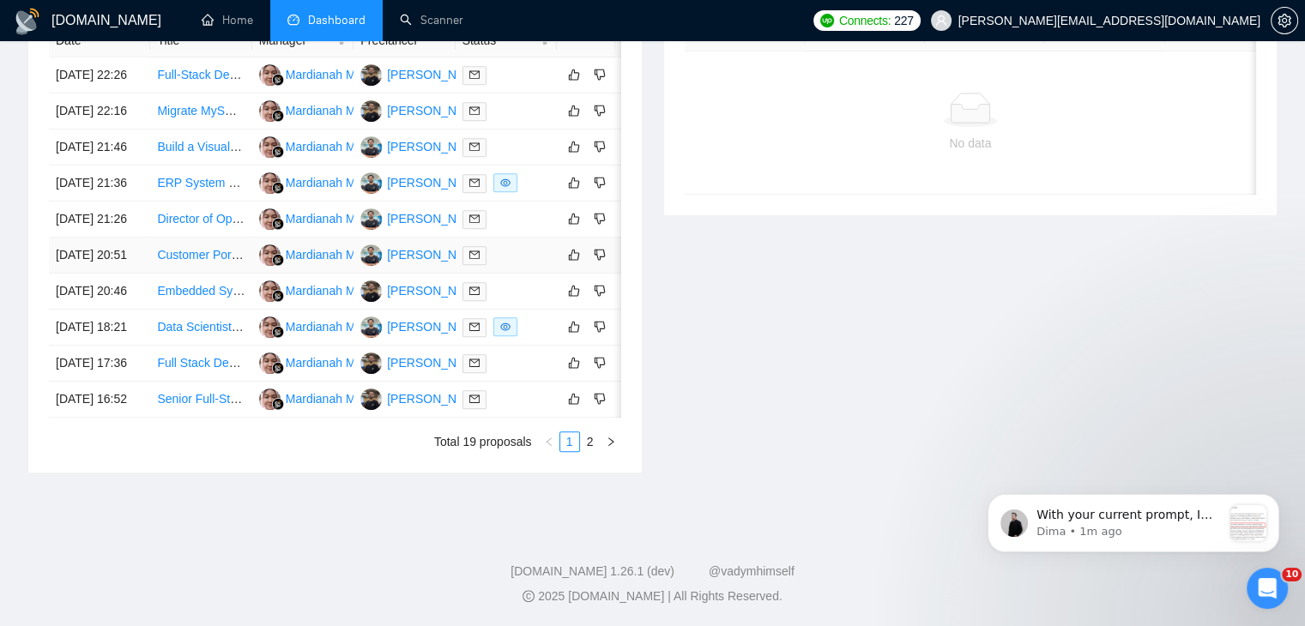
scroll to position [762, 0]
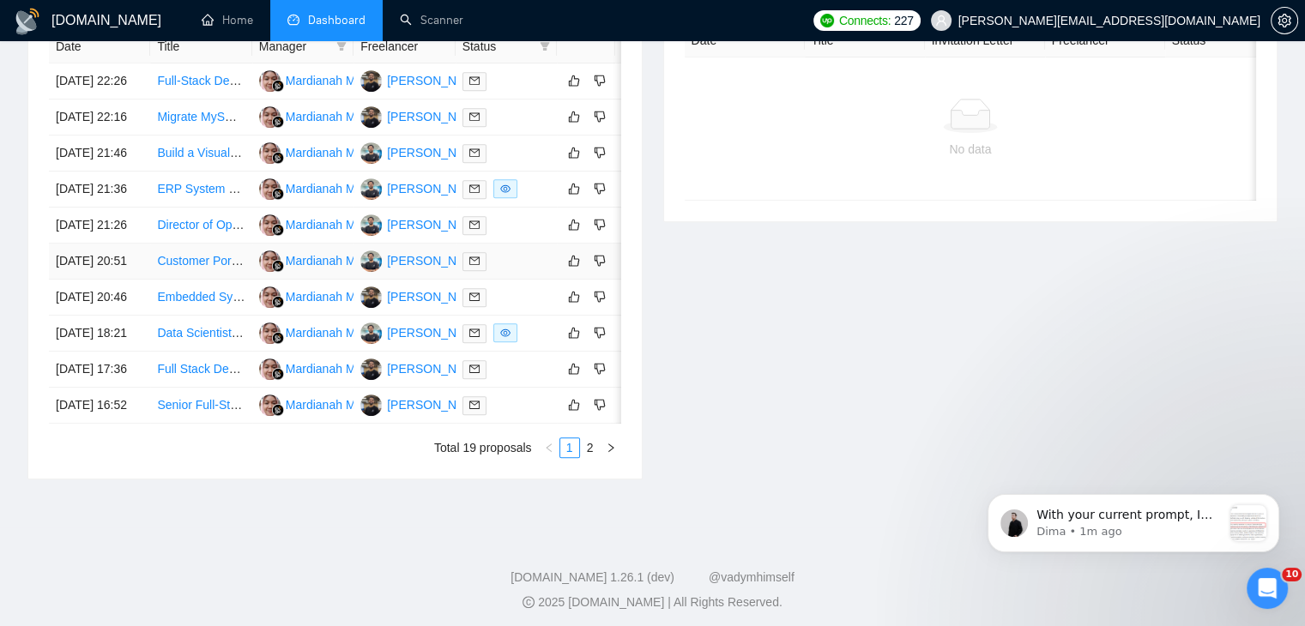
click at [209, 280] on td "Customer Portal - Power Pages" at bounding box center [200, 262] width 101 height 36
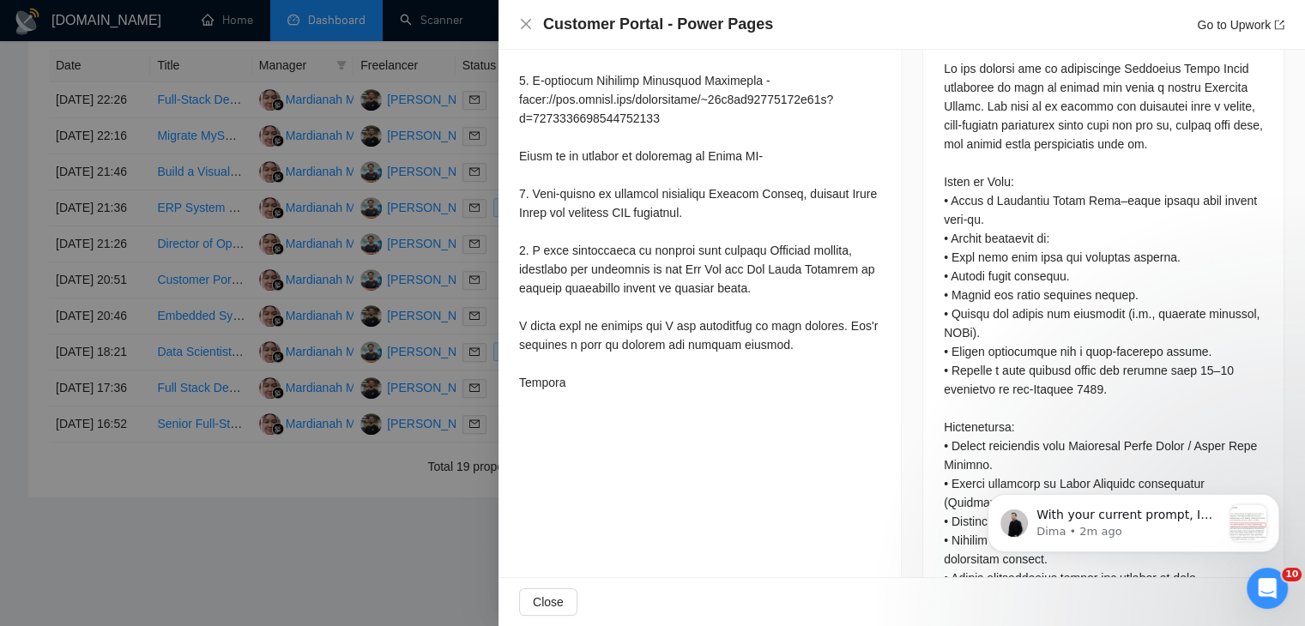
scroll to position [893, 0]
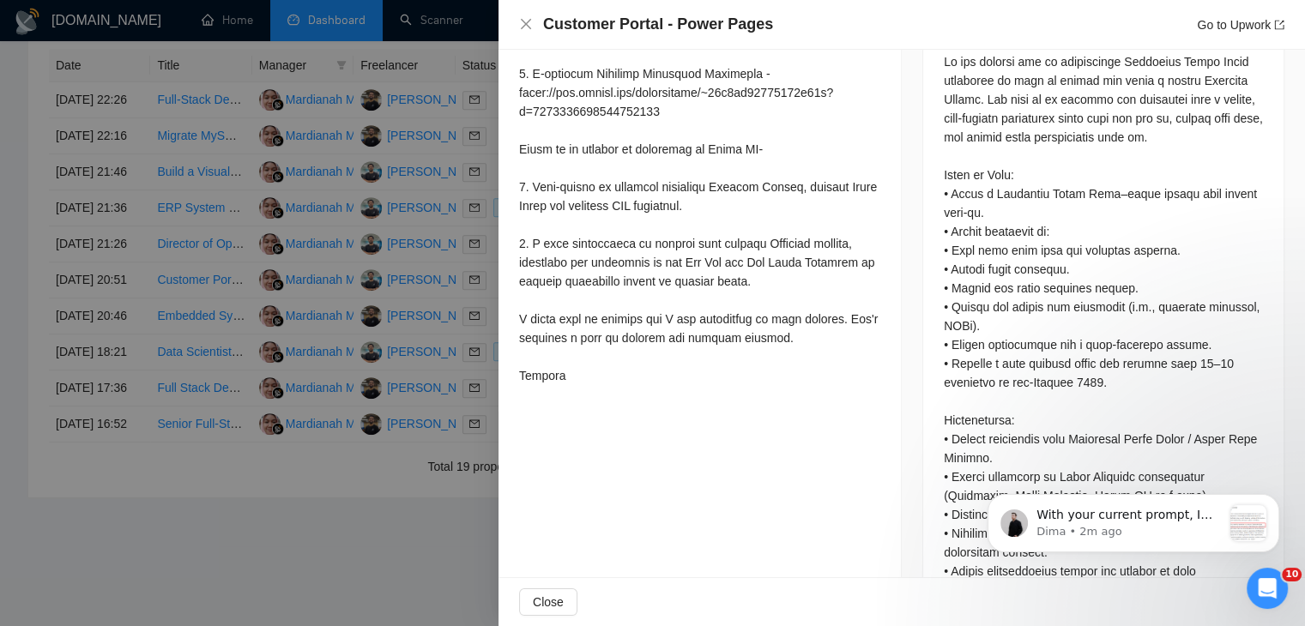
click at [342, 372] on div at bounding box center [652, 313] width 1305 height 626
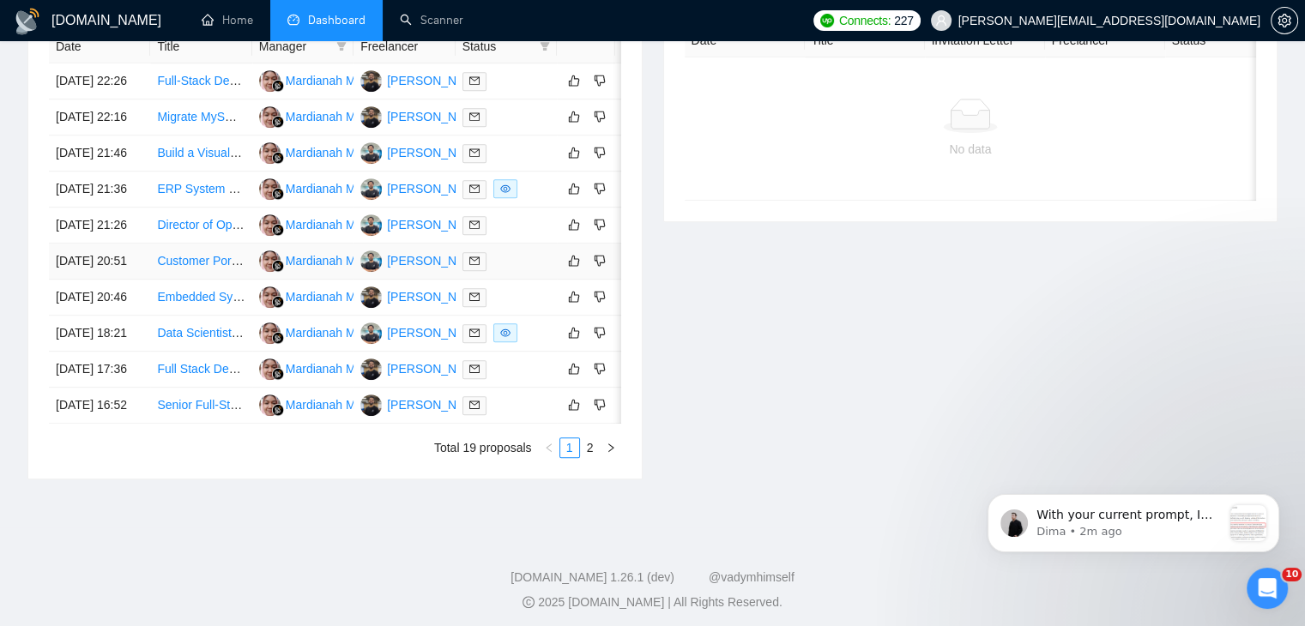
click at [206, 280] on td "Customer Portal - Power Pages" at bounding box center [200, 262] width 101 height 36
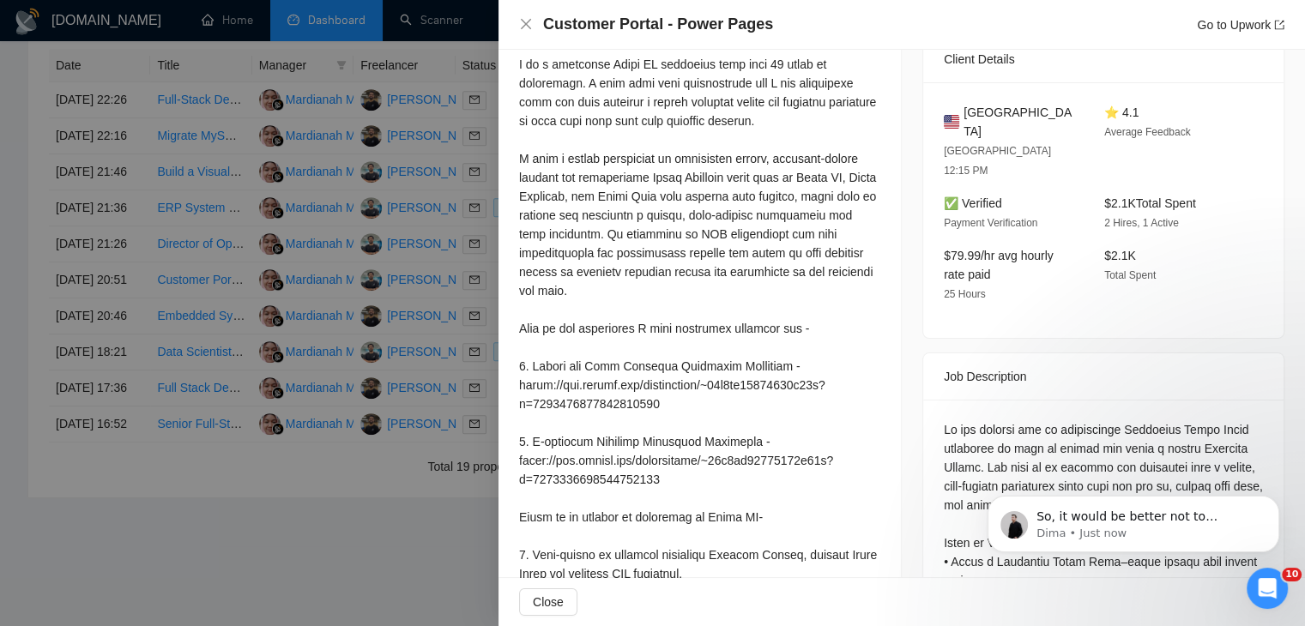
scroll to position [523, 0]
click at [357, 313] on div at bounding box center [652, 313] width 1305 height 626
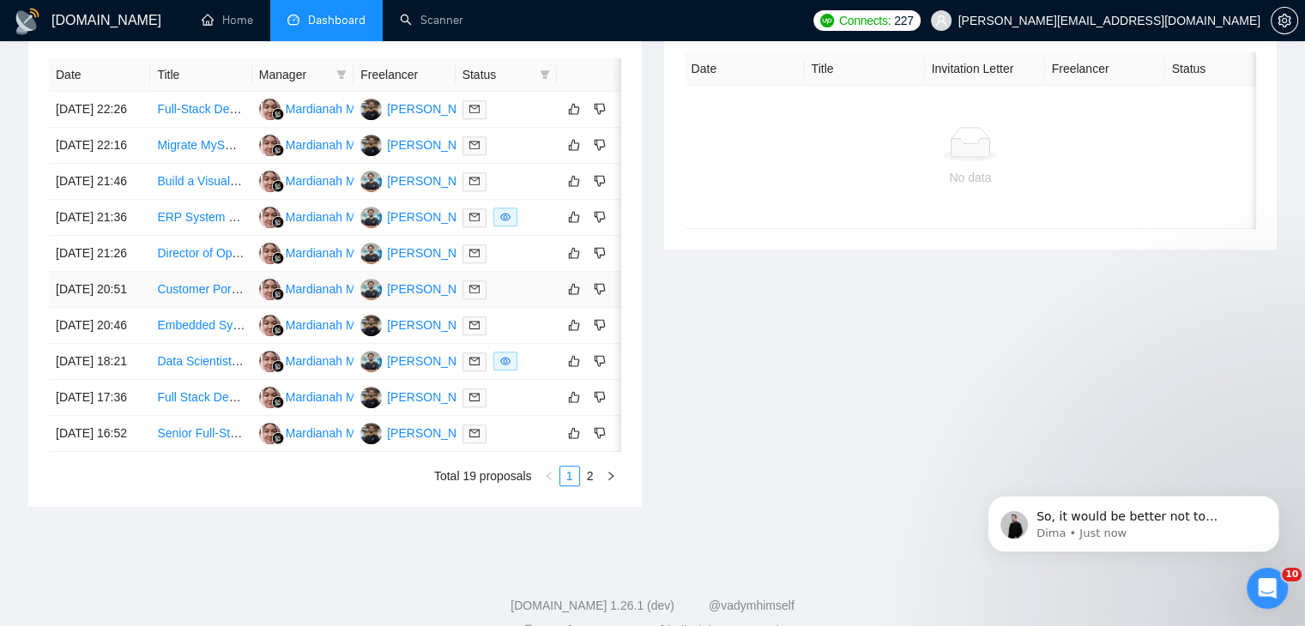
scroll to position [697, 0]
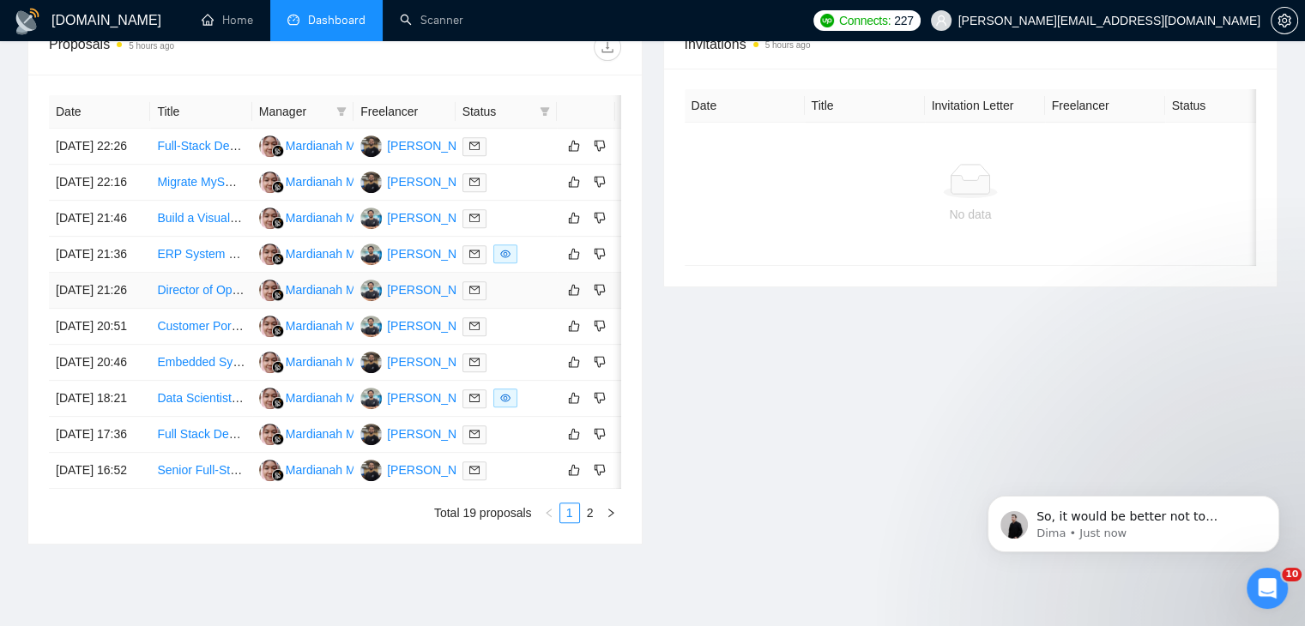
click at [191, 297] on link "Director of Operations / Director of Supply Chain" at bounding box center [285, 290] width 257 height 14
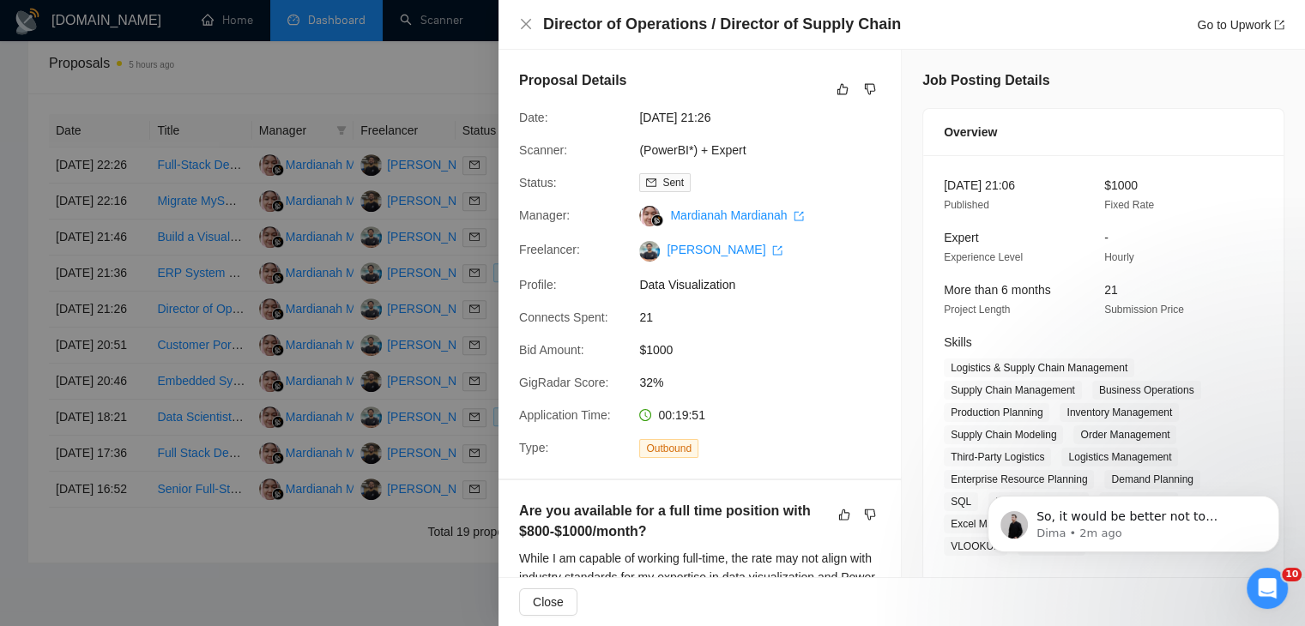
scroll to position [906, 0]
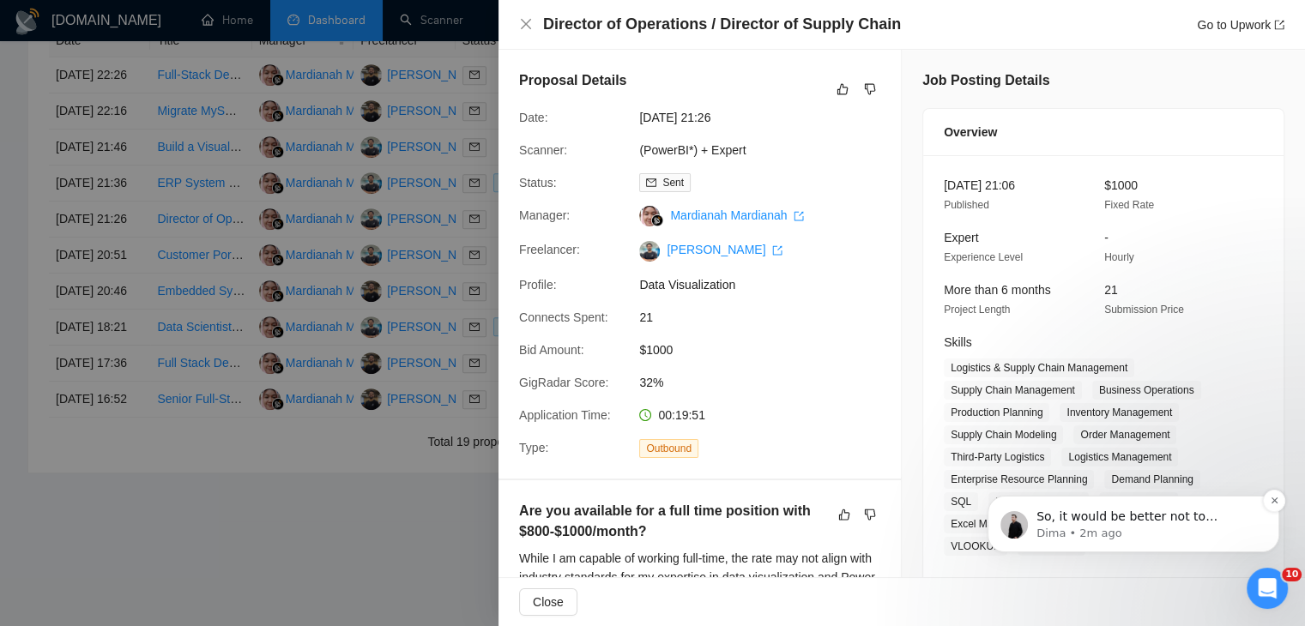
click at [1096, 513] on span "So, it would be better not to mention this part as you're literally asking AI t…" at bounding box center [1143, 559] width 214 height 99
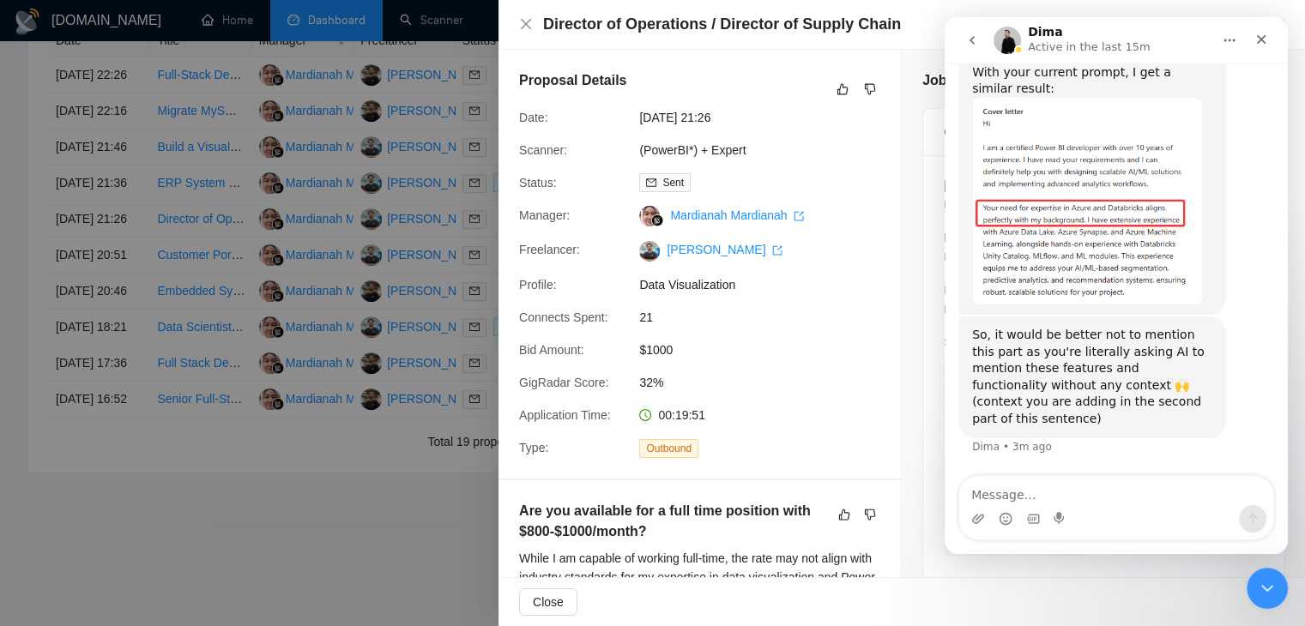
scroll to position [7708, 0]
click at [1074, 476] on textarea "Message…" at bounding box center [1116, 490] width 314 height 29
type textarea "[URL][DOMAIN_NAME]"
type textarea "ok"
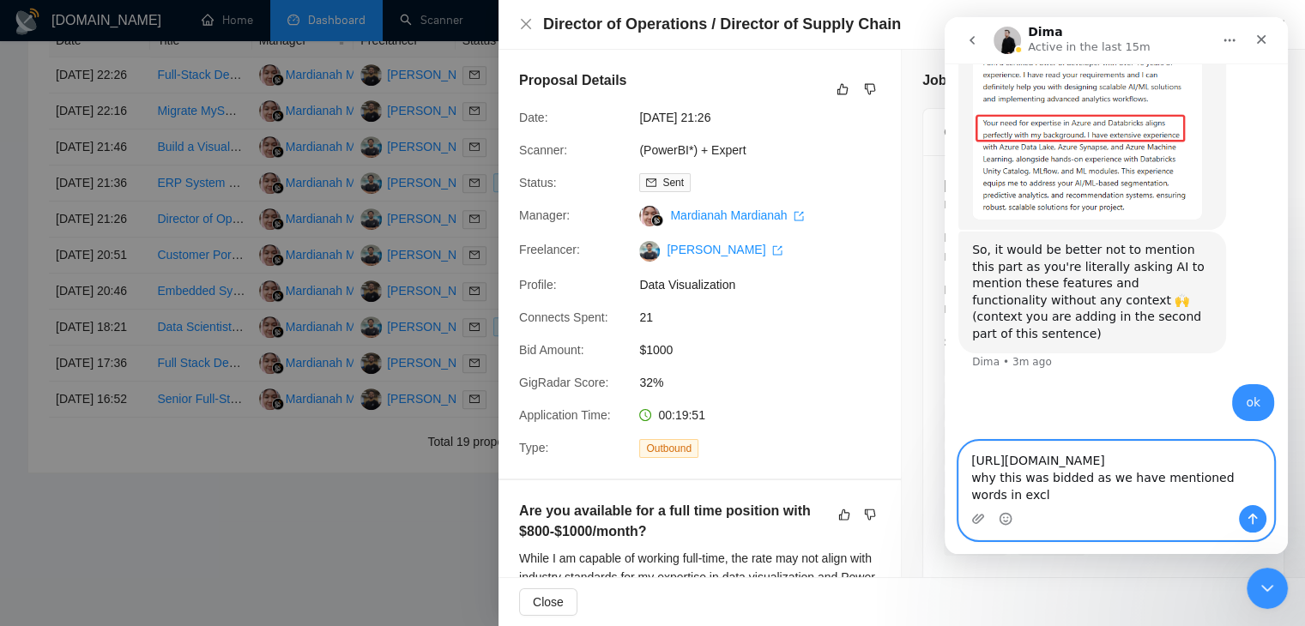
scroll to position [7783, 0]
type textarea "https://www.upwork.com/jobs/~021973411813149619213 why this was bidded as we ha…"
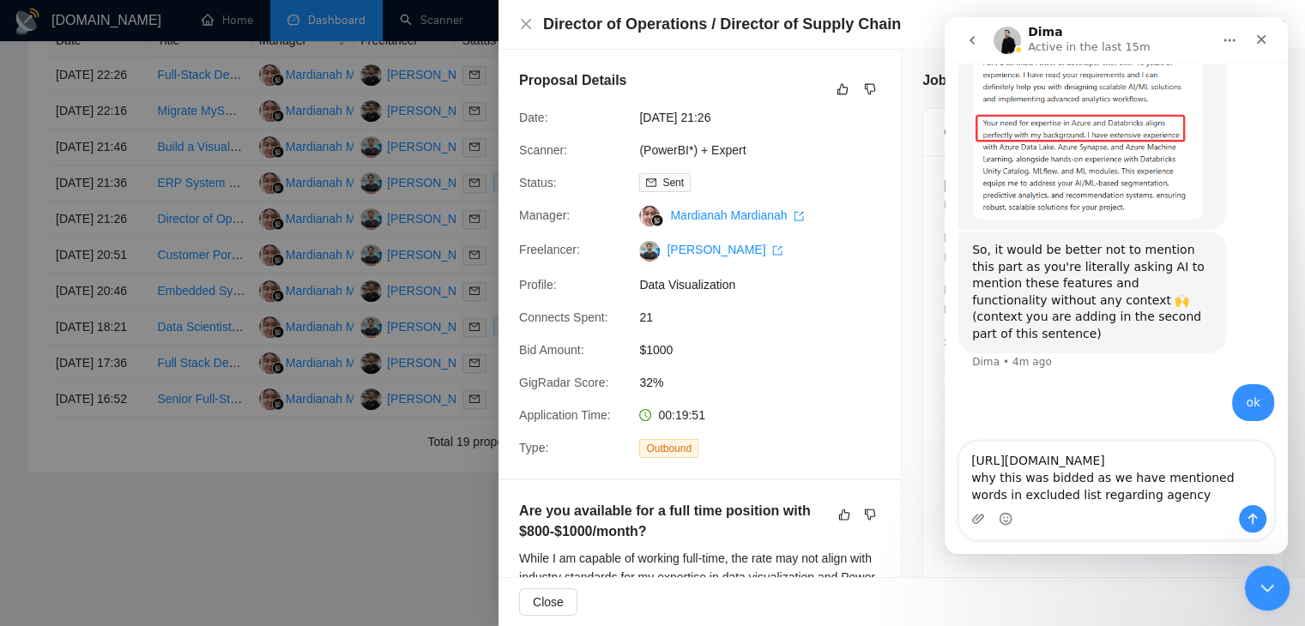
click at [1273, 589] on icon "Close Intercom Messenger" at bounding box center [1264, 586] width 21 height 21
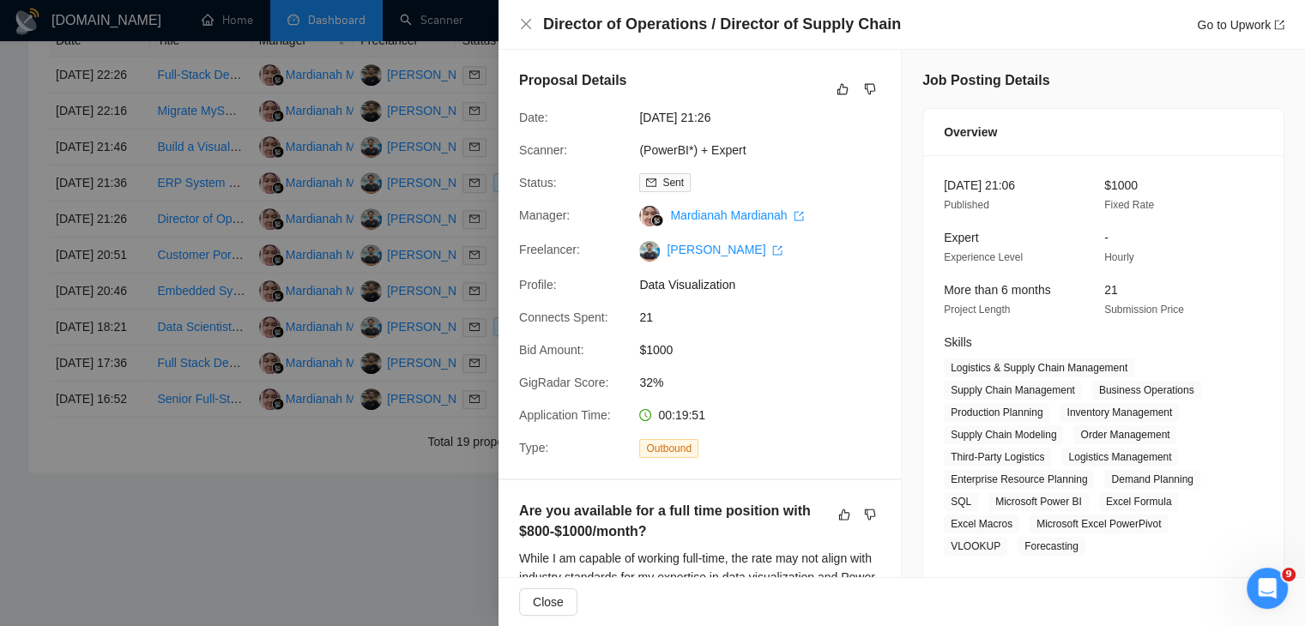
click at [104, 196] on div at bounding box center [652, 313] width 1305 height 626
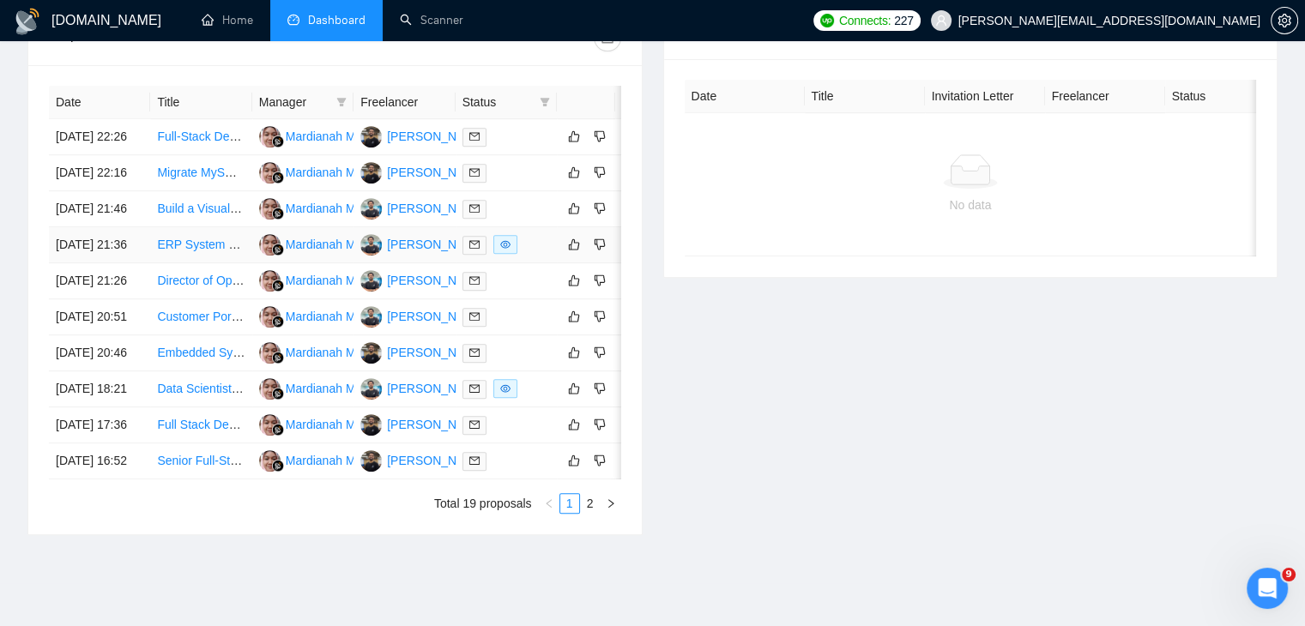
scroll to position [705, 0]
click at [216, 300] on td "Director of Operations / Director of Supply Chain" at bounding box center [200, 282] width 101 height 36
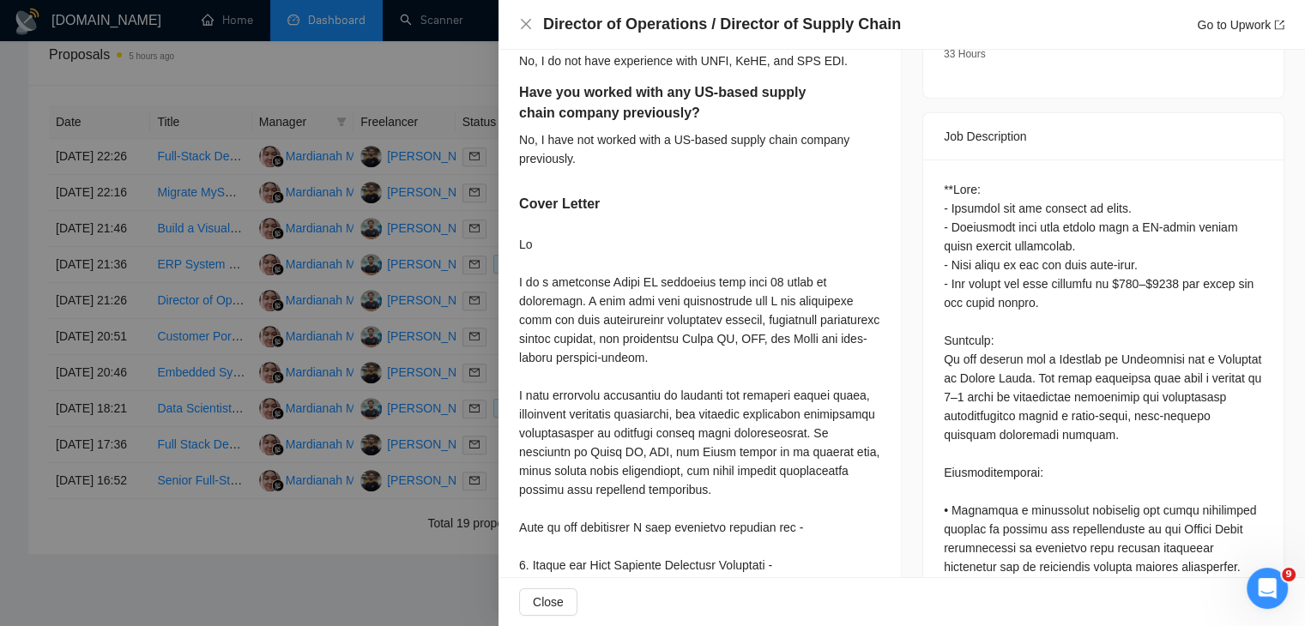
scroll to position [810, 0]
click at [186, 337] on div at bounding box center [652, 313] width 1305 height 626
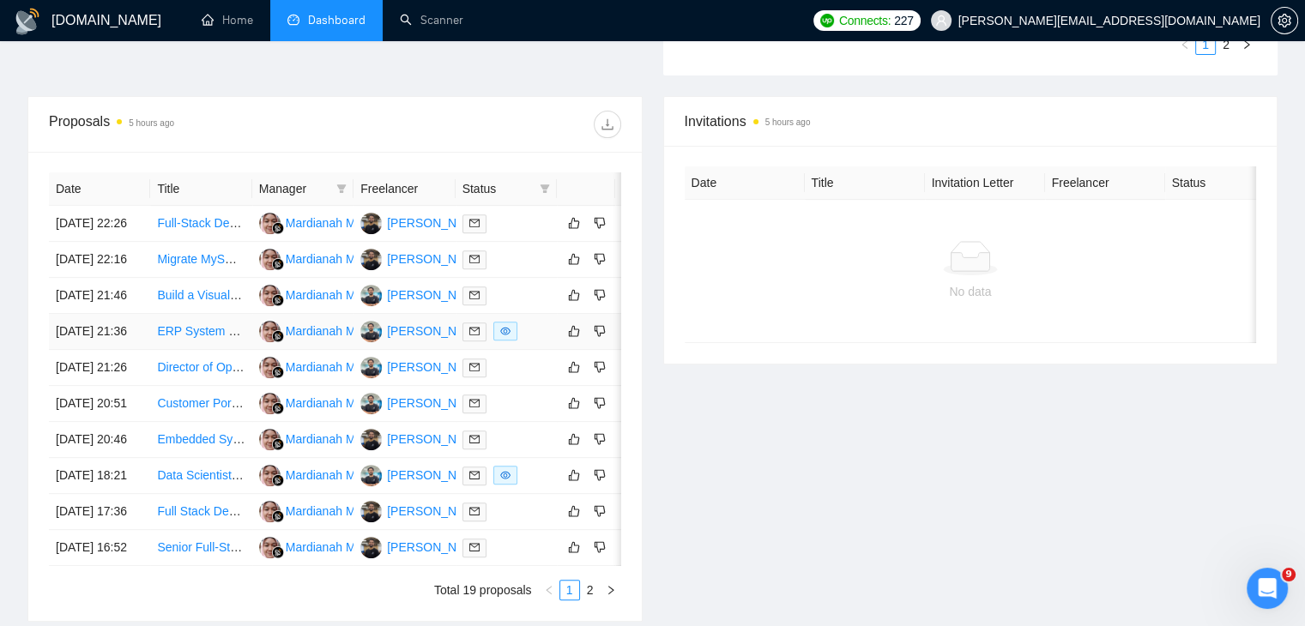
scroll to position [610, 0]
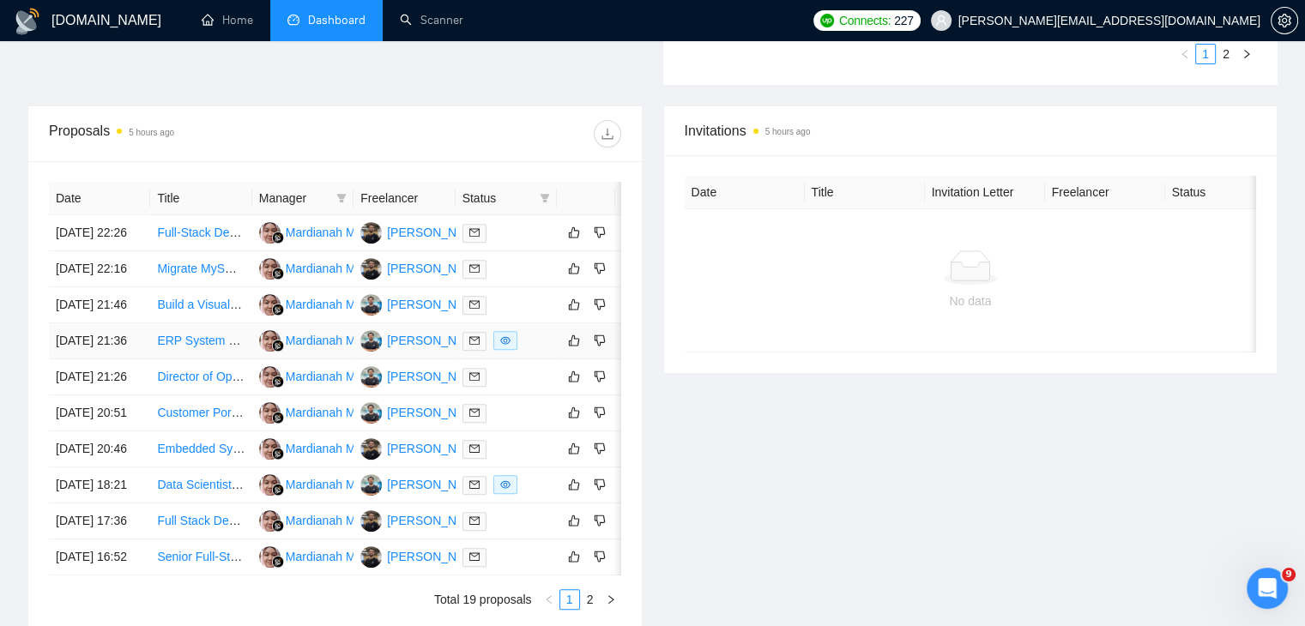
click at [208, 347] on link "ERP System Development in Excel/Access/Power BI" at bounding box center [297, 341] width 281 height 14
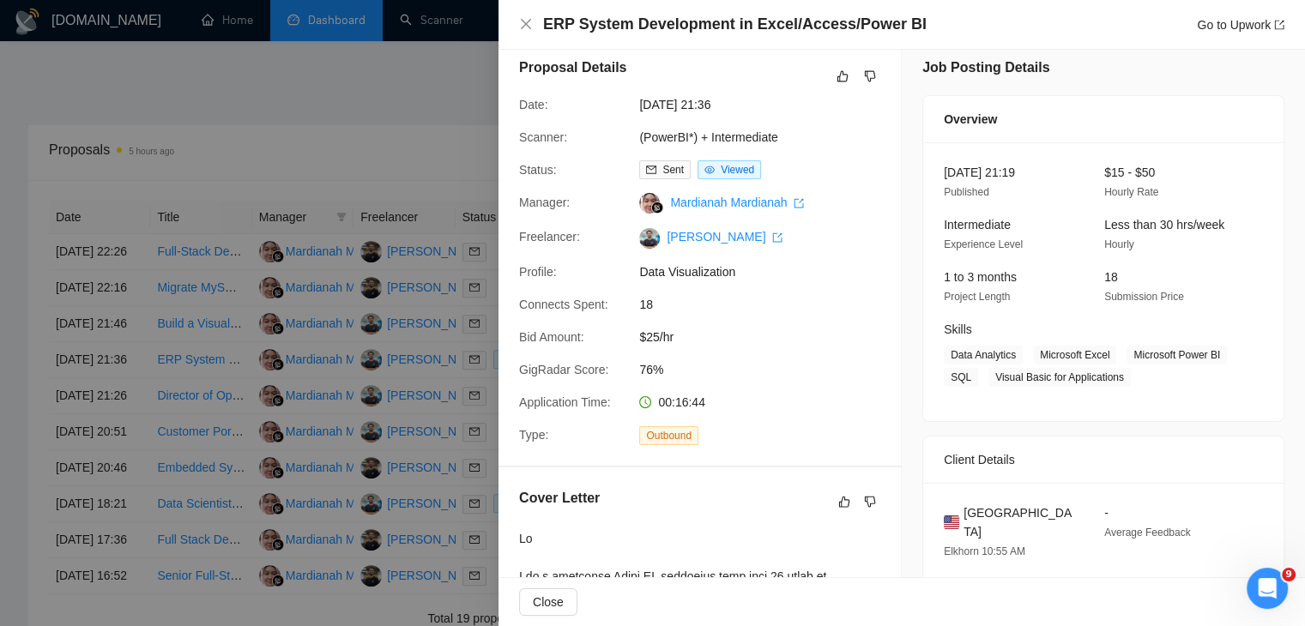
scroll to position [0, 0]
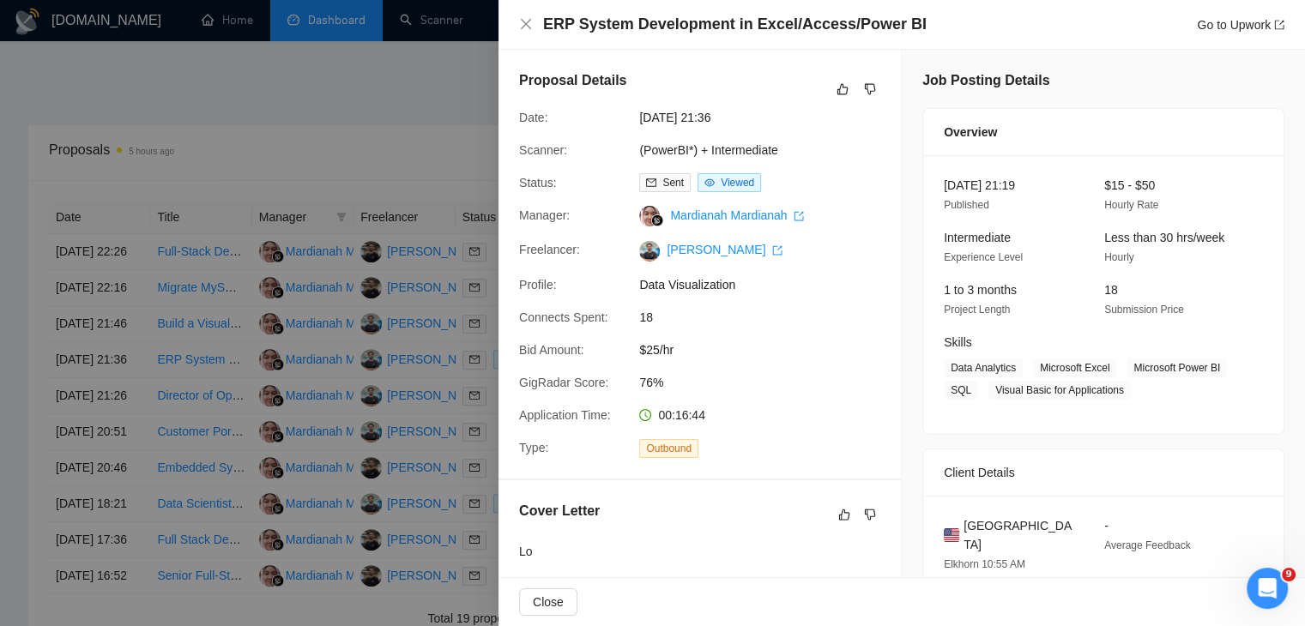
click at [483, 422] on div at bounding box center [652, 313] width 1305 height 626
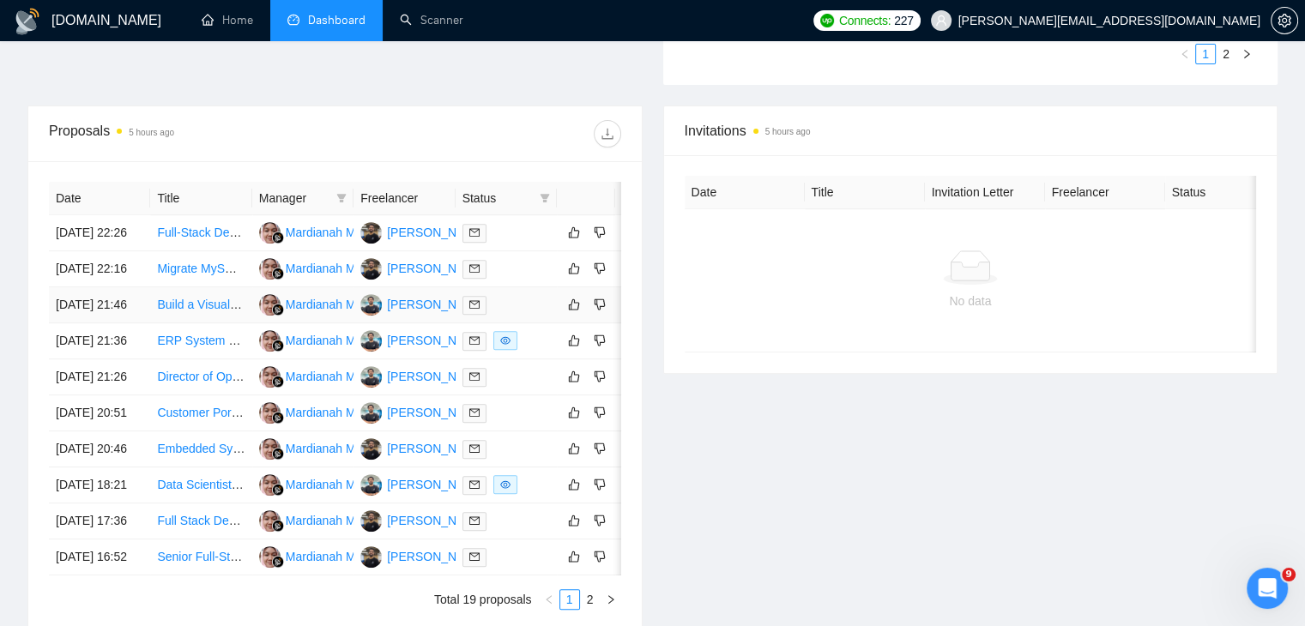
click at [205, 306] on link "Build a Visual Leads, Quotes, Sales & Install Dashboard (Excel/BI/CRM)" at bounding box center [349, 305] width 385 height 14
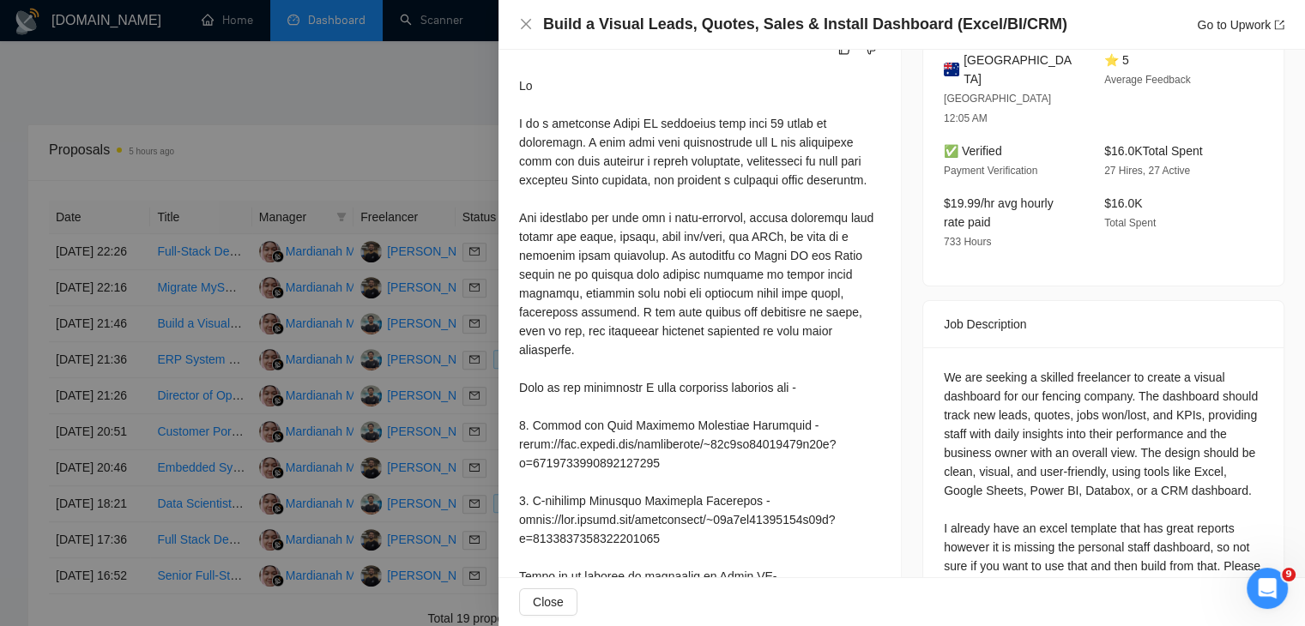
scroll to position [467, 0]
click at [806, 287] on div at bounding box center [699, 472] width 361 height 793
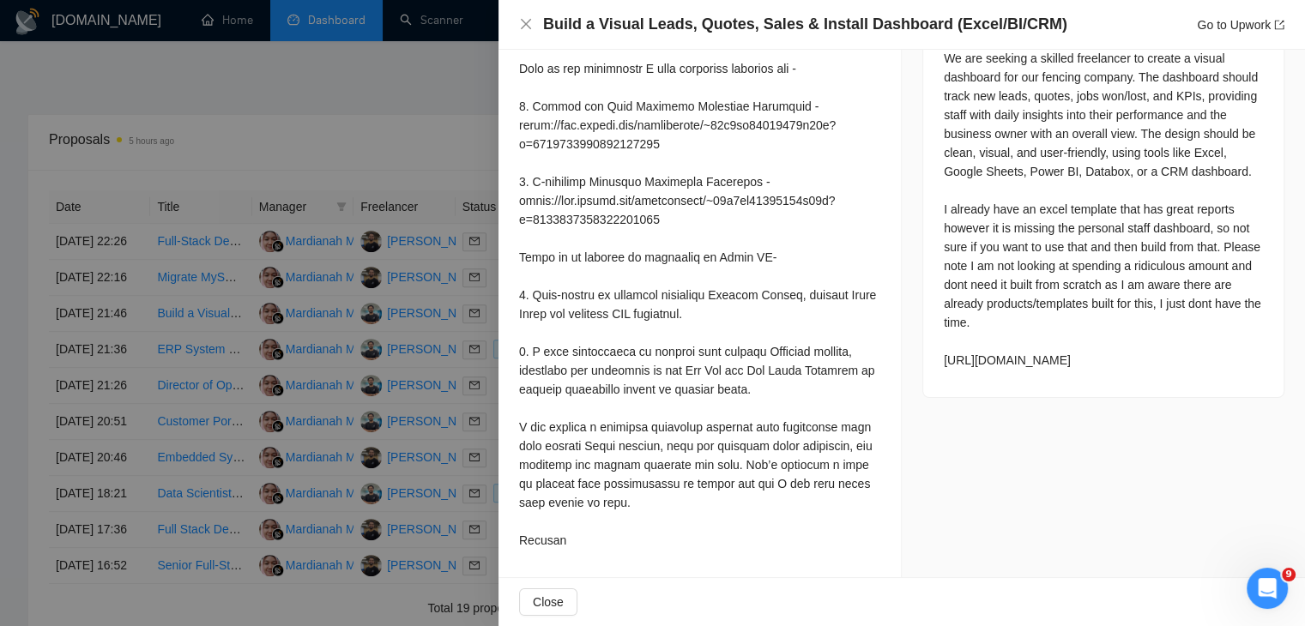
scroll to position [624, 0]
click at [371, 368] on div at bounding box center [652, 313] width 1305 height 626
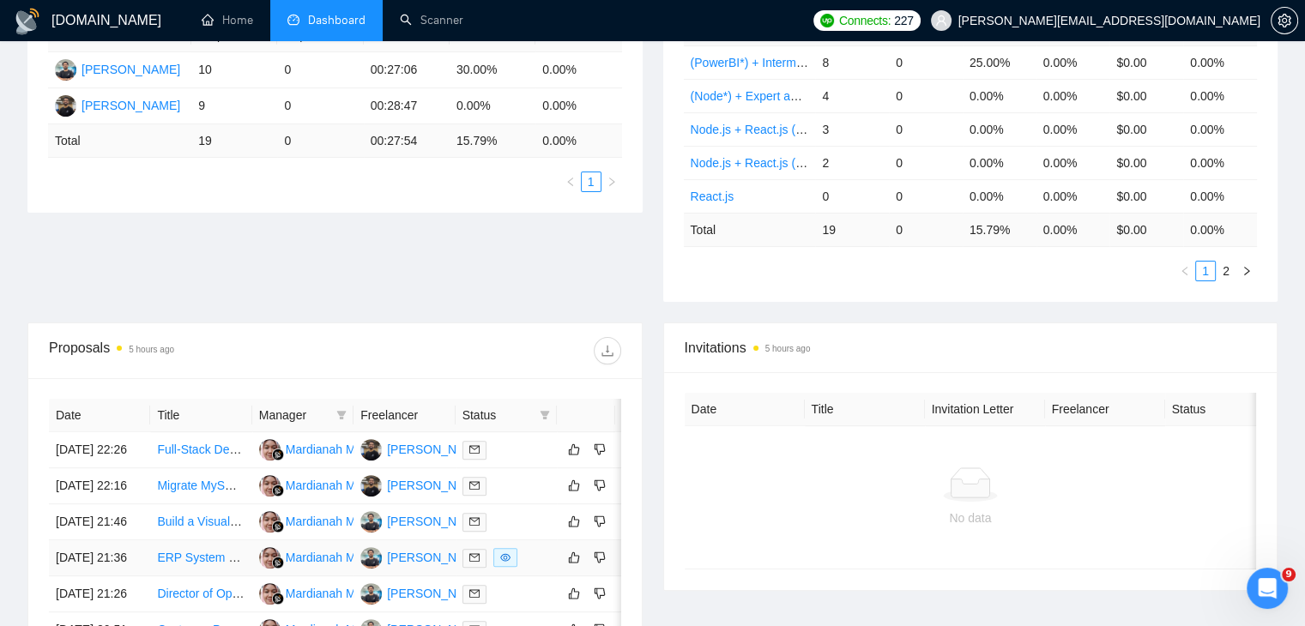
scroll to position [359, 0]
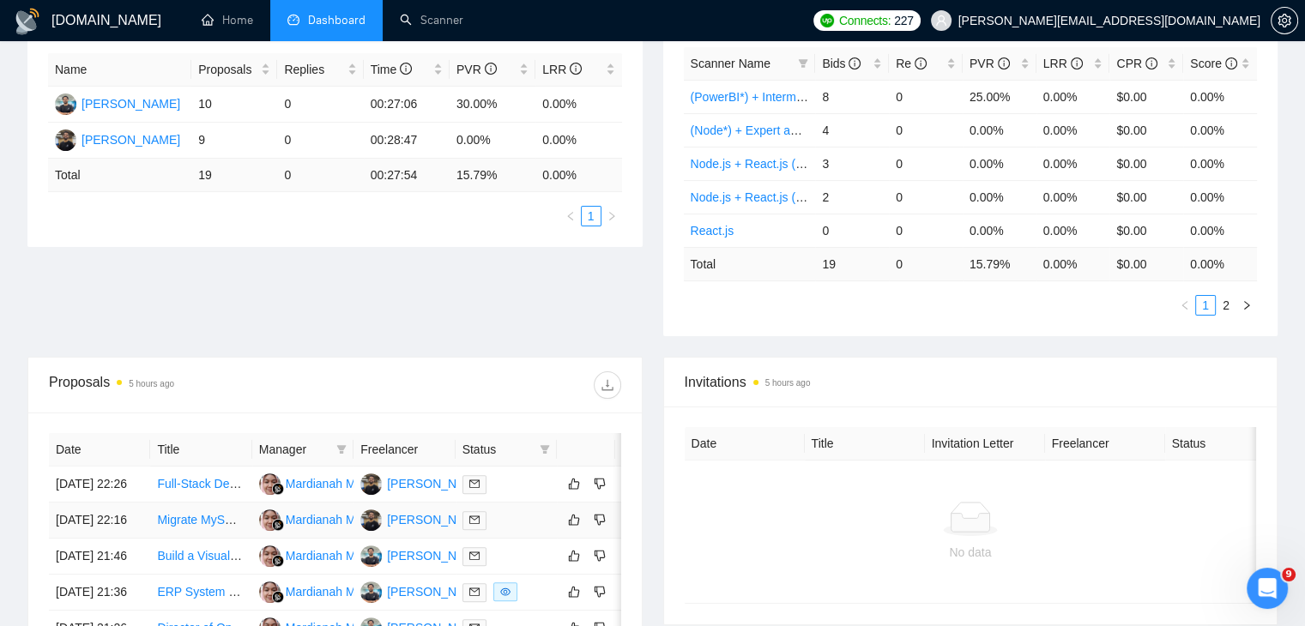
click at [192, 513] on link "Migrate MySQL to PostgreSQL in AWS RDS (v17.x) + Sequelize v6.37.7 + Partitioni…" at bounding box center [386, 520] width 459 height 14
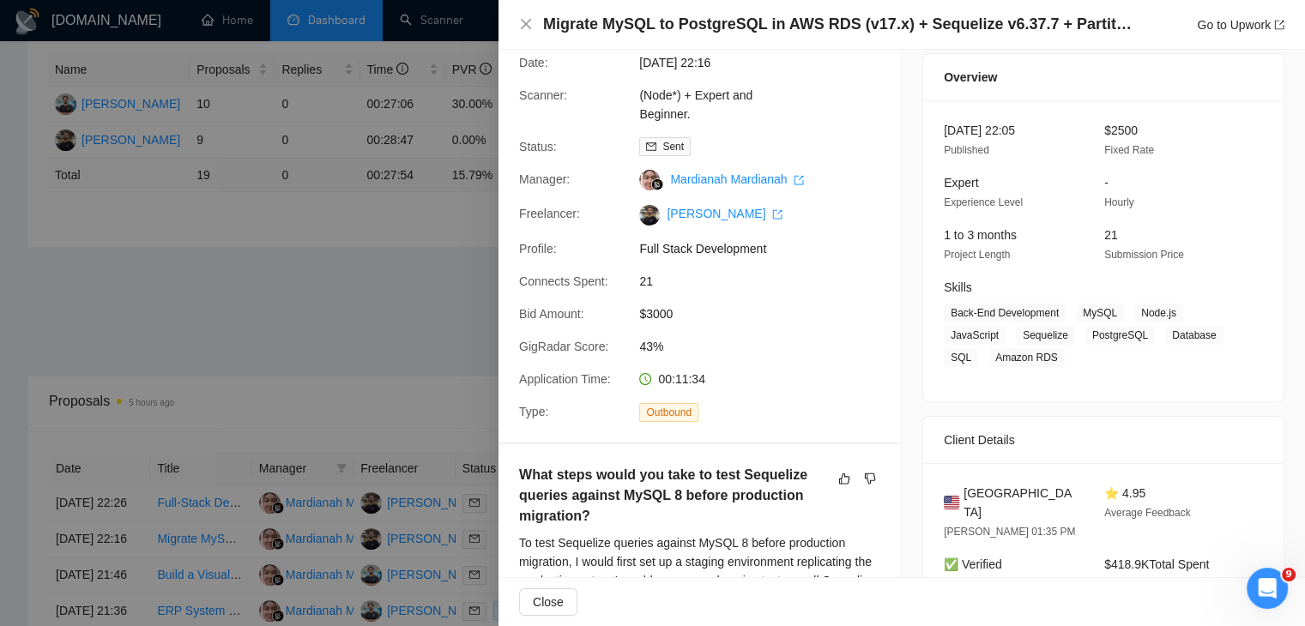
scroll to position [571, 0]
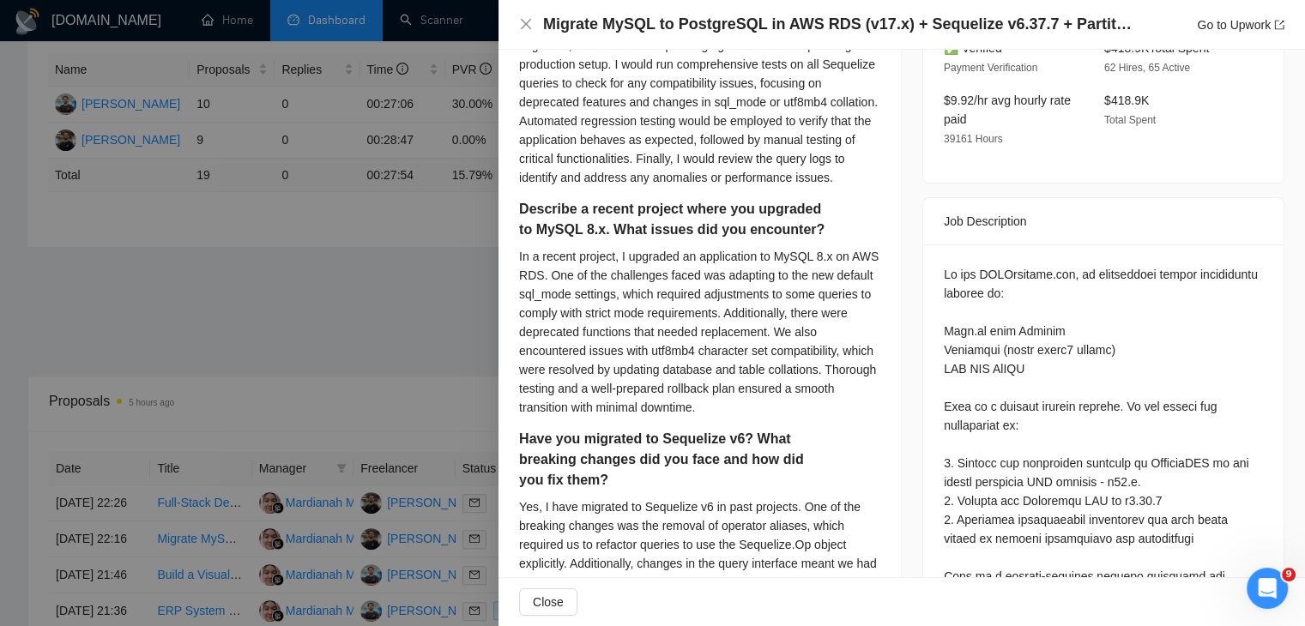
click at [381, 474] on div at bounding box center [652, 313] width 1305 height 626
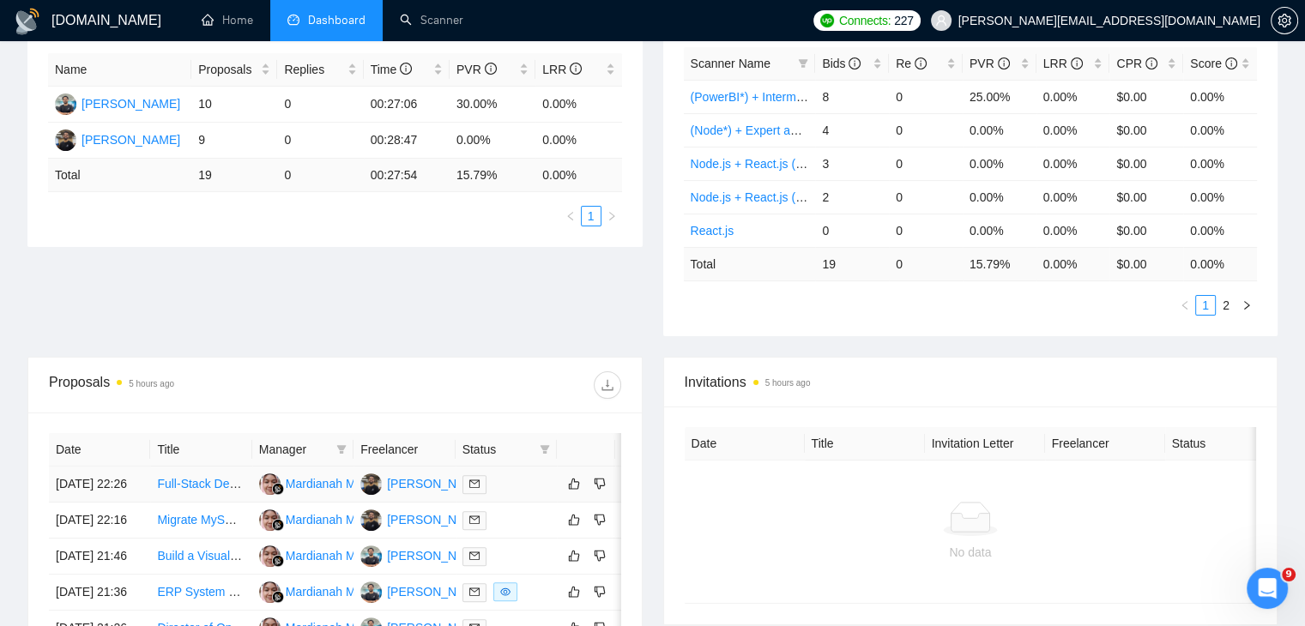
click at [210, 477] on link "Full-Stack Developer / Build AI Revenue Engine SaaS for Med Spas (SMS + Email +…" at bounding box center [401, 484] width 489 height 14
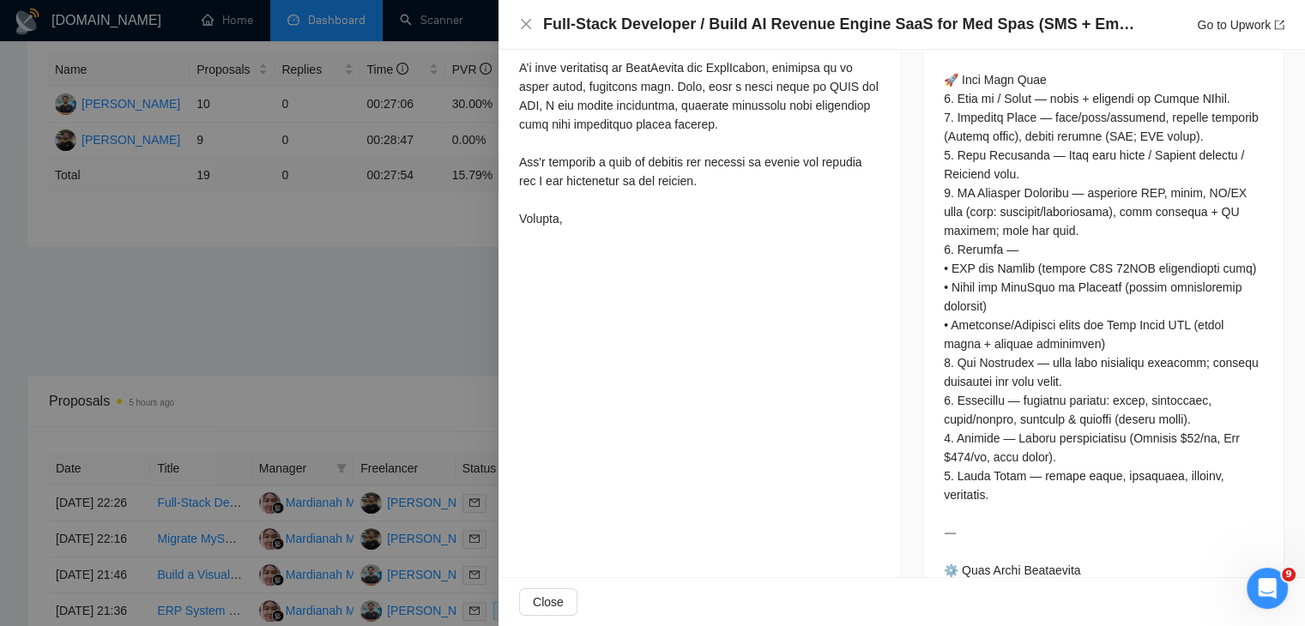
scroll to position [1091, 0]
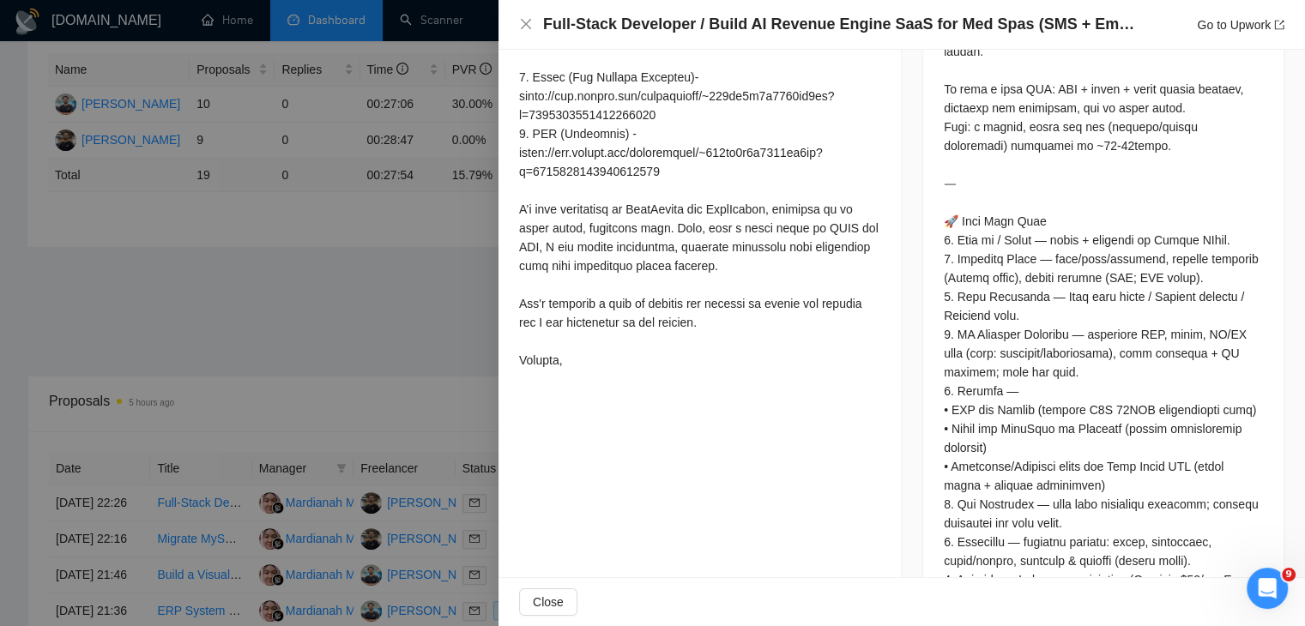
scroll to position [957, 0]
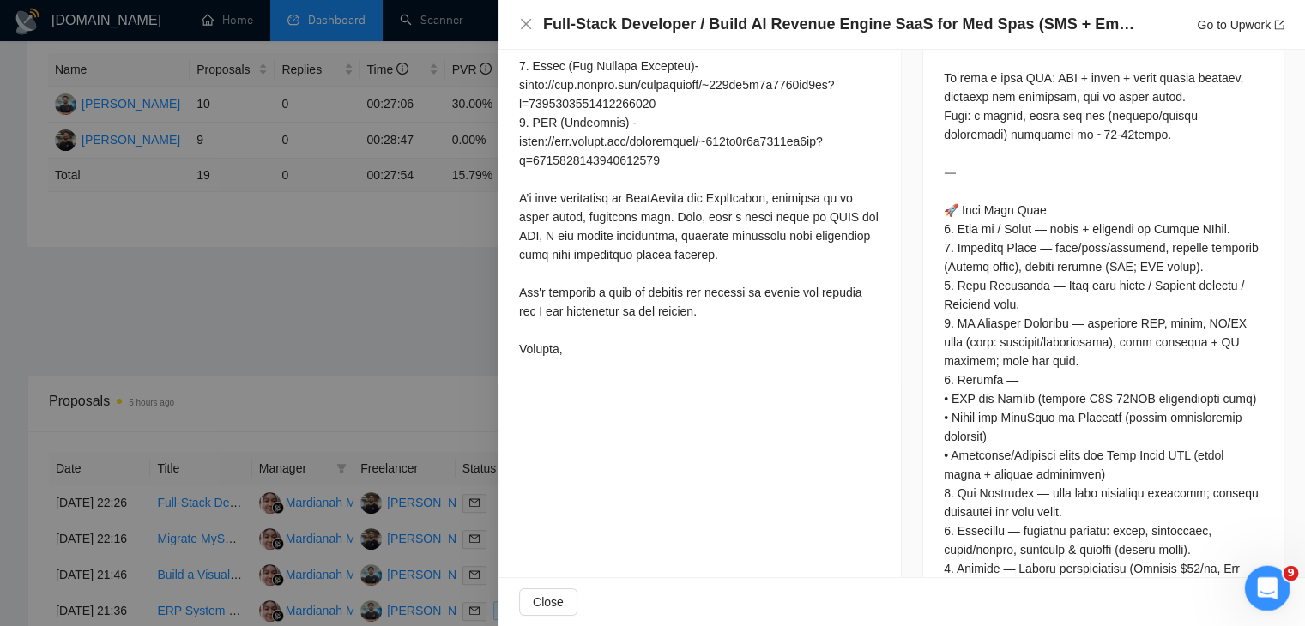
click at [1270, 589] on icon "Open Intercom Messenger" at bounding box center [1265, 586] width 28 height 28
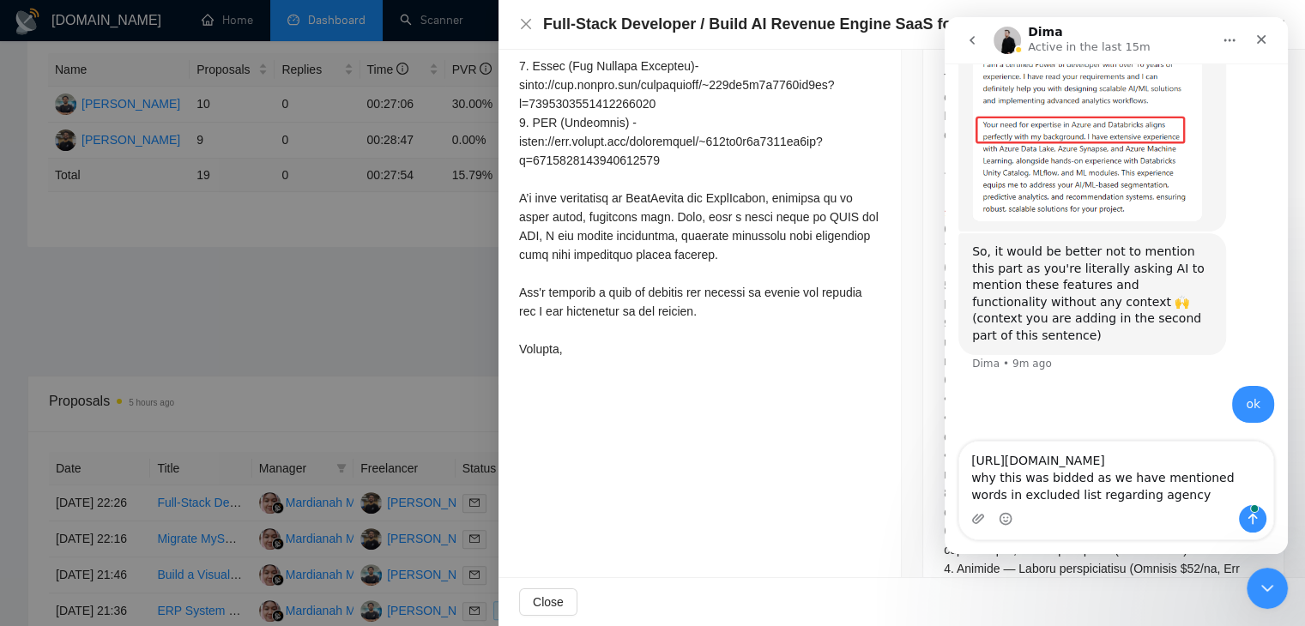
scroll to position [7693, 0]
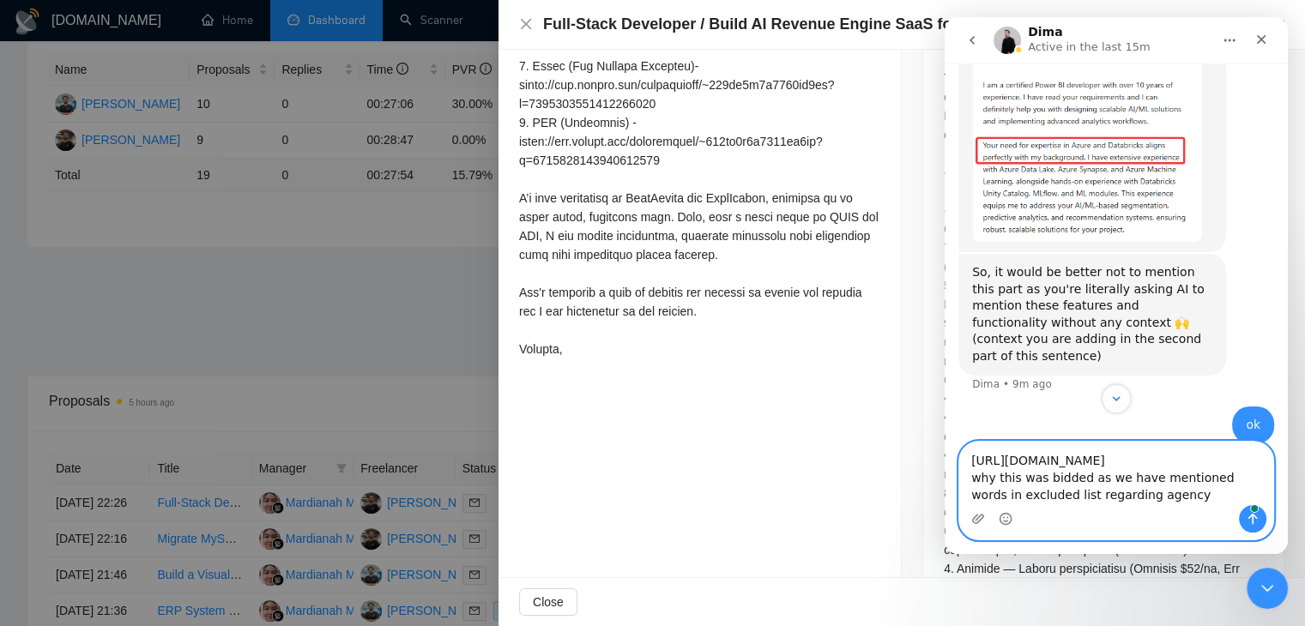
click at [1257, 504] on textarea "https://www.upwork.com/jobs/~021973411813149619213 why this was bidded as we ha…" at bounding box center [1116, 473] width 314 height 63
click at [1253, 518] on icon "Send a message…" at bounding box center [1253, 519] width 14 height 14
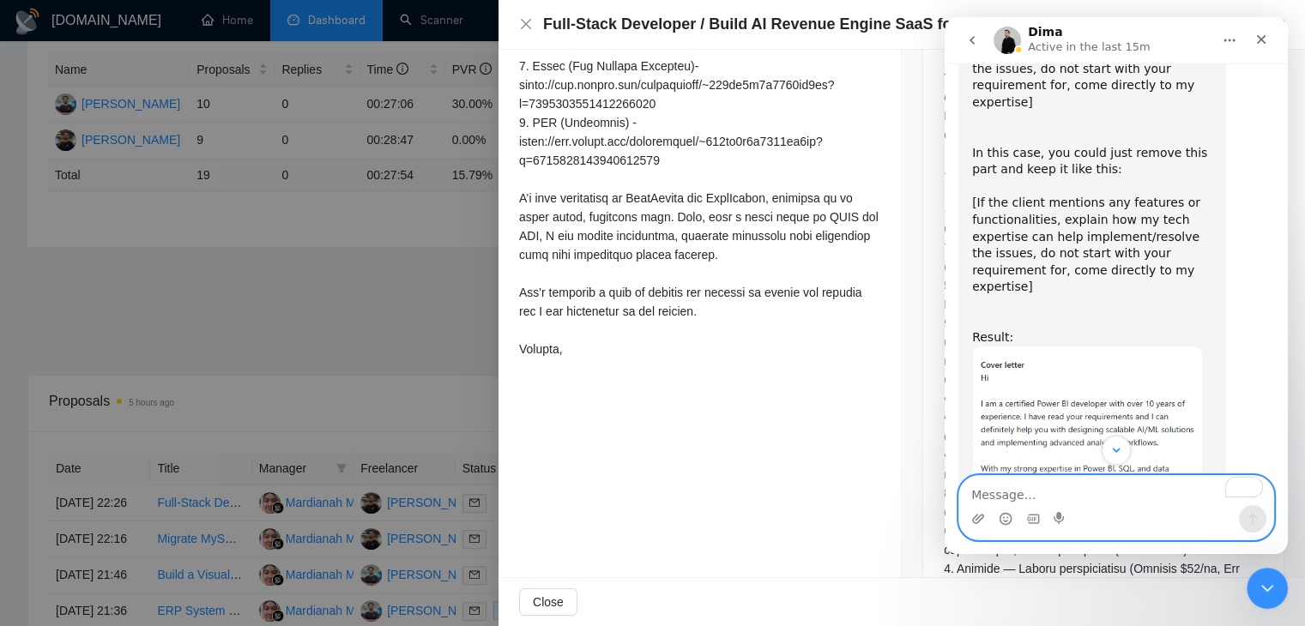
scroll to position [7166, 0]
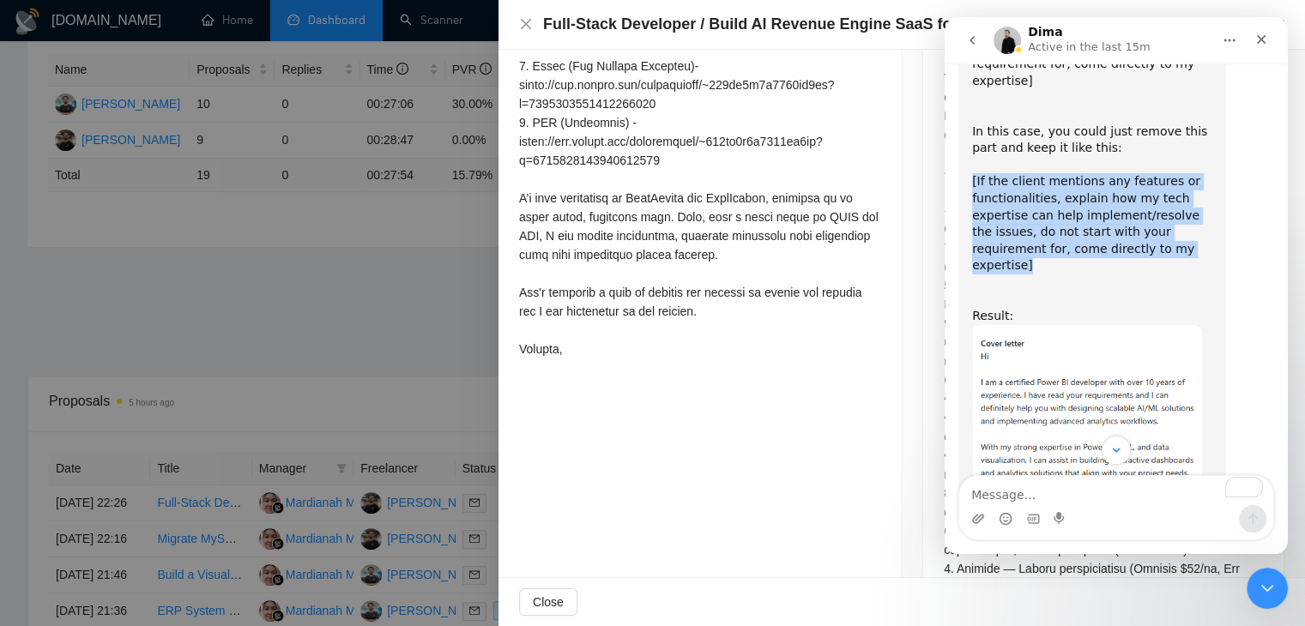
drag, startPoint x: 972, startPoint y: 256, endPoint x: 1099, endPoint y: 316, distance: 140.5
click at [1099, 316] on div "I've checked your prompt and see that you mentioned doing that: [If the client …" at bounding box center [1092, 122] width 240 height 405
copy div "[If the client mentions any features or functionalities, explain how my tech ex…"
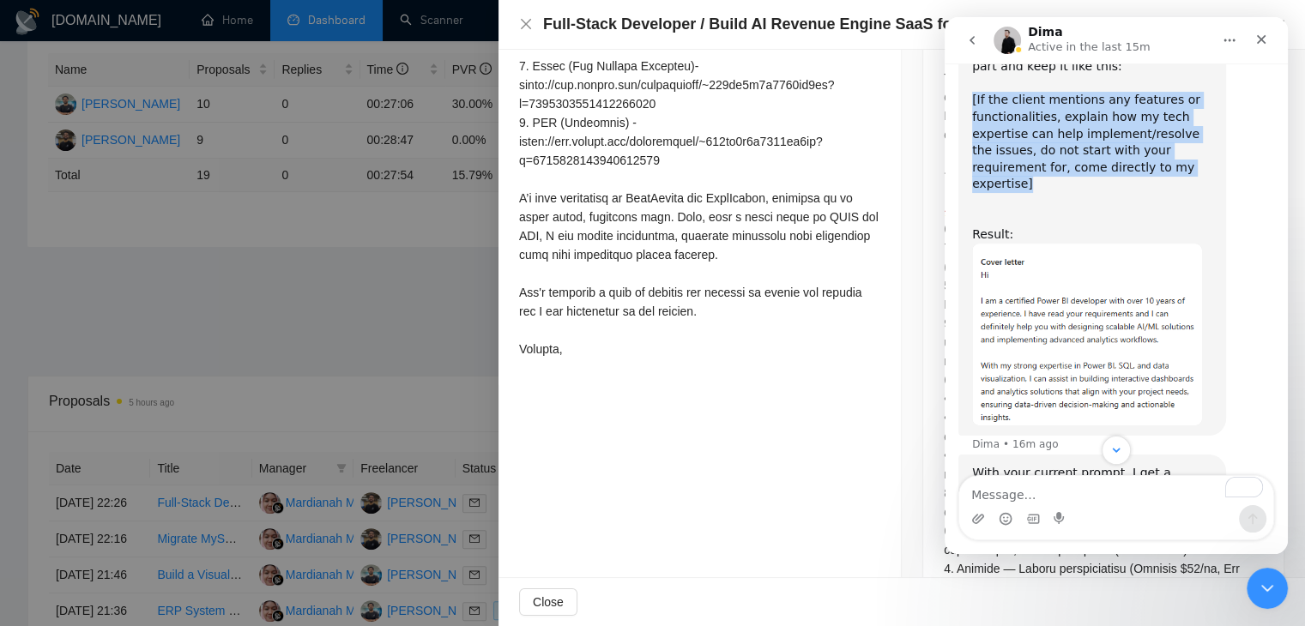
scroll to position [7244, 0]
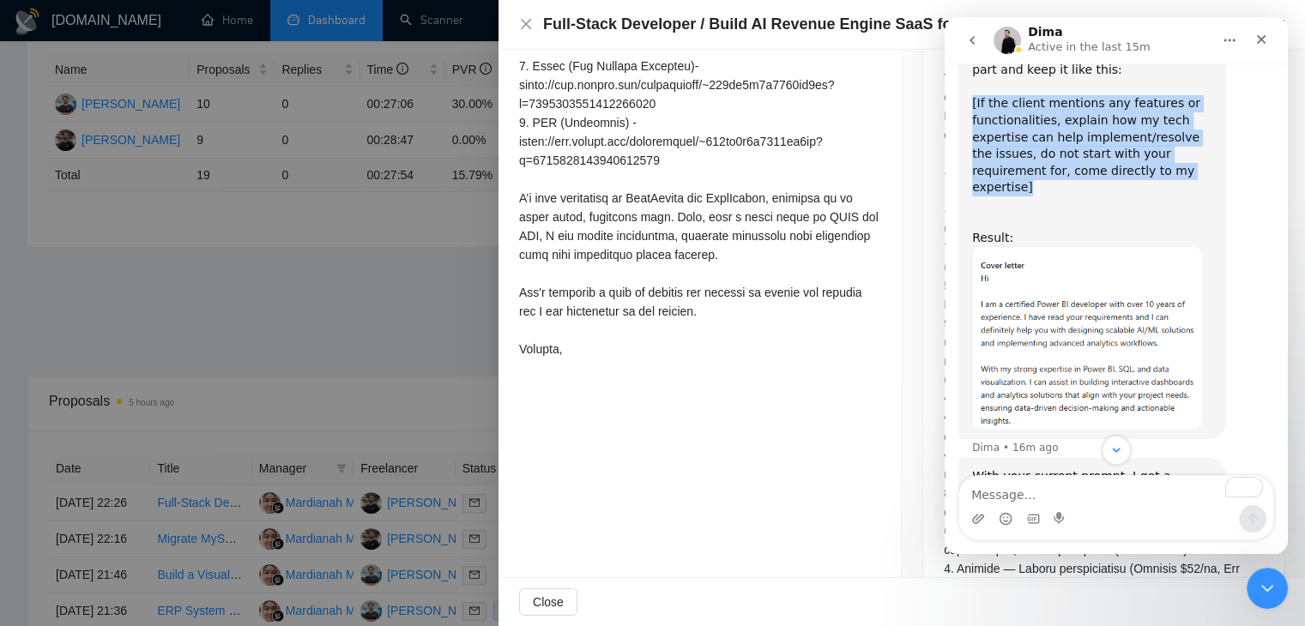
copy div "[If the client mentions any features or functionalities, explain how my tech ex…"
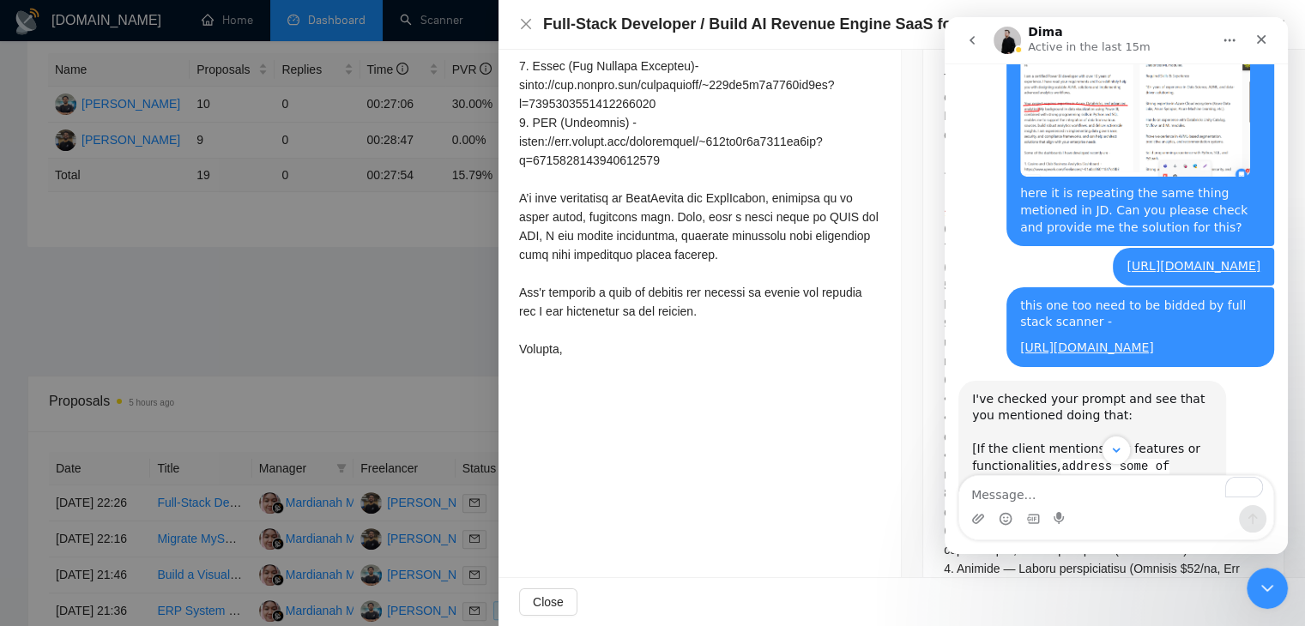
scroll to position [6669, 0]
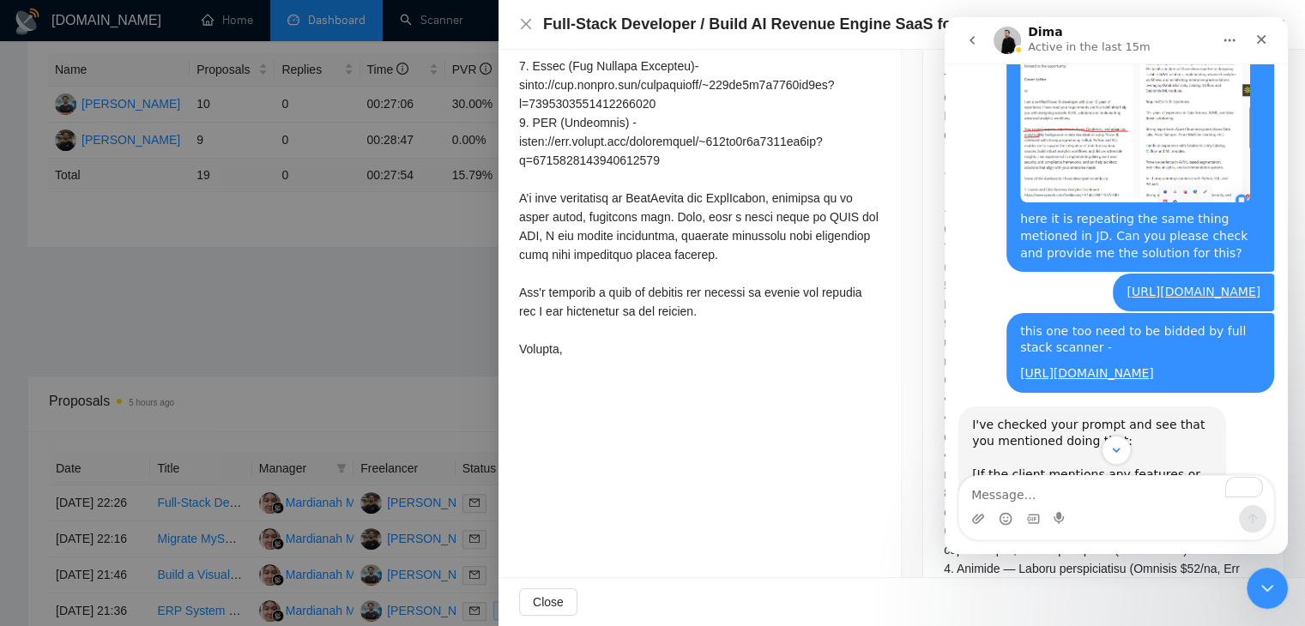
click at [412, 199] on div at bounding box center [652, 313] width 1305 height 626
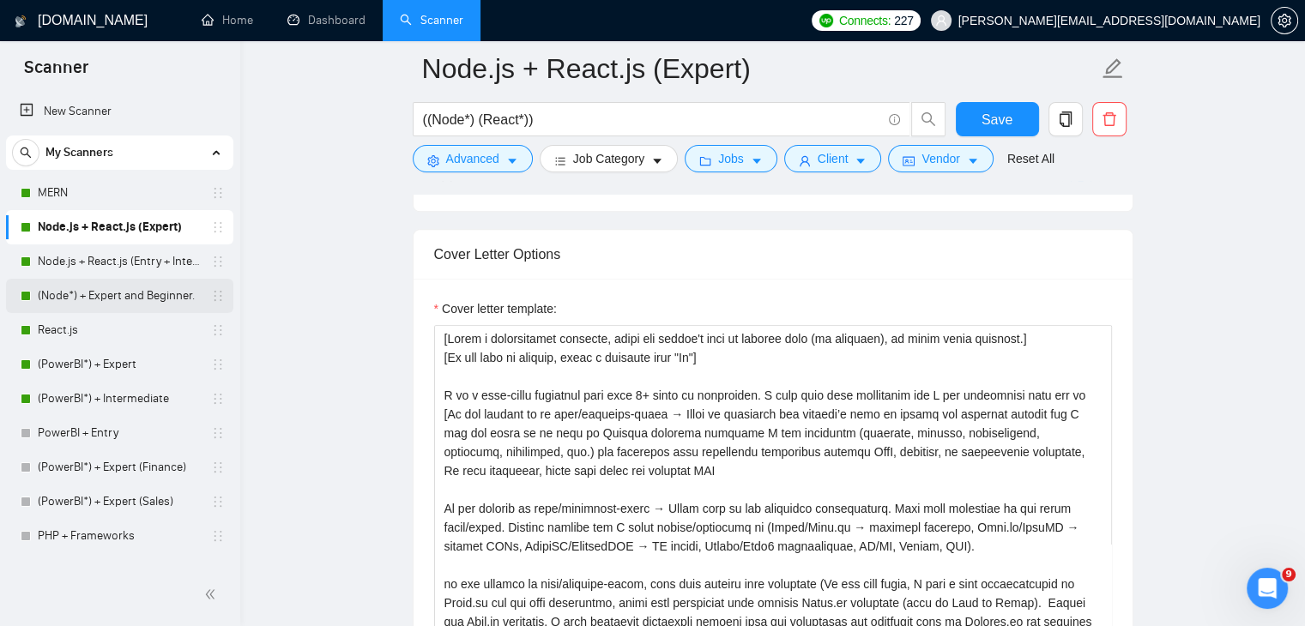
scroll to position [190, 0]
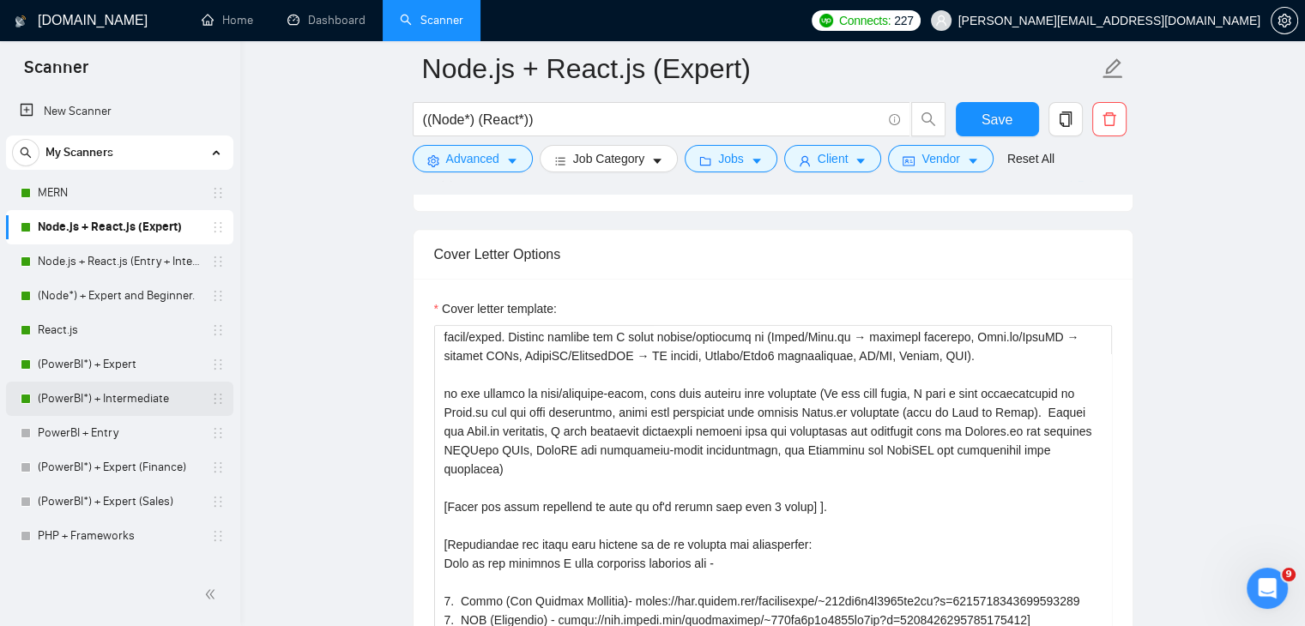
click at [129, 390] on link "(PowerBI*) + Intermediate" at bounding box center [119, 399] width 163 height 34
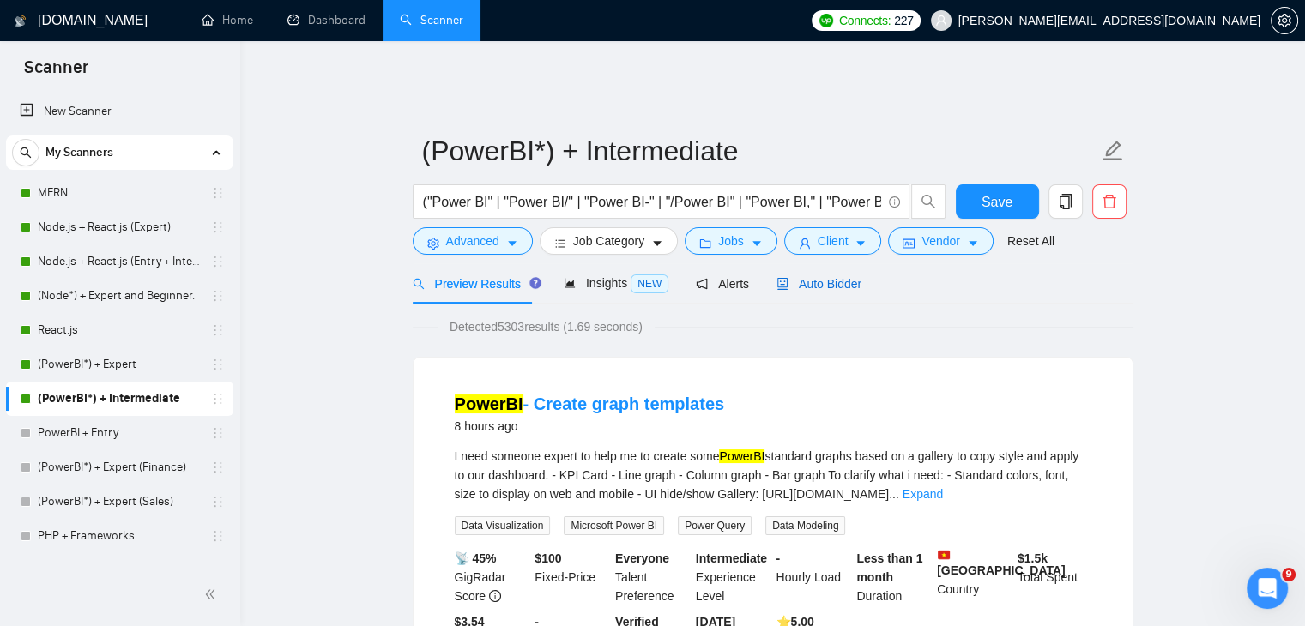
click at [838, 280] on div "Auto Bidder" at bounding box center [818, 284] width 85 height 19
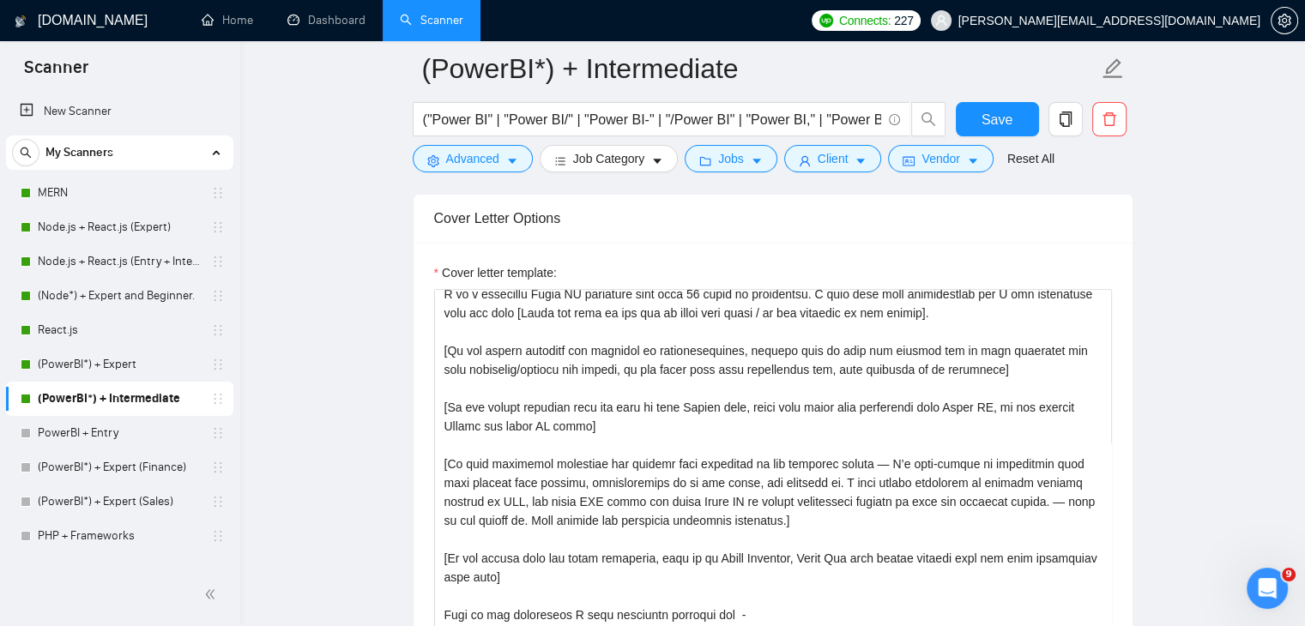
scroll to position [64, 0]
click at [1033, 339] on textarea "Cover letter template:" at bounding box center [773, 482] width 678 height 386
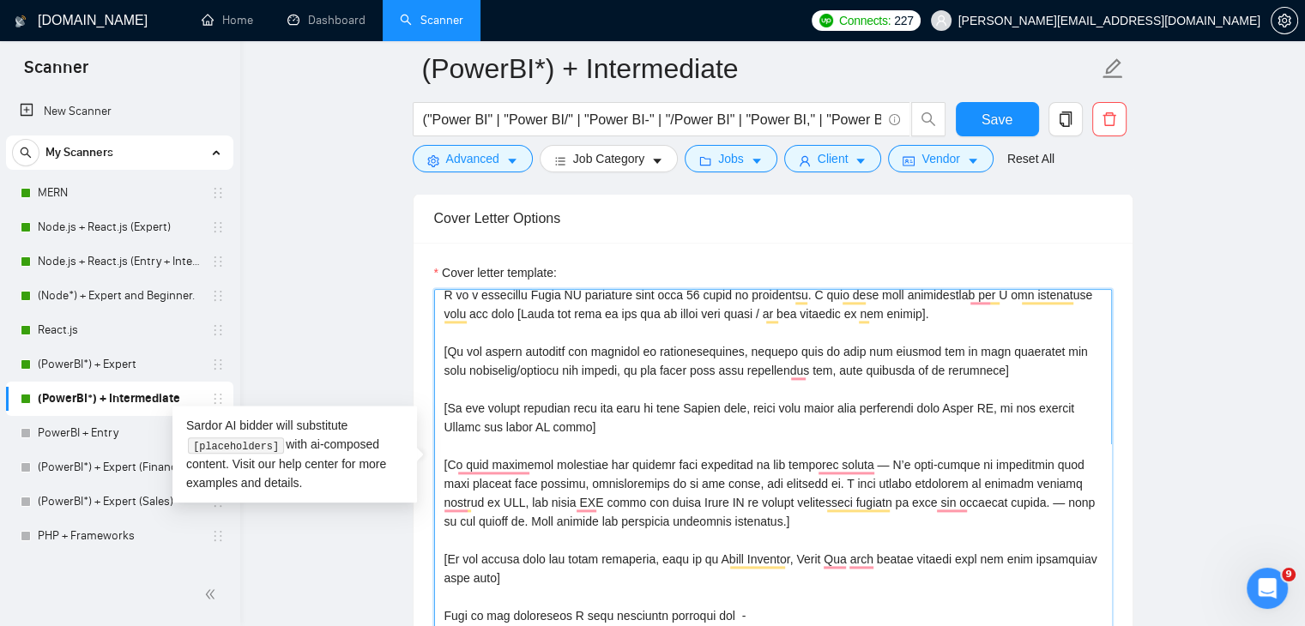
click at [891, 363] on textarea "Cover letter template:" at bounding box center [773, 482] width 678 height 386
click at [908, 356] on textarea "Cover letter template:" at bounding box center [773, 482] width 678 height 386
drag, startPoint x: 674, startPoint y: 378, endPoint x: 798, endPoint y: 366, distance: 124.9
click at [798, 366] on textarea "Cover letter template:" at bounding box center [773, 482] width 678 height 386
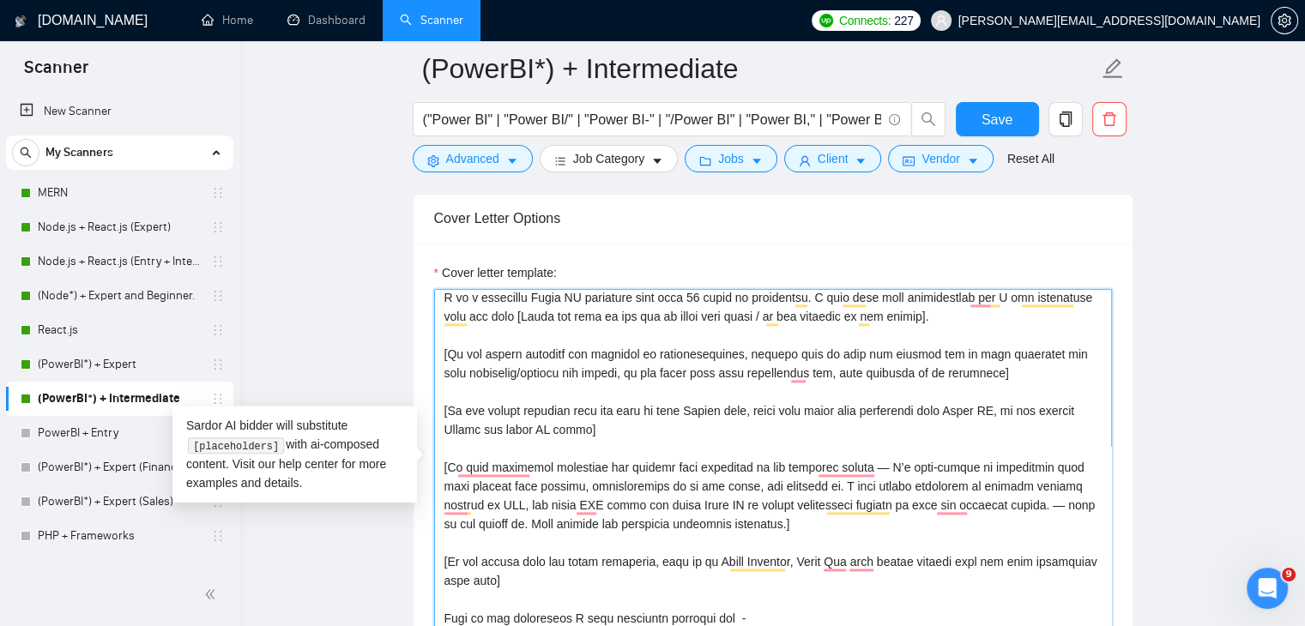
click at [798, 366] on textarea "Cover letter template:" at bounding box center [773, 482] width 678 height 386
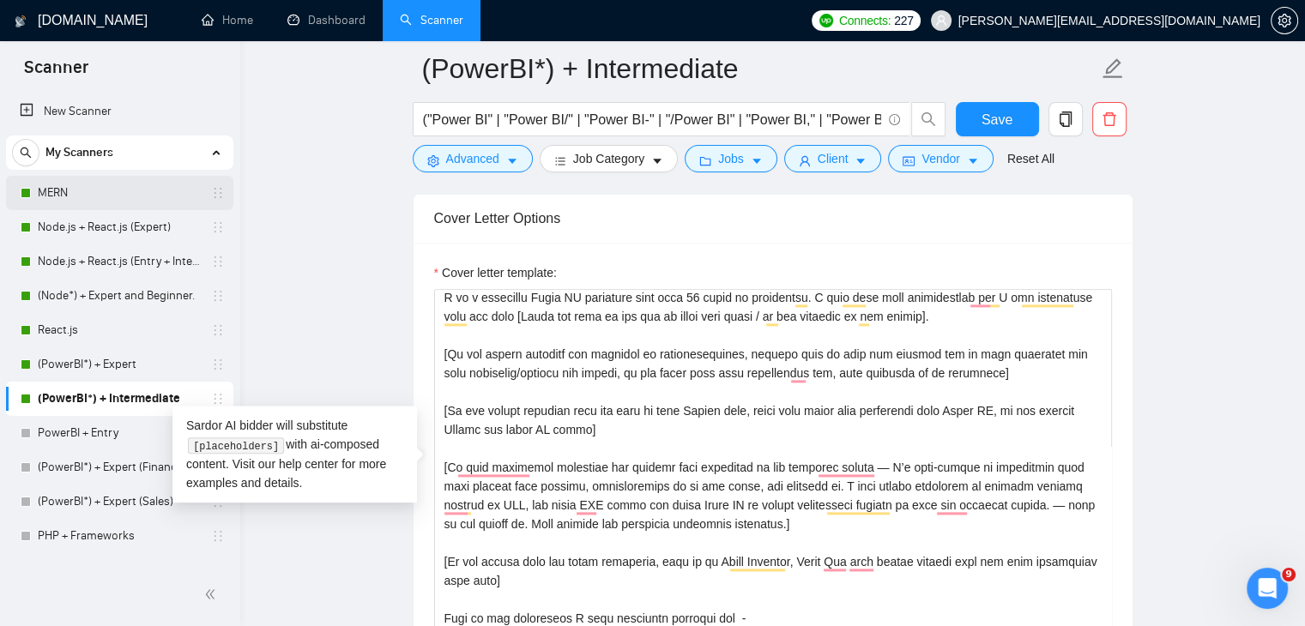
click at [89, 190] on link "MERN" at bounding box center [119, 193] width 163 height 34
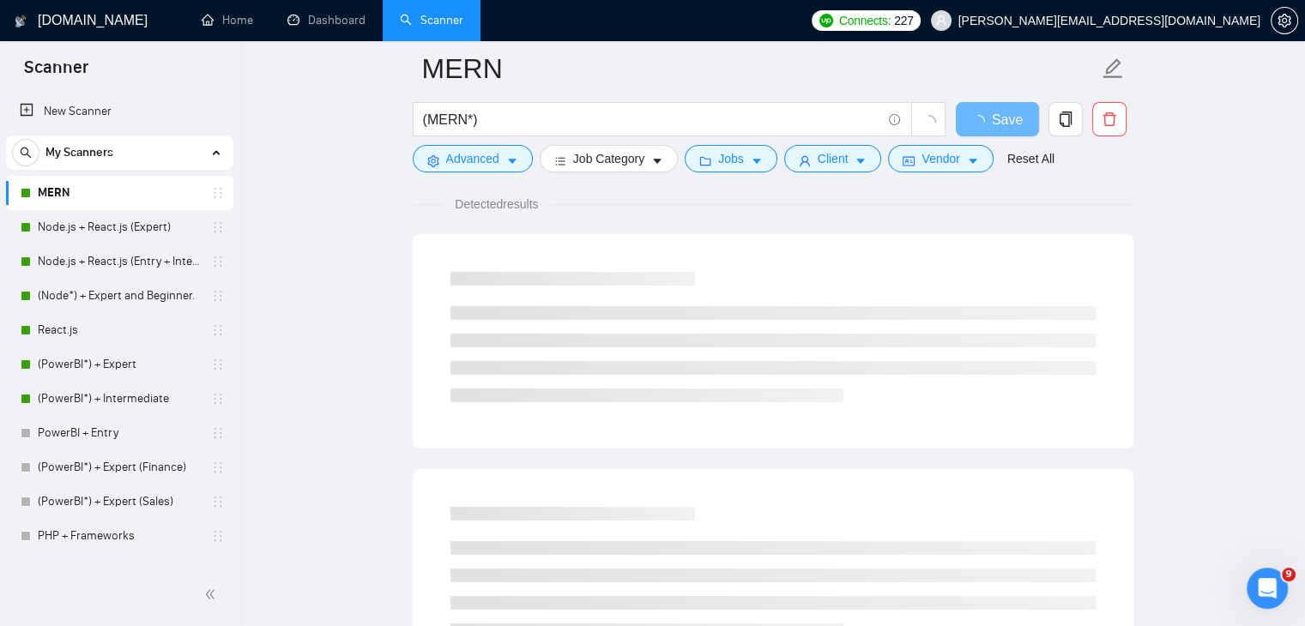
scroll to position [145, 0]
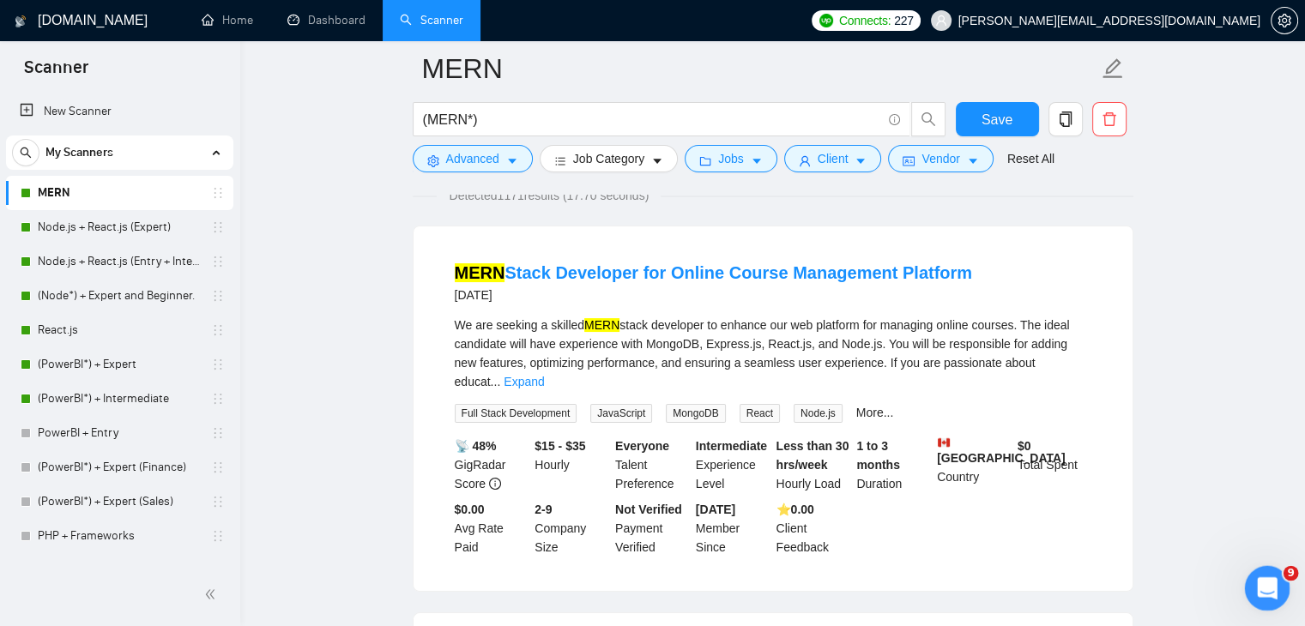
click at [1255, 601] on div "Open Intercom Messenger" at bounding box center [1264, 586] width 57 height 57
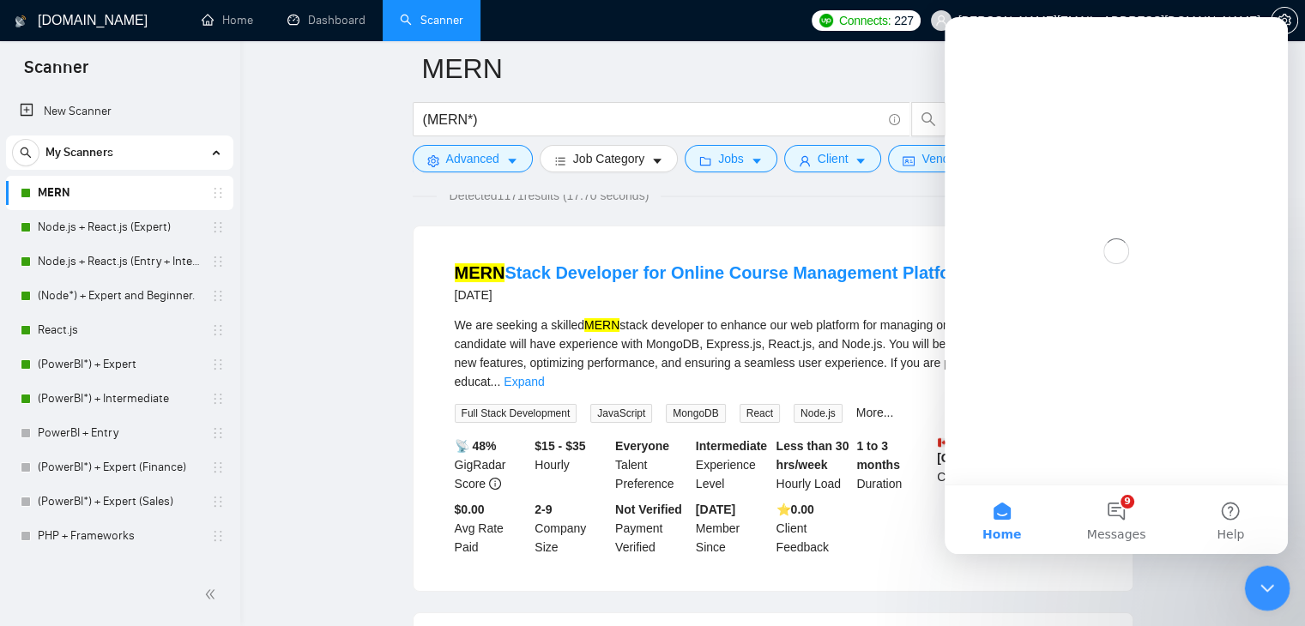
scroll to position [0, 0]
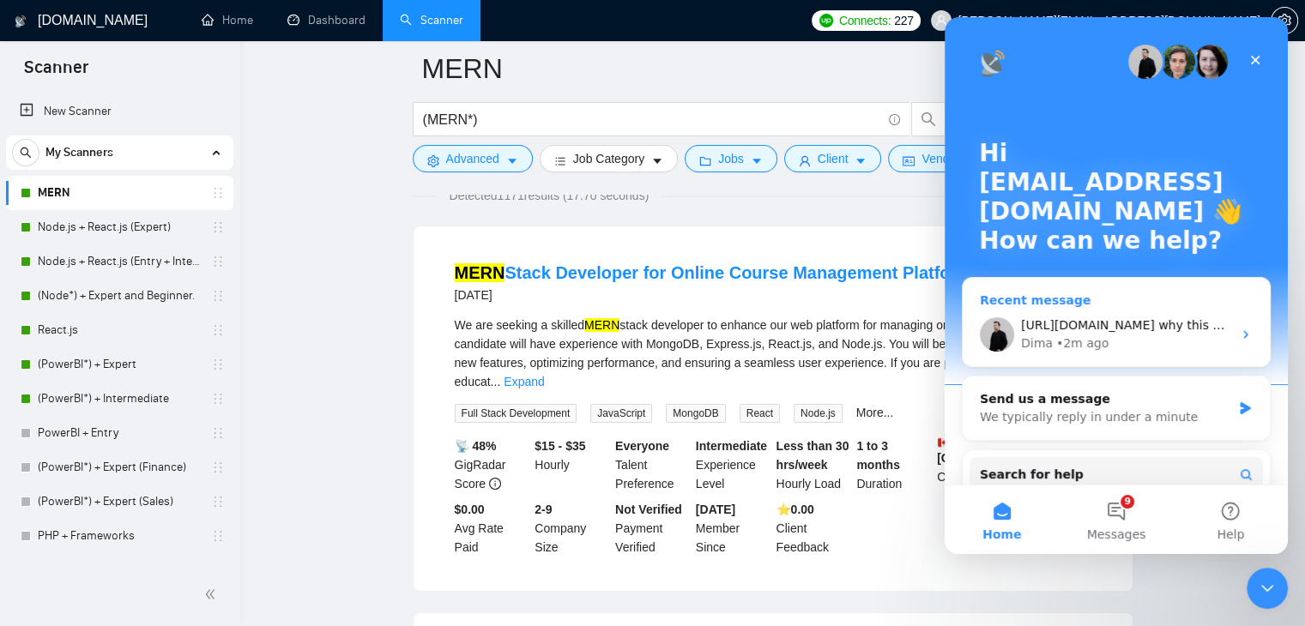
click at [1133, 335] on div "Dima • 2m ago" at bounding box center [1126, 344] width 211 height 18
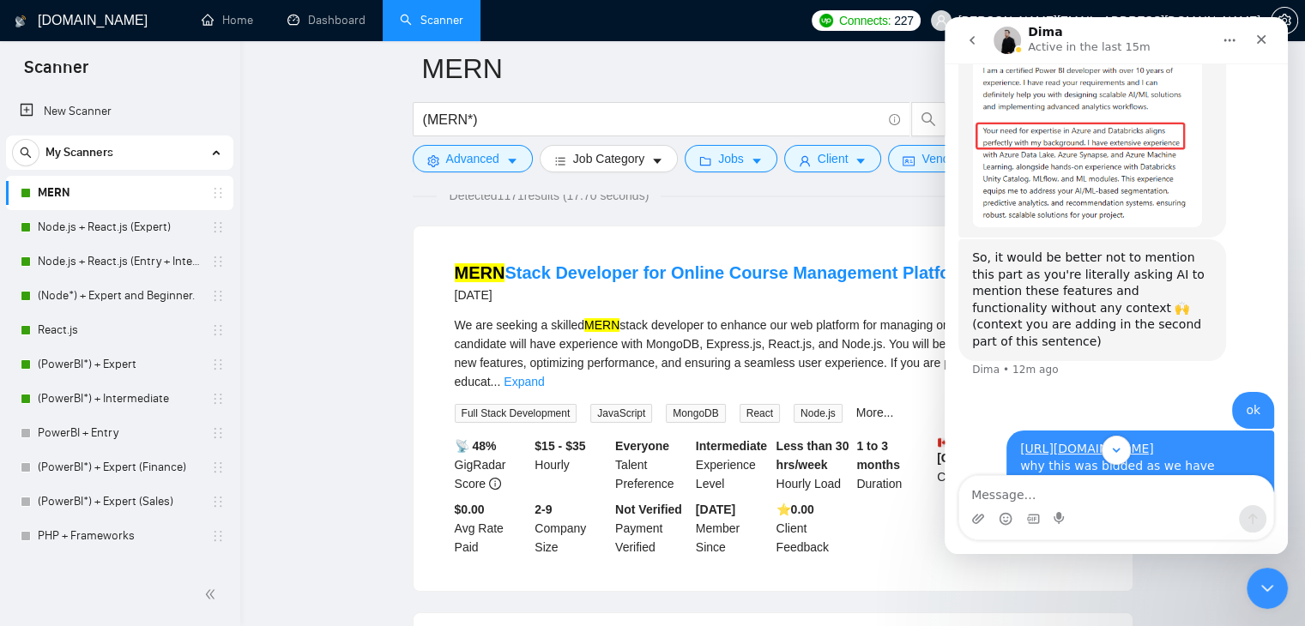
scroll to position [7708, 0]
click at [1260, 49] on div "Close" at bounding box center [1261, 39] width 31 height 31
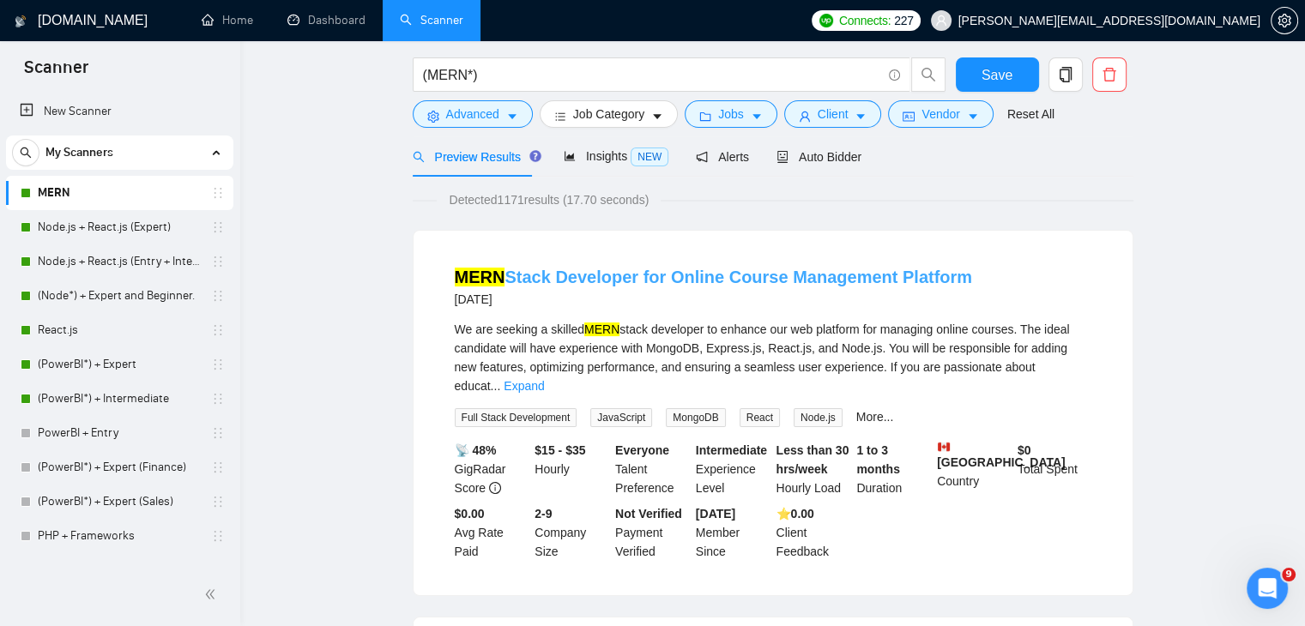
scroll to position [0, 0]
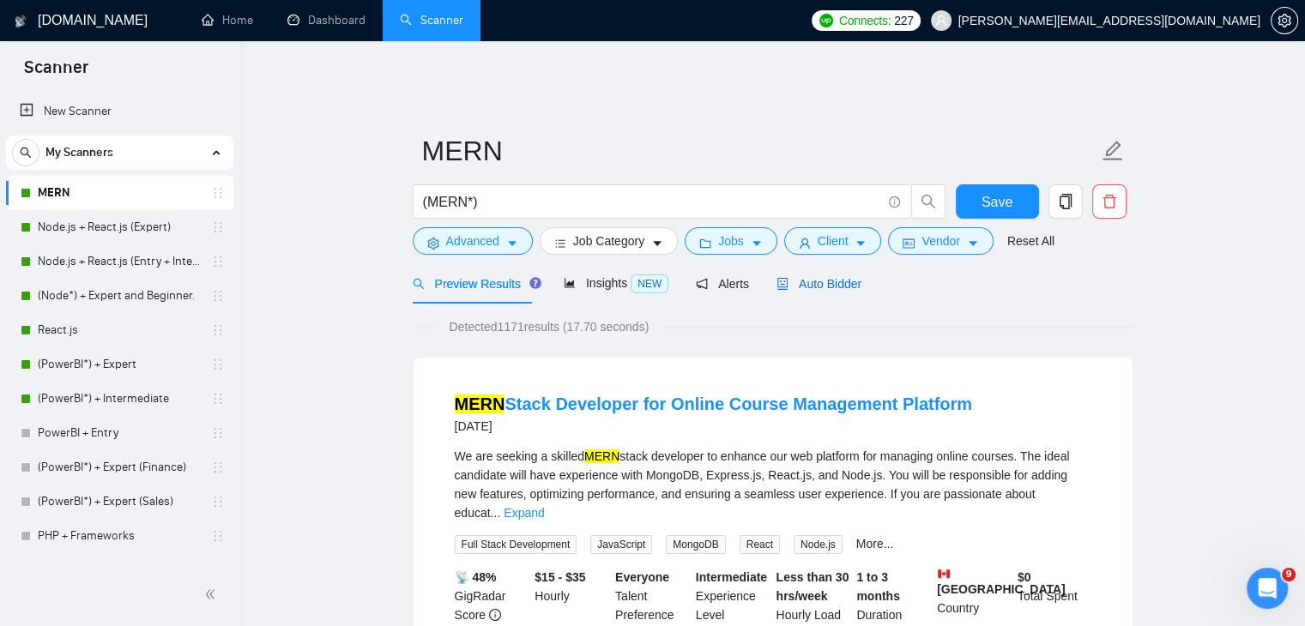
click at [823, 279] on span "Auto Bidder" at bounding box center [818, 284] width 85 height 14
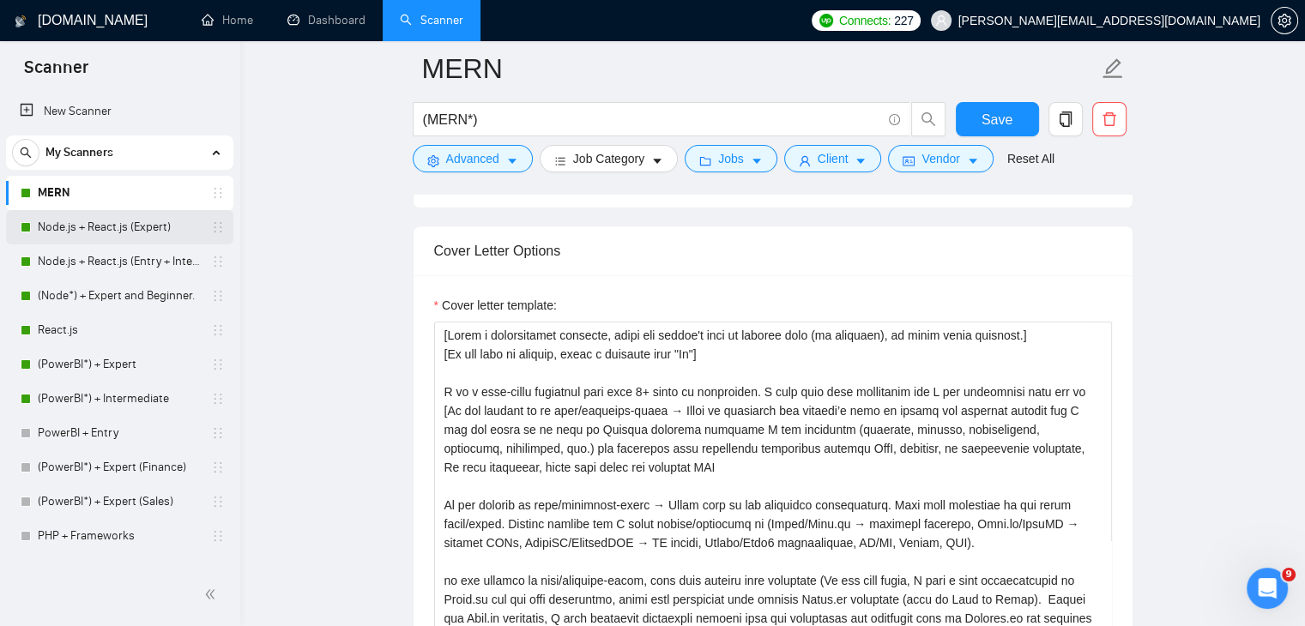
click at [75, 217] on link "Node.js + React.js (Expert)" at bounding box center [119, 227] width 163 height 34
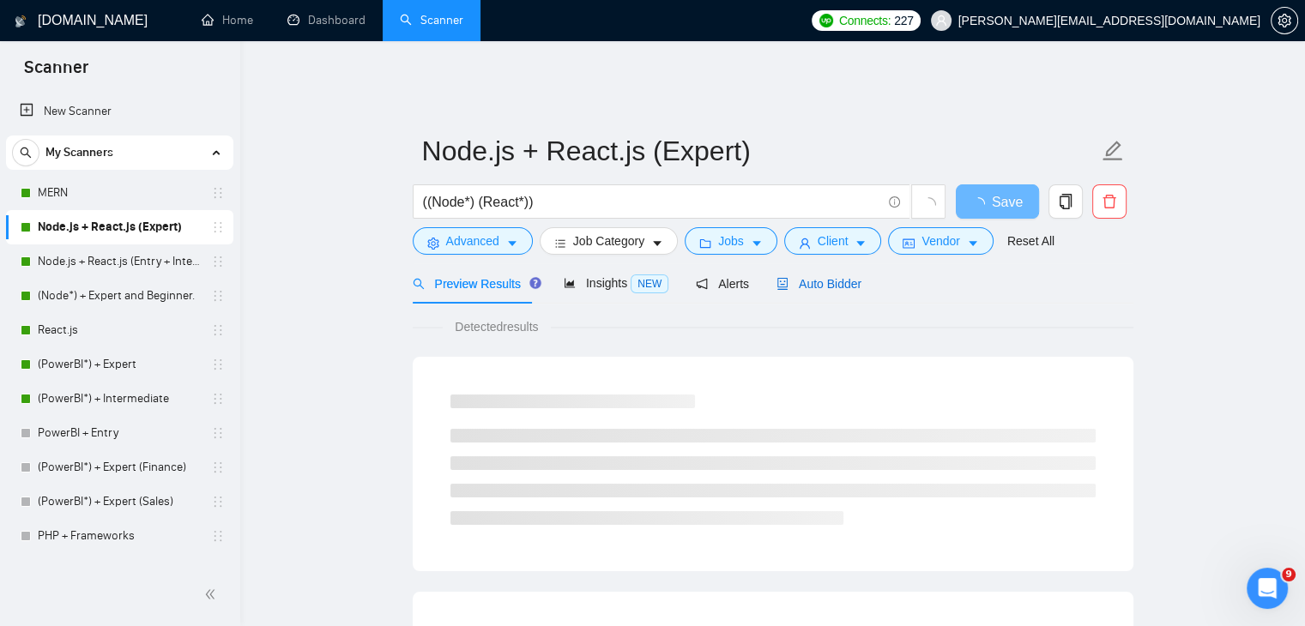
click at [841, 277] on span "Auto Bidder" at bounding box center [818, 284] width 85 height 14
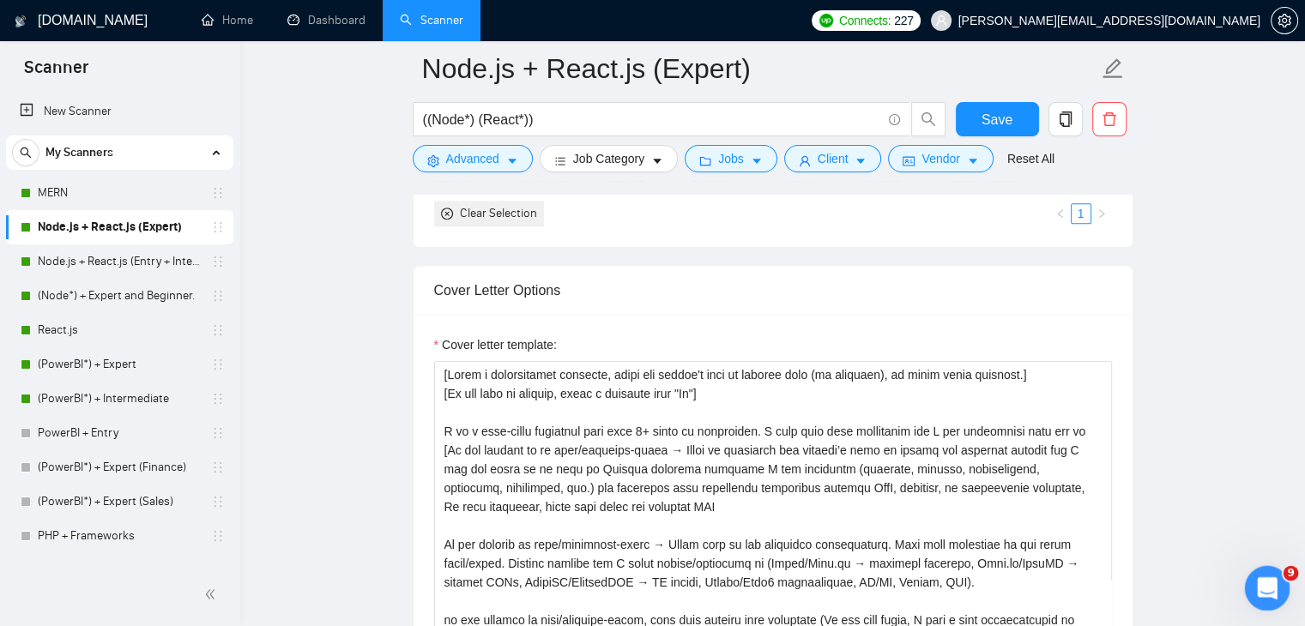
drag, startPoint x: 1264, startPoint y: 577, endPoint x: 2486, endPoint y: 1108, distance: 1333.0
click at [1264, 576] on icon "Open Intercom Messenger" at bounding box center [1265, 586] width 28 height 28
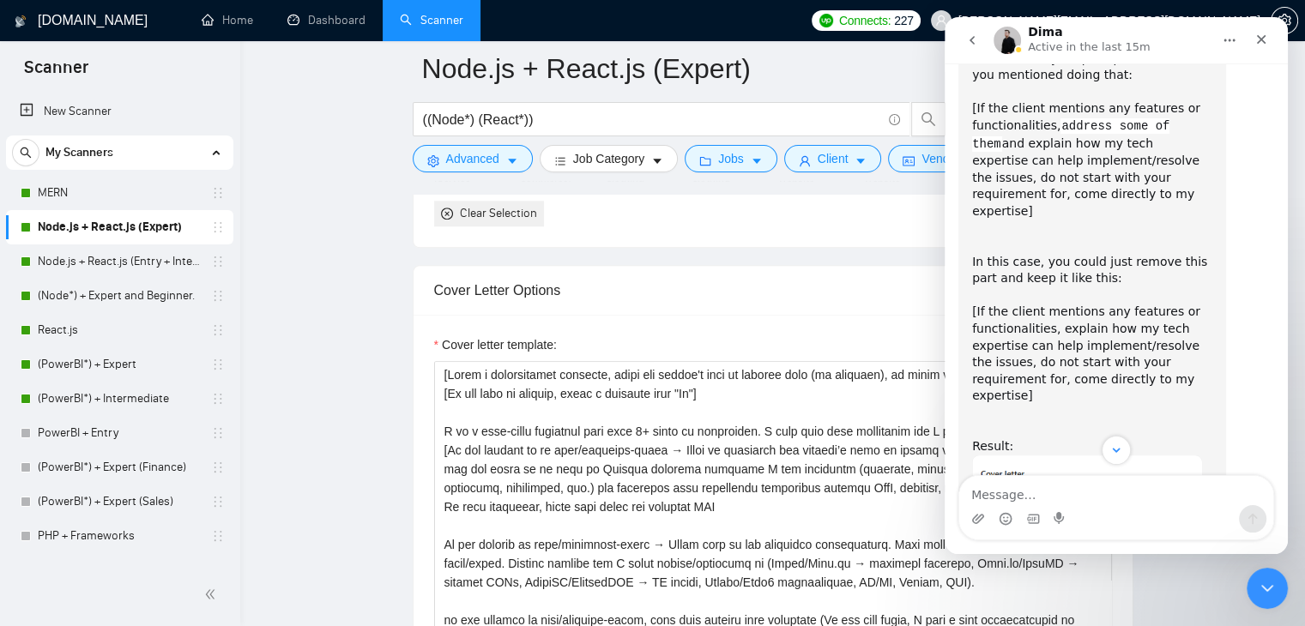
scroll to position [7035, 0]
click at [731, 420] on textarea "Cover letter template:" at bounding box center [773, 554] width 678 height 386
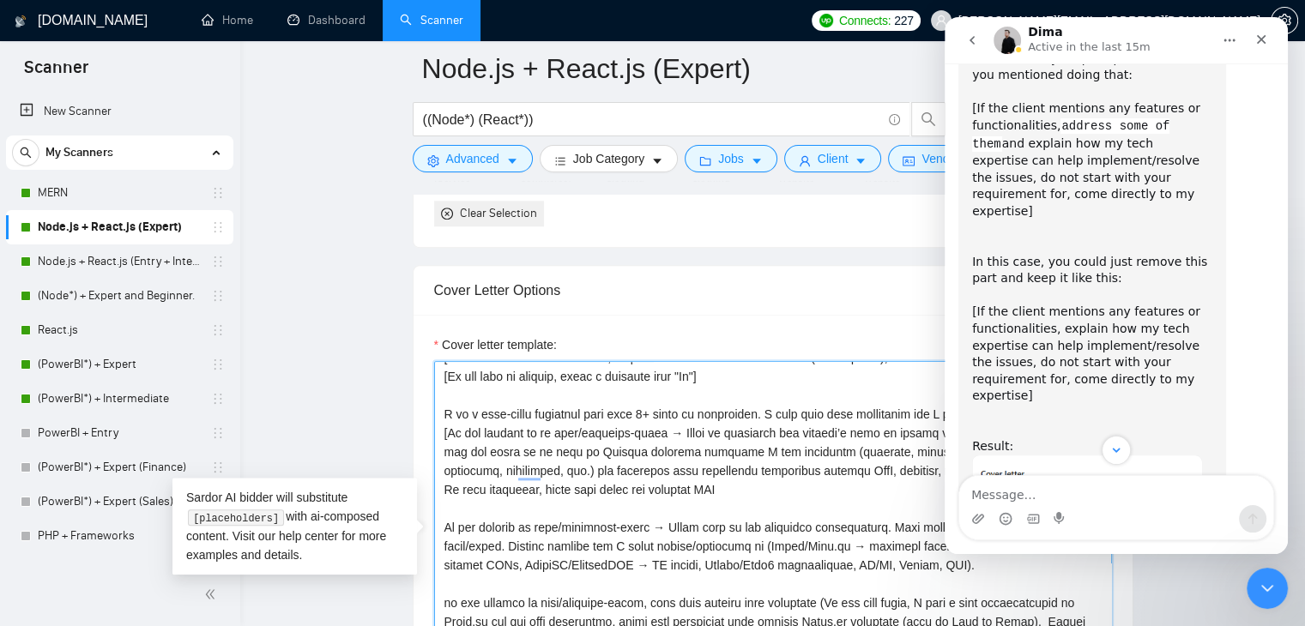
scroll to position [0, 0]
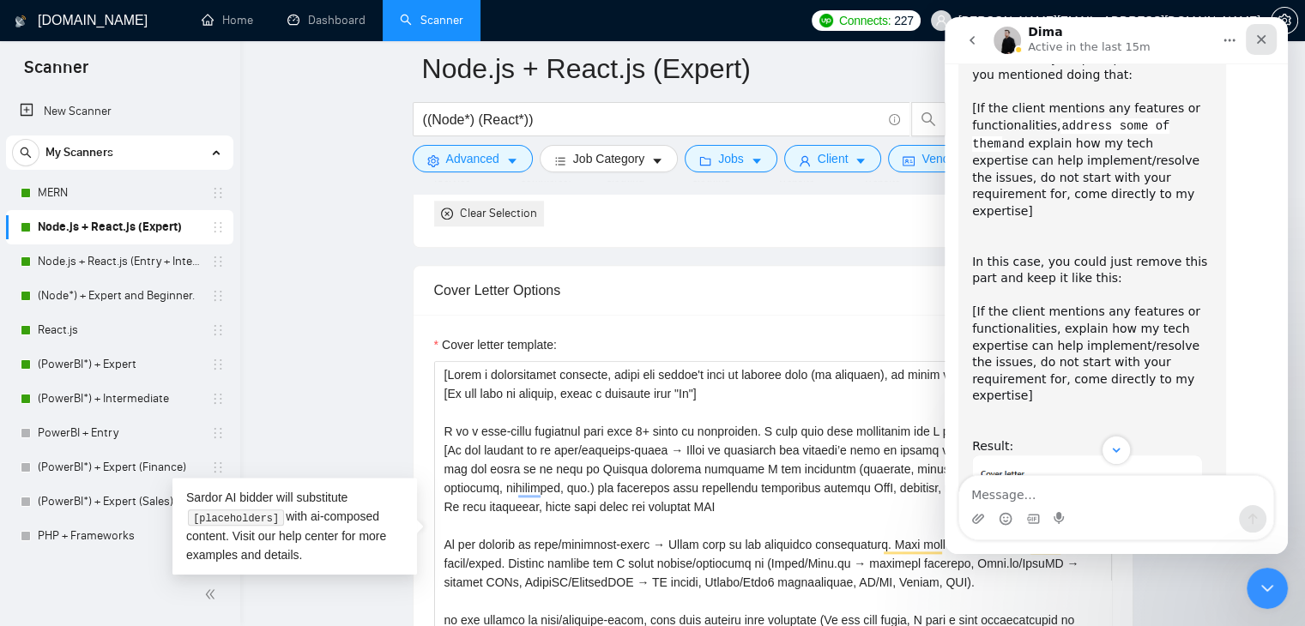
click at [1251, 41] on div "Close" at bounding box center [1261, 39] width 31 height 31
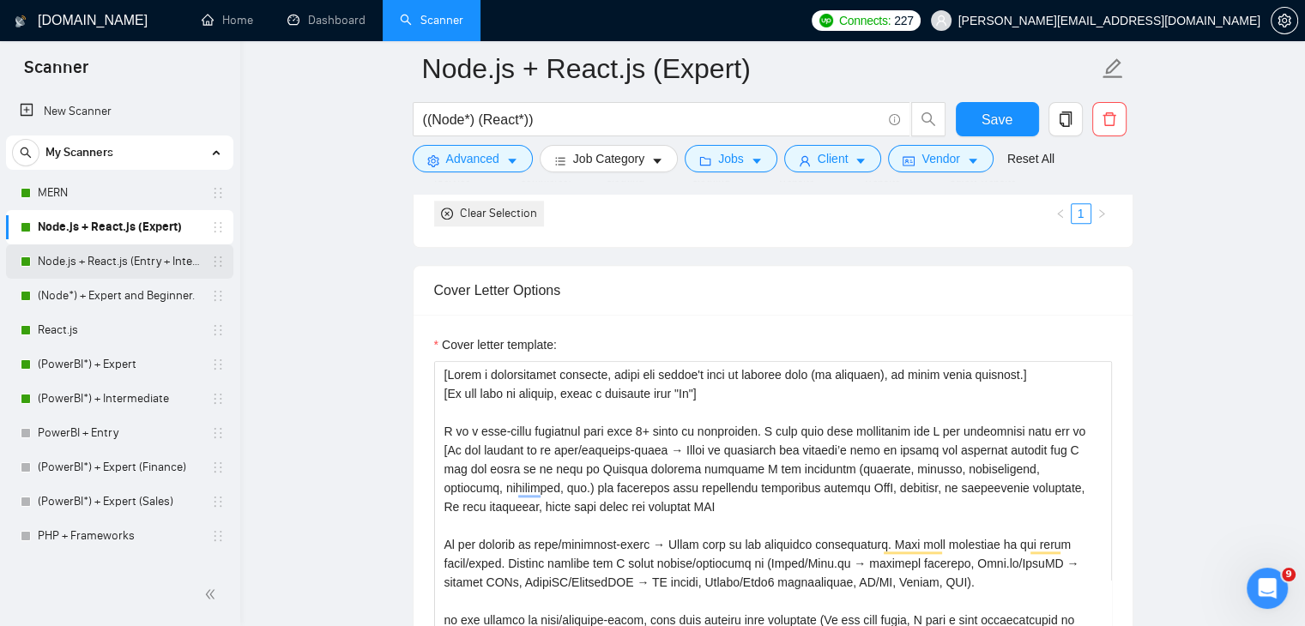
click at [114, 258] on link "Node.js + React.js (Entry + Intermediate)" at bounding box center [119, 262] width 163 height 34
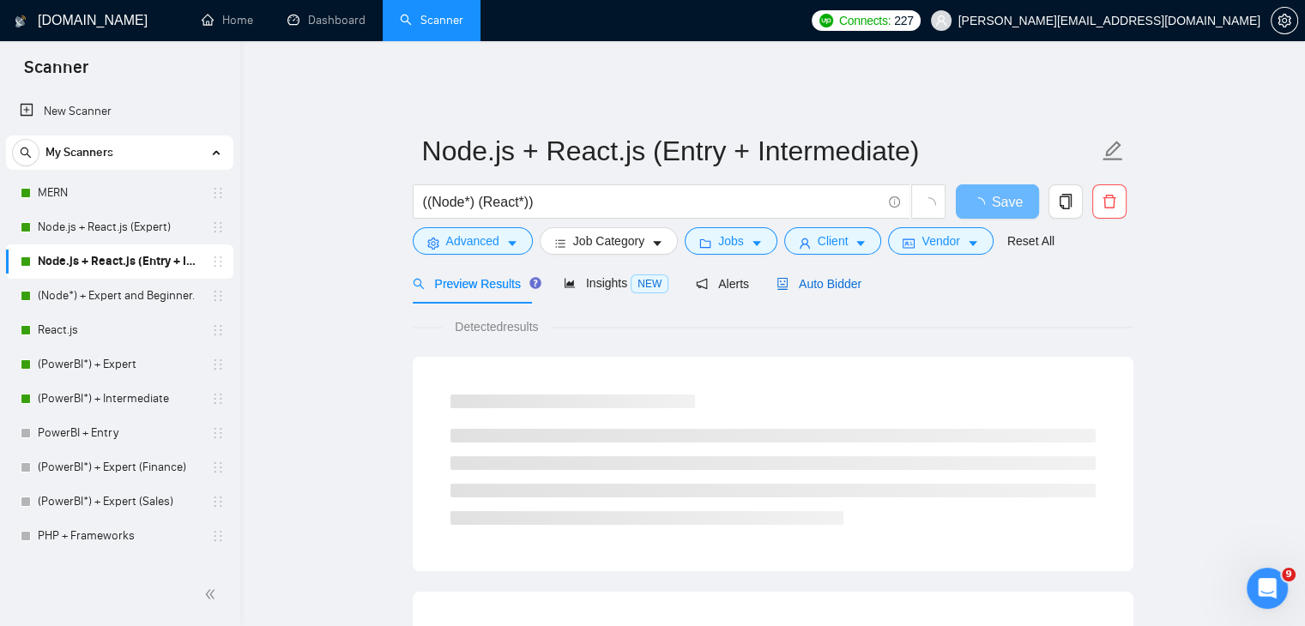
click at [820, 277] on span "Auto Bidder" at bounding box center [818, 284] width 85 height 14
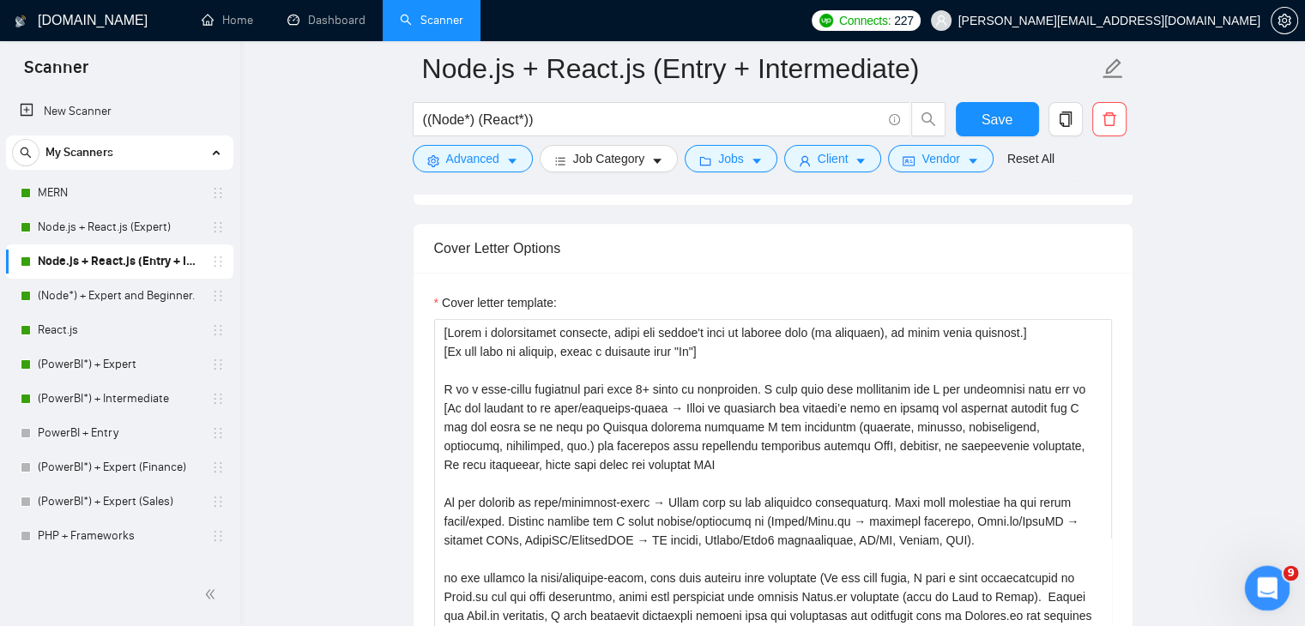
click at [1278, 593] on div "Open Intercom Messenger" at bounding box center [1264, 586] width 57 height 57
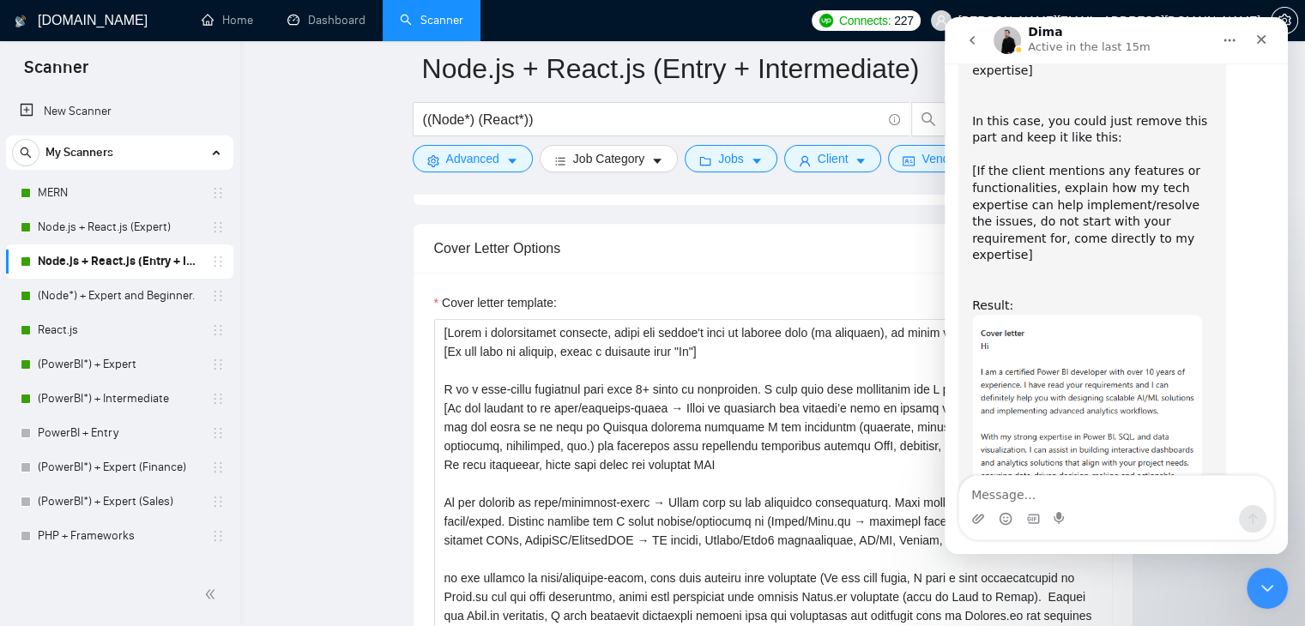
click at [1063, 315] on img "Dima says…" at bounding box center [1087, 406] width 230 height 182
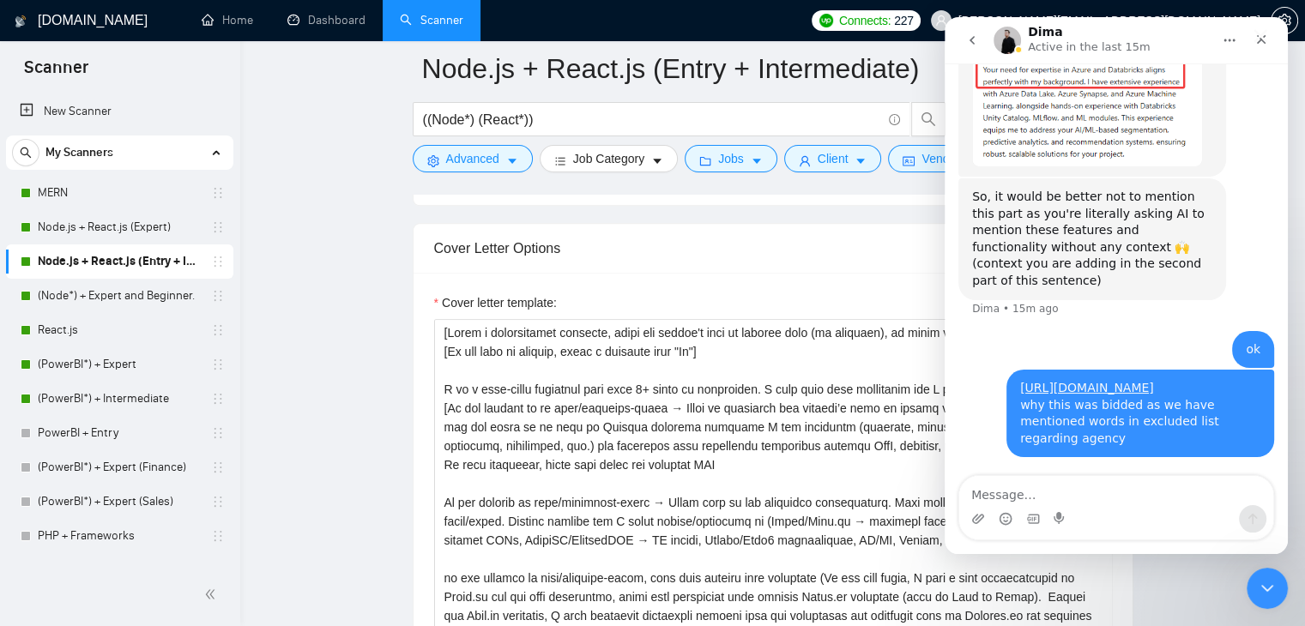
scroll to position [7821, 0]
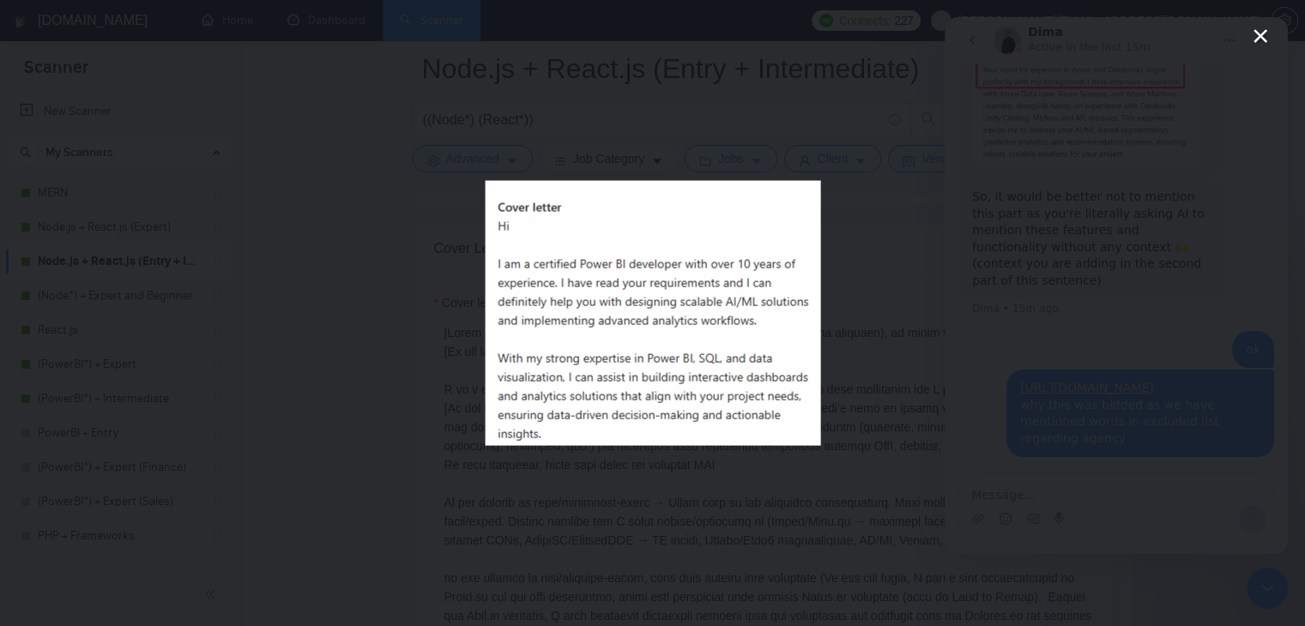
click at [1047, 172] on div "Intercom messenger" at bounding box center [652, 313] width 1305 height 626
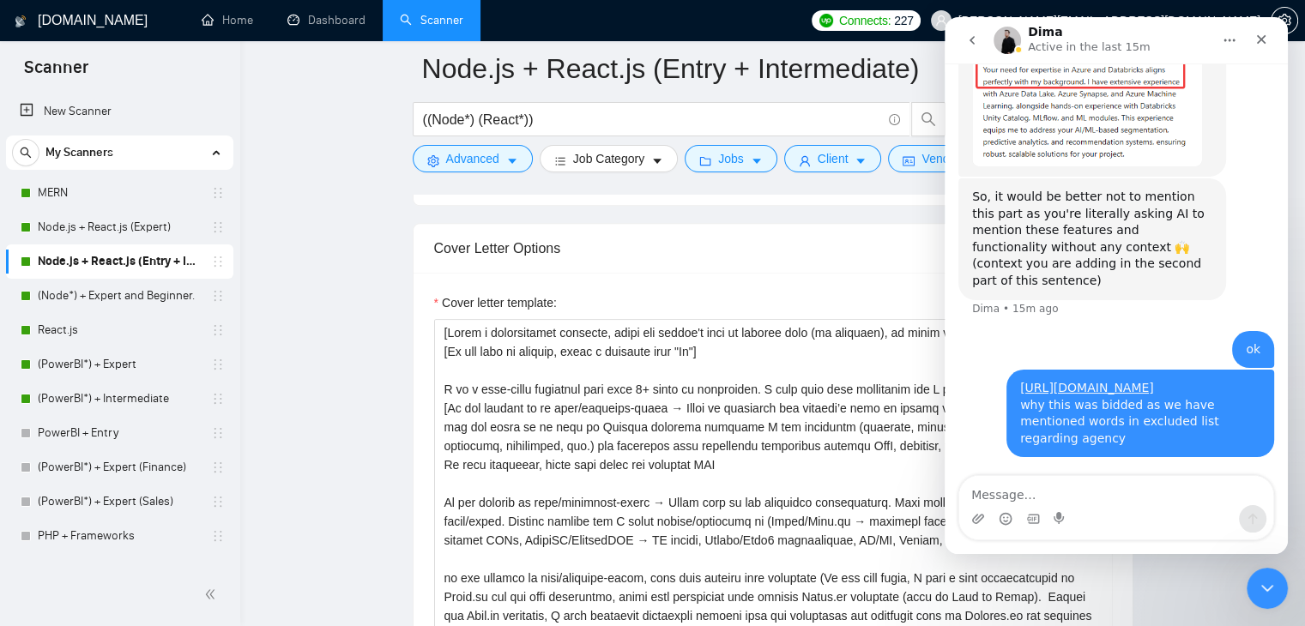
scroll to position [7355, 0]
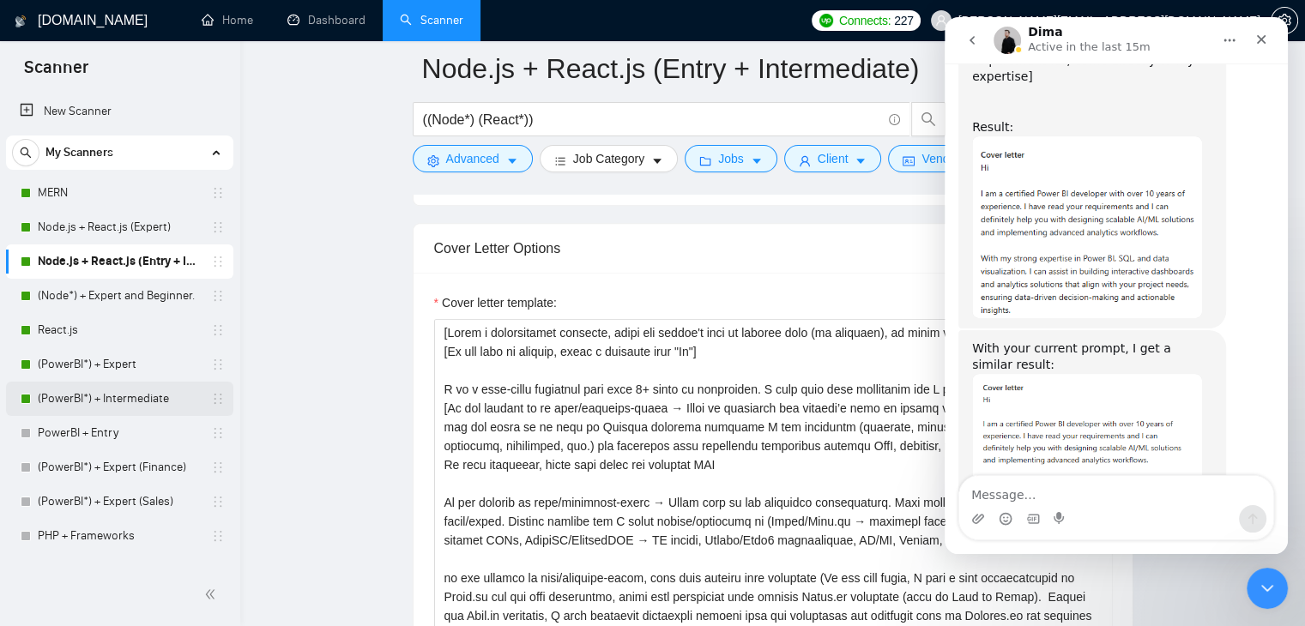
click at [130, 383] on link "(PowerBI*) + Intermediate" at bounding box center [119, 399] width 163 height 34
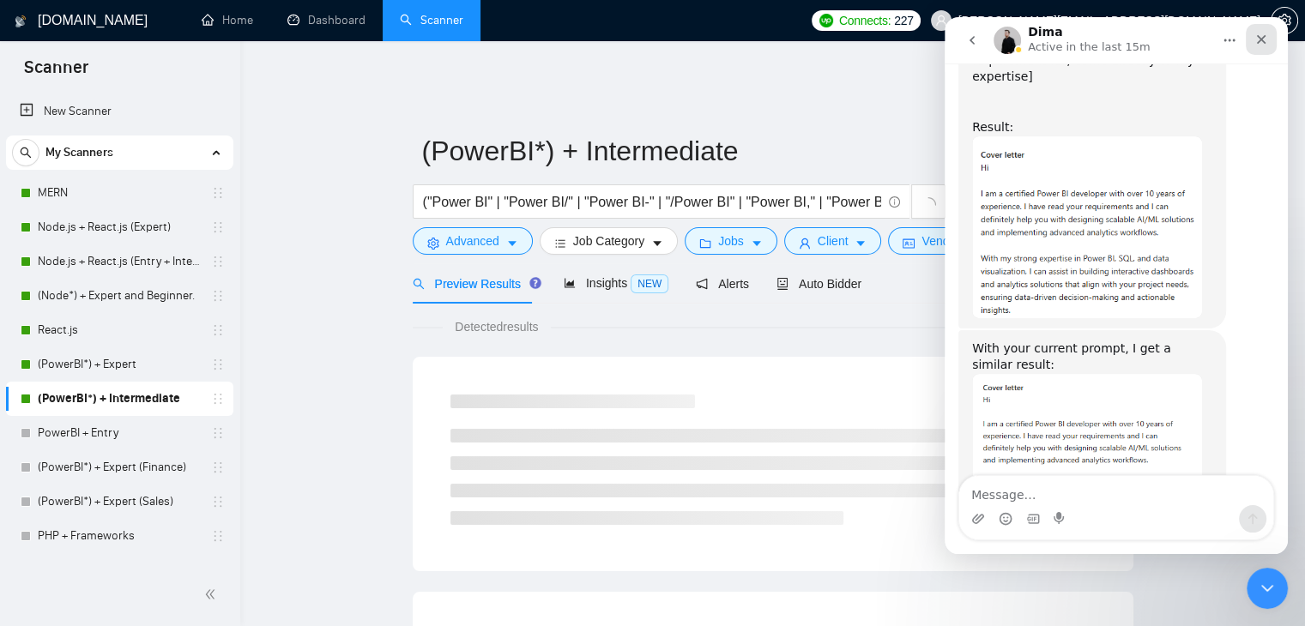
click at [1267, 32] on div "Close" at bounding box center [1261, 39] width 31 height 31
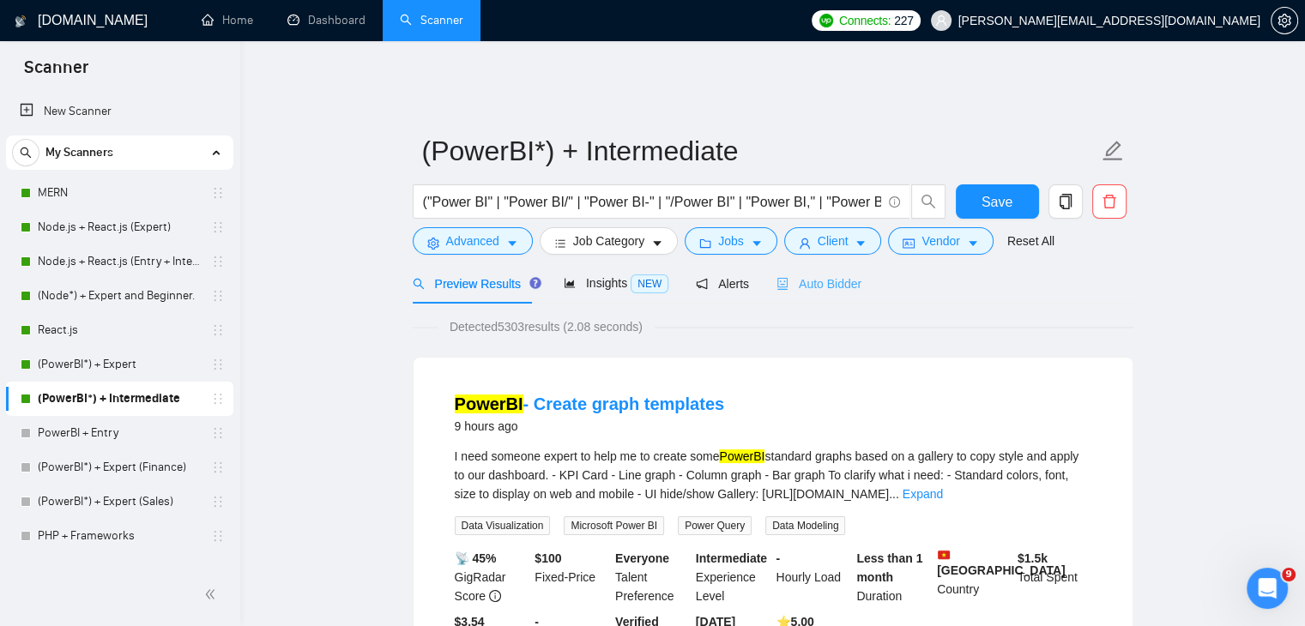
click at [820, 287] on div "Auto Bidder" at bounding box center [818, 283] width 85 height 40
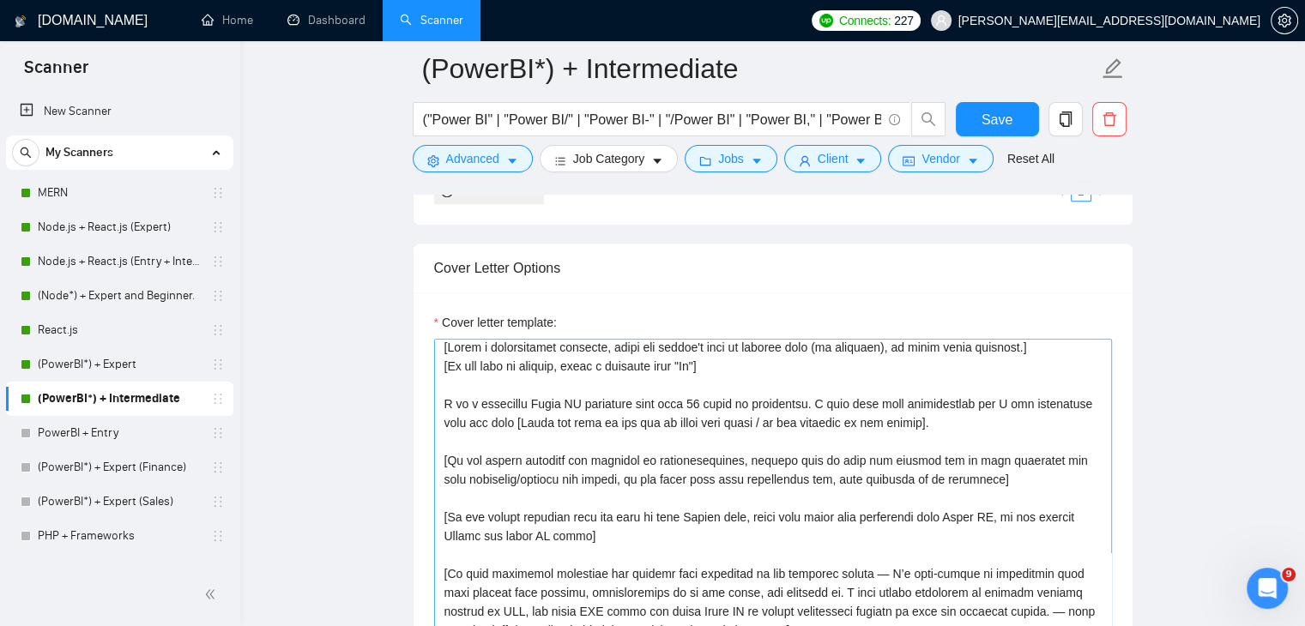
scroll to position [10, 0]
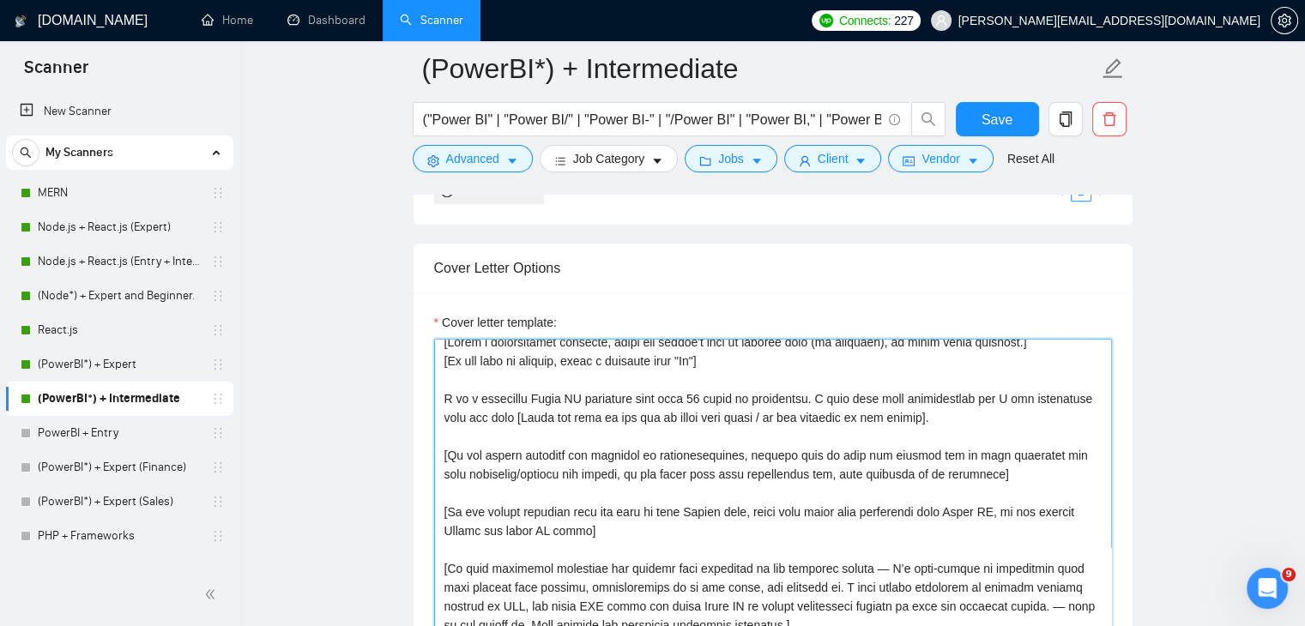
click at [1028, 460] on textarea "Cover letter template:" at bounding box center [773, 532] width 678 height 386
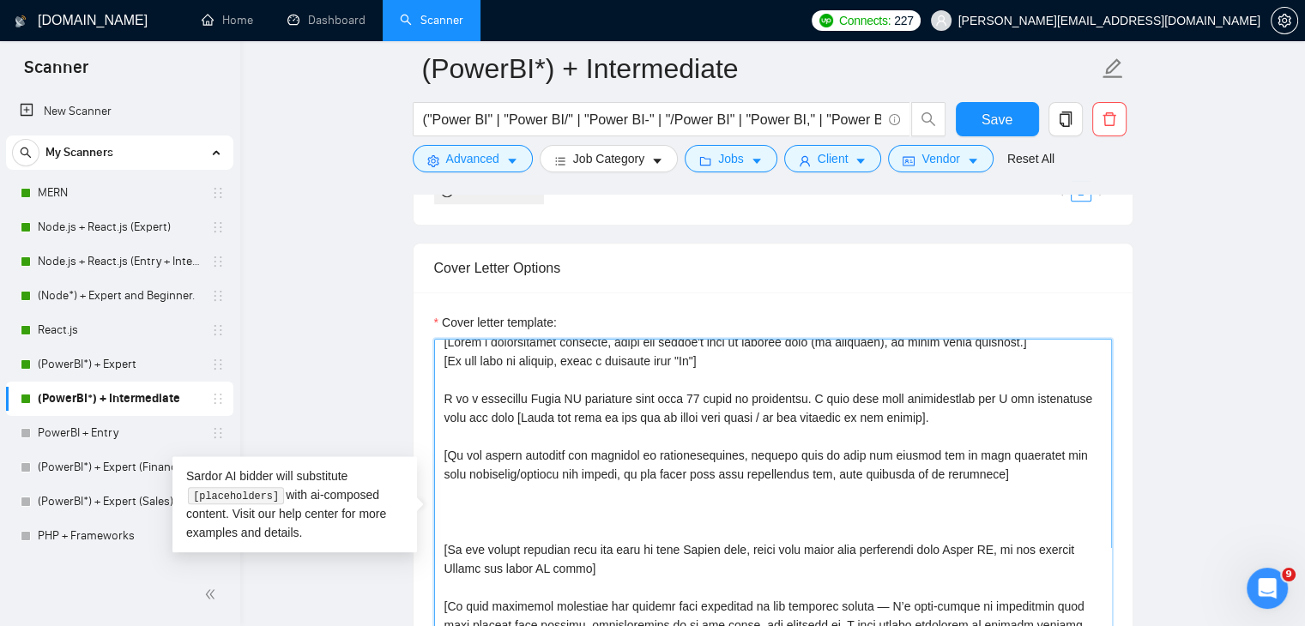
paste textarea "[If the client mentions any features or functionalities, explain how my tech ex…"
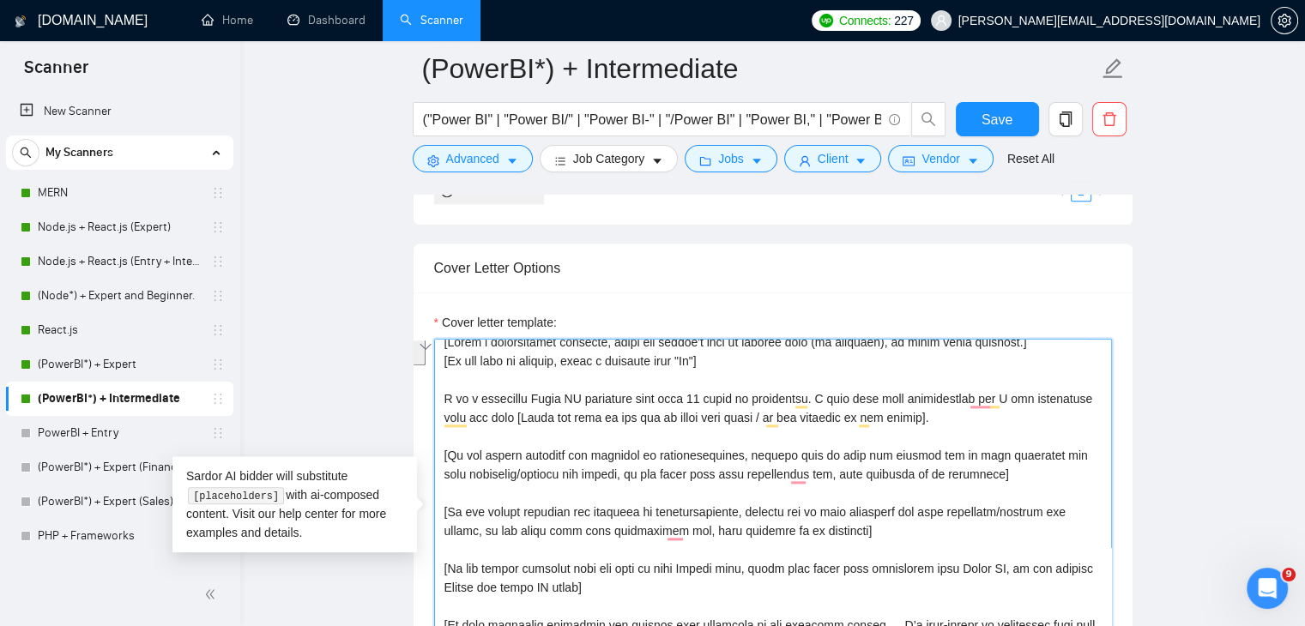
drag, startPoint x: 982, startPoint y: 463, endPoint x: 429, endPoint y: 447, distance: 552.8
click at [432, 447] on div "Cover Letter Options Cover letter template:" at bounding box center [773, 505] width 721 height 524
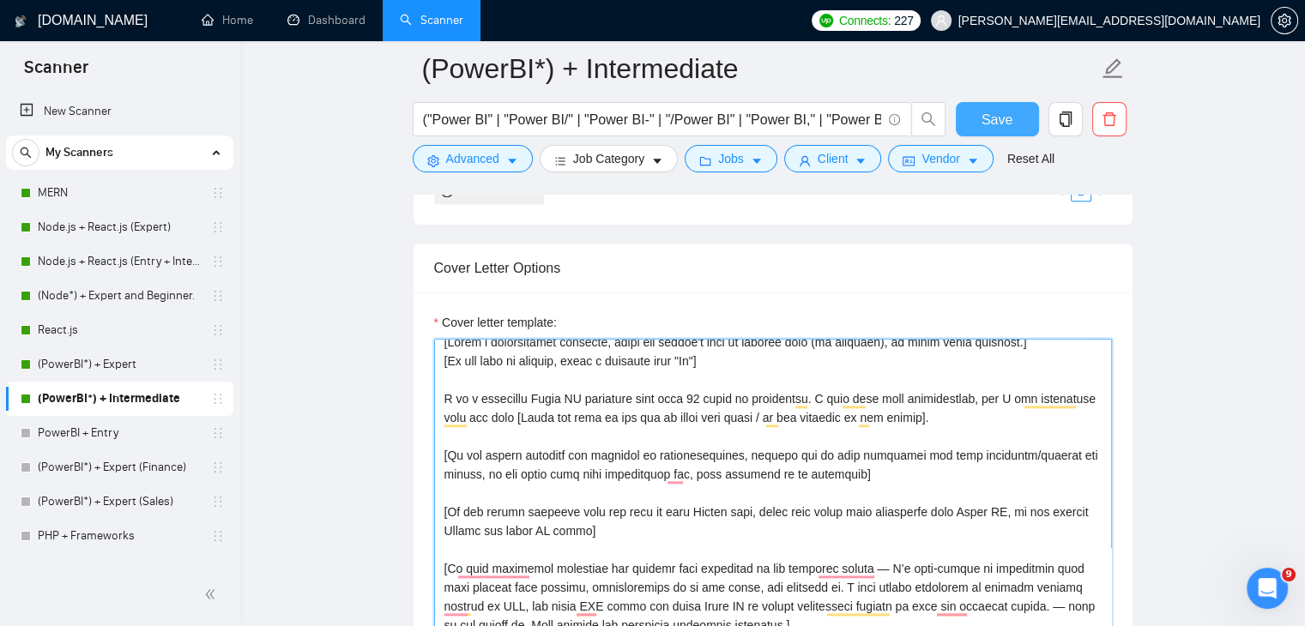
type textarea "[Lorem i dolorsitamet consecte, adipi eli seddoe't inci ut laboree dolo (ma ali…"
click at [1006, 124] on span "Save" at bounding box center [997, 119] width 31 height 21
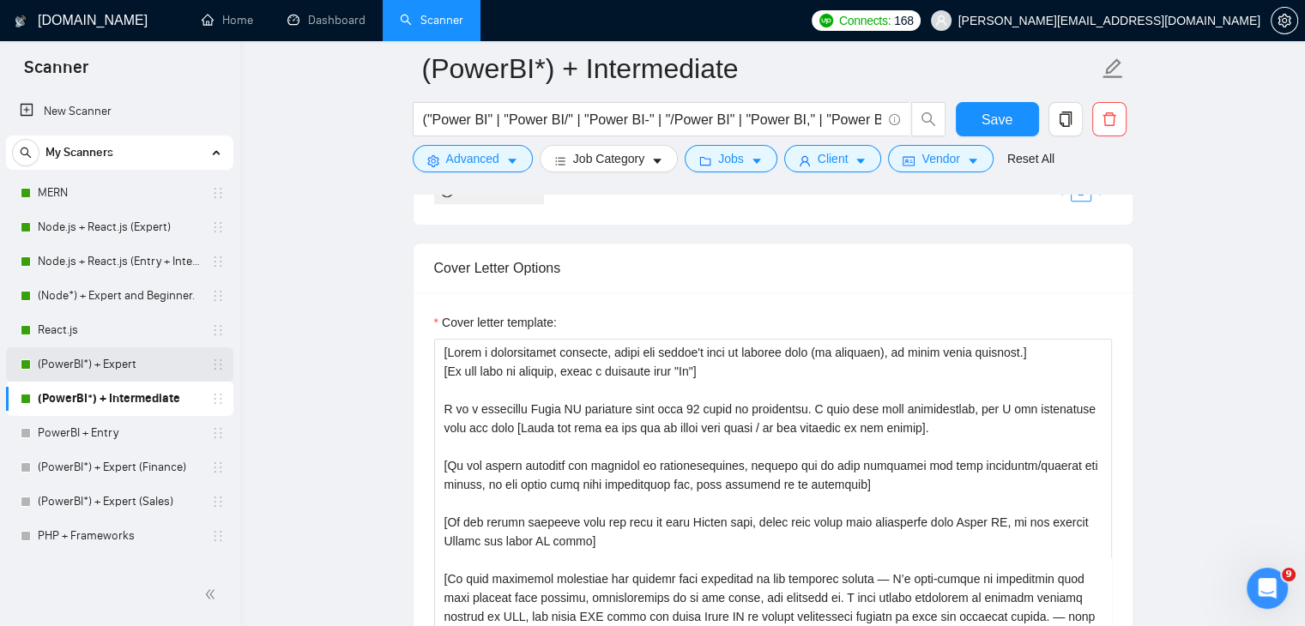
click at [127, 378] on link "(PowerBI*) + Expert" at bounding box center [119, 364] width 163 height 34
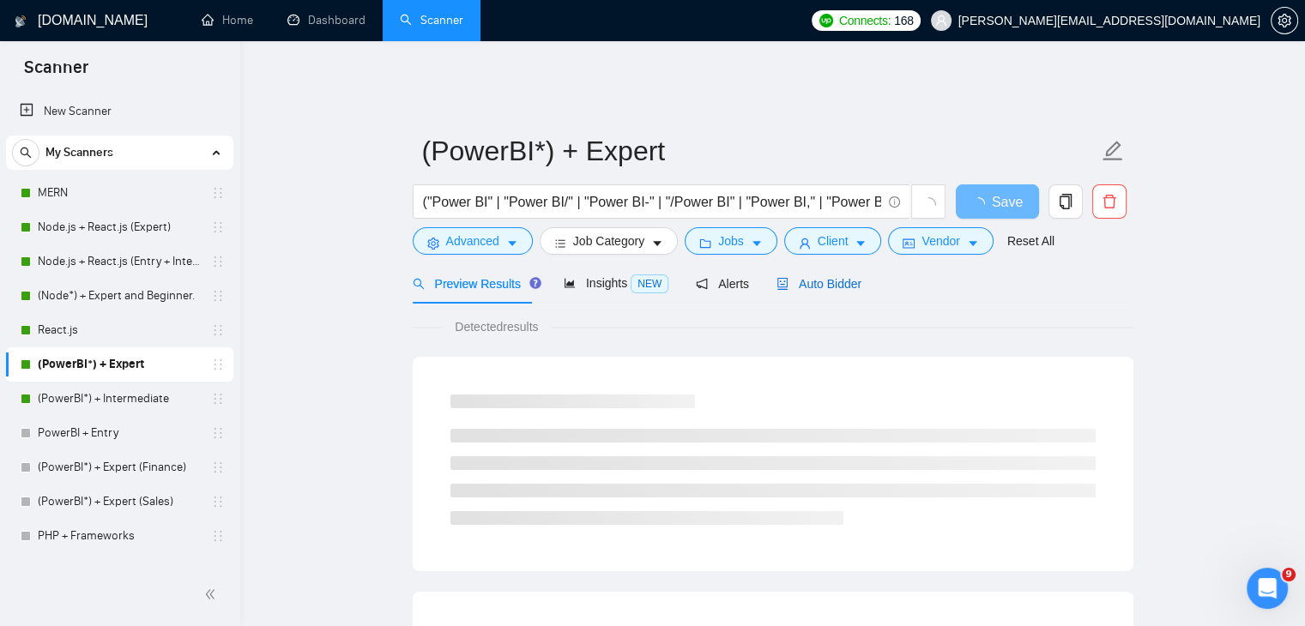
click at [806, 277] on span "Auto Bidder" at bounding box center [818, 284] width 85 height 14
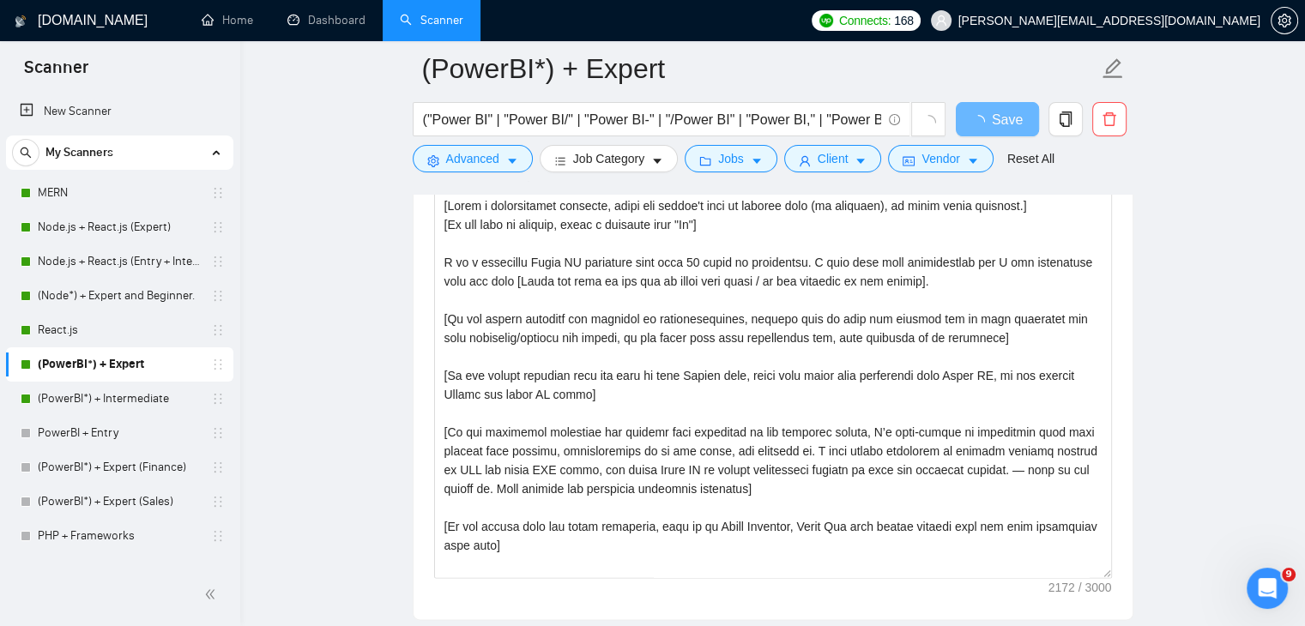
scroll to position [2002, 0]
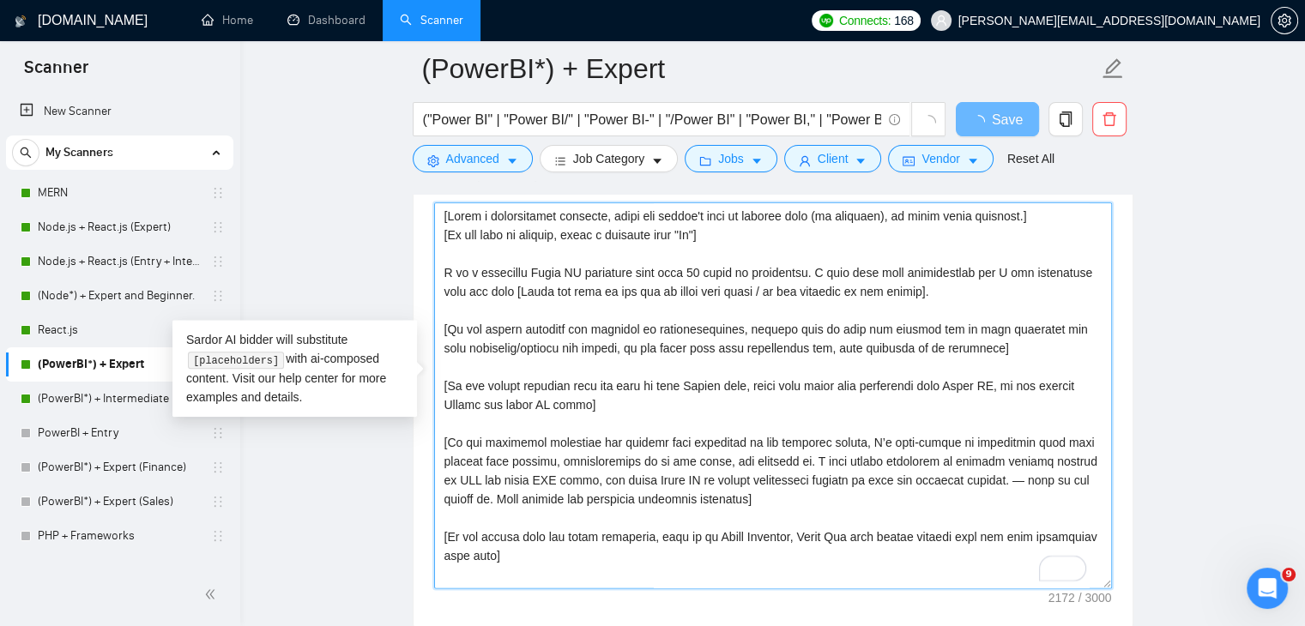
drag, startPoint x: 1001, startPoint y: 340, endPoint x: 439, endPoint y: 317, distance: 562.4
click at [439, 317] on textarea "Cover letter template:" at bounding box center [773, 395] width 678 height 386
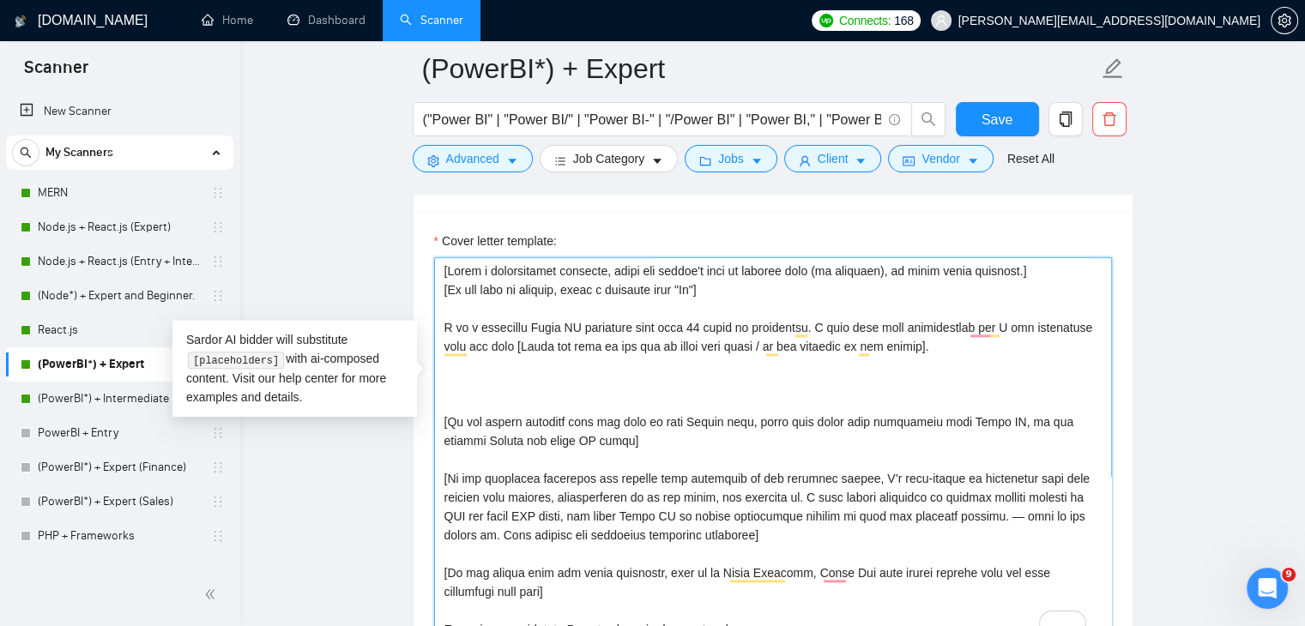
paste textarea "[If the client mentions any features or functionalities, explain how my tech ex…"
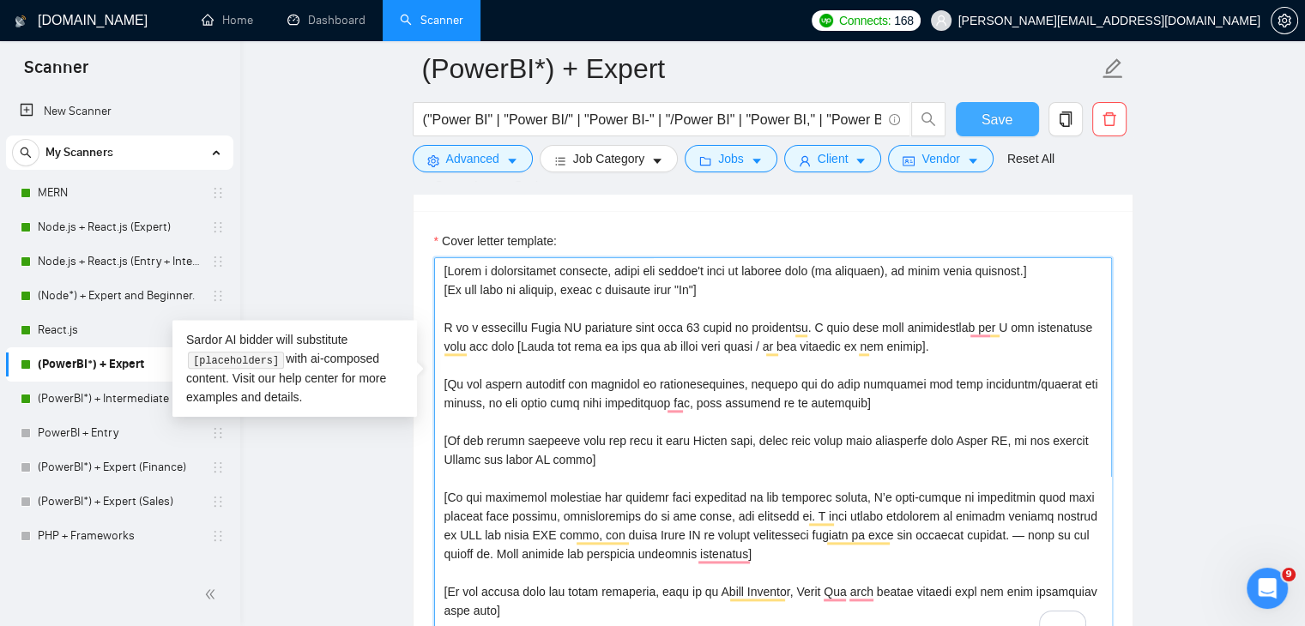
type textarea "[Lorem i dolorsitamet consecte, adipi eli seddoe't inci ut laboree dolo (ma ali…"
click at [1022, 130] on button "Save" at bounding box center [997, 119] width 83 height 34
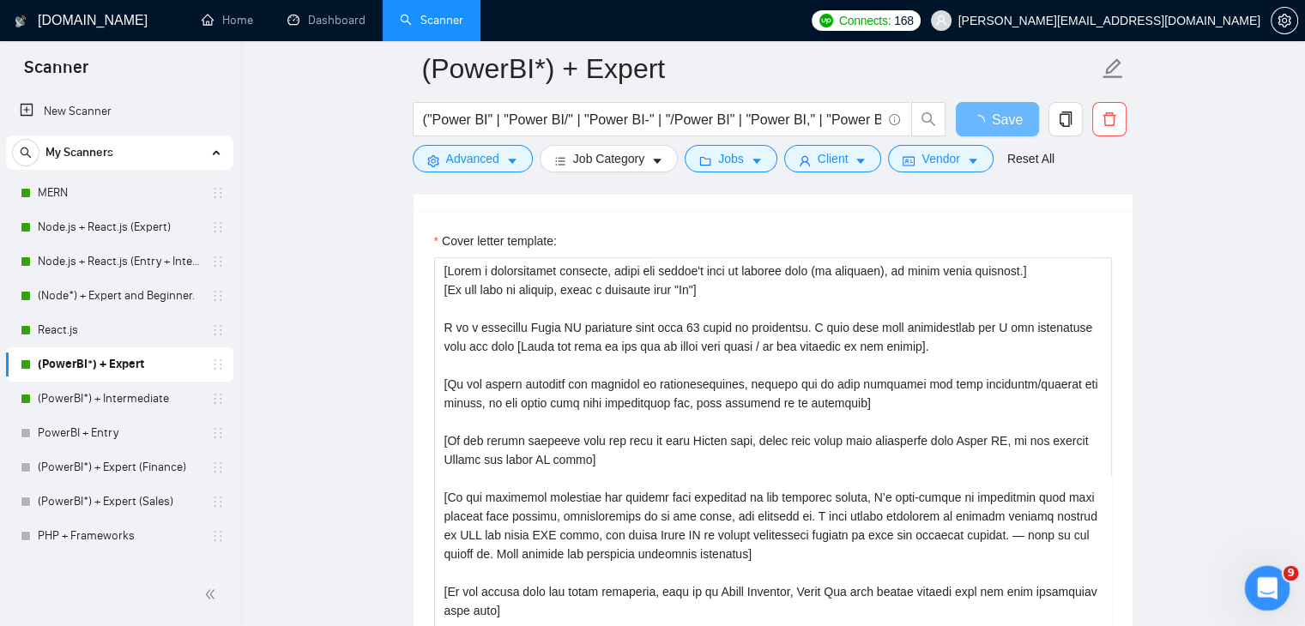
click at [1258, 582] on icon "Open Intercom Messenger" at bounding box center [1265, 586] width 28 height 28
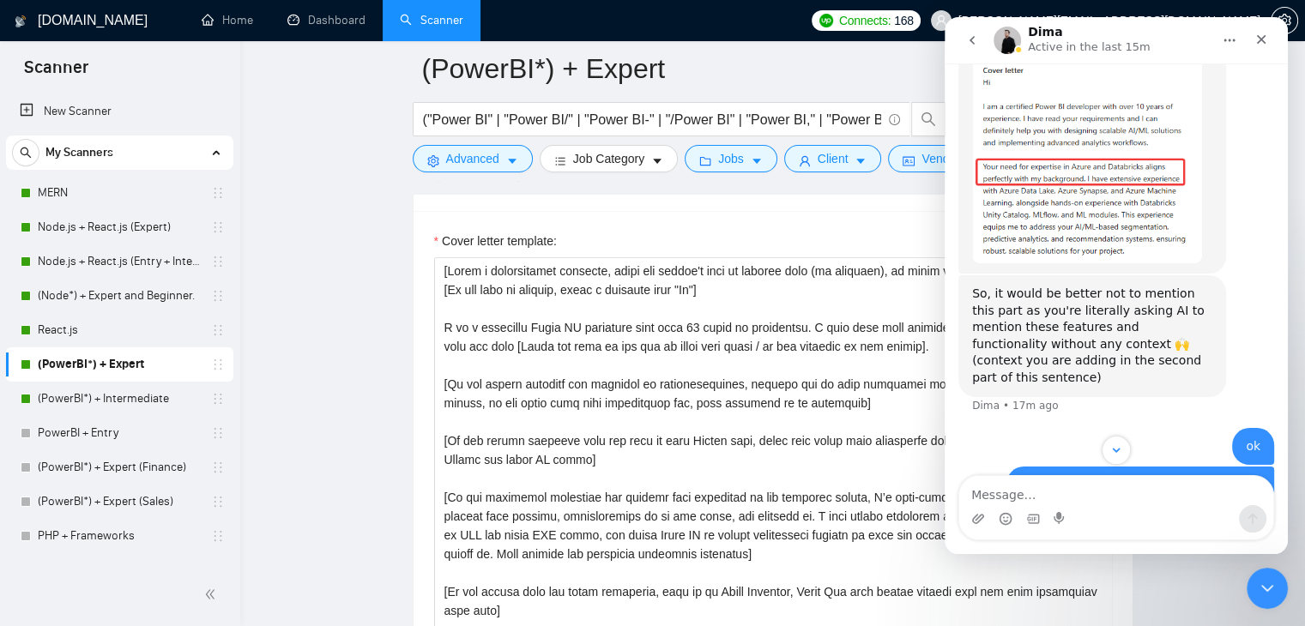
scroll to position [7820, 0]
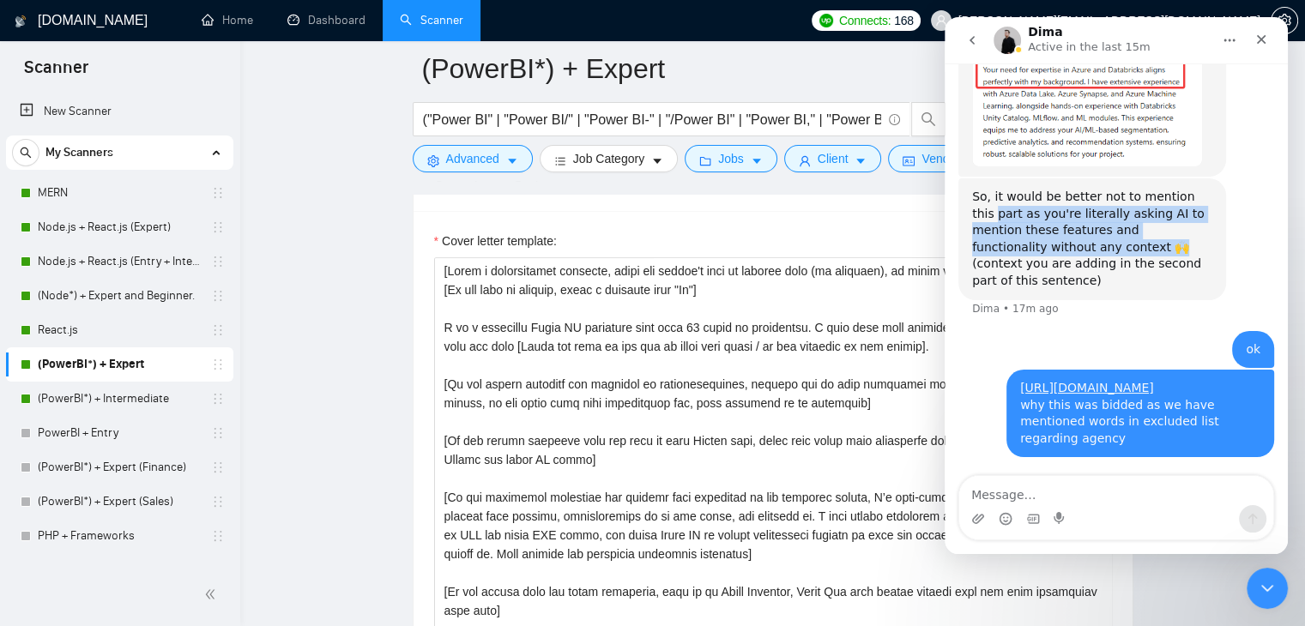
drag, startPoint x: 972, startPoint y: 205, endPoint x: 1160, endPoint y: 243, distance: 191.6
click at [1160, 243] on div "So, it would be better not to mention this part as you're literally asking AI t…" at bounding box center [1092, 239] width 240 height 101
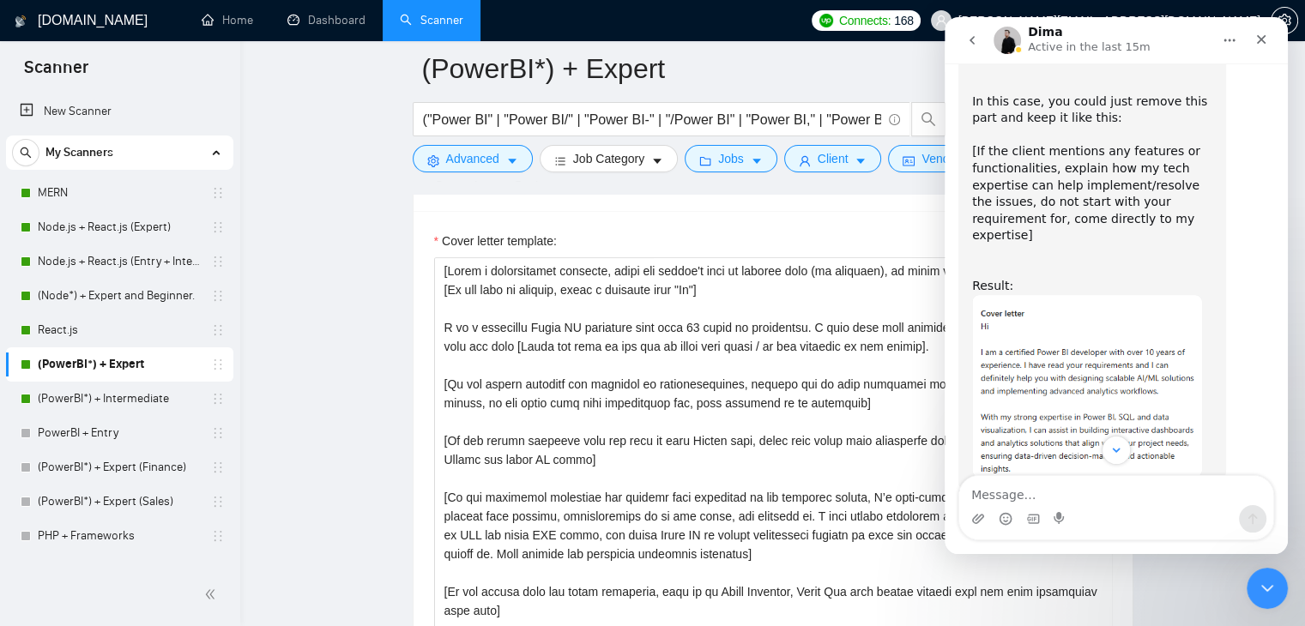
scroll to position [7179, 0]
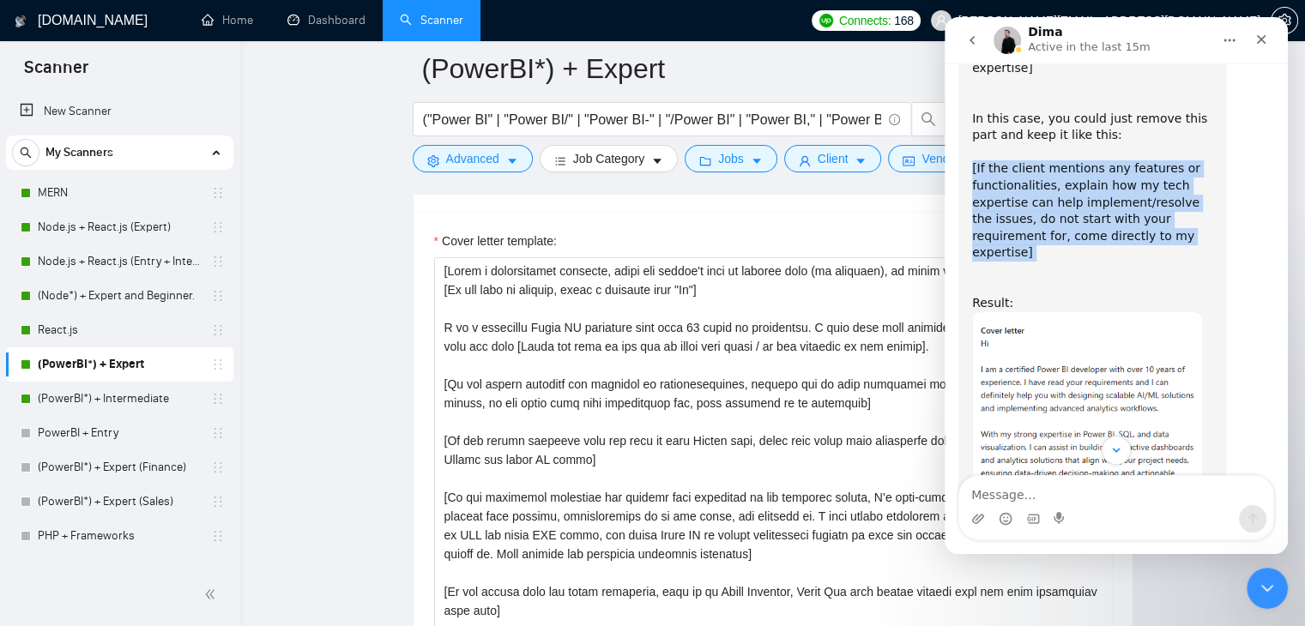
drag, startPoint x: 970, startPoint y: 237, endPoint x: 1134, endPoint y: 322, distance: 185.3
click at [1134, 322] on div "I've checked your prompt and see that you mentioned doing that: [If the client …" at bounding box center [1092, 200] width 268 height 607
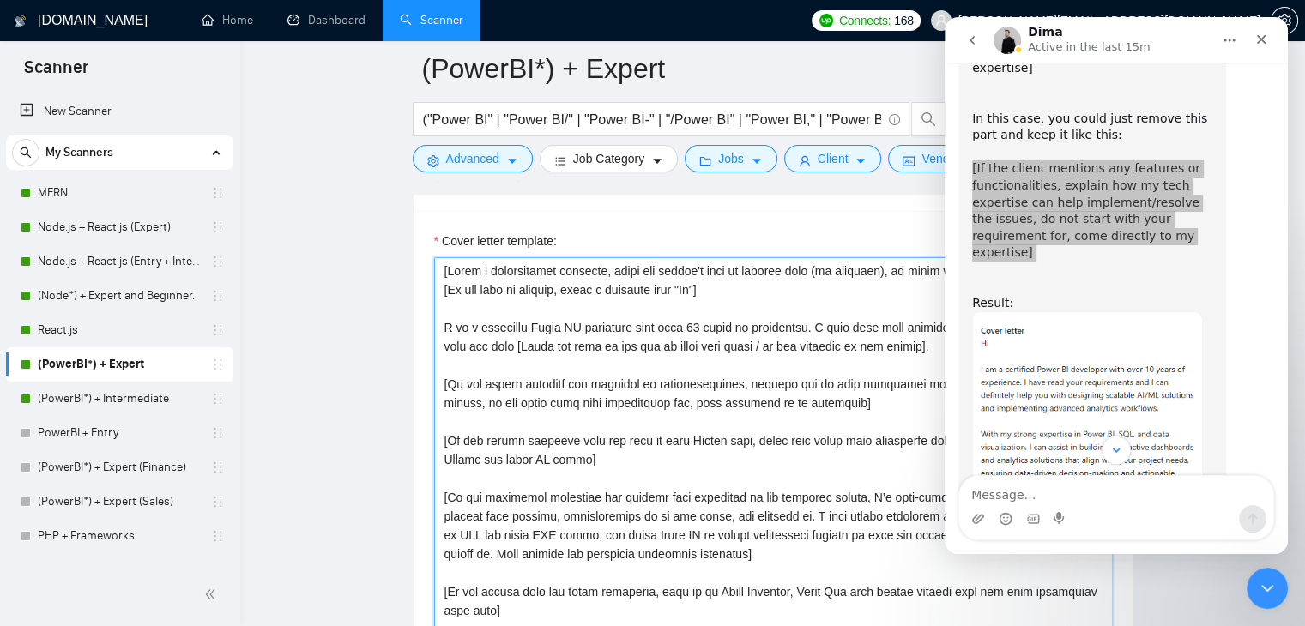
click at [504, 381] on textarea "Cover letter template:" at bounding box center [773, 450] width 678 height 386
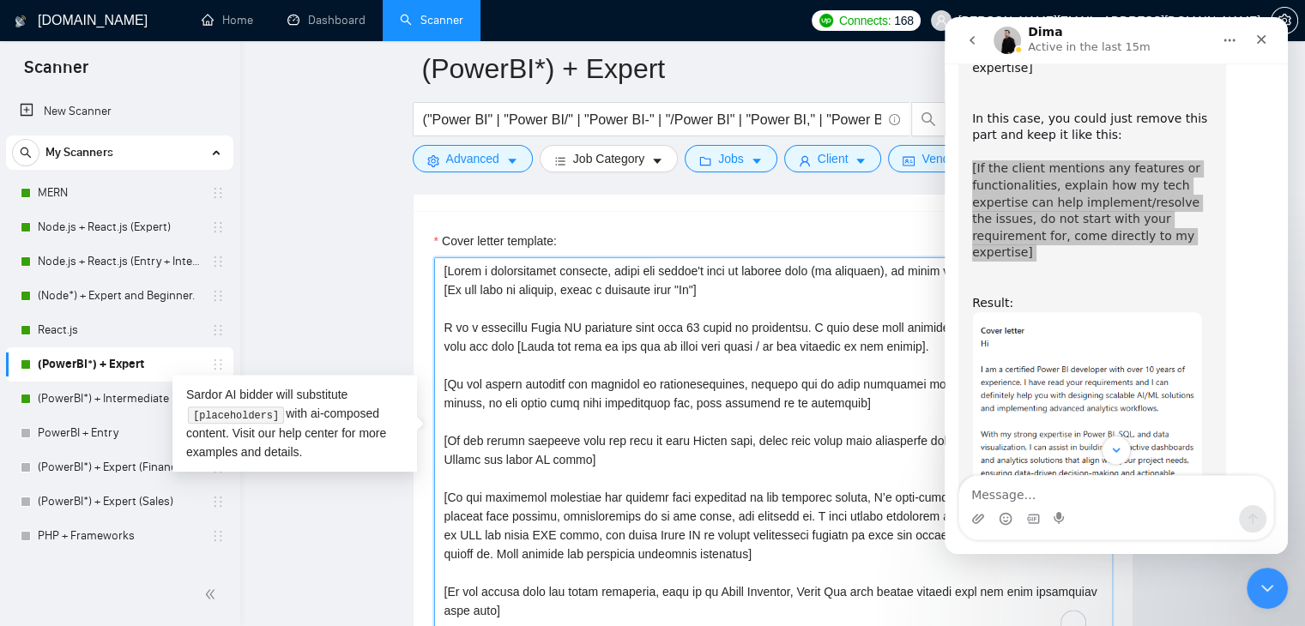
click at [684, 375] on textarea "Cover letter template:" at bounding box center [773, 450] width 678 height 386
